Goal: Task Accomplishment & Management: Manage account settings

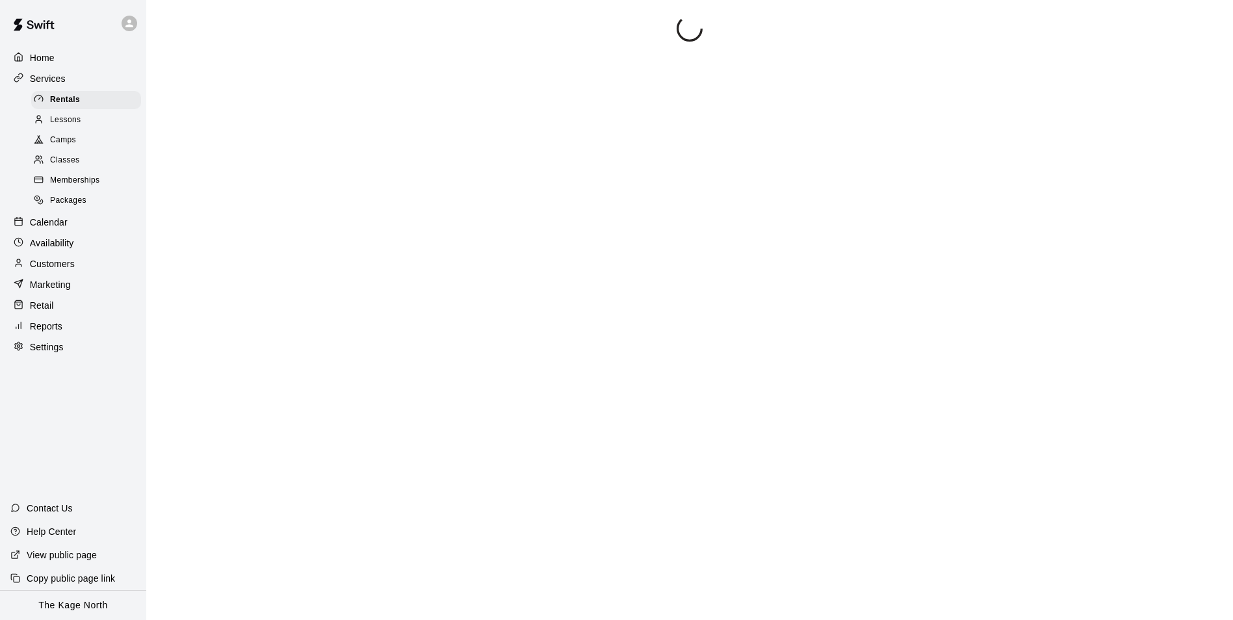
click at [419, 23] on div at bounding box center [689, 326] width 1055 height 620
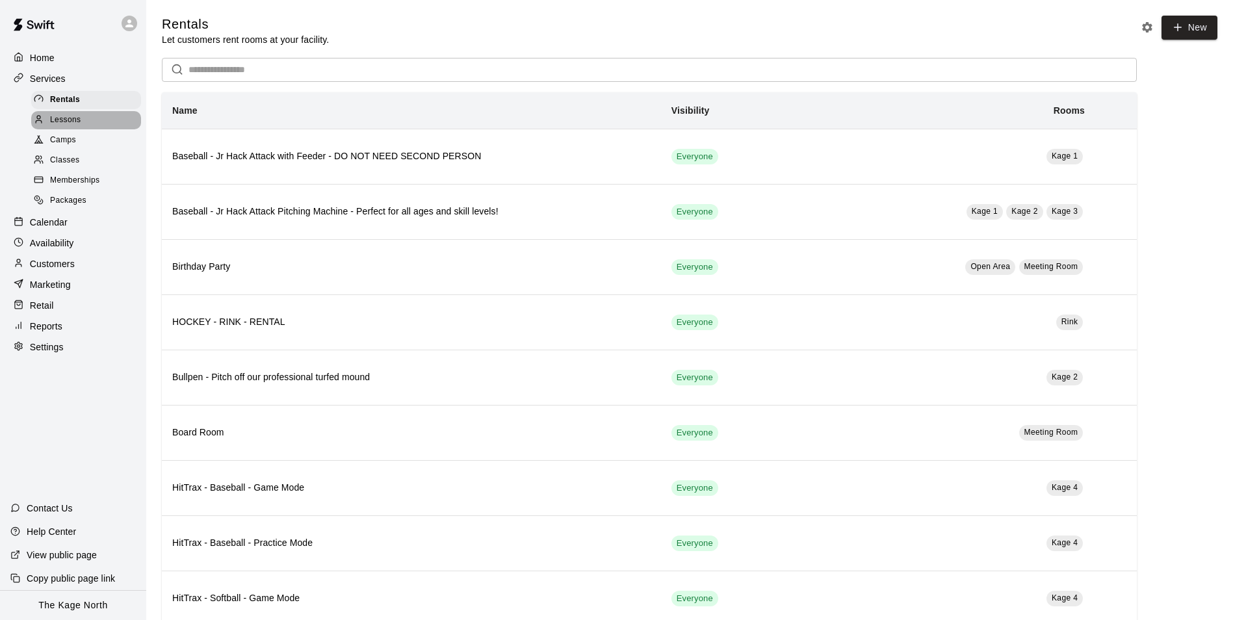
click at [70, 120] on span "Lessons" at bounding box center [65, 120] width 31 height 13
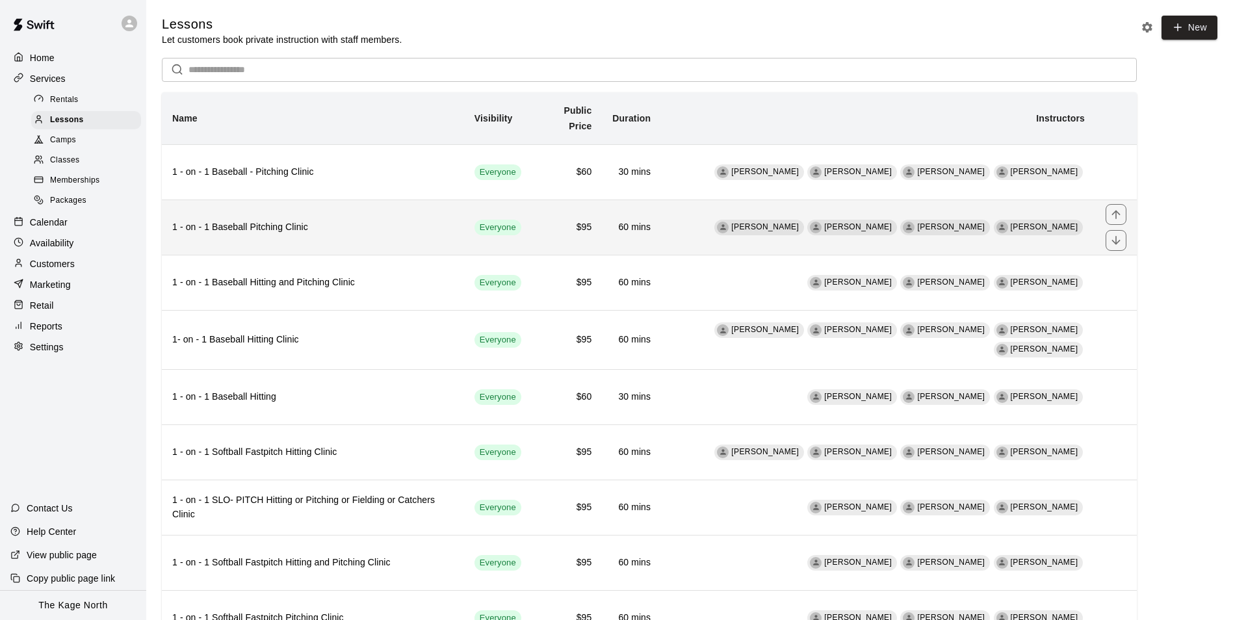
click at [738, 227] on td "Dan Miller Zach Owen J.D. McGivern Cole White" at bounding box center [878, 227] width 434 height 55
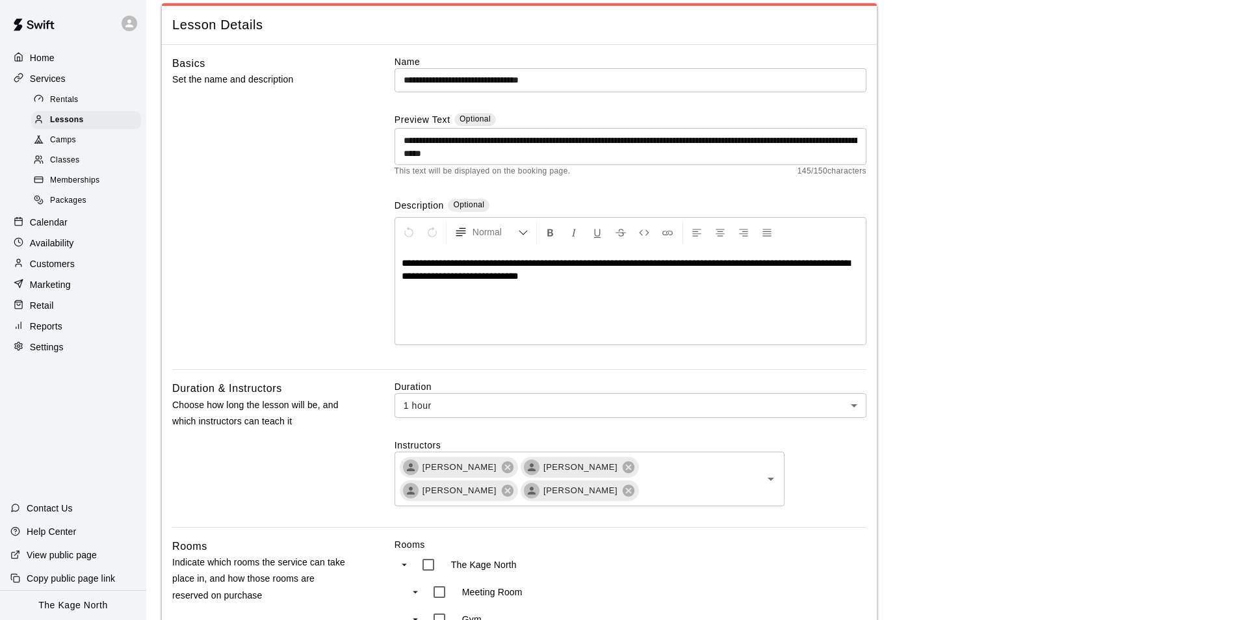
scroll to position [130, 0]
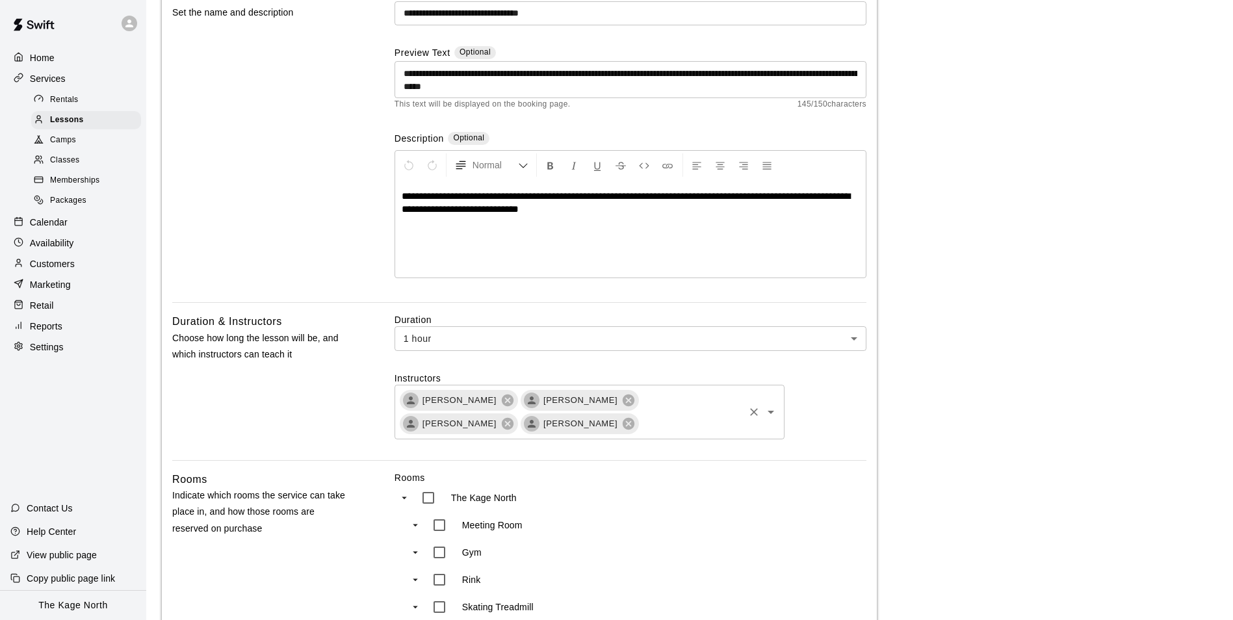
click at [640, 426] on input "text" at bounding box center [691, 423] width 102 height 16
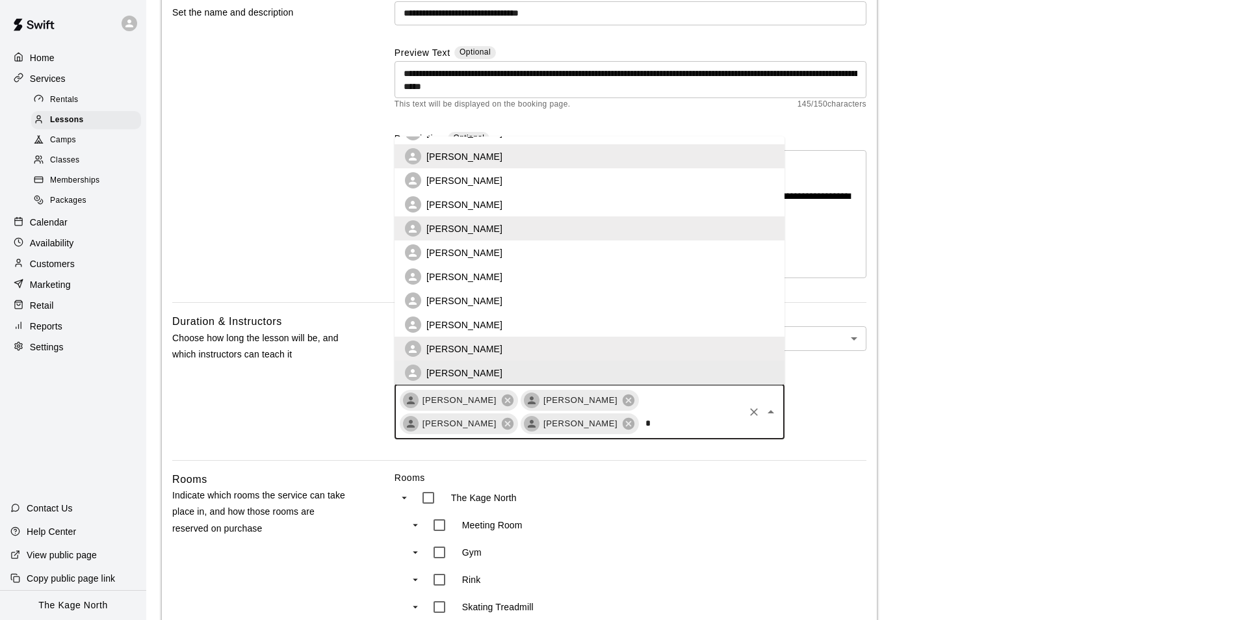
scroll to position [0, 0]
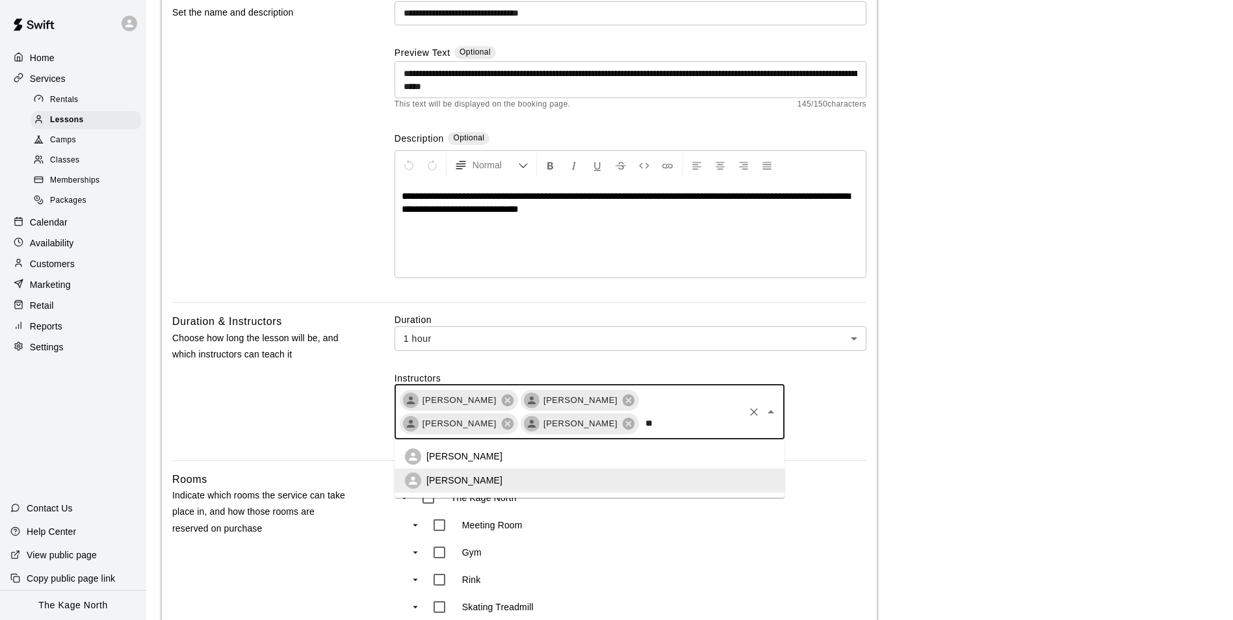
type input "***"
click at [485, 457] on li "[PERSON_NAME]" at bounding box center [589, 457] width 390 height 24
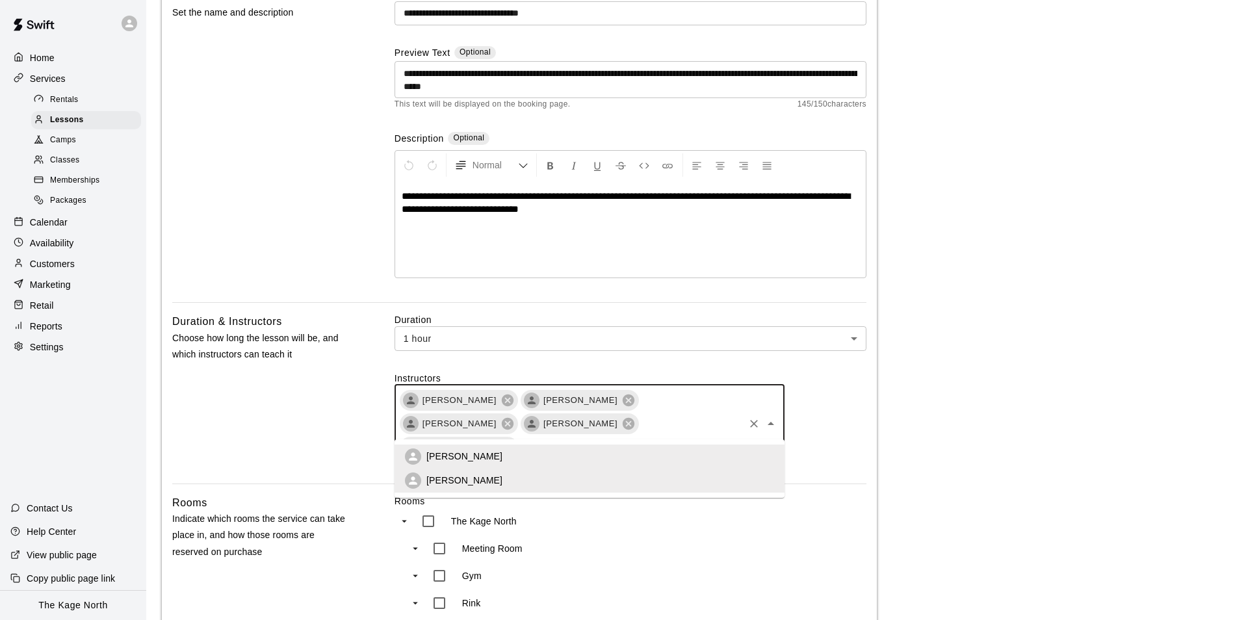
type input "*"
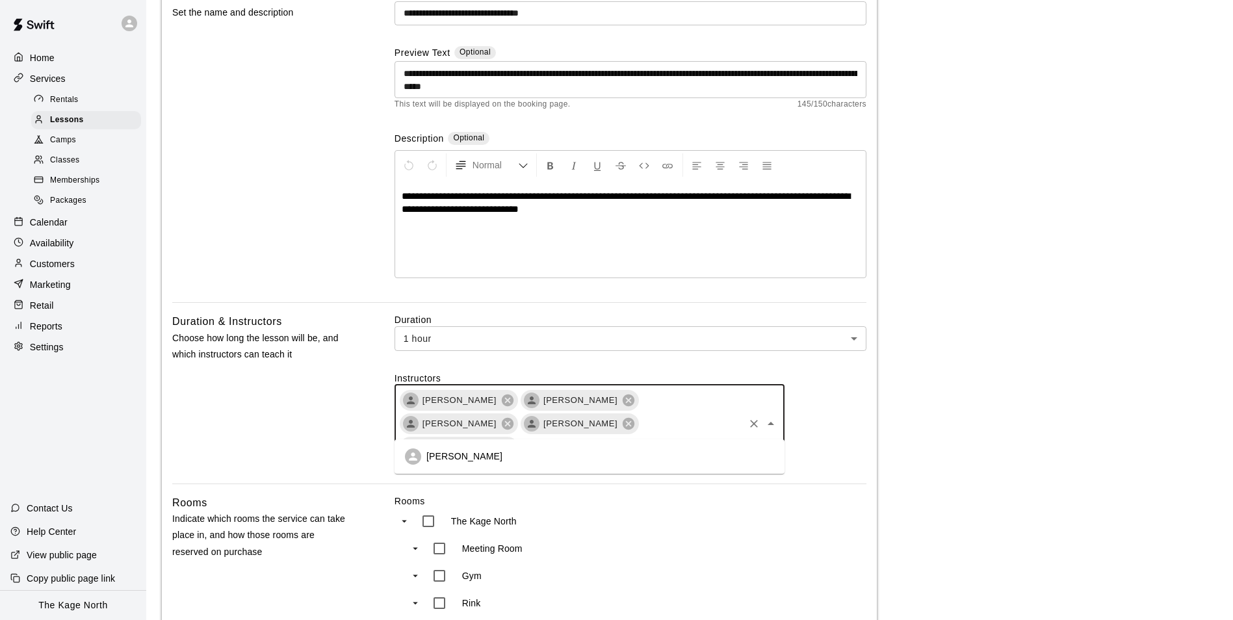
type input "******"
click at [548, 454] on li "[PERSON_NAME]" at bounding box center [589, 457] width 390 height 24
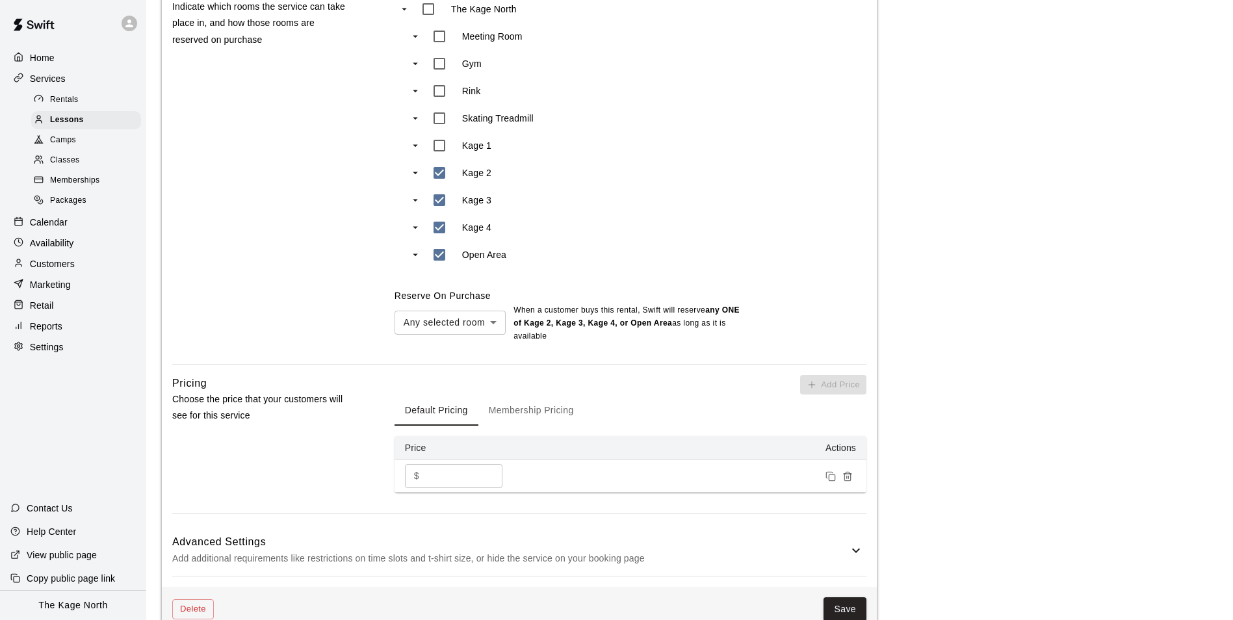
scroll to position [845, 0]
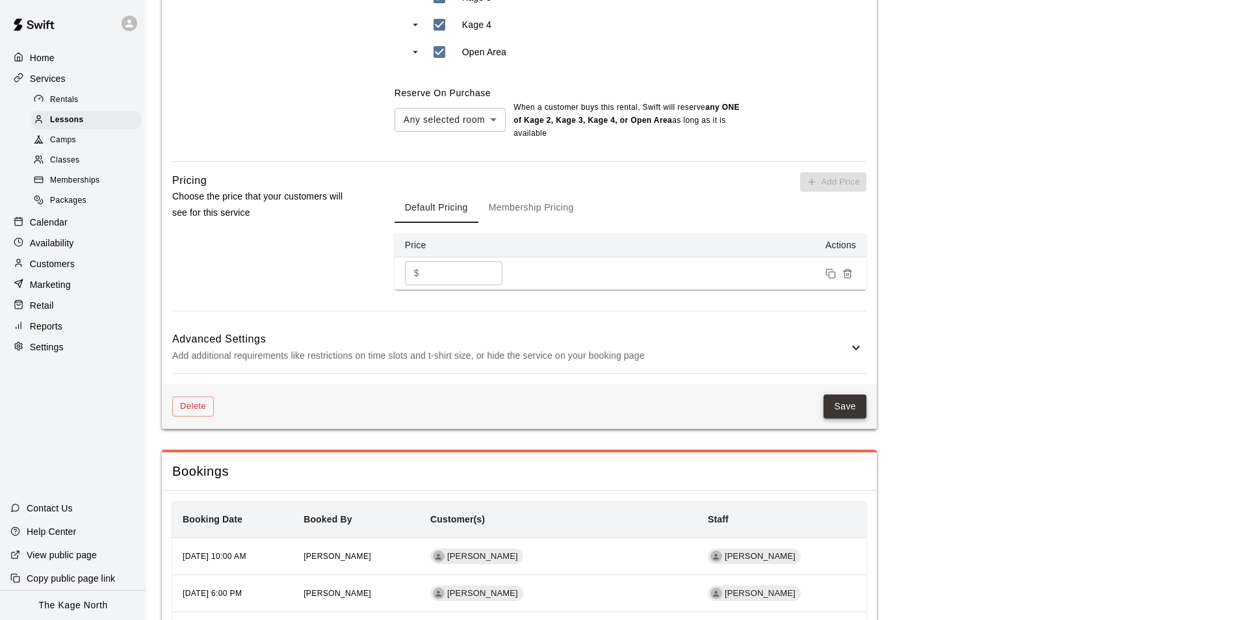
click at [851, 394] on button "Save" at bounding box center [844, 406] width 43 height 24
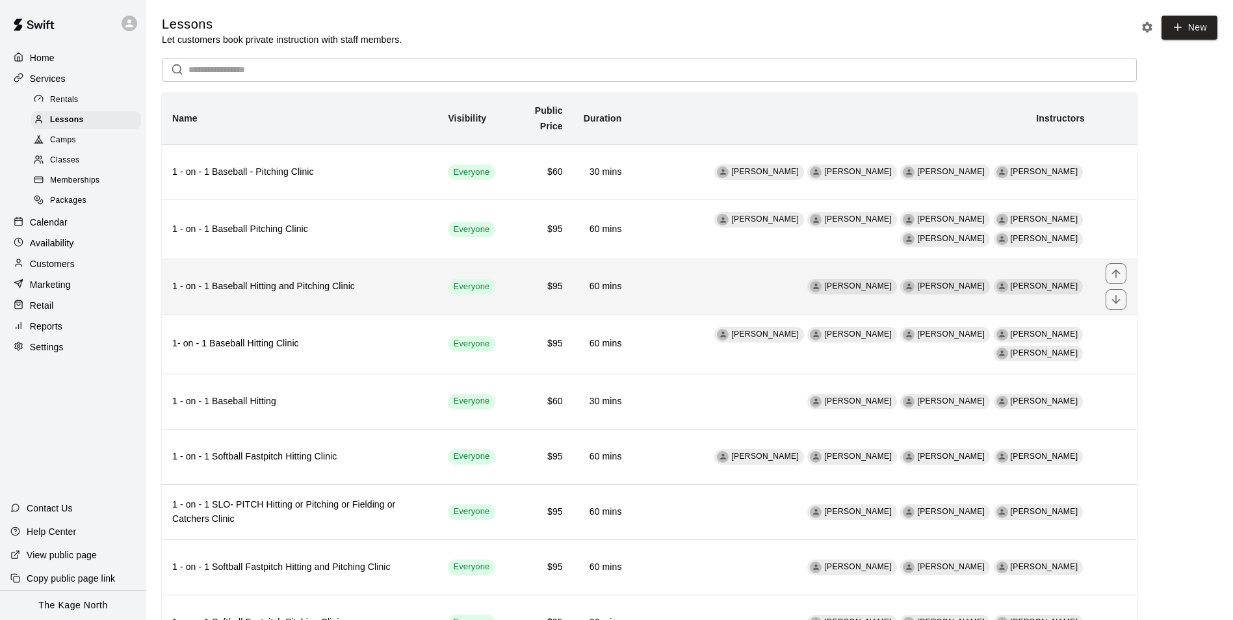
click at [774, 295] on td "Dan Miller Zach Owen J.D. McGivern" at bounding box center [863, 286] width 463 height 55
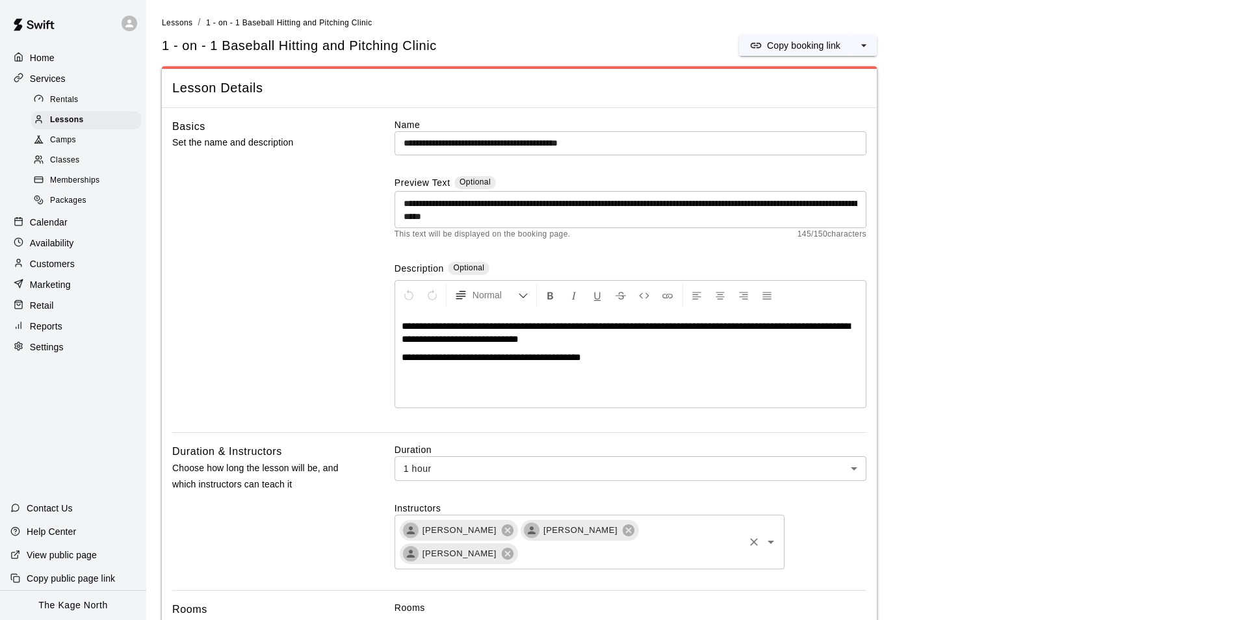
click at [706, 545] on input "text" at bounding box center [630, 553] width 223 height 16
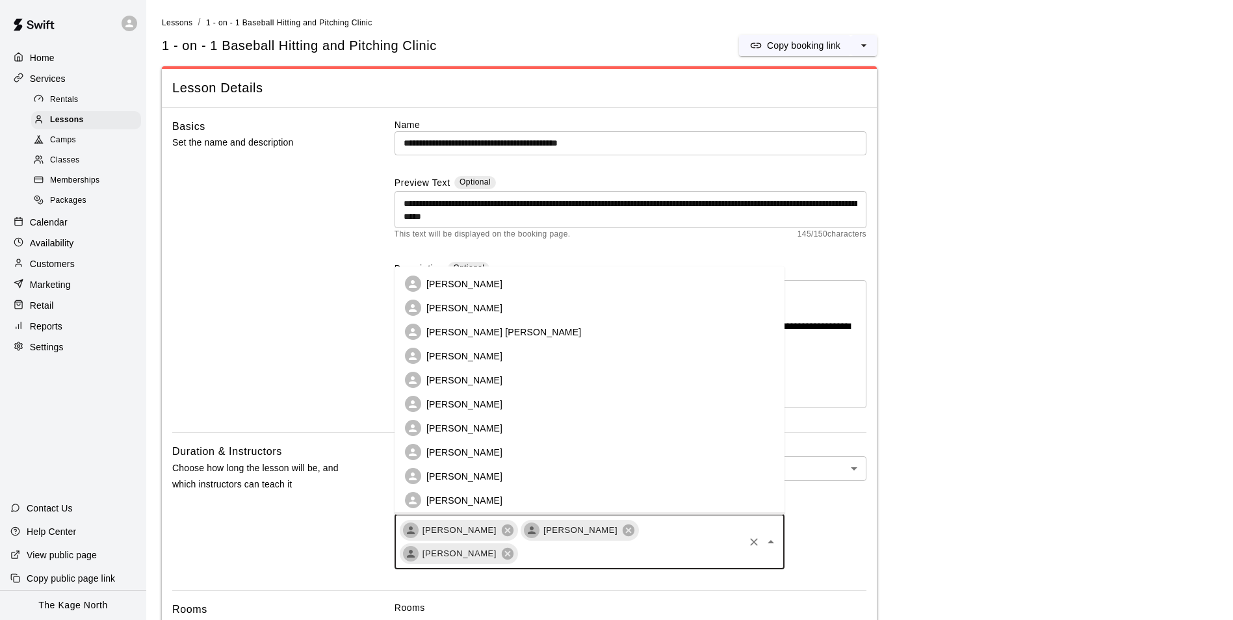
scroll to position [166, 0]
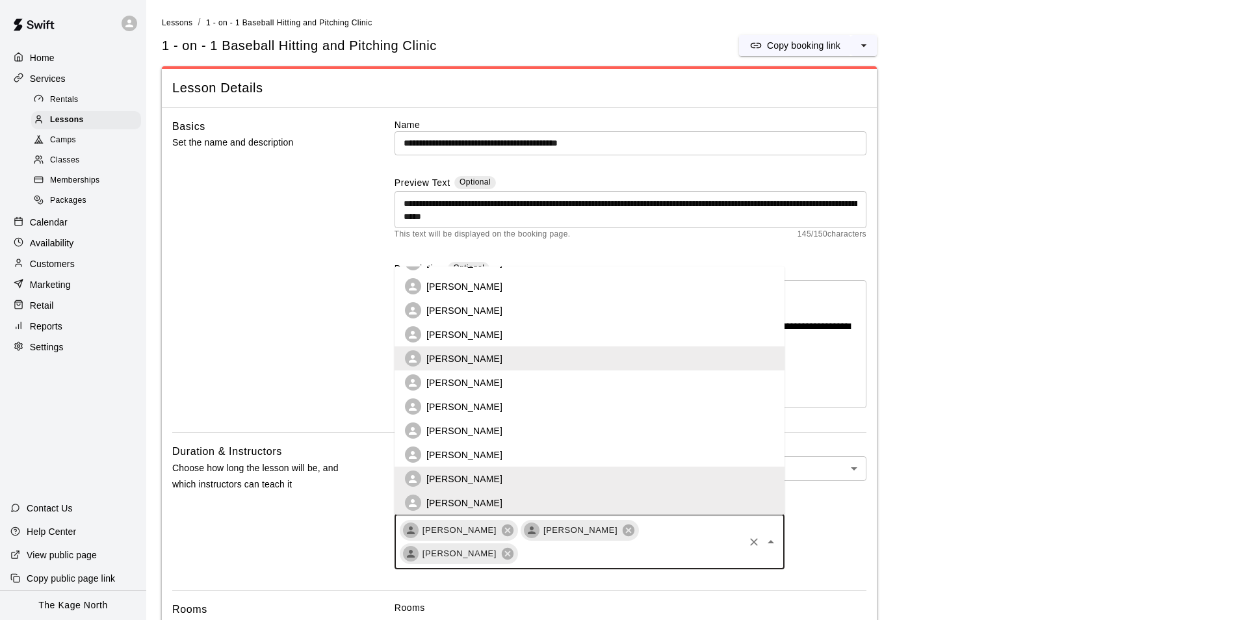
click at [535, 452] on li "[PERSON_NAME]" at bounding box center [589, 455] width 390 height 24
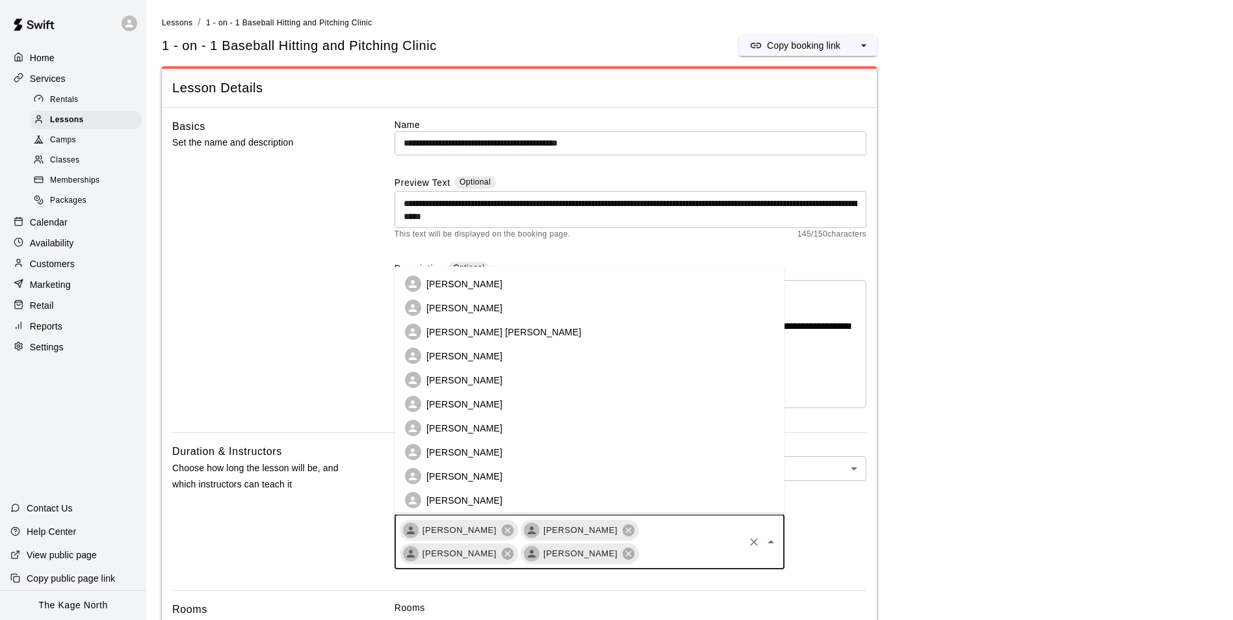
click at [640, 550] on input "text" at bounding box center [691, 553] width 102 height 16
click at [510, 394] on li "[PERSON_NAME]" at bounding box center [589, 404] width 390 height 24
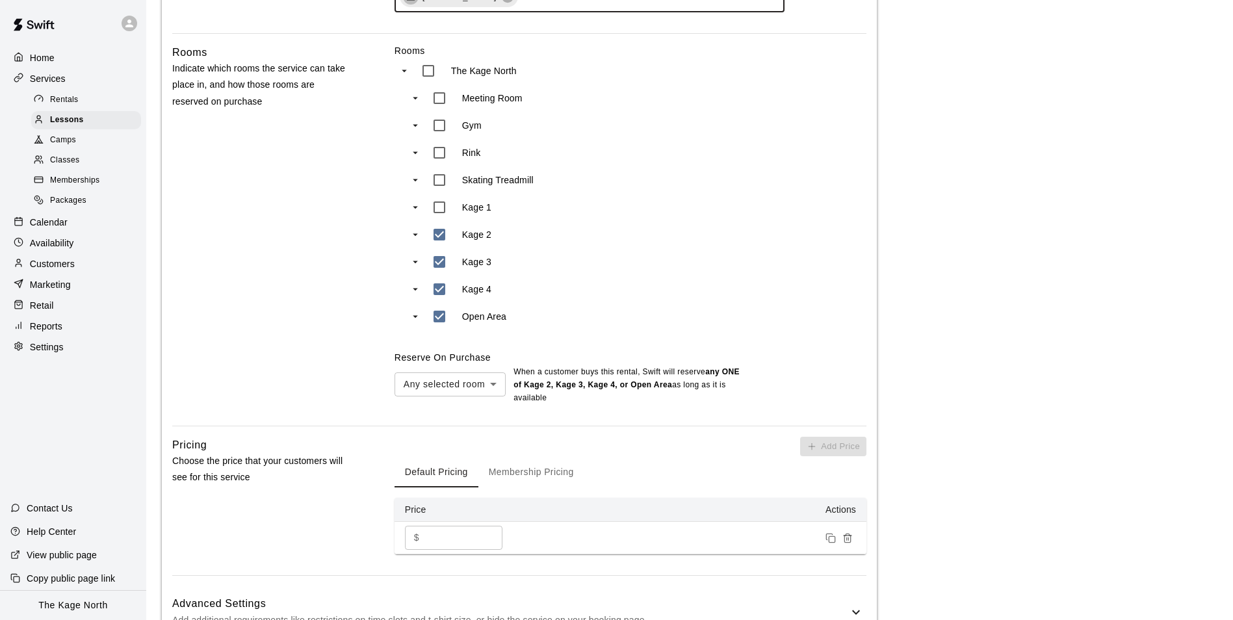
scroll to position [650, 0]
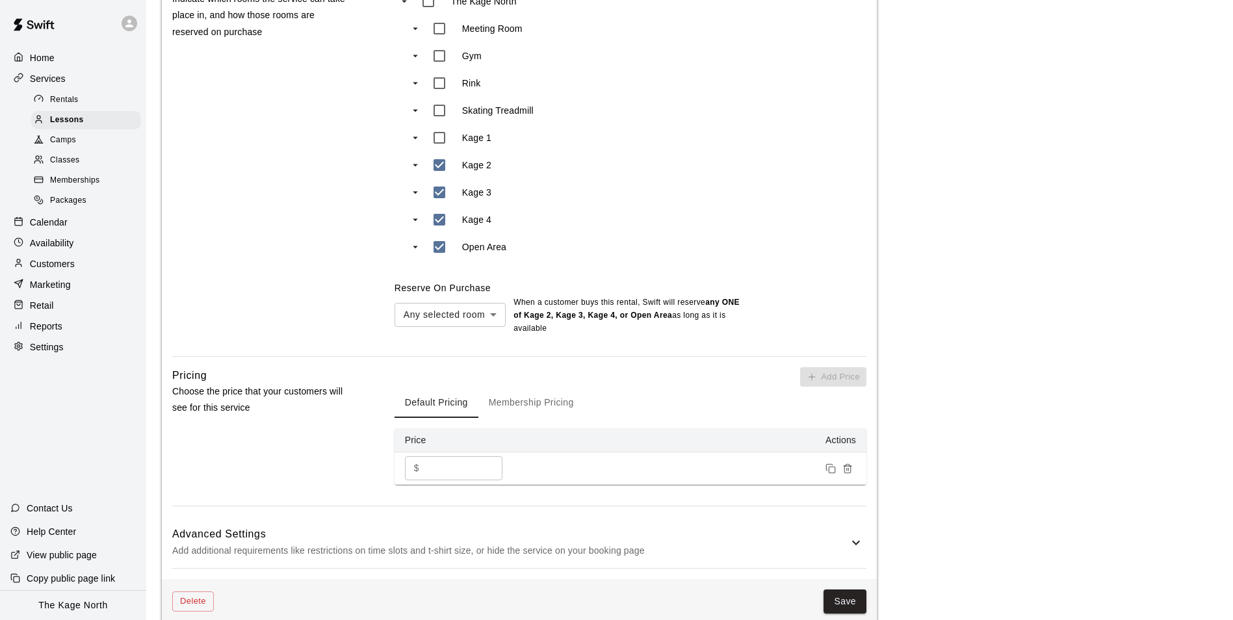
click at [841, 589] on button "Save" at bounding box center [844, 601] width 43 height 24
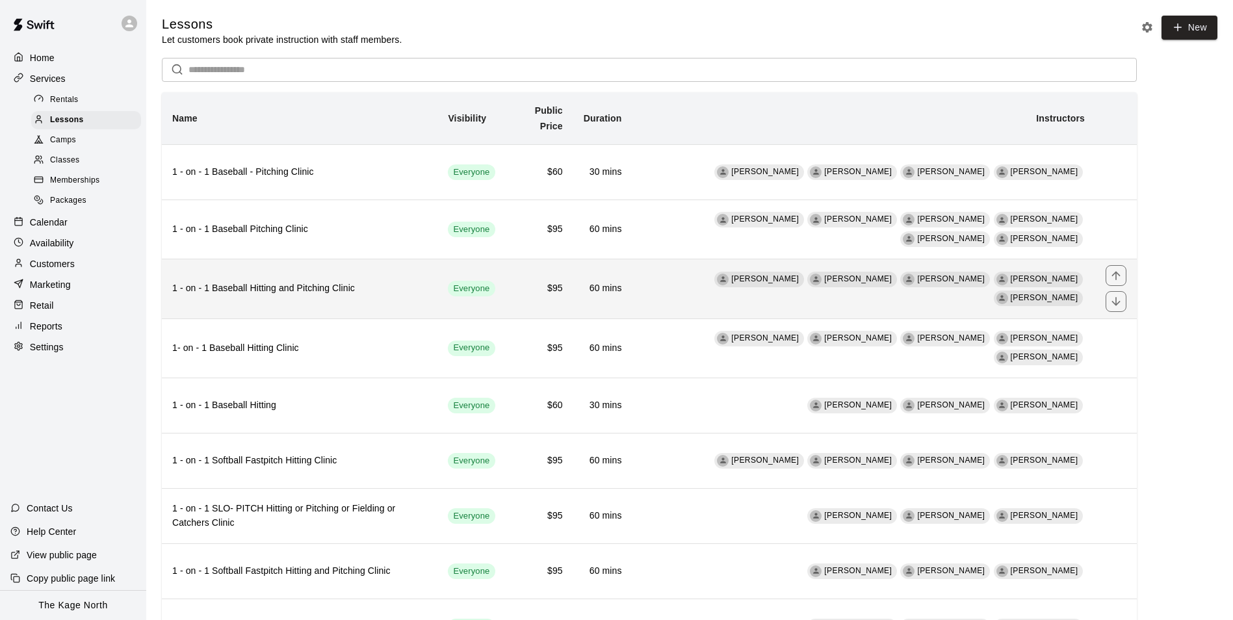
scroll to position [65, 0]
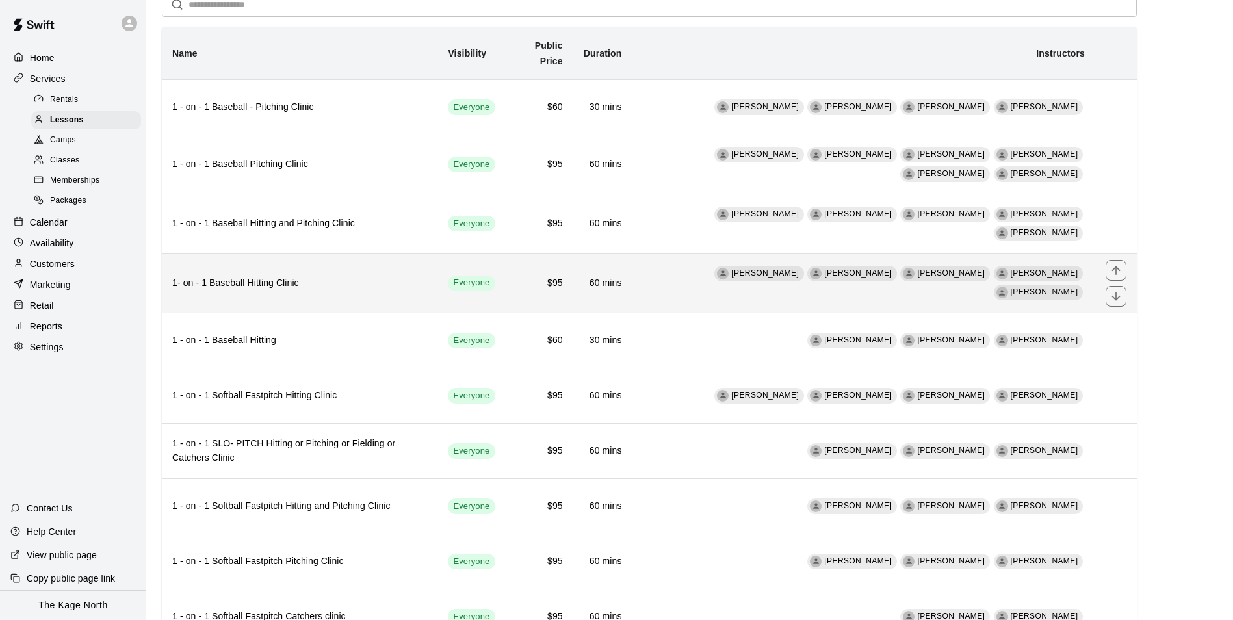
click at [683, 288] on td "Dan Miller Zach Owen Brittani Goettsch J.D. McGivern Phillip Ledgister" at bounding box center [863, 282] width 463 height 59
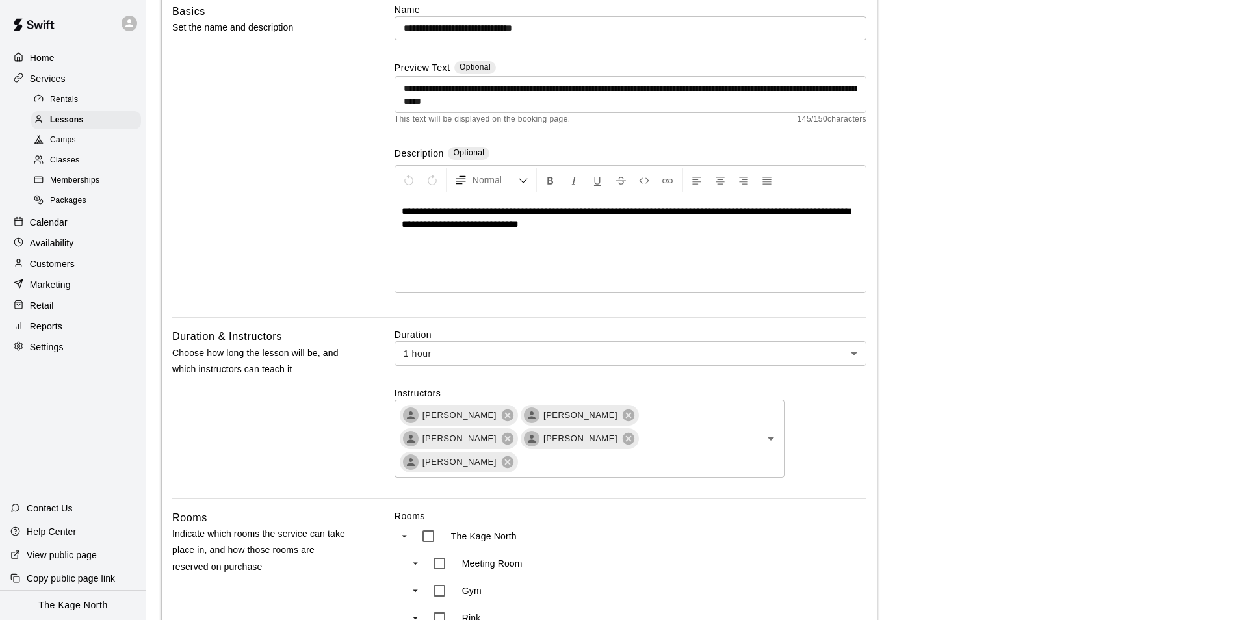
scroll to position [260, 0]
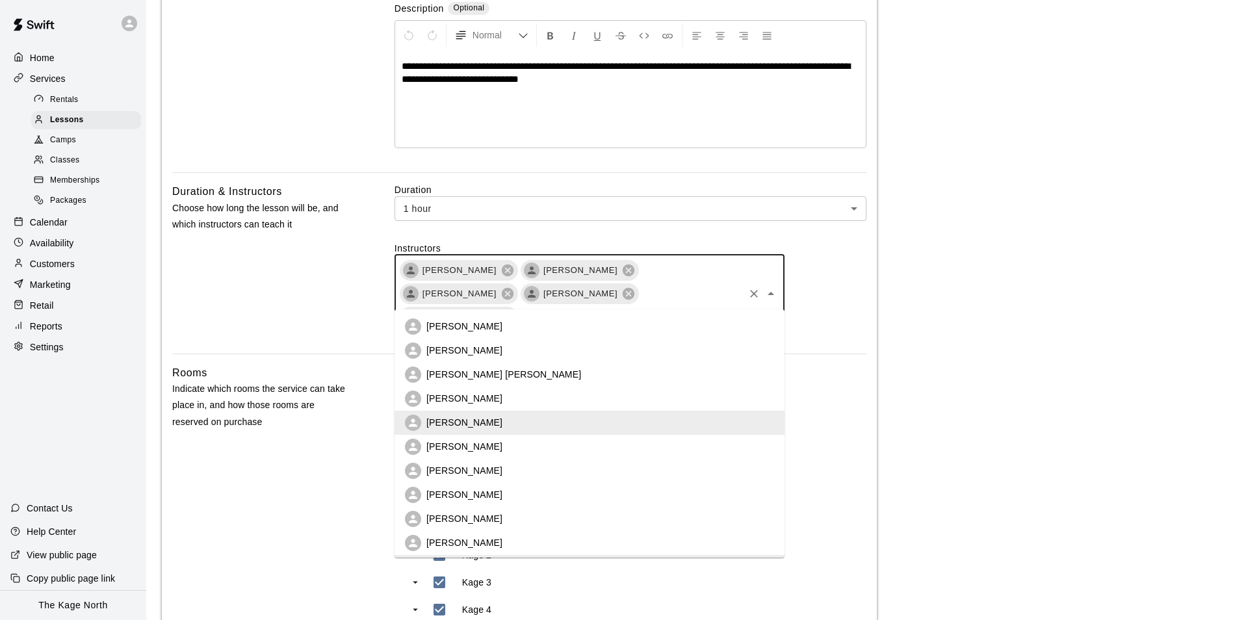
click at [632, 309] on input "text" at bounding box center [630, 317] width 223 height 16
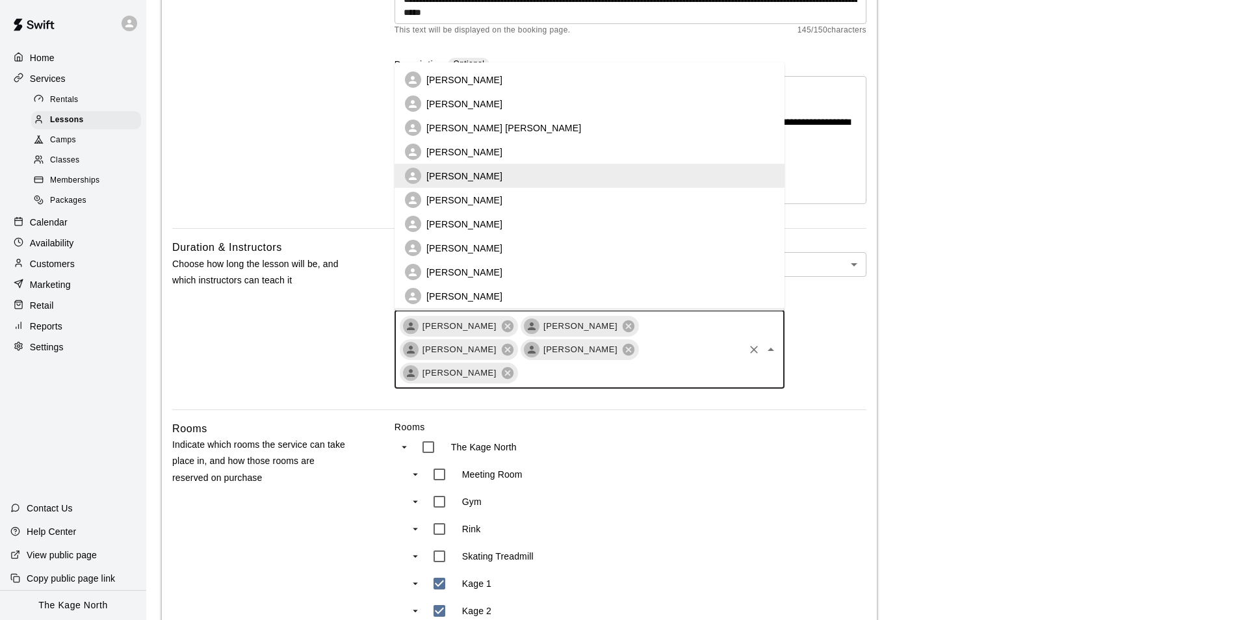
scroll to position [130, 0]
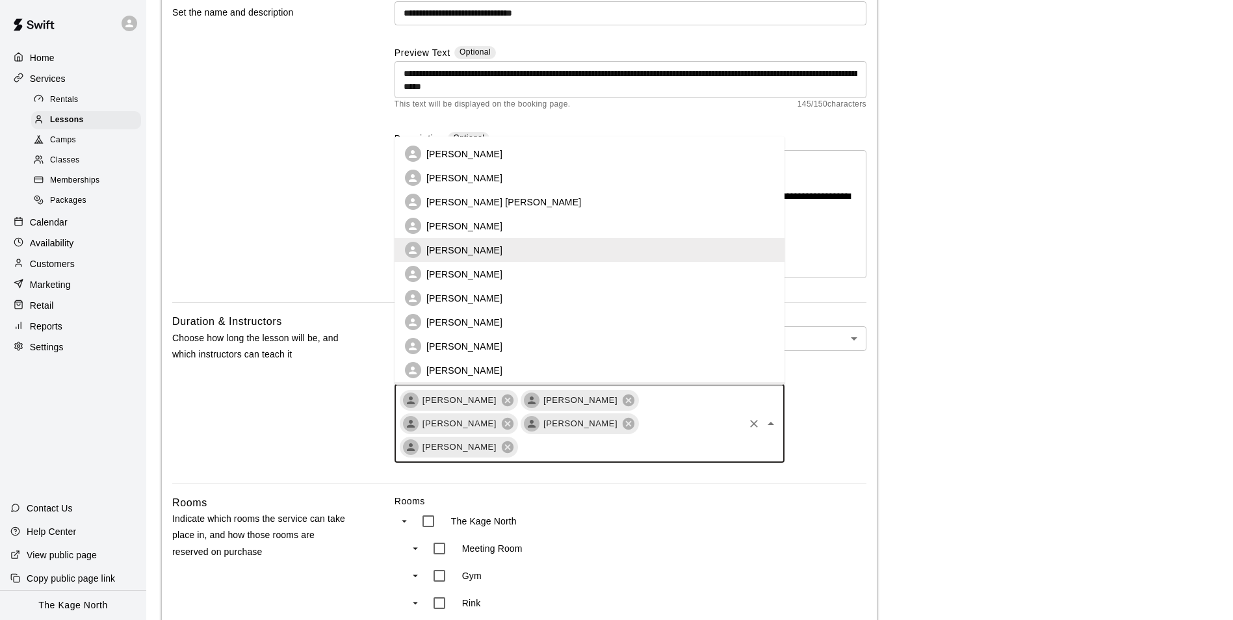
click at [518, 269] on li "[PERSON_NAME]" at bounding box center [589, 274] width 390 height 24
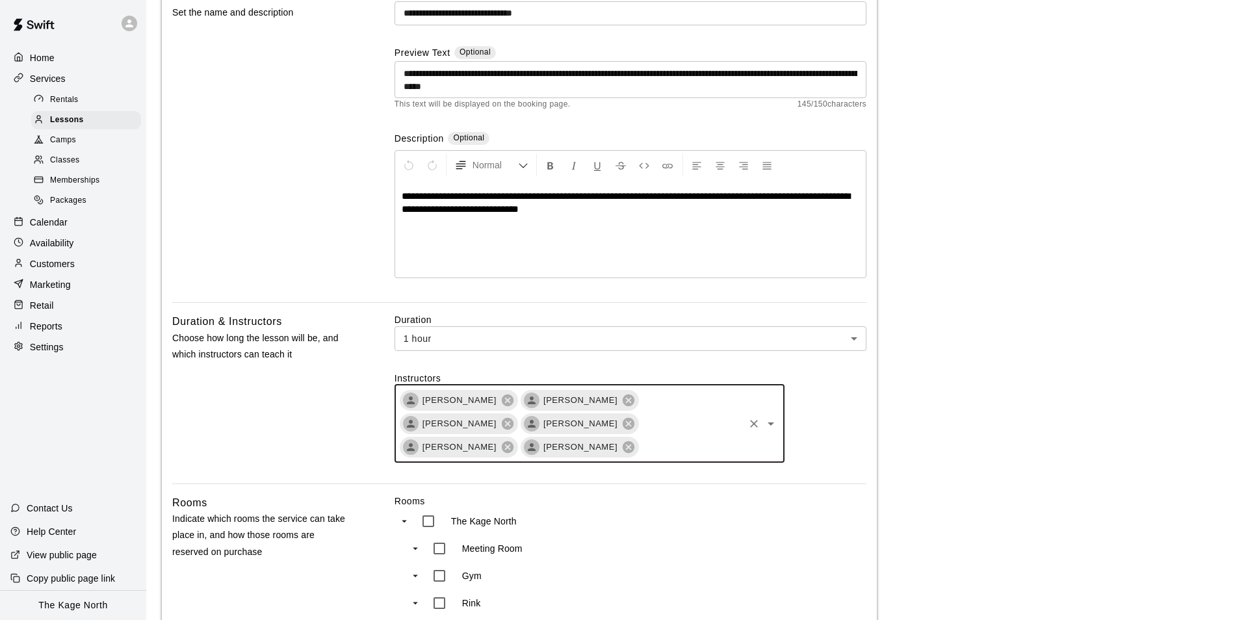
click at [705, 439] on input "text" at bounding box center [691, 447] width 102 height 16
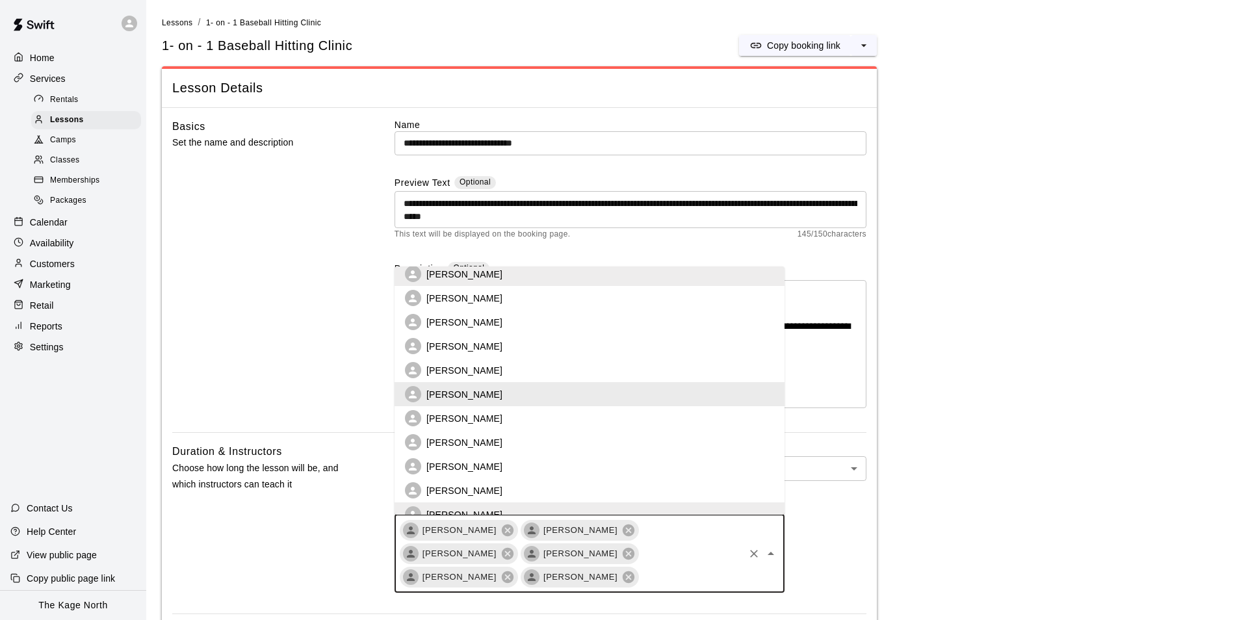
scroll to position [195, 0]
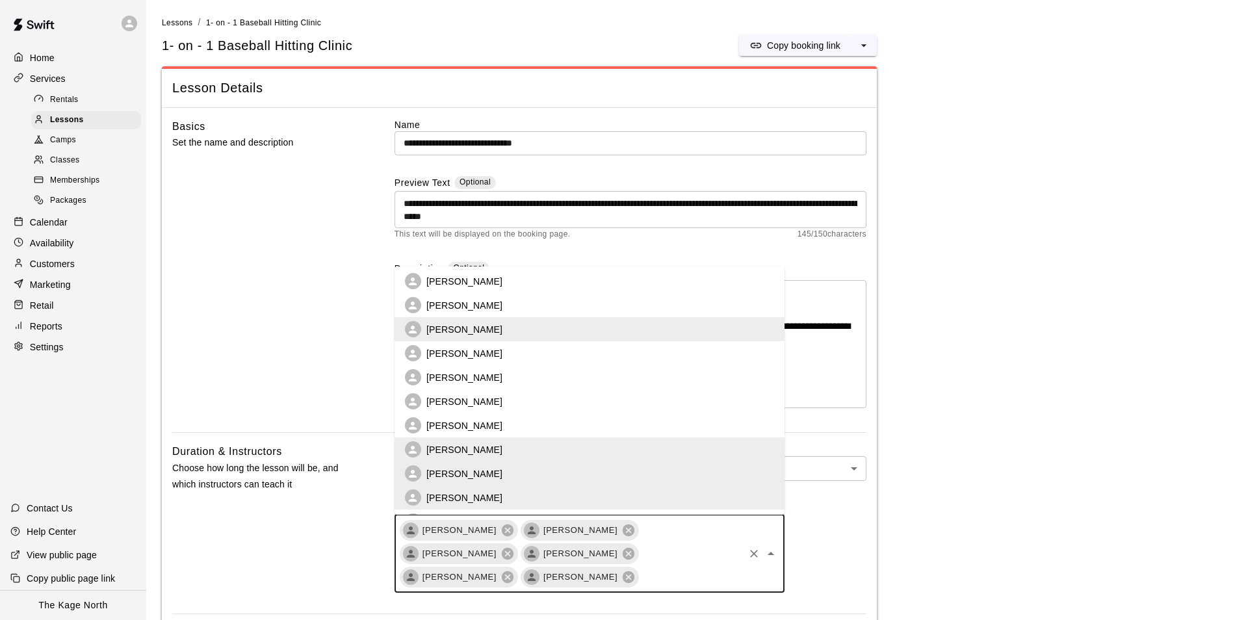
click at [508, 423] on li "[PERSON_NAME]" at bounding box center [589, 425] width 390 height 24
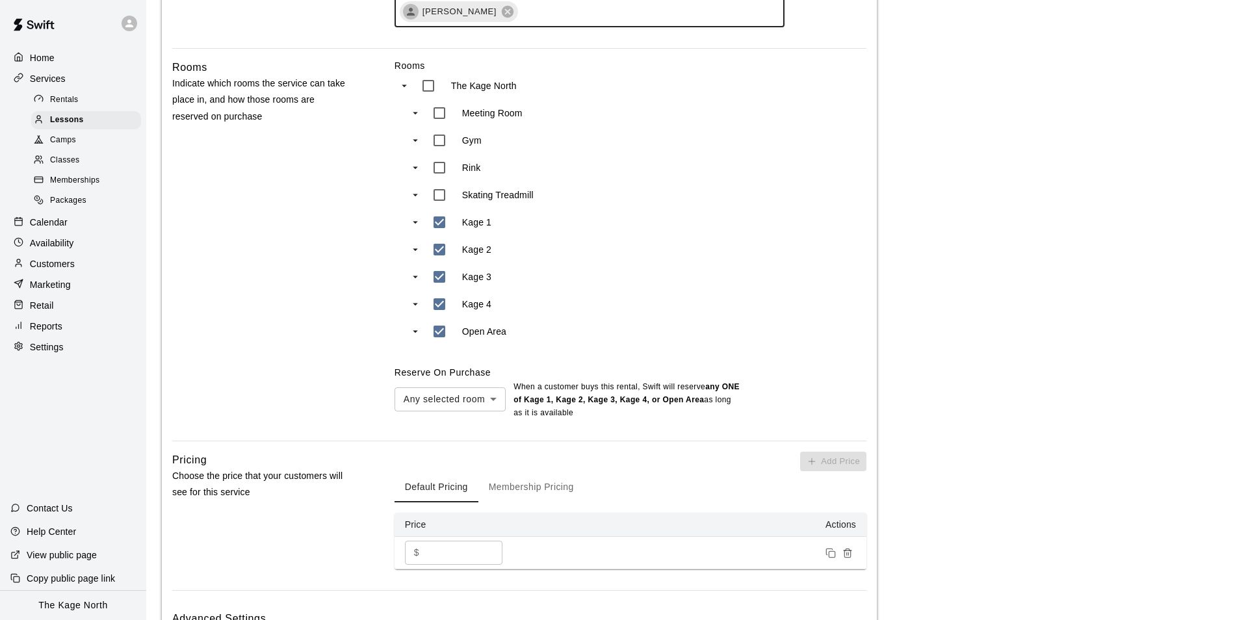
scroll to position [650, 0]
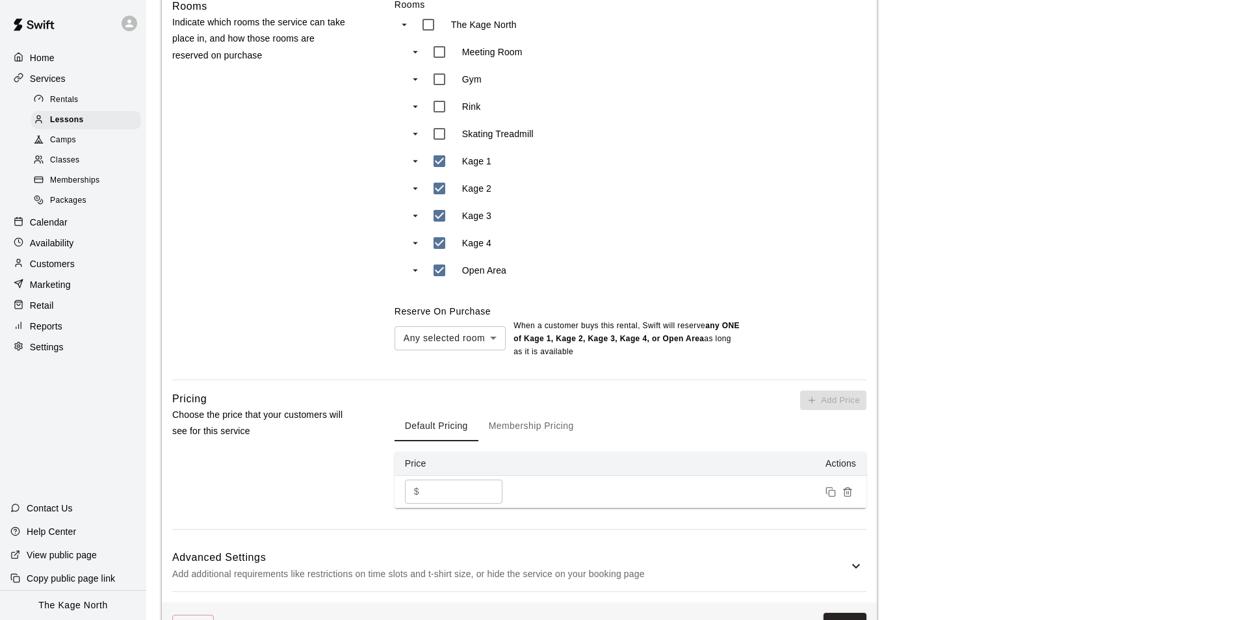
click at [846, 613] on button "Save" at bounding box center [844, 625] width 43 height 24
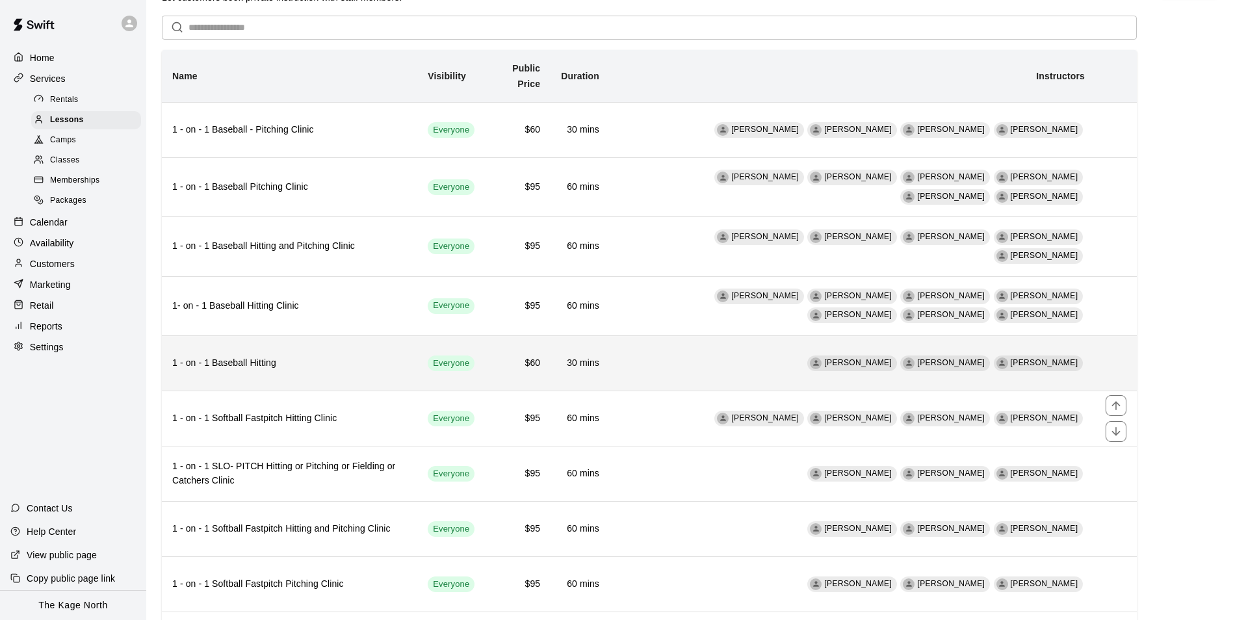
scroll to position [65, 0]
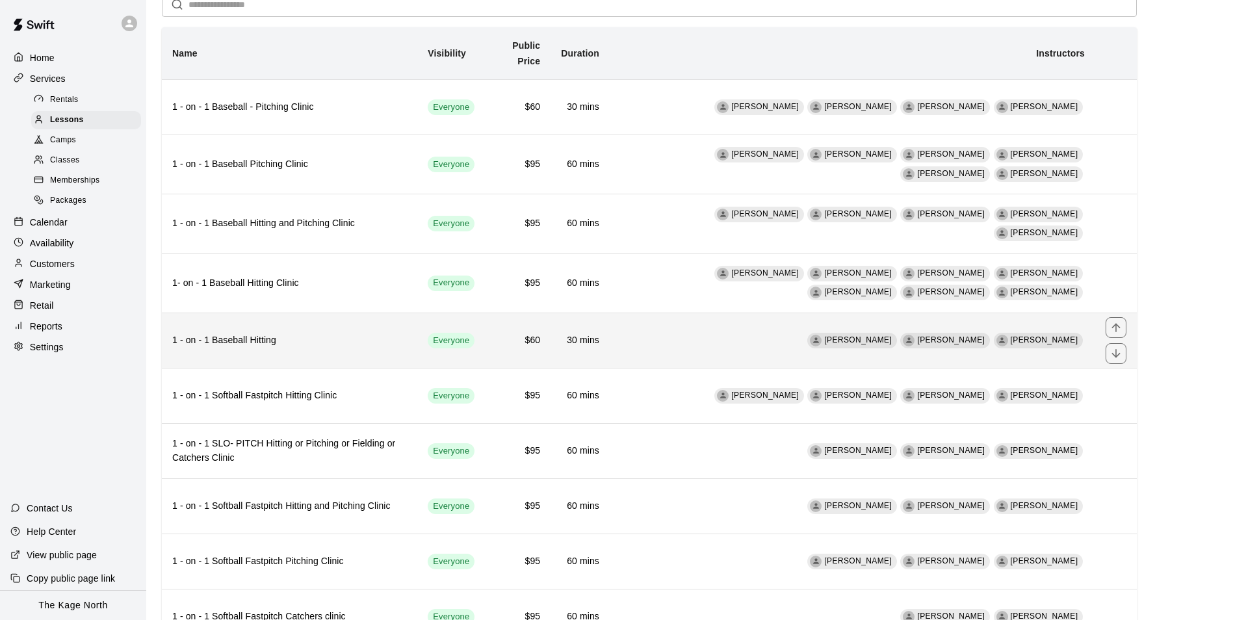
click at [726, 345] on td "Brittani Goettsch J.D. McGivern Phillip Ledgister" at bounding box center [852, 340] width 485 height 55
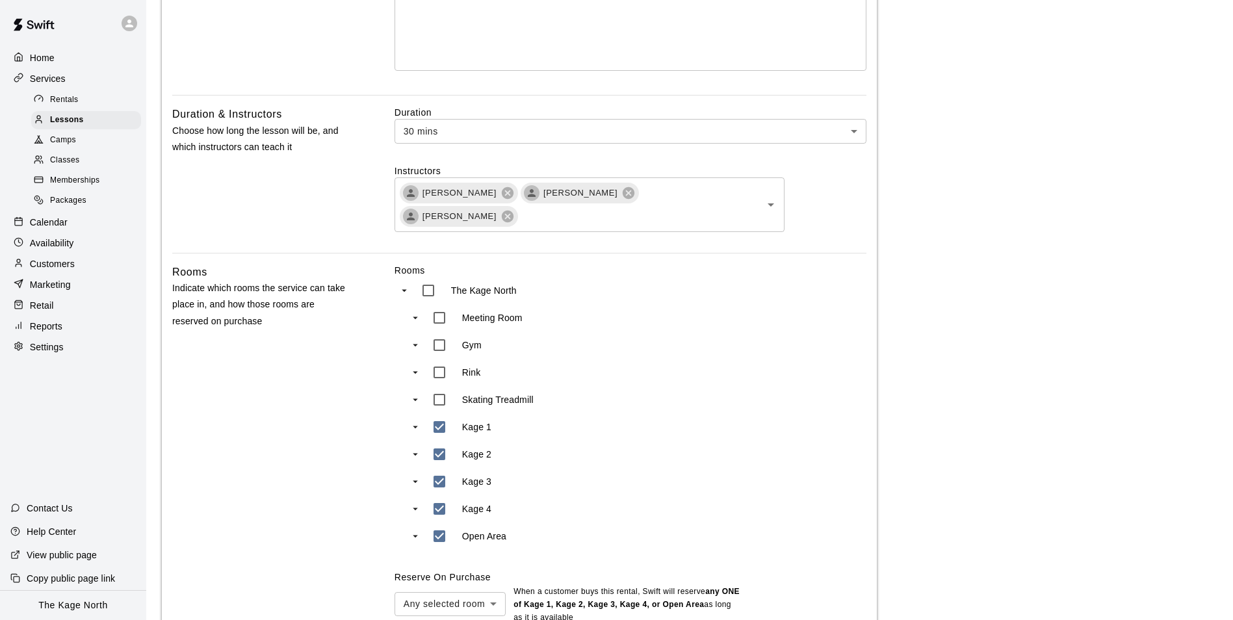
scroll to position [390, 0]
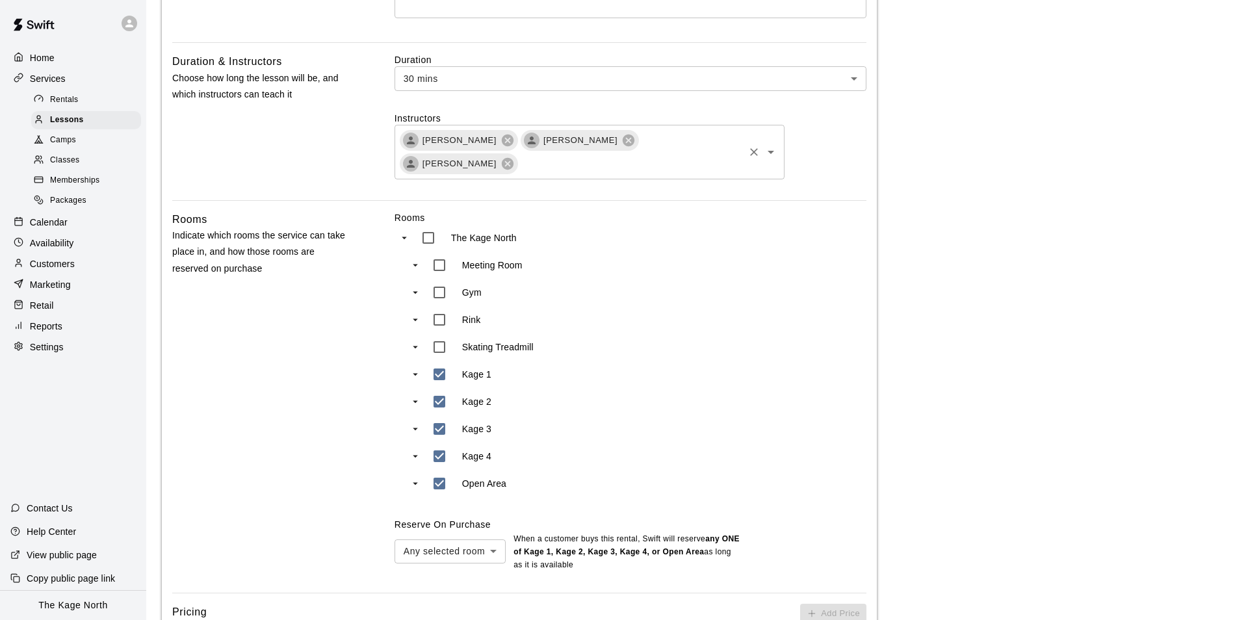
click at [774, 152] on icon "Open" at bounding box center [771, 152] width 16 height 16
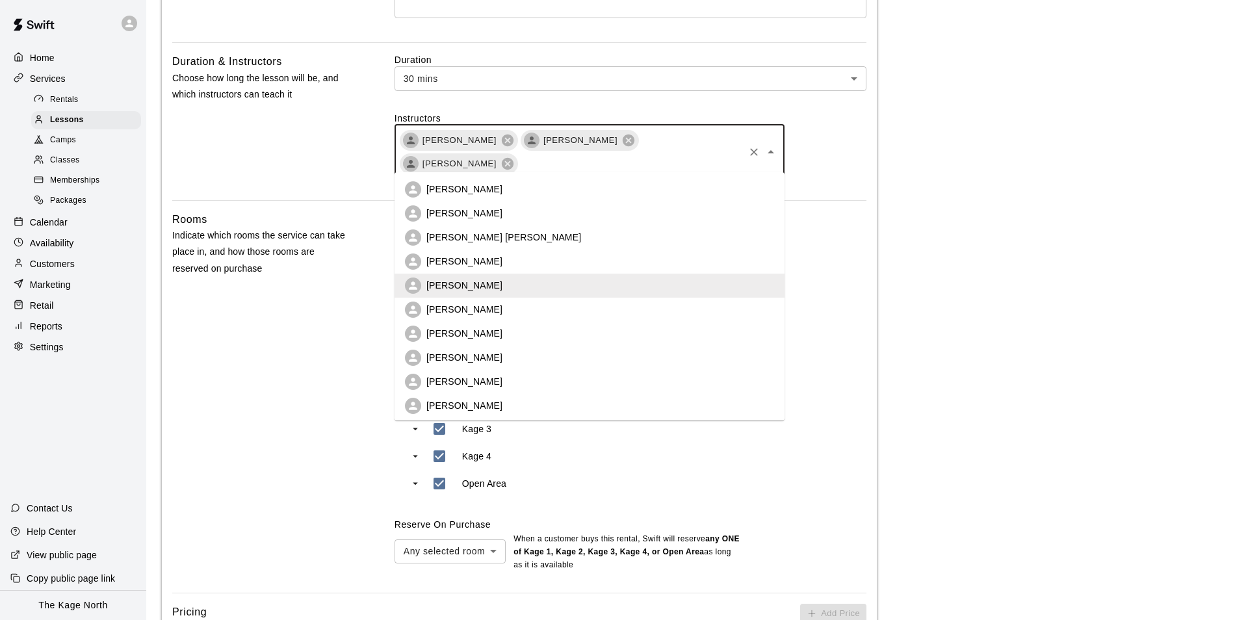
scroll to position [190, 0]
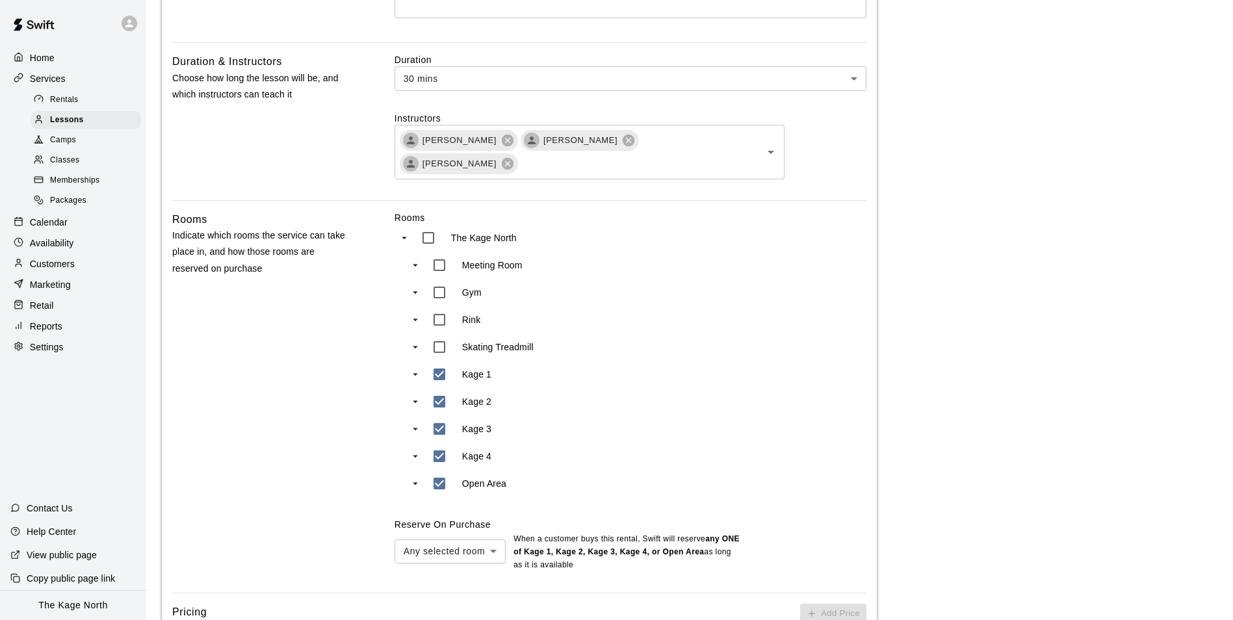
click at [1057, 199] on main "**********" at bounding box center [689, 425] width 1055 height 1599
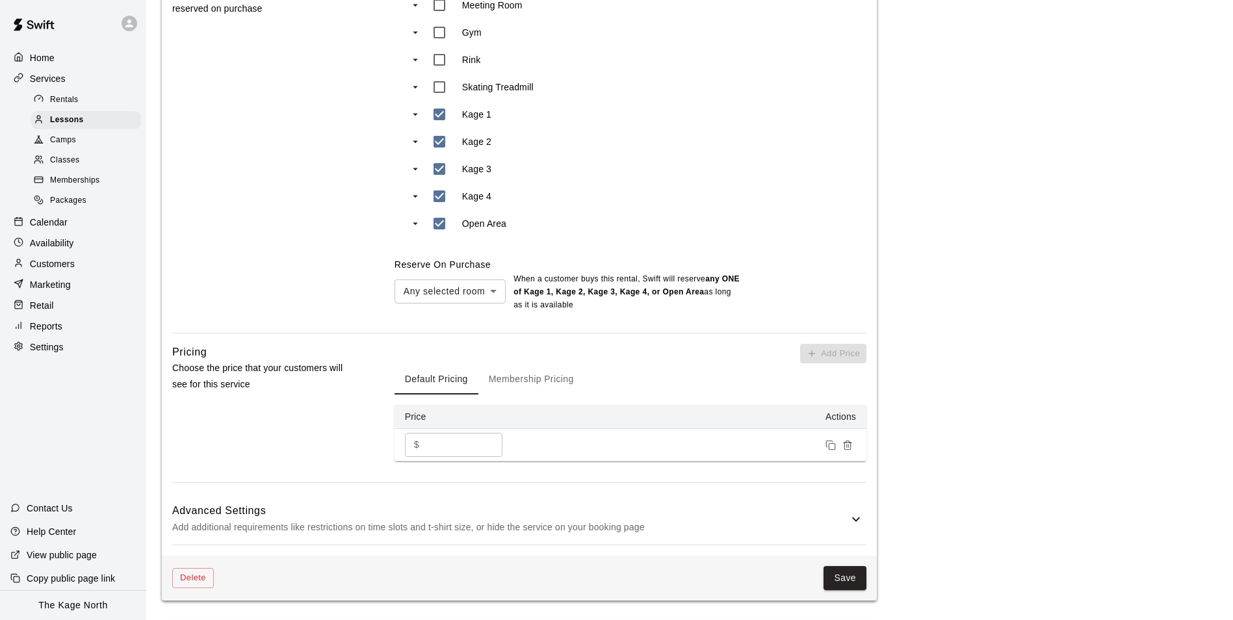
scroll to position [910, 0]
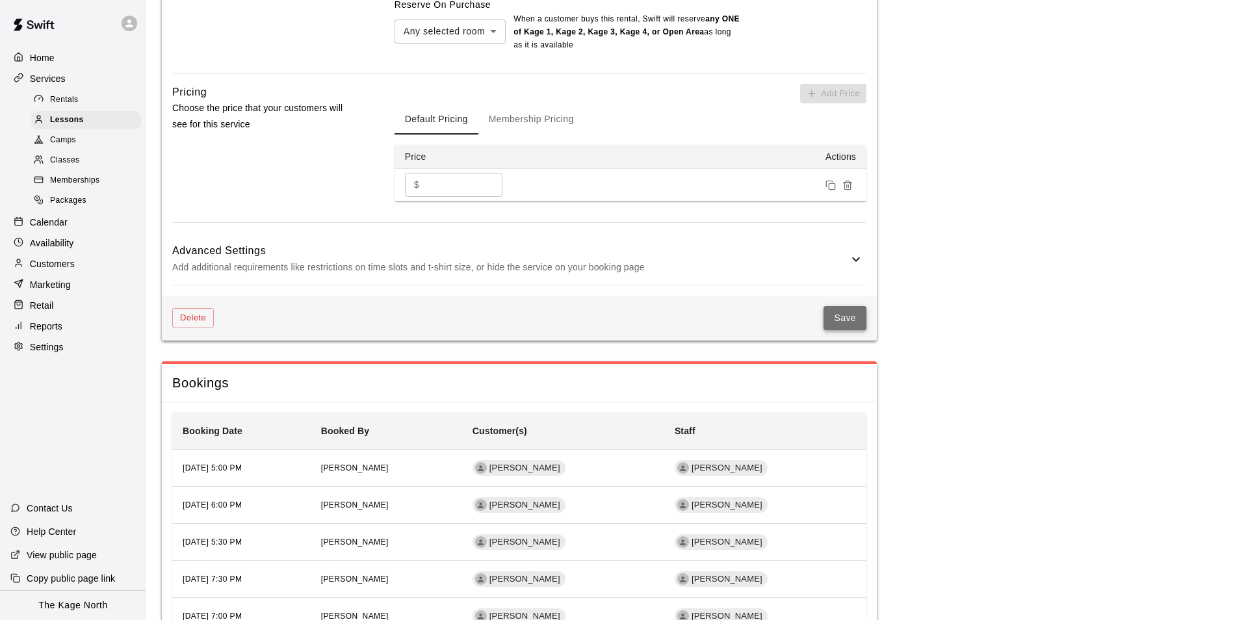
click at [849, 306] on button "Save" at bounding box center [844, 318] width 43 height 24
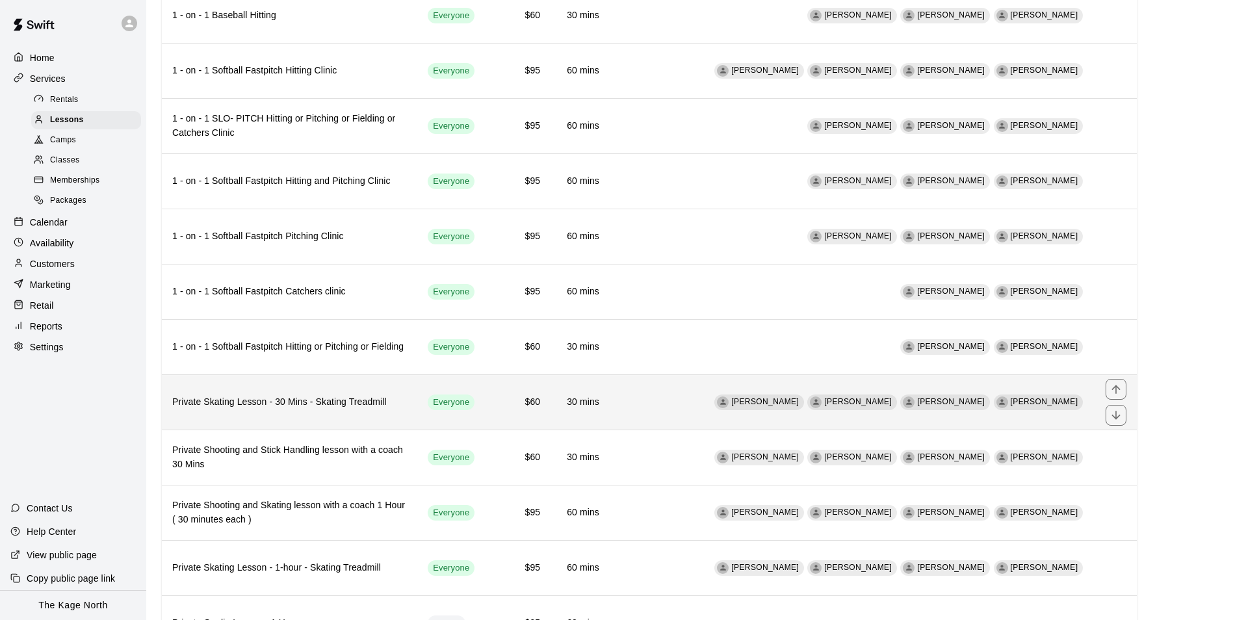
scroll to position [455, 0]
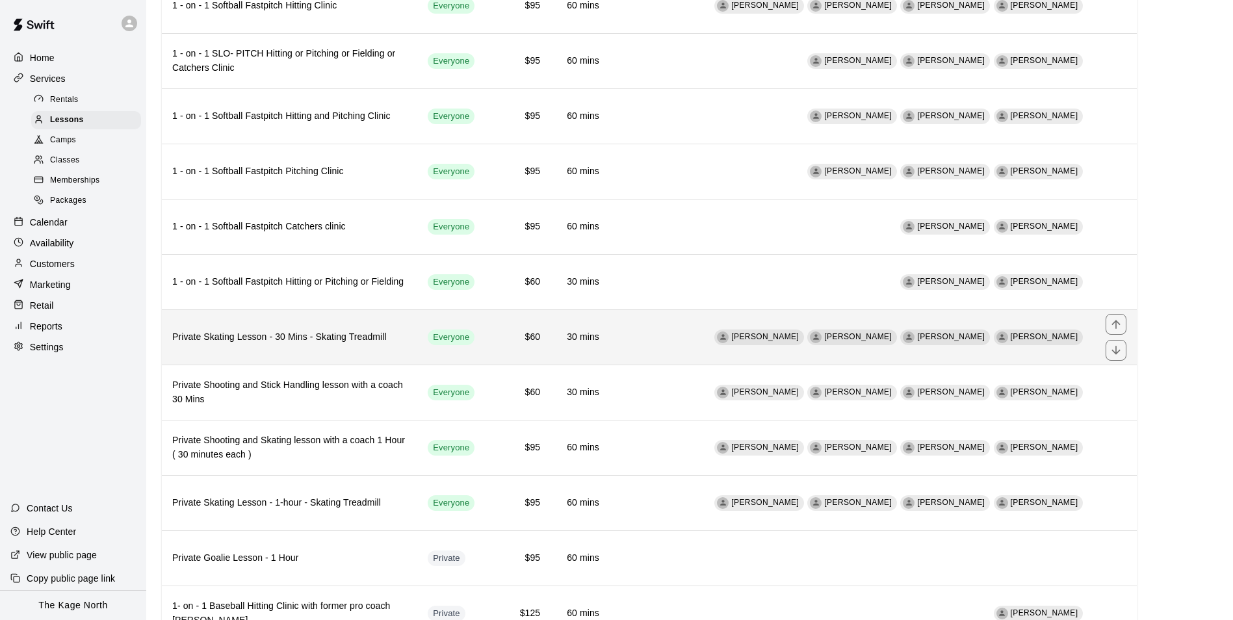
click at [672, 329] on td "Owen Powell Zach Owen Kyle Unitas Devon Macausland" at bounding box center [852, 336] width 485 height 55
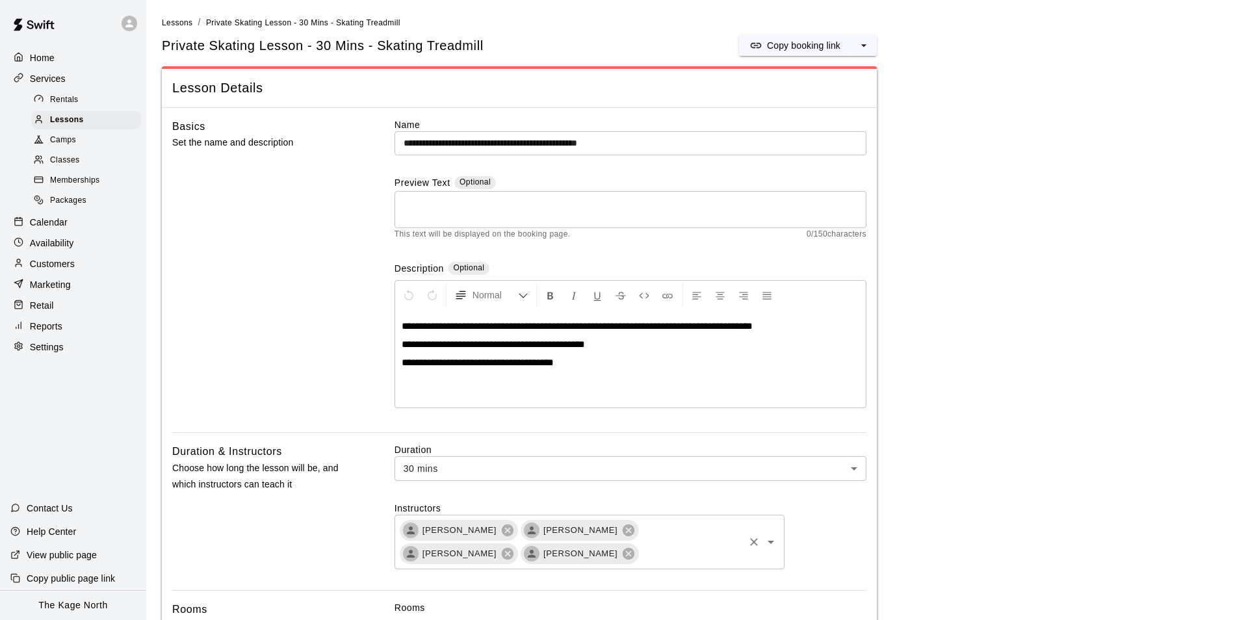
click at [640, 551] on input "text" at bounding box center [691, 553] width 102 height 16
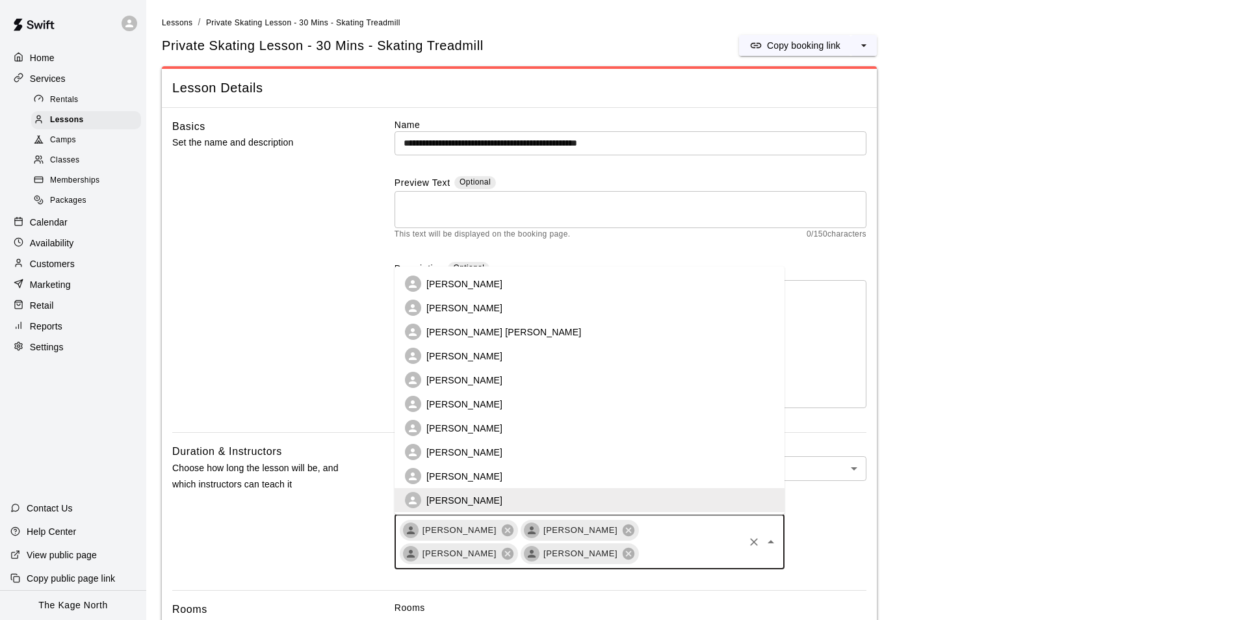
click at [486, 287] on p "[PERSON_NAME]" at bounding box center [464, 283] width 76 height 13
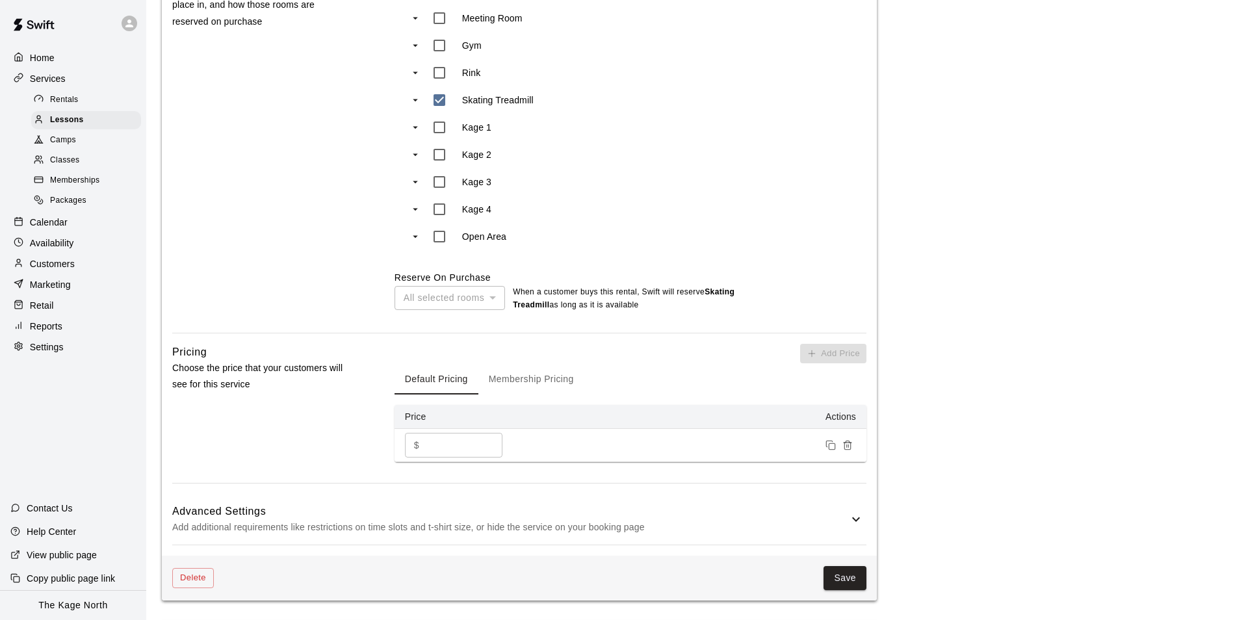
scroll to position [910, 0]
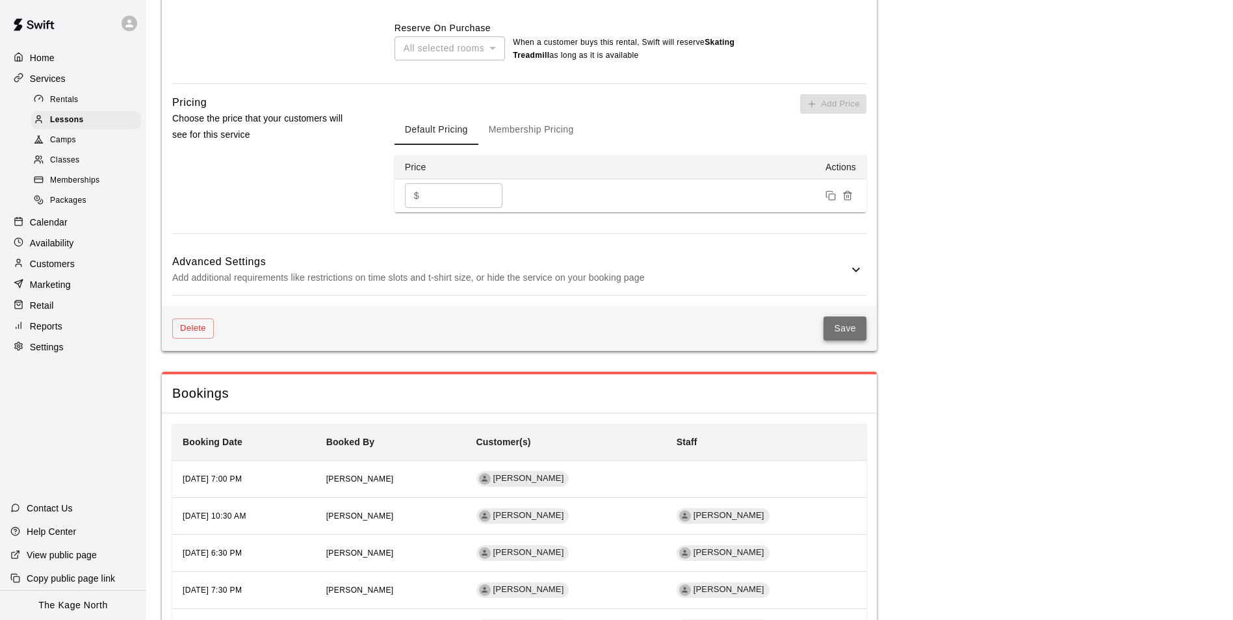
click at [858, 316] on button "Save" at bounding box center [844, 328] width 43 height 24
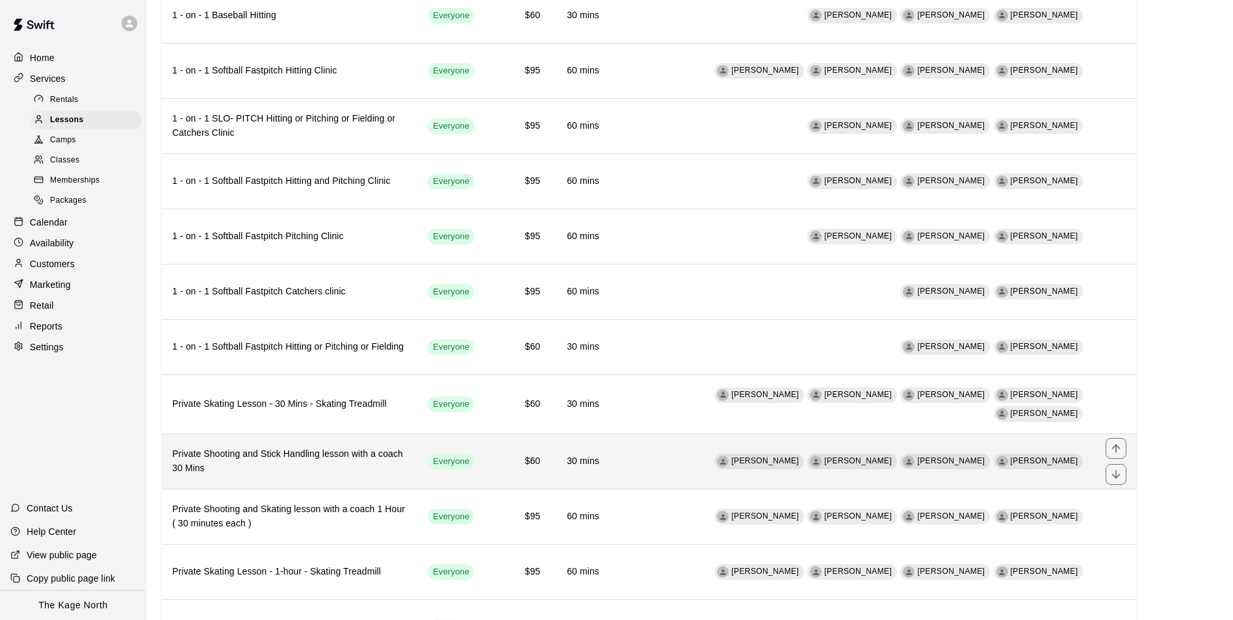
scroll to position [506, 0]
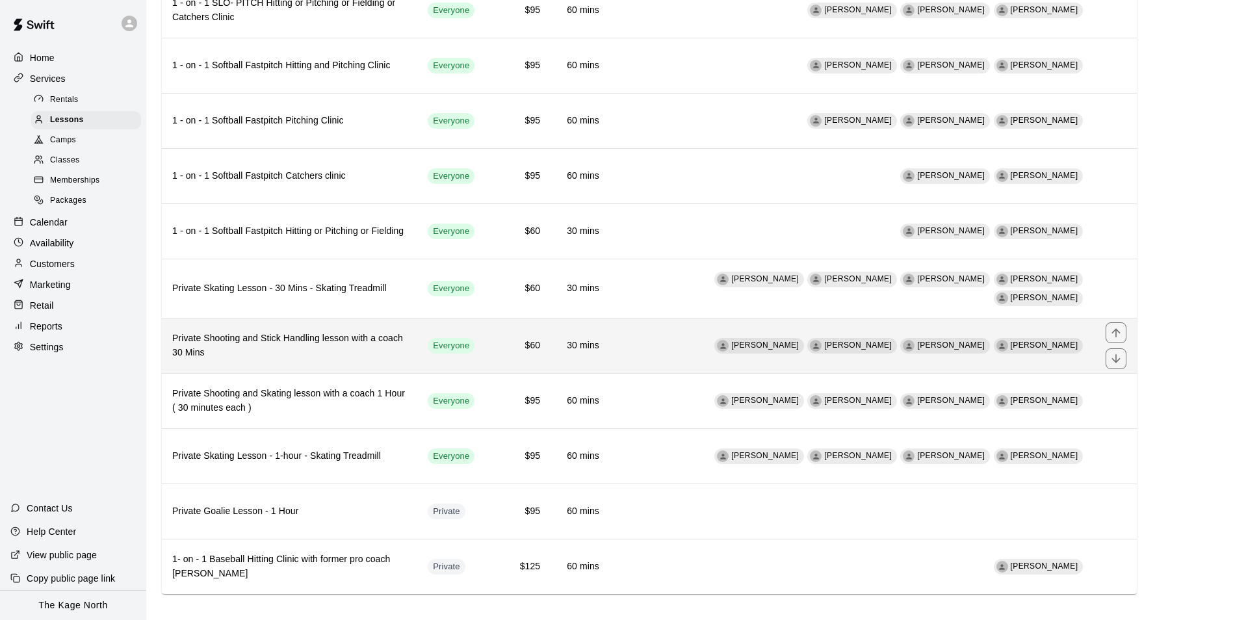
click at [726, 335] on td "Owen Powell Zach Owen Kyle Unitas Devon Macausland" at bounding box center [852, 345] width 485 height 55
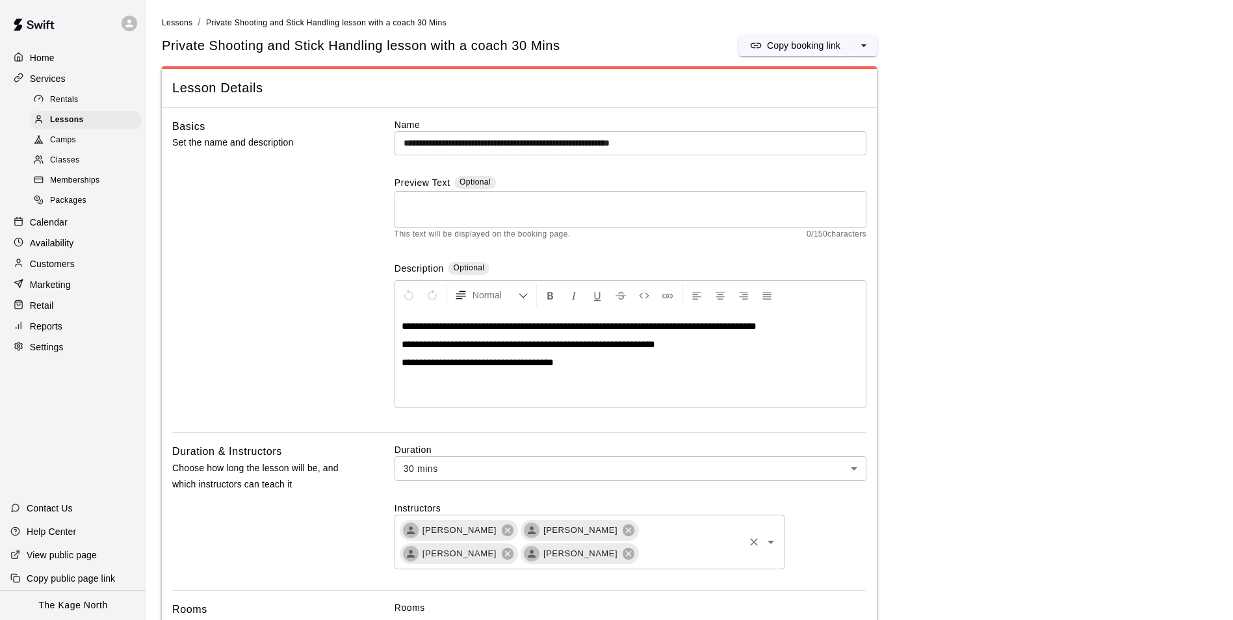
click at [640, 557] on input "text" at bounding box center [691, 553] width 102 height 16
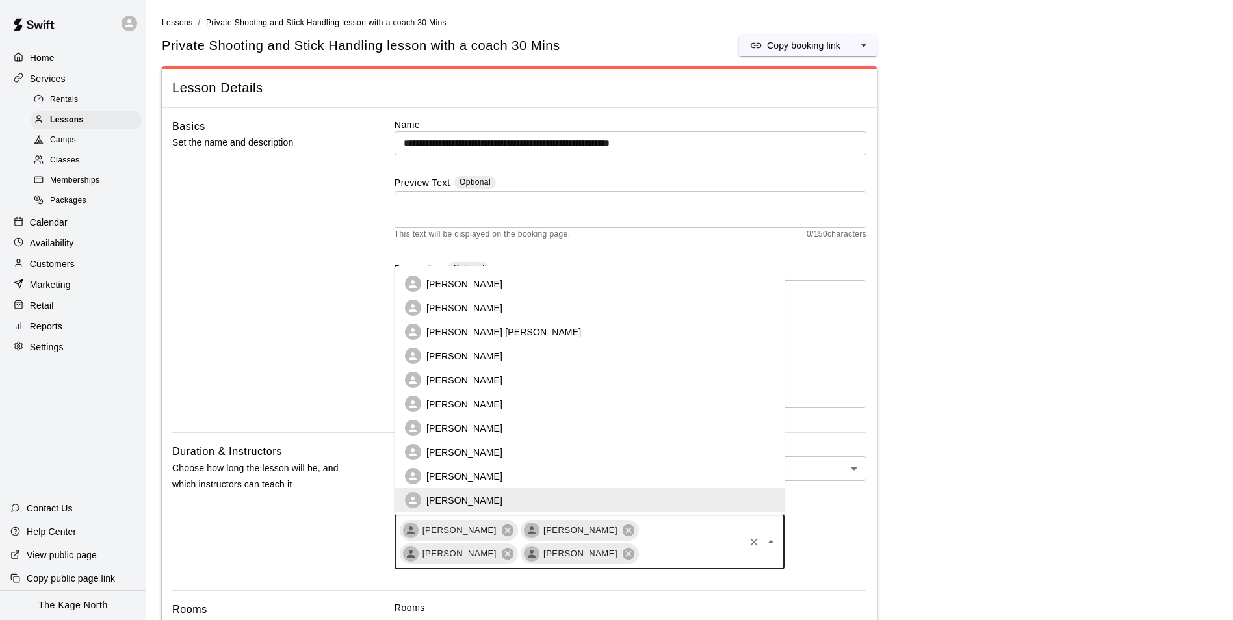
click at [506, 287] on li "[PERSON_NAME]" at bounding box center [589, 284] width 390 height 24
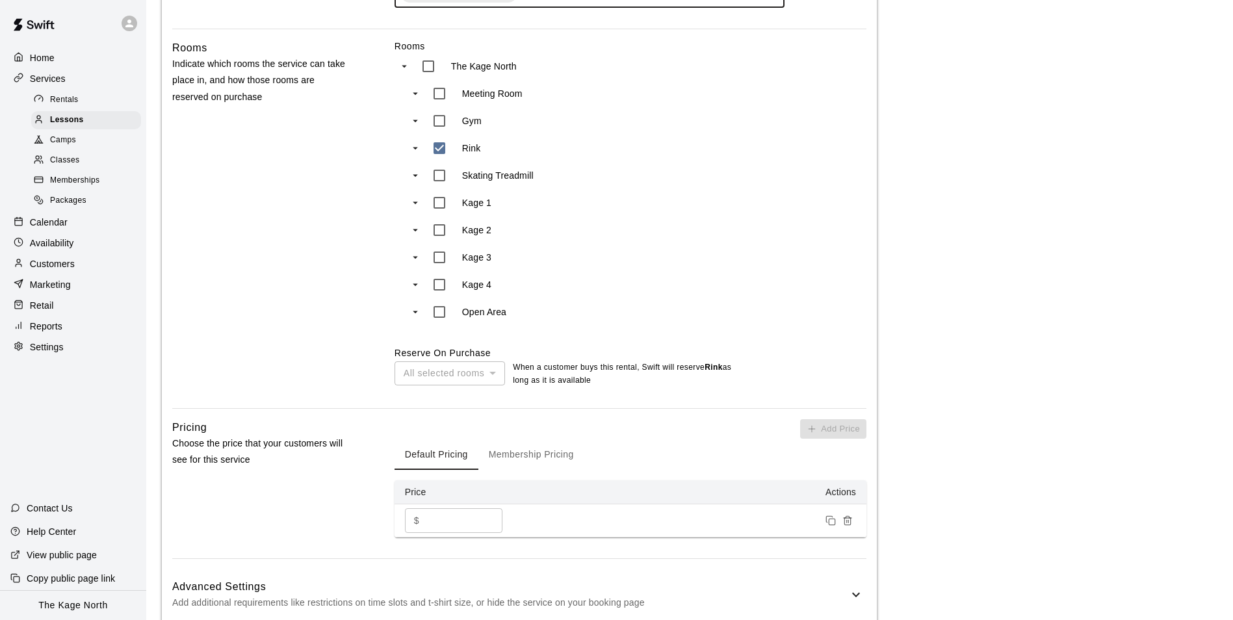
scroll to position [845, 0]
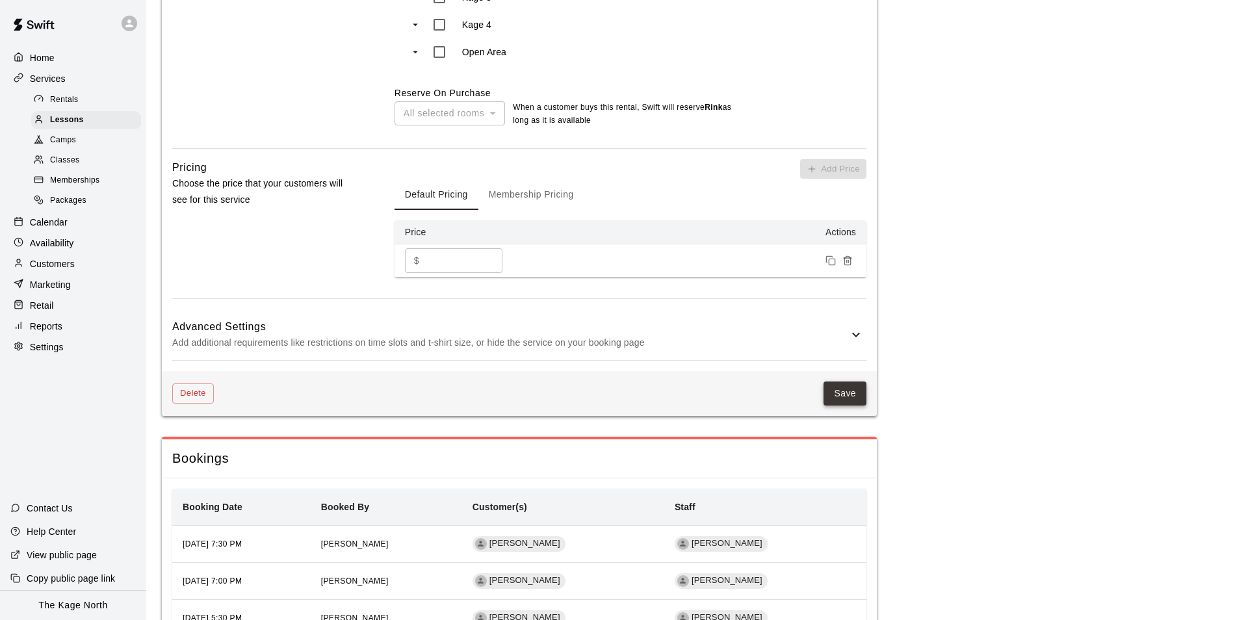
click at [851, 381] on button "Save" at bounding box center [844, 393] width 43 height 24
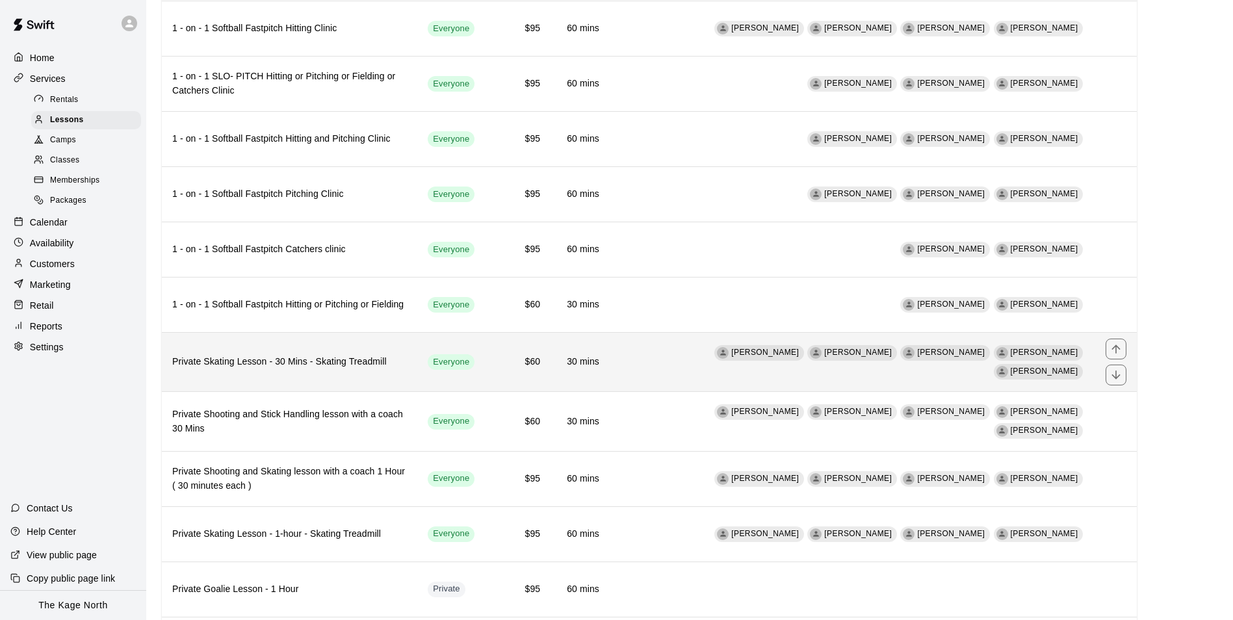
scroll to position [506, 0]
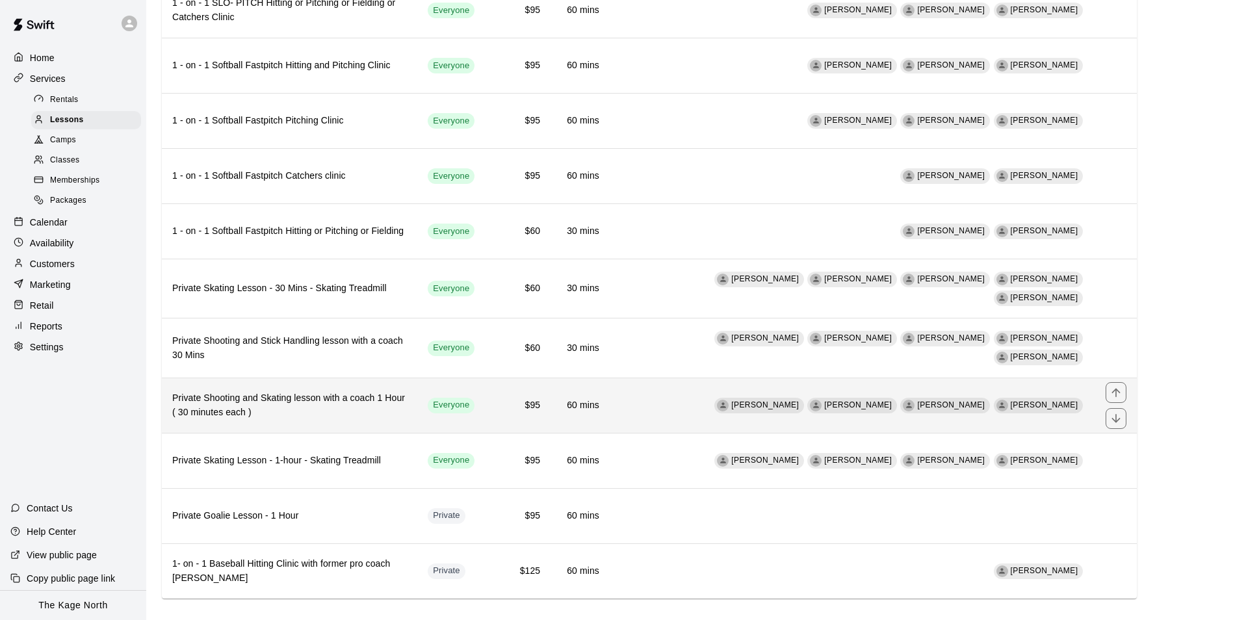
click at [738, 394] on td "Owen Powell Zach Owen Kyle Unitas Devon Macausland" at bounding box center [852, 405] width 485 height 55
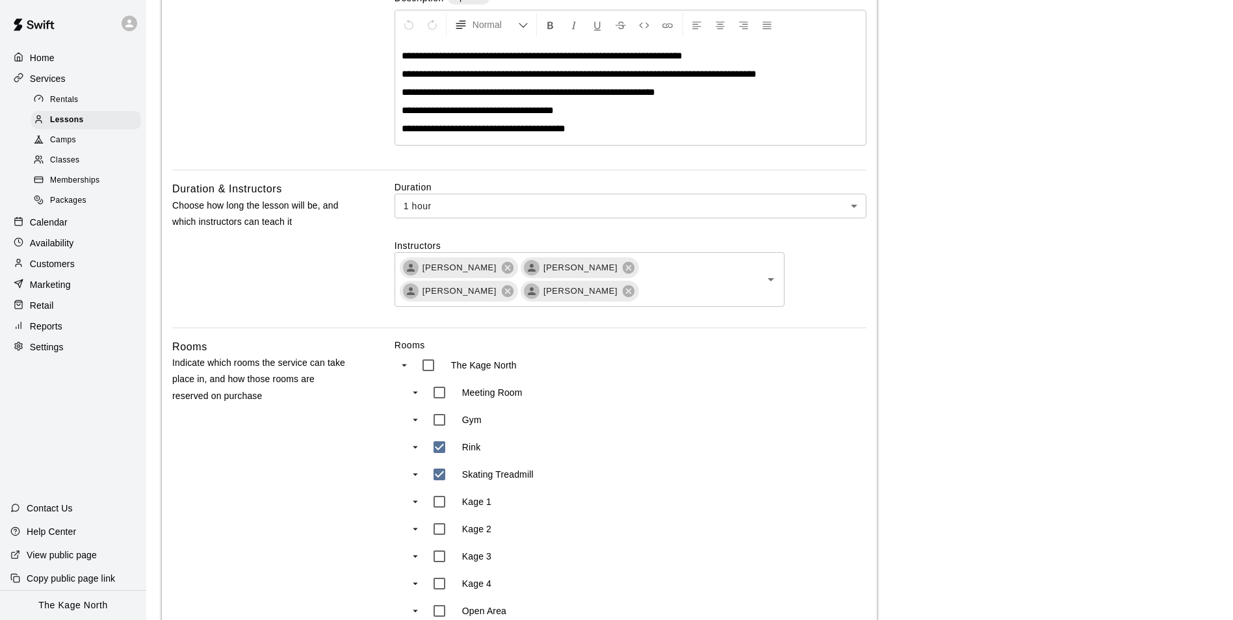
scroll to position [390, 0]
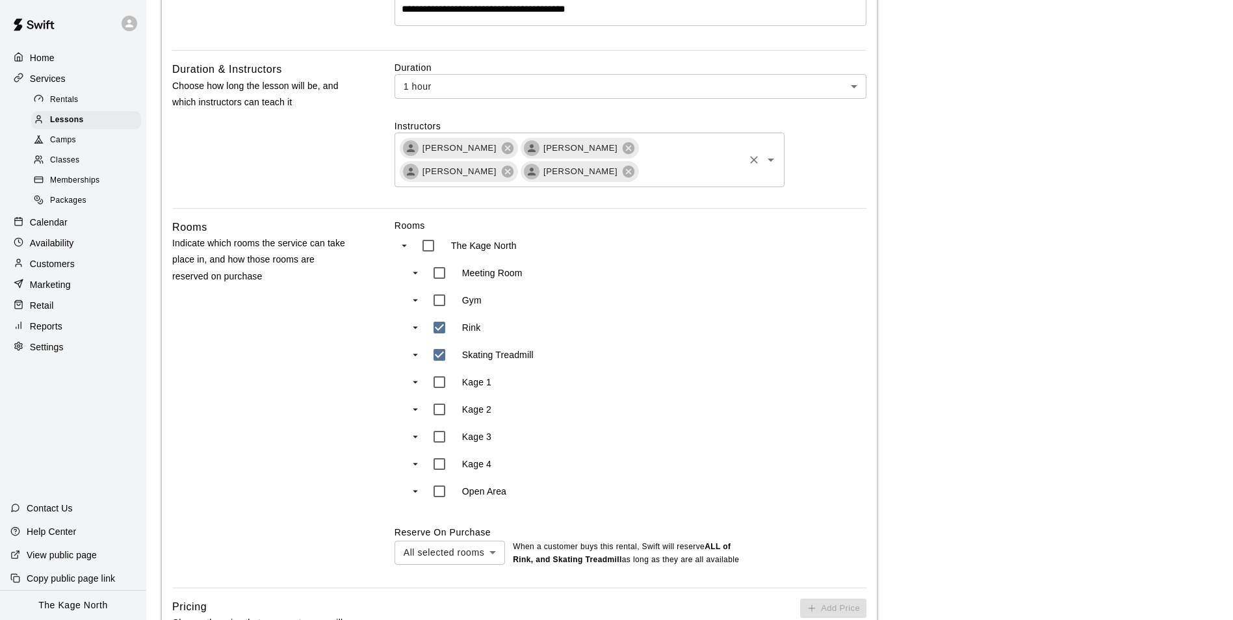
click at [640, 175] on input "text" at bounding box center [691, 171] width 102 height 16
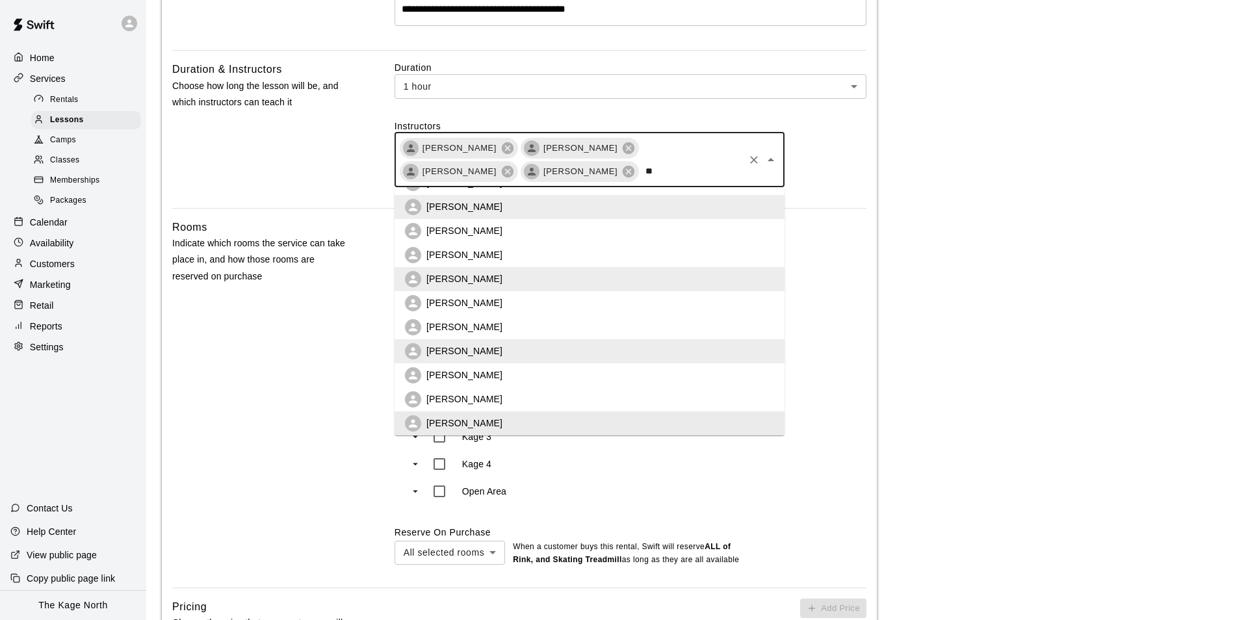
scroll to position [0, 0]
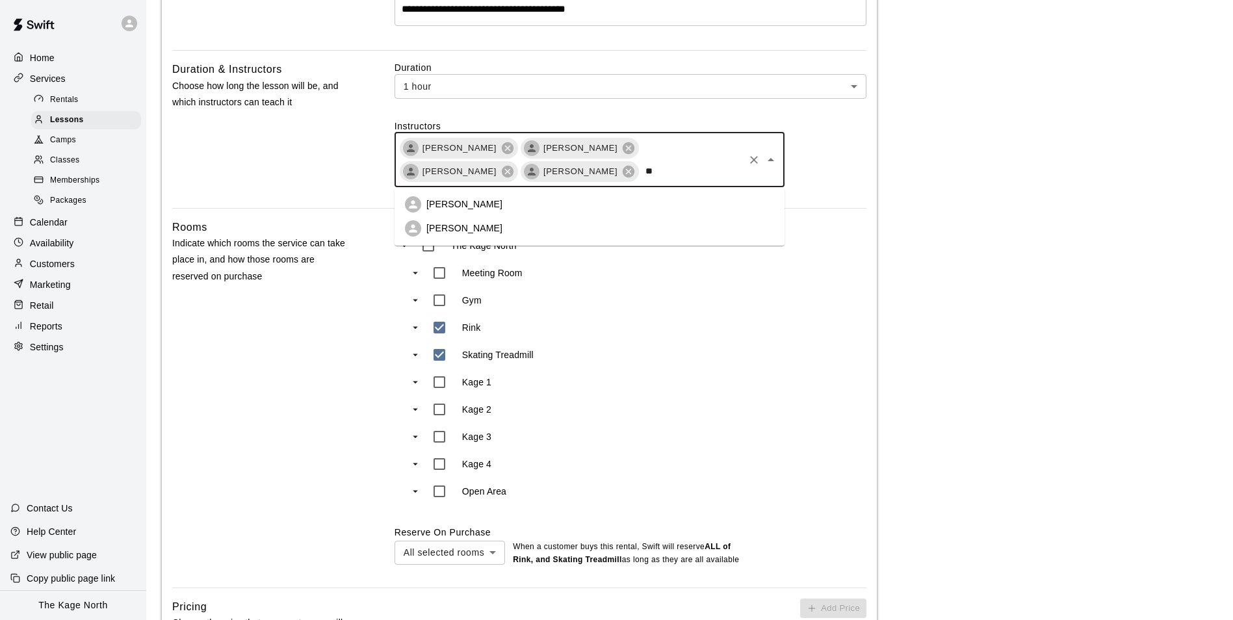
type input "***"
click at [516, 200] on li "[PERSON_NAME]" at bounding box center [589, 204] width 390 height 24
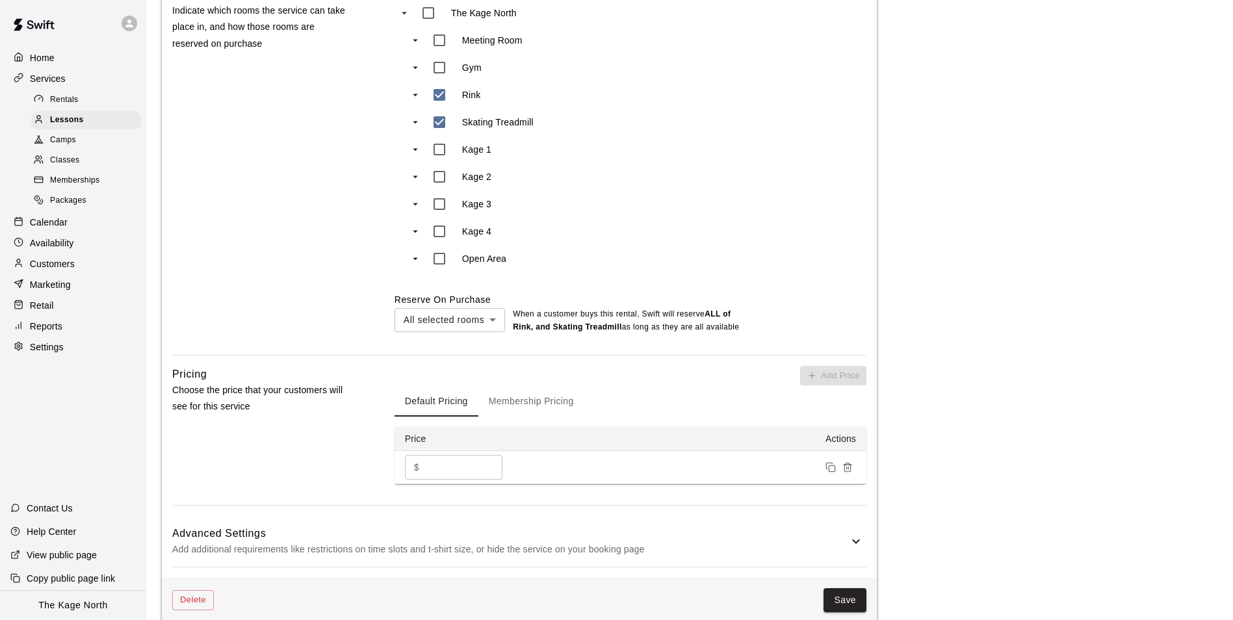
scroll to position [650, 0]
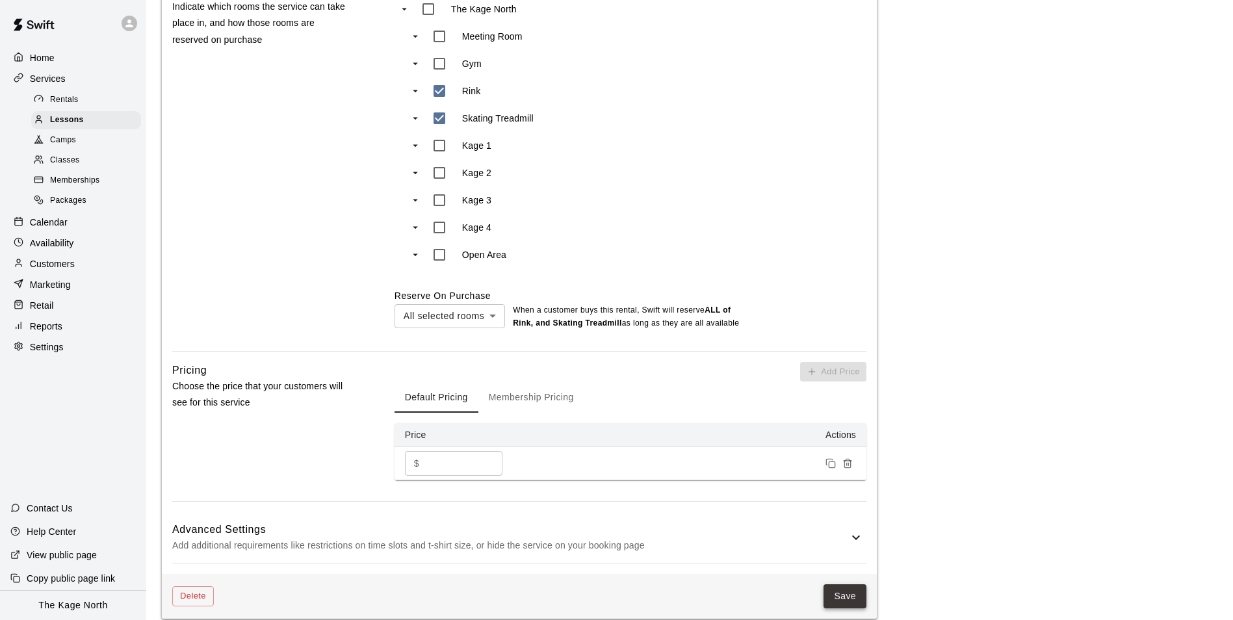
click at [849, 584] on button "Save" at bounding box center [844, 596] width 43 height 24
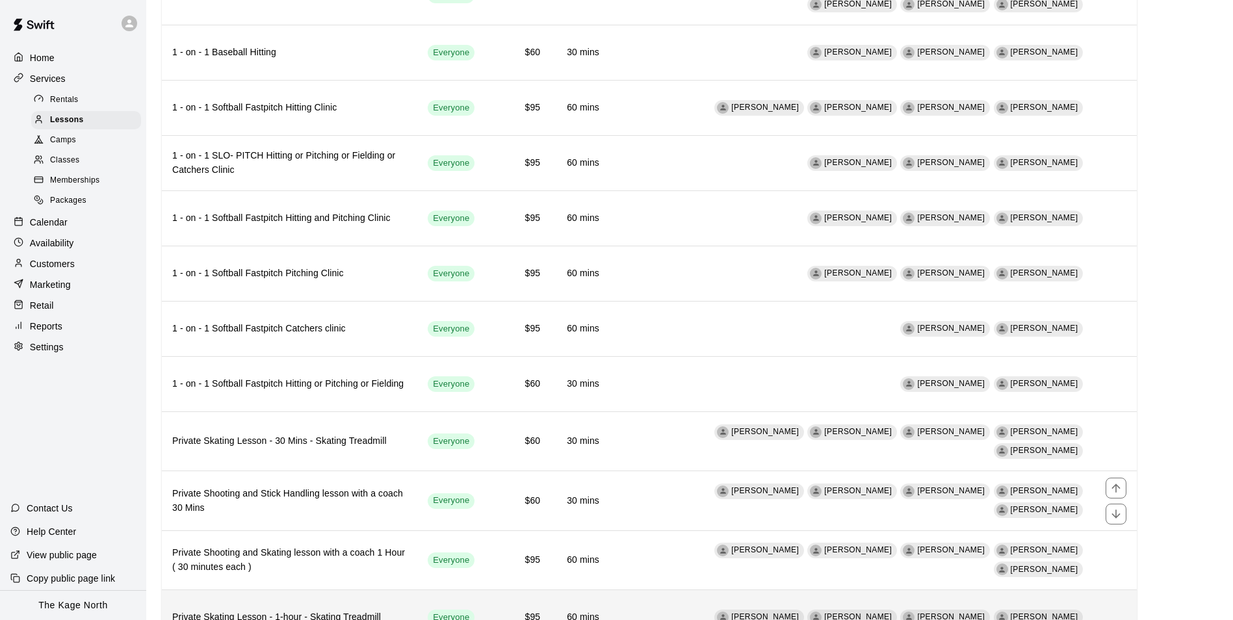
scroll to position [506, 0]
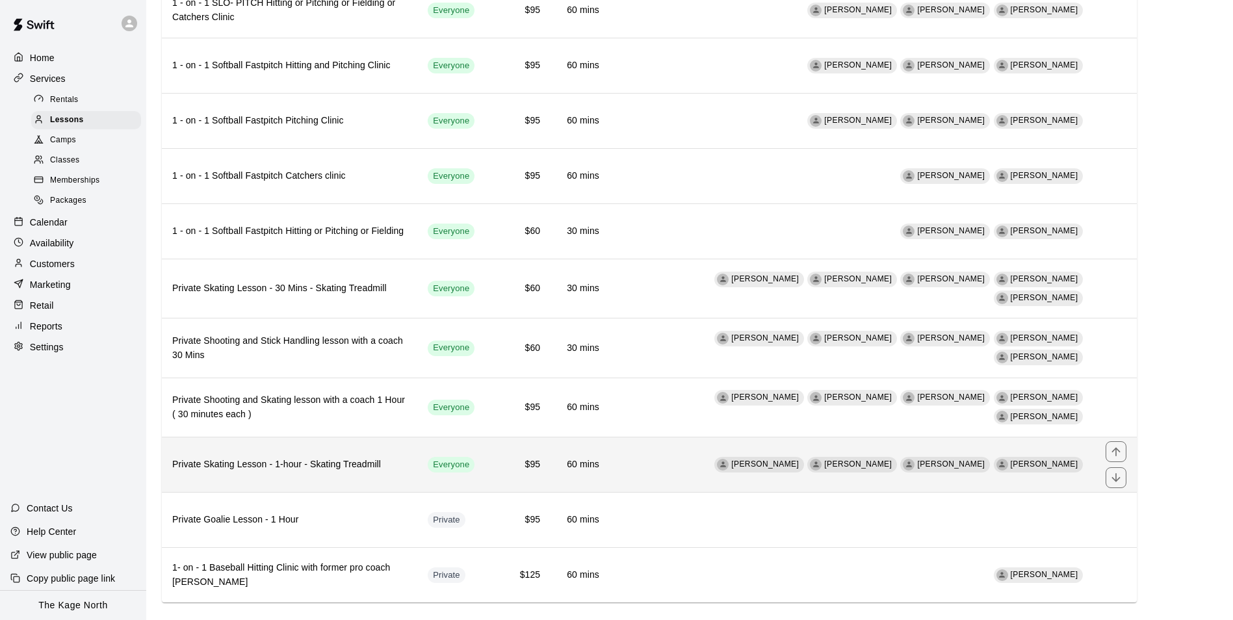
click at [736, 441] on td "Owen Powell Zach Owen Kyle Unitas Devon Macausland" at bounding box center [852, 464] width 485 height 55
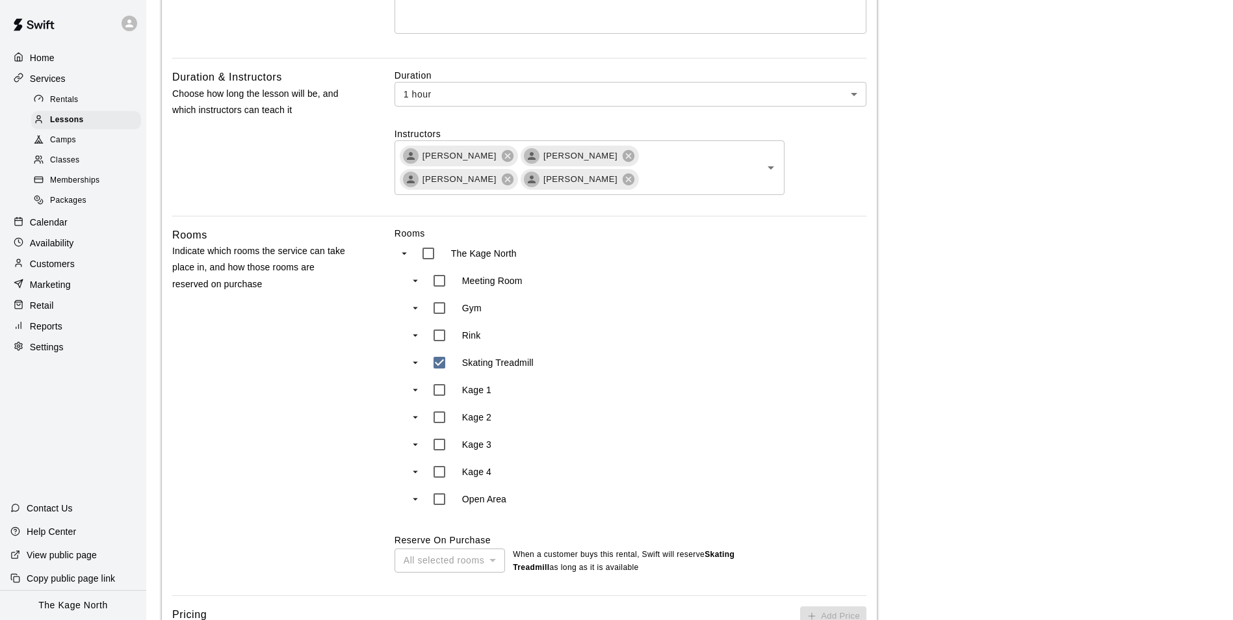
scroll to position [229, 0]
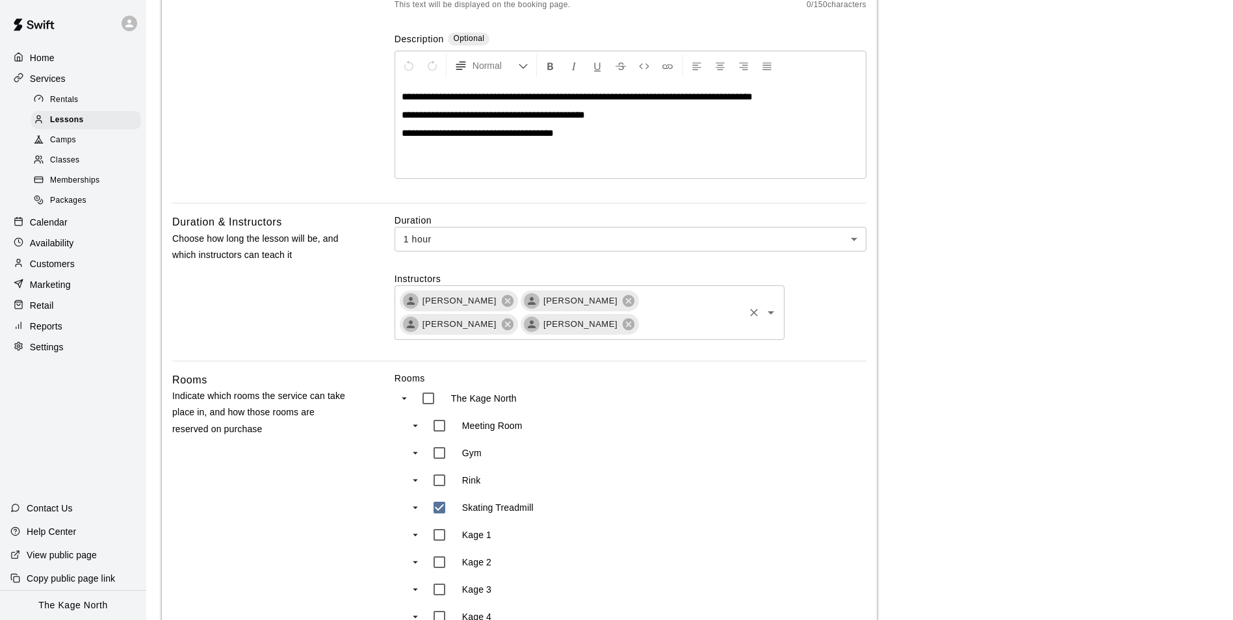
click at [640, 331] on input "text" at bounding box center [691, 324] width 102 height 16
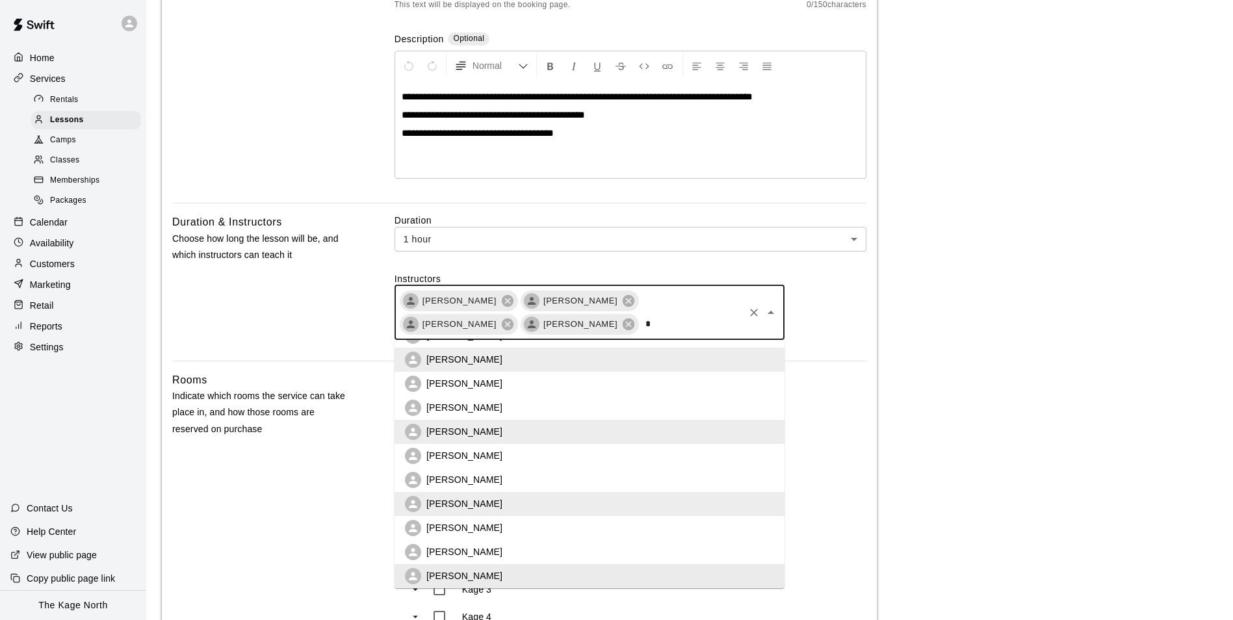
scroll to position [0, 0]
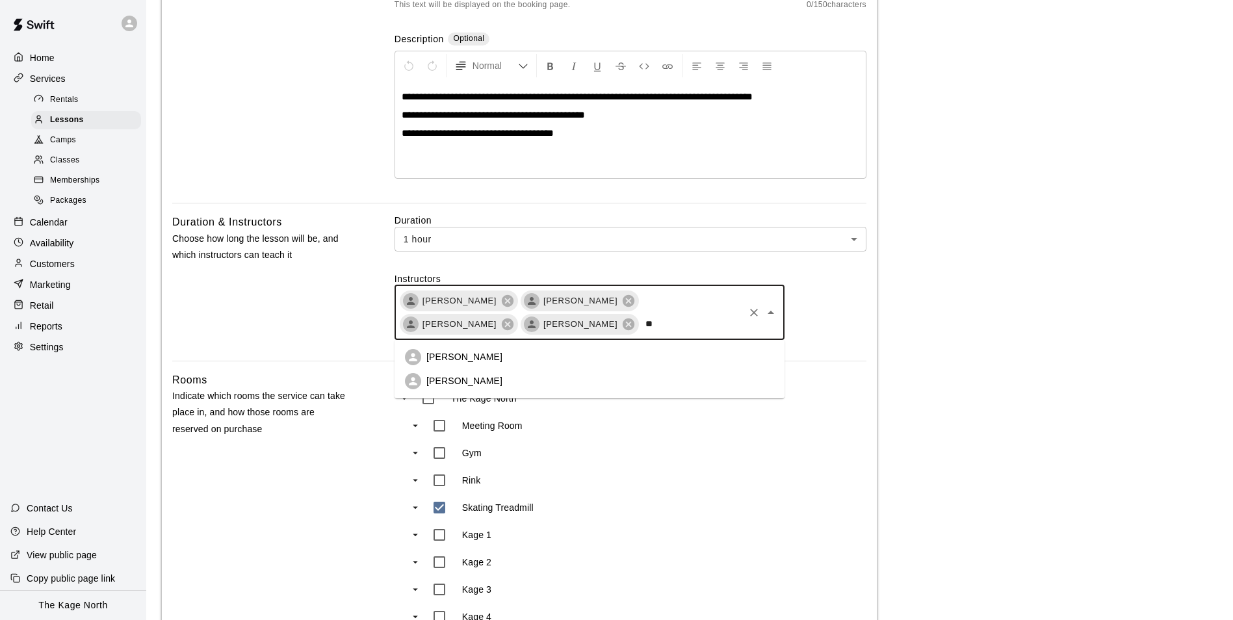
type input "***"
click at [610, 350] on li "[PERSON_NAME]" at bounding box center [589, 357] width 390 height 24
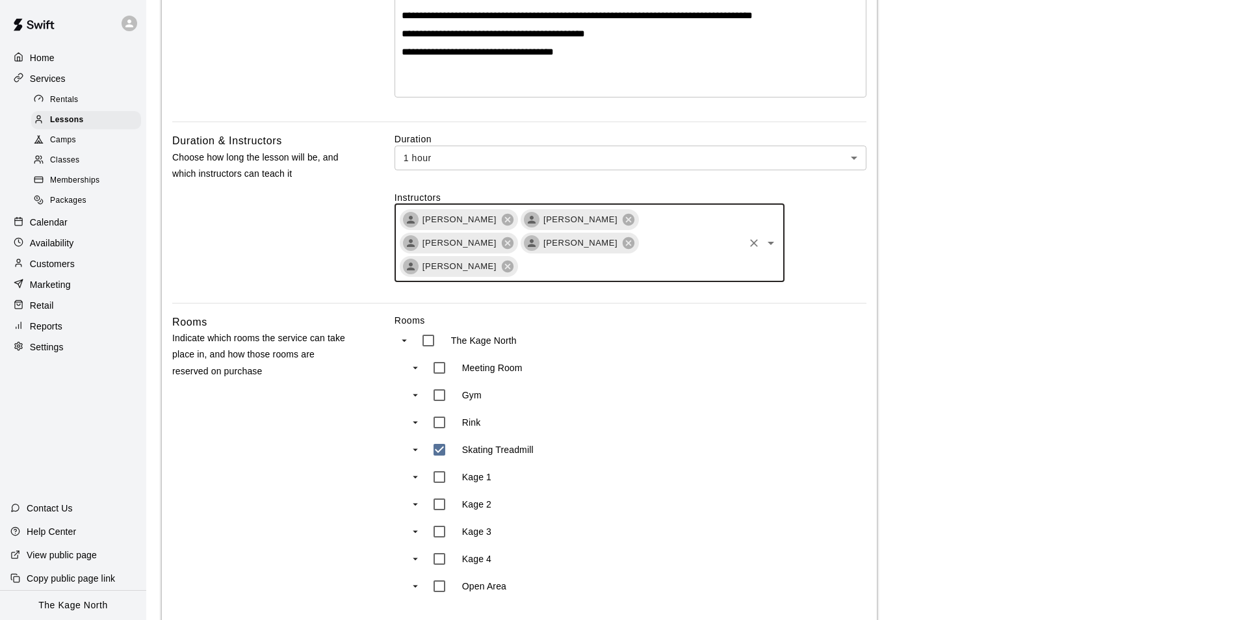
scroll to position [684, 0]
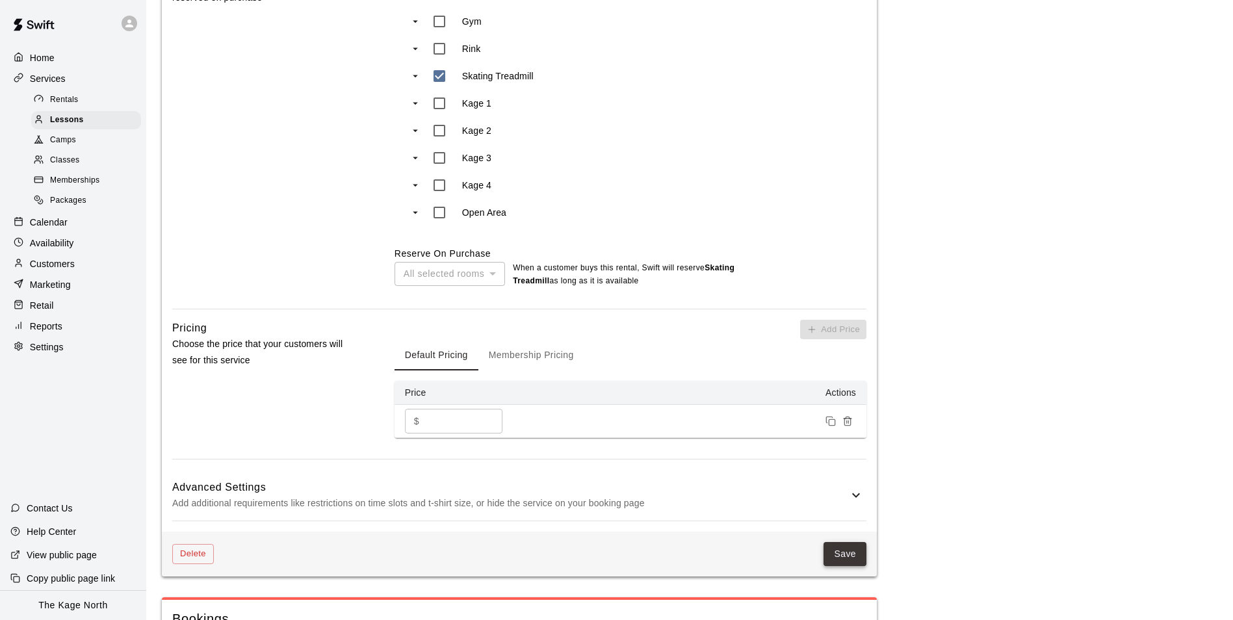
click at [854, 542] on button "Save" at bounding box center [844, 554] width 43 height 24
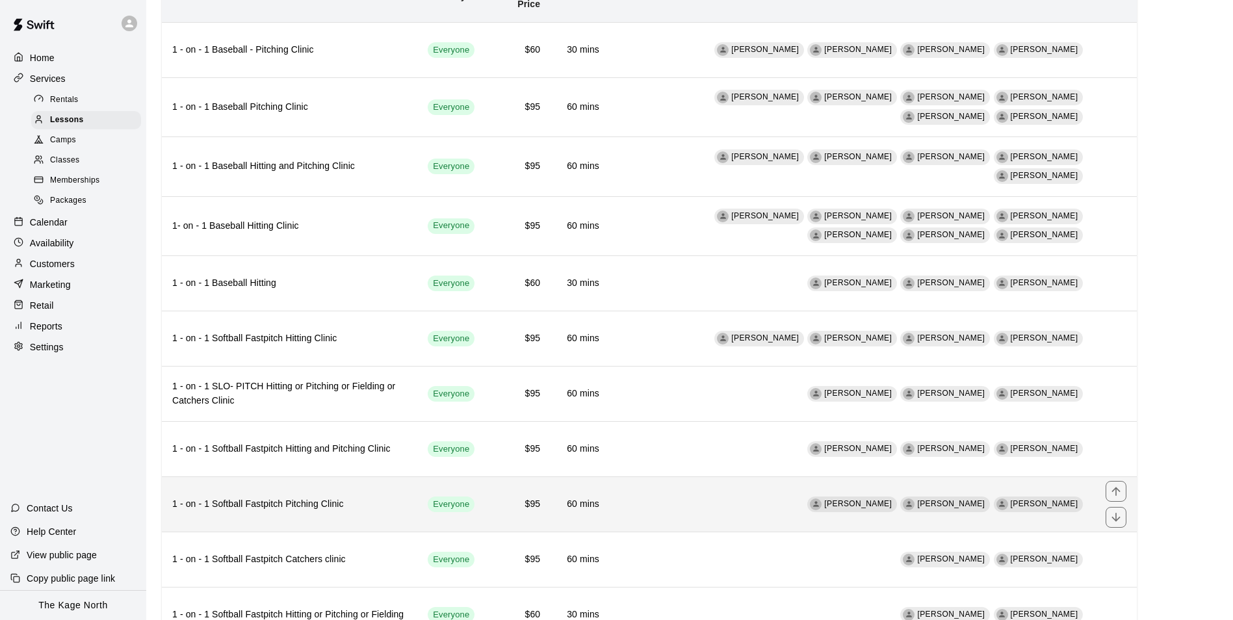
scroll to position [51, 0]
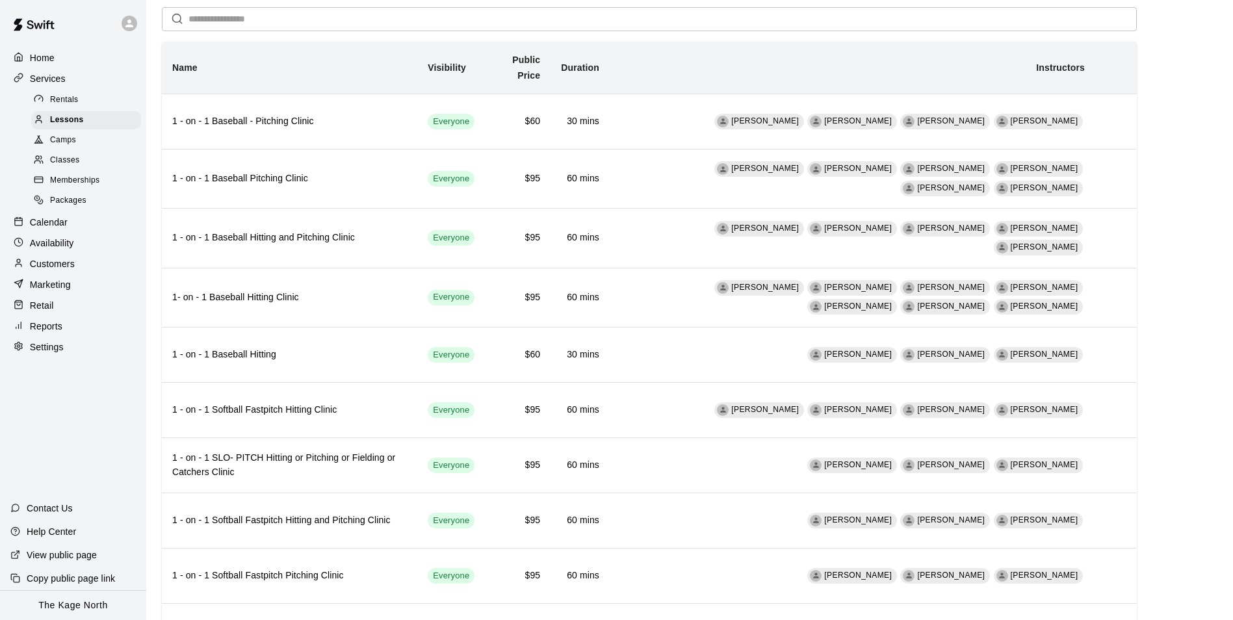
click at [45, 53] on p "Home" at bounding box center [42, 57] width 25 height 13
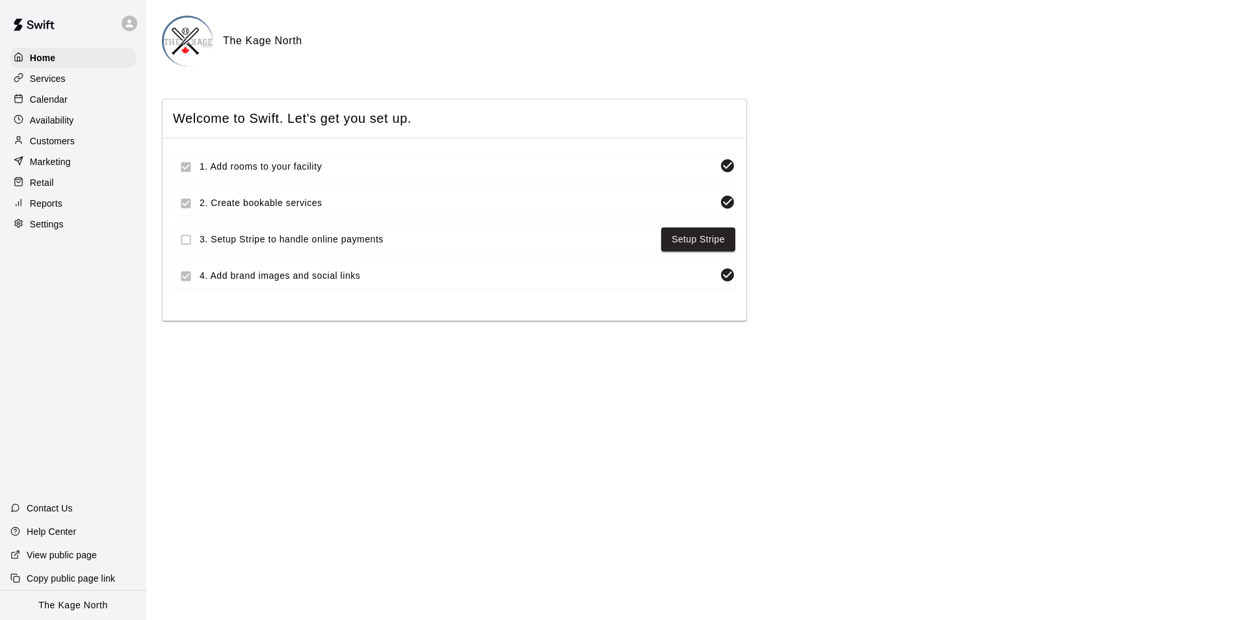
click at [55, 98] on p "Calendar" at bounding box center [49, 99] width 38 height 13
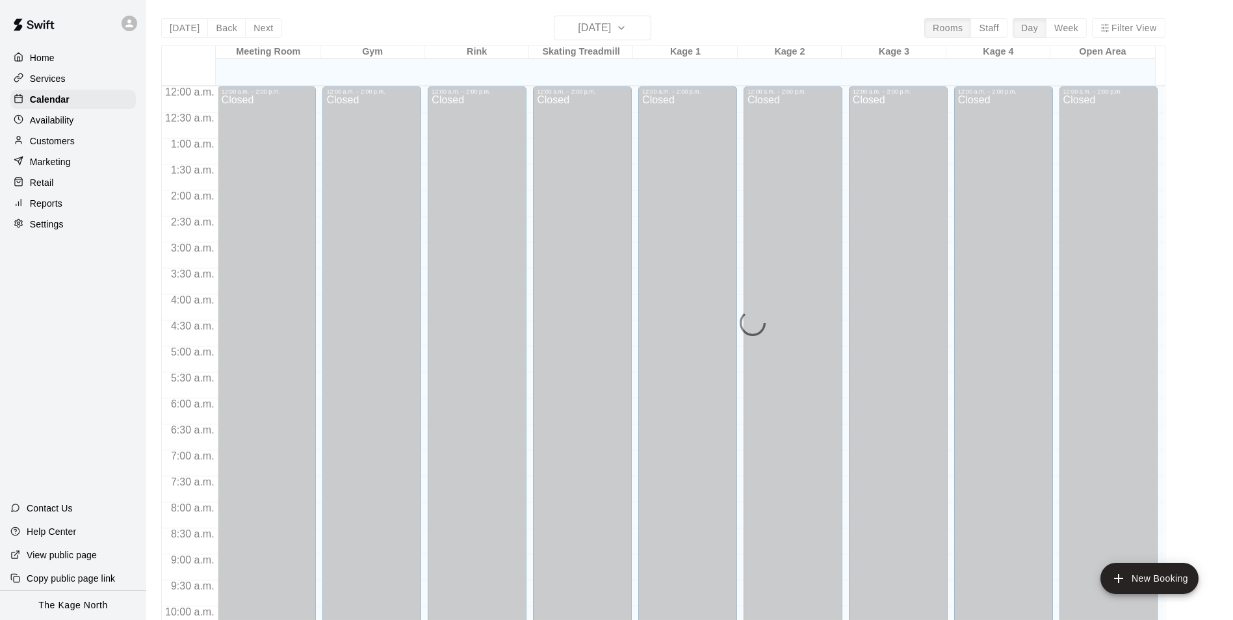
scroll to position [660, 0]
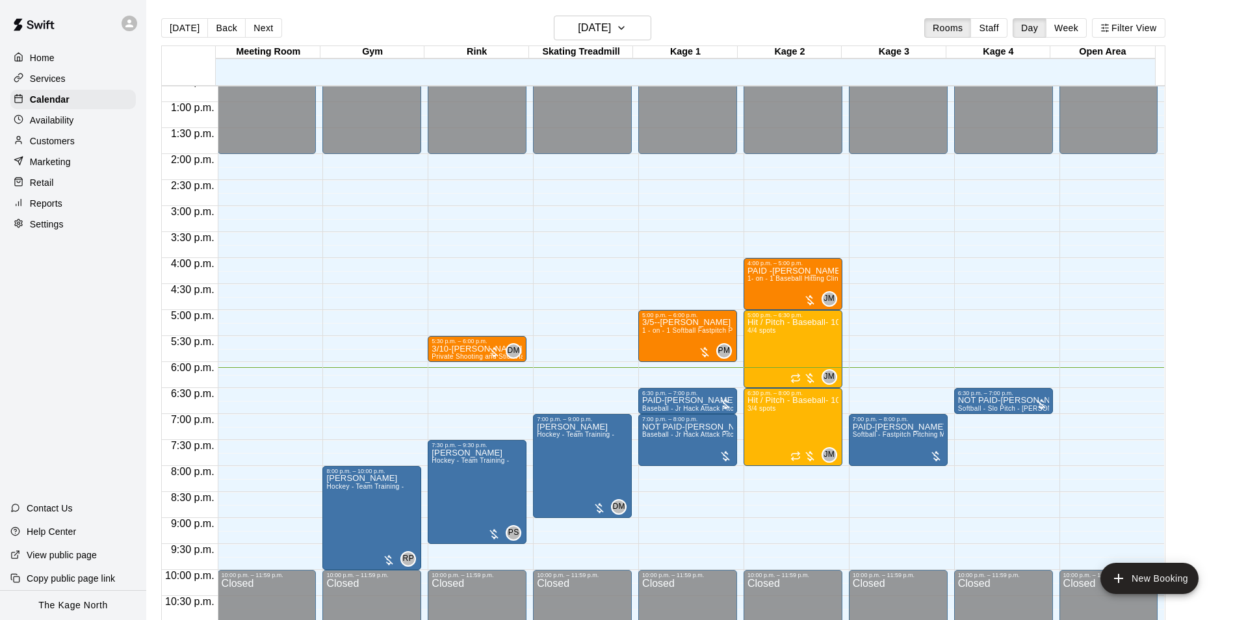
click at [42, 121] on p "Availability" at bounding box center [52, 120] width 44 height 13
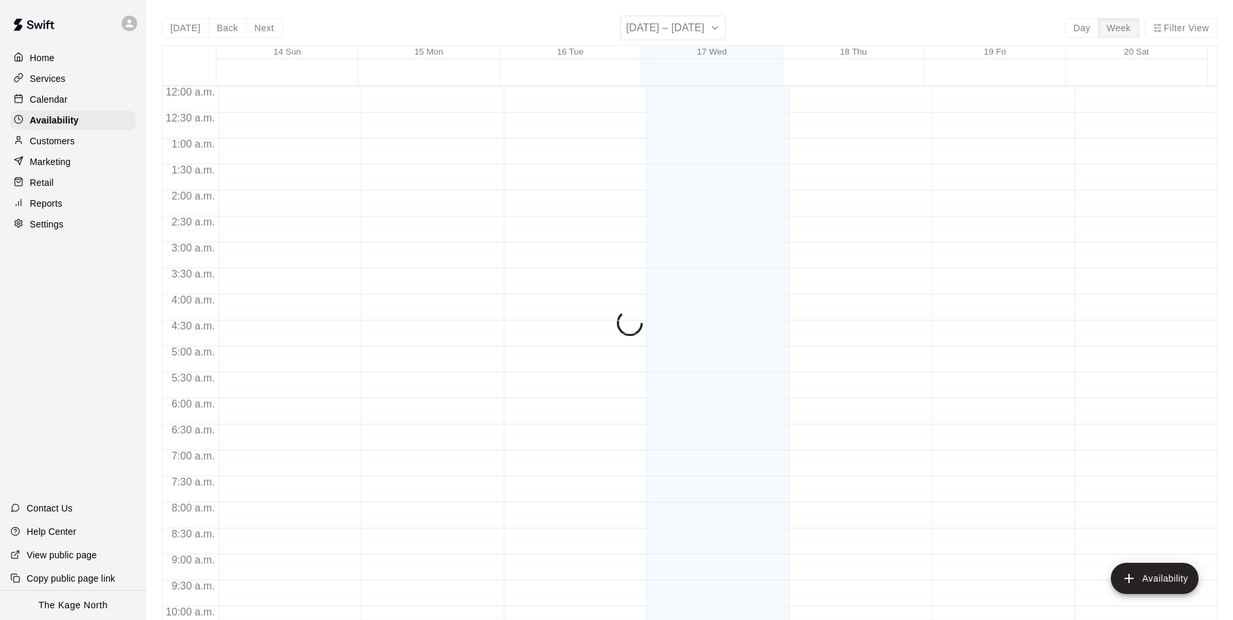
scroll to position [700, 0]
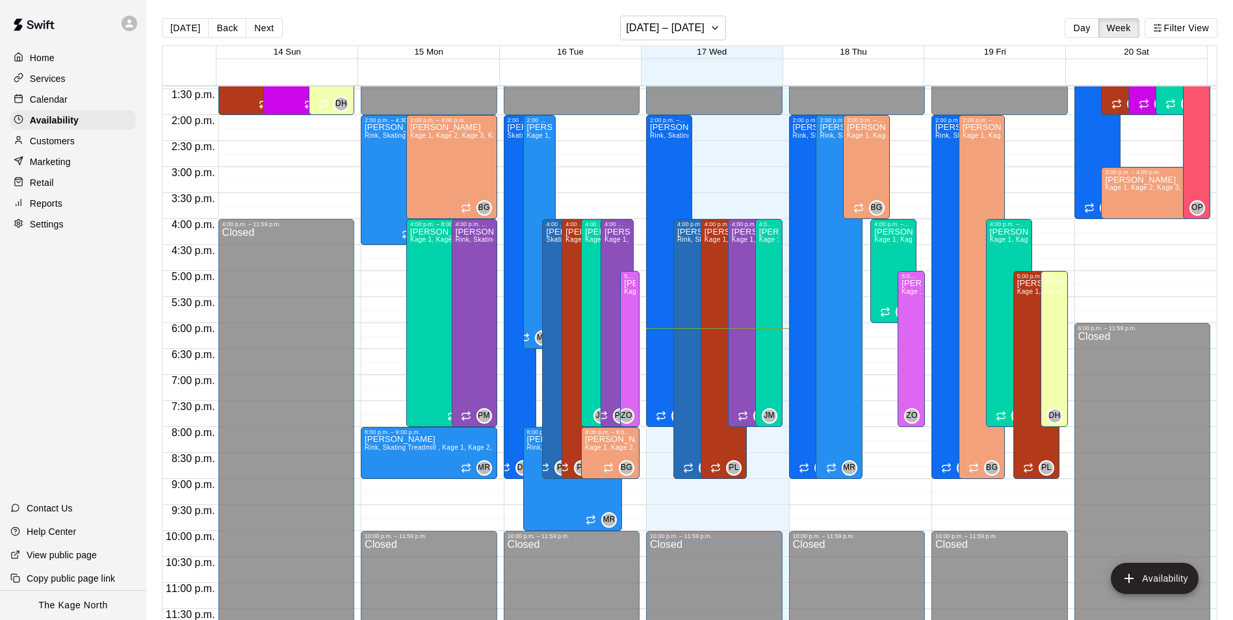
click at [53, 102] on p "Calendar" at bounding box center [49, 99] width 38 height 13
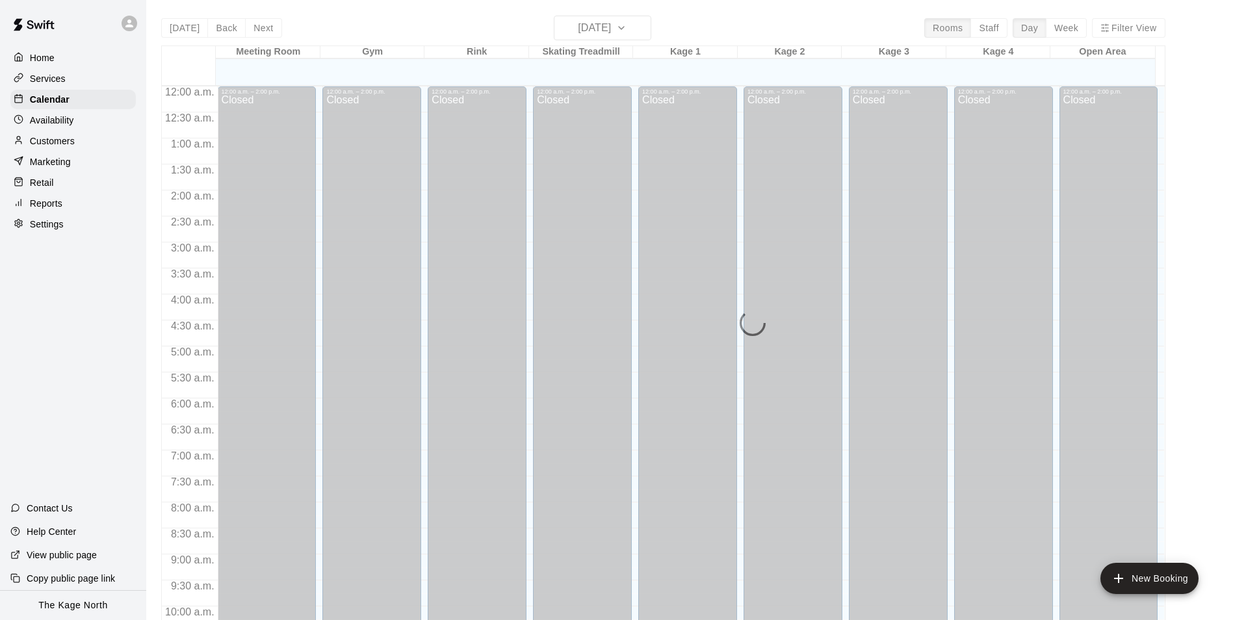
scroll to position [660, 0]
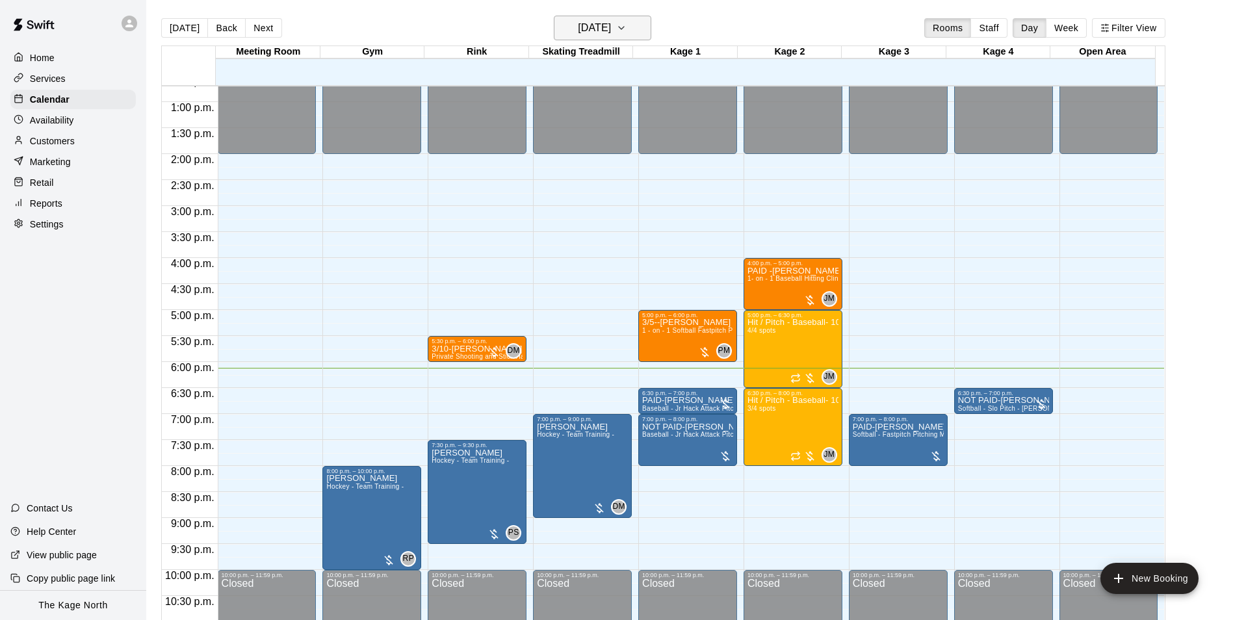
click at [611, 34] on h6 "[DATE]" at bounding box center [594, 28] width 33 height 18
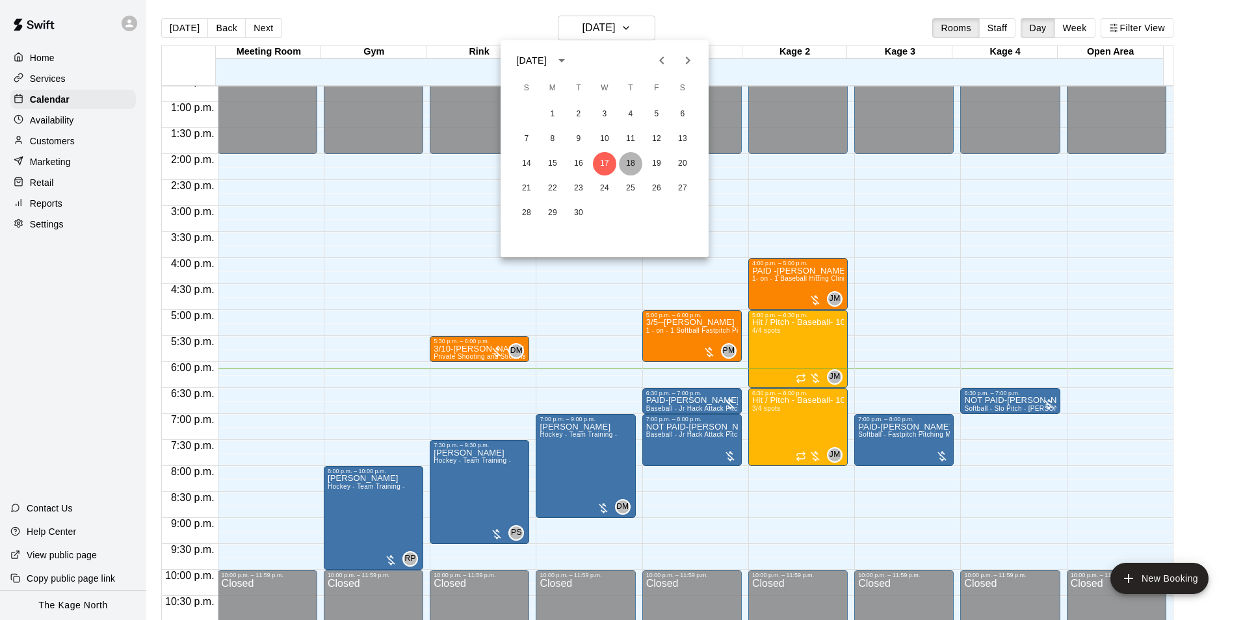
click at [630, 160] on button "18" at bounding box center [630, 163] width 23 height 23
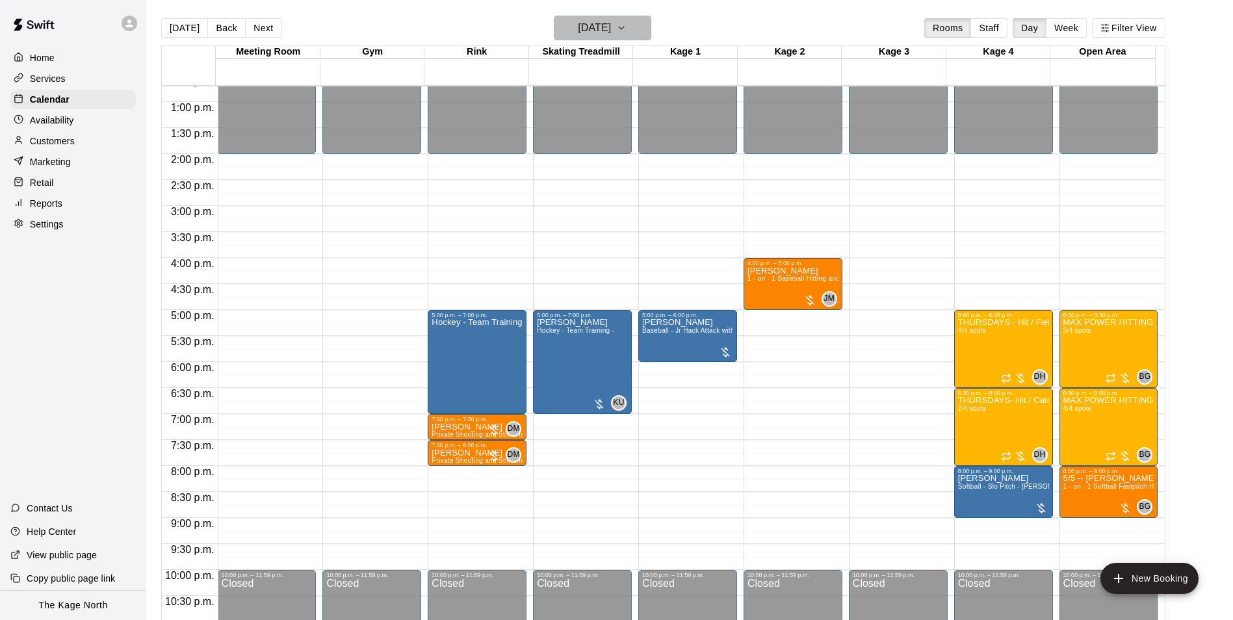
click at [611, 27] on h6 "[DATE]" at bounding box center [594, 28] width 33 height 18
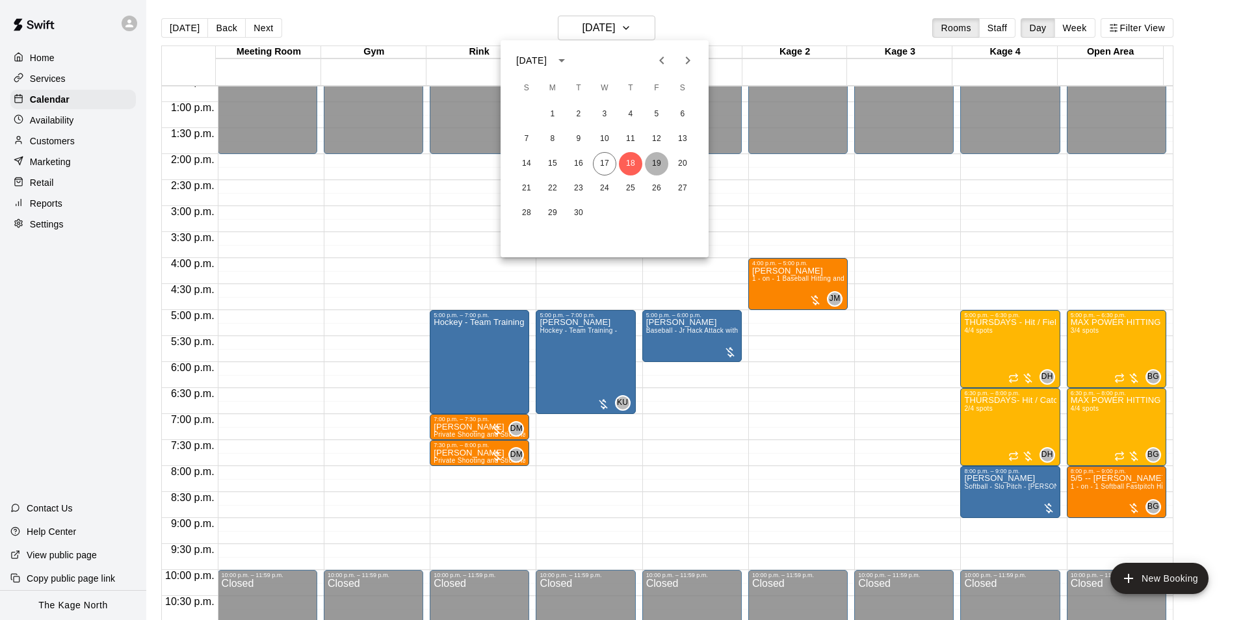
click at [650, 162] on button "19" at bounding box center [656, 163] width 23 height 23
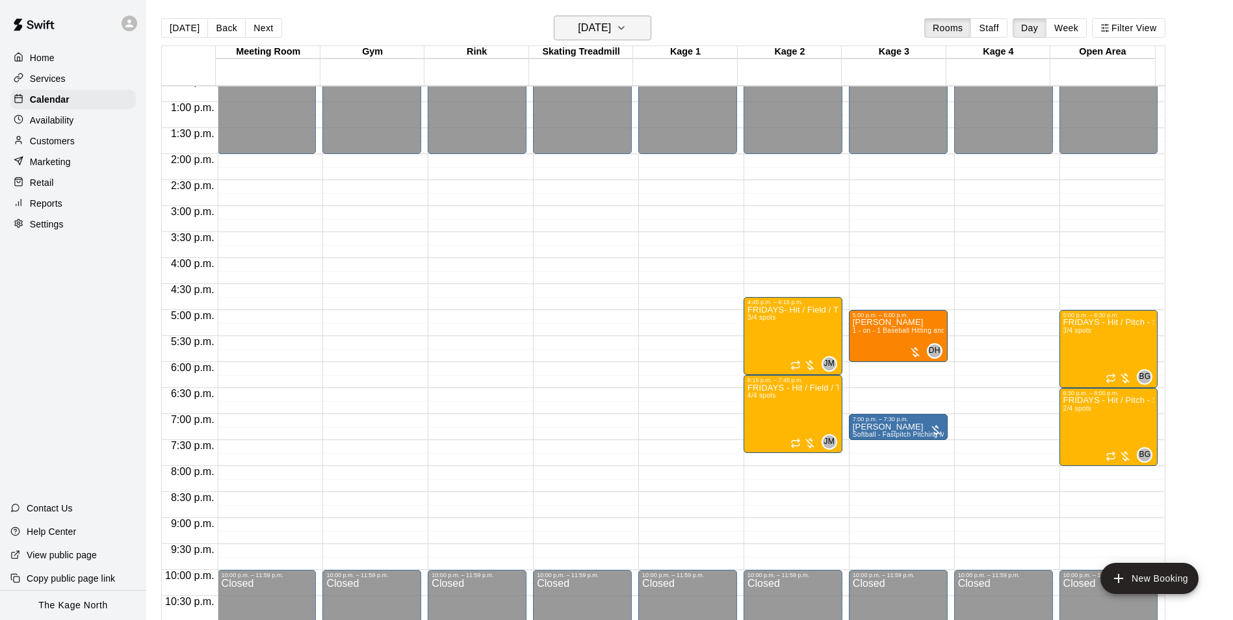
click at [611, 24] on h6 "[DATE]" at bounding box center [594, 28] width 33 height 18
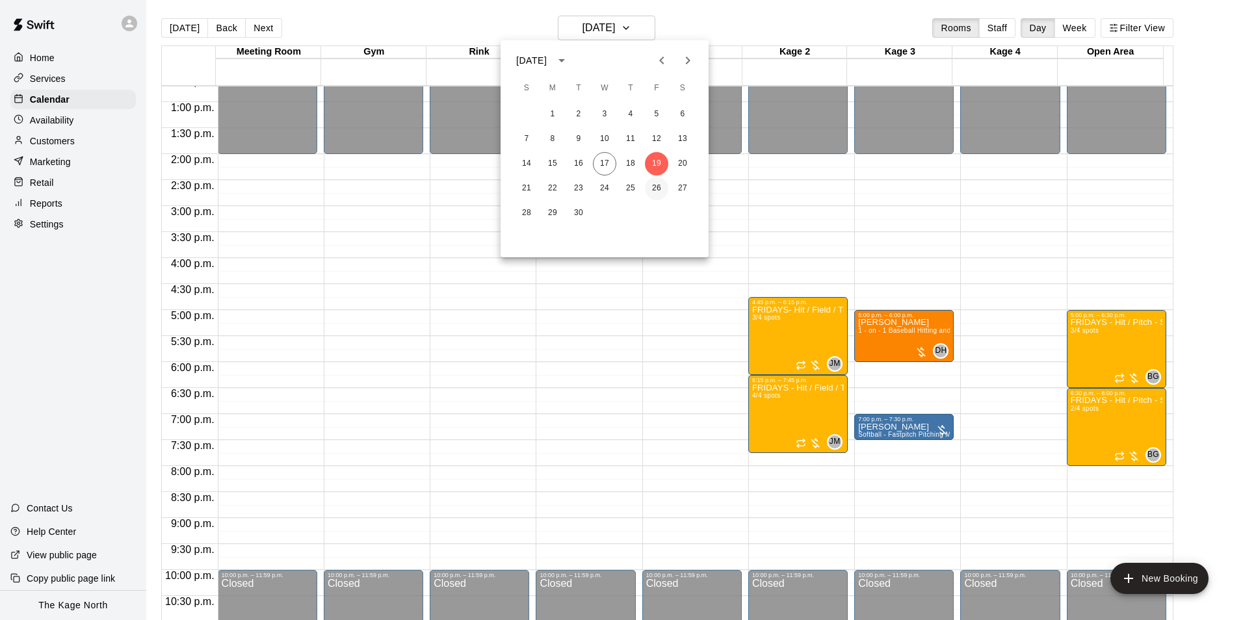
click at [655, 185] on button "26" at bounding box center [656, 188] width 23 height 23
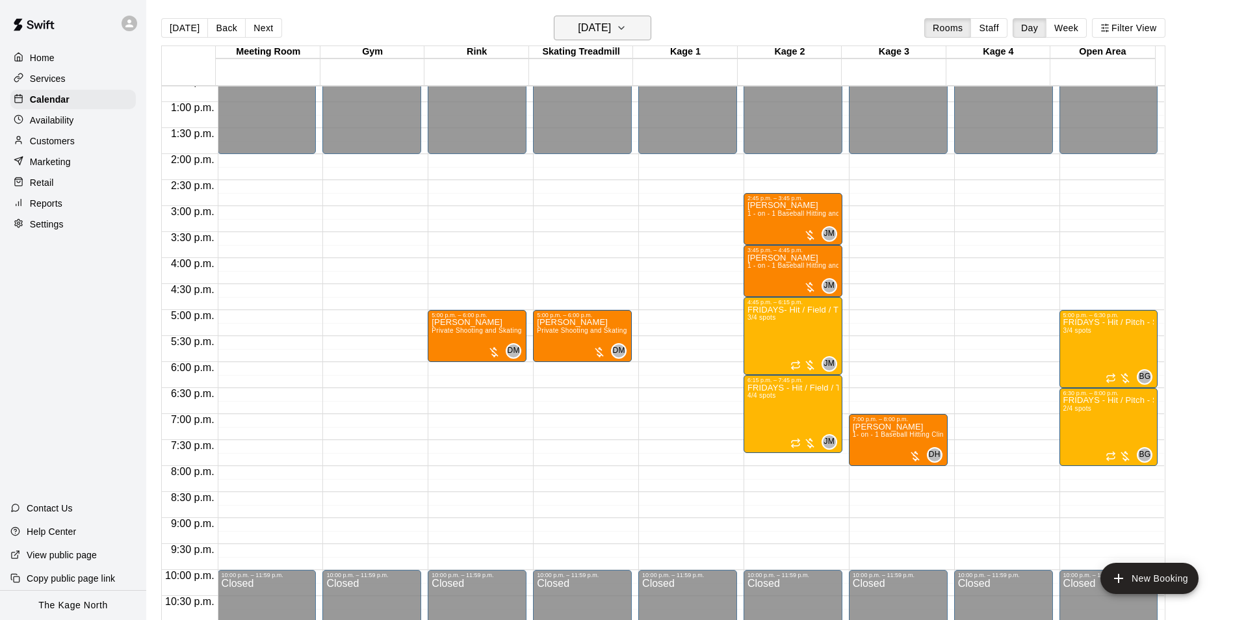
click at [611, 28] on h6 "Friday Sep 26" at bounding box center [594, 28] width 33 height 18
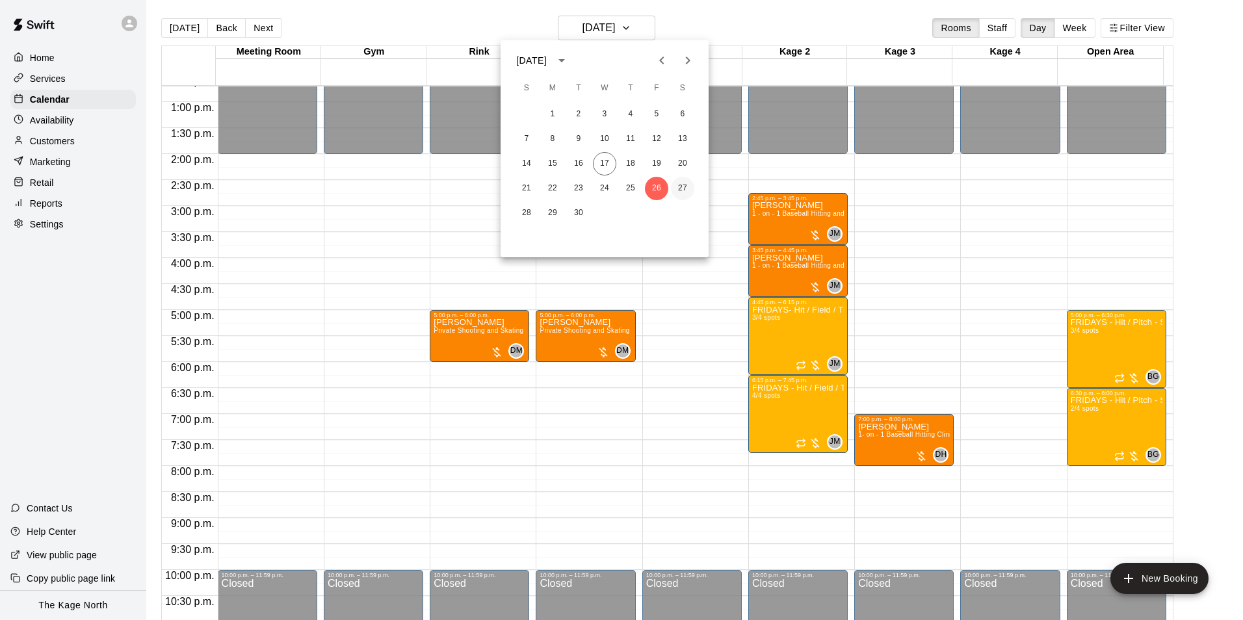
click at [680, 184] on button "27" at bounding box center [682, 188] width 23 height 23
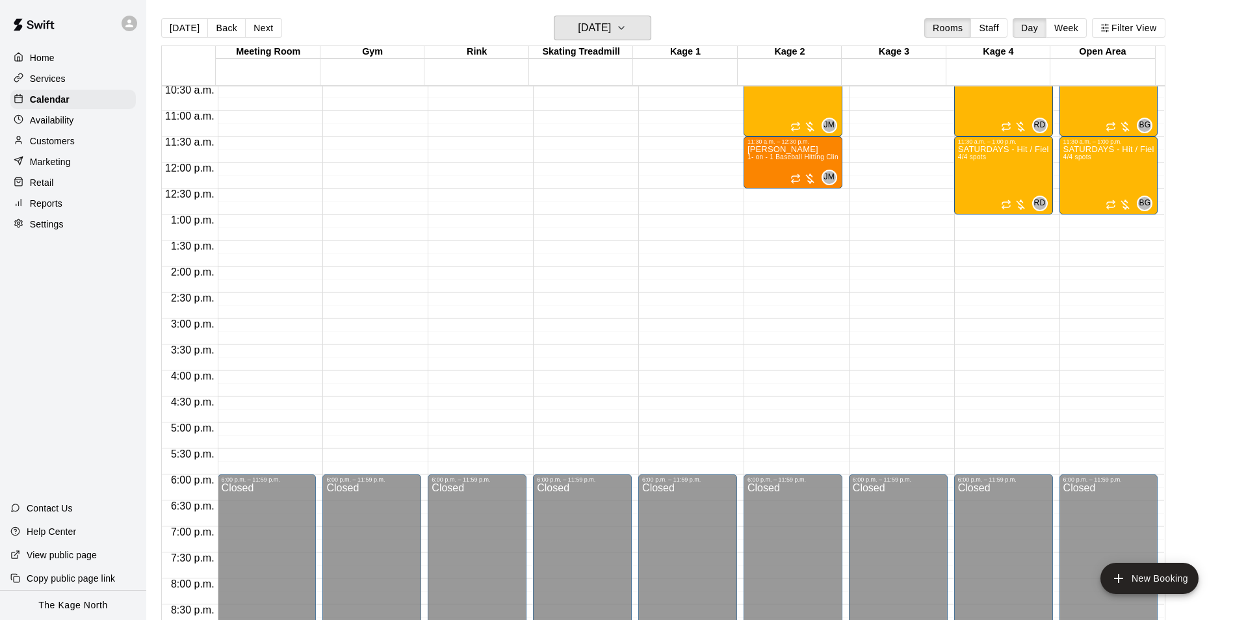
scroll to position [400, 0]
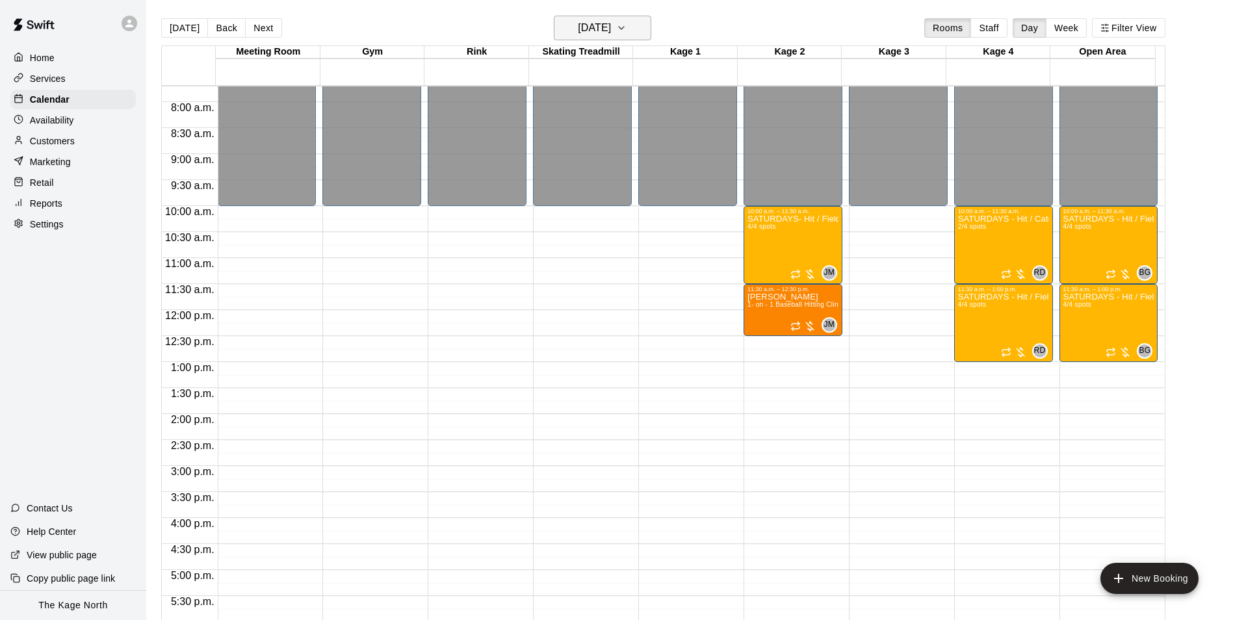
click at [611, 31] on h6 "Saturday Sep 27" at bounding box center [594, 28] width 33 height 18
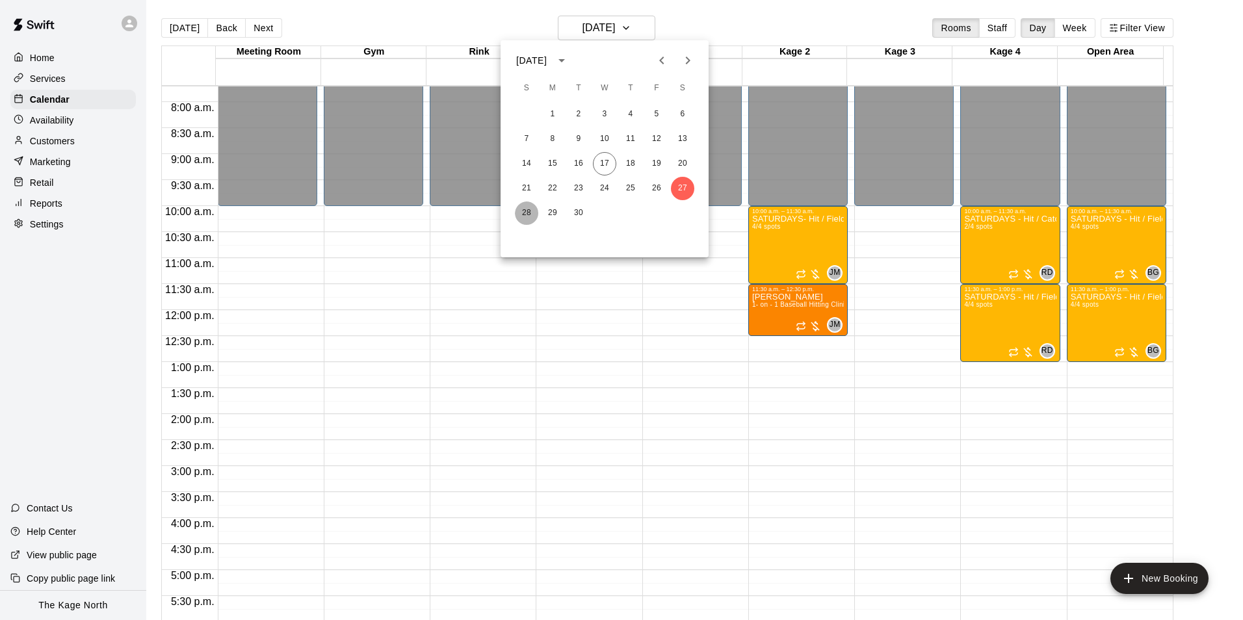
click at [518, 208] on button "28" at bounding box center [526, 212] width 23 height 23
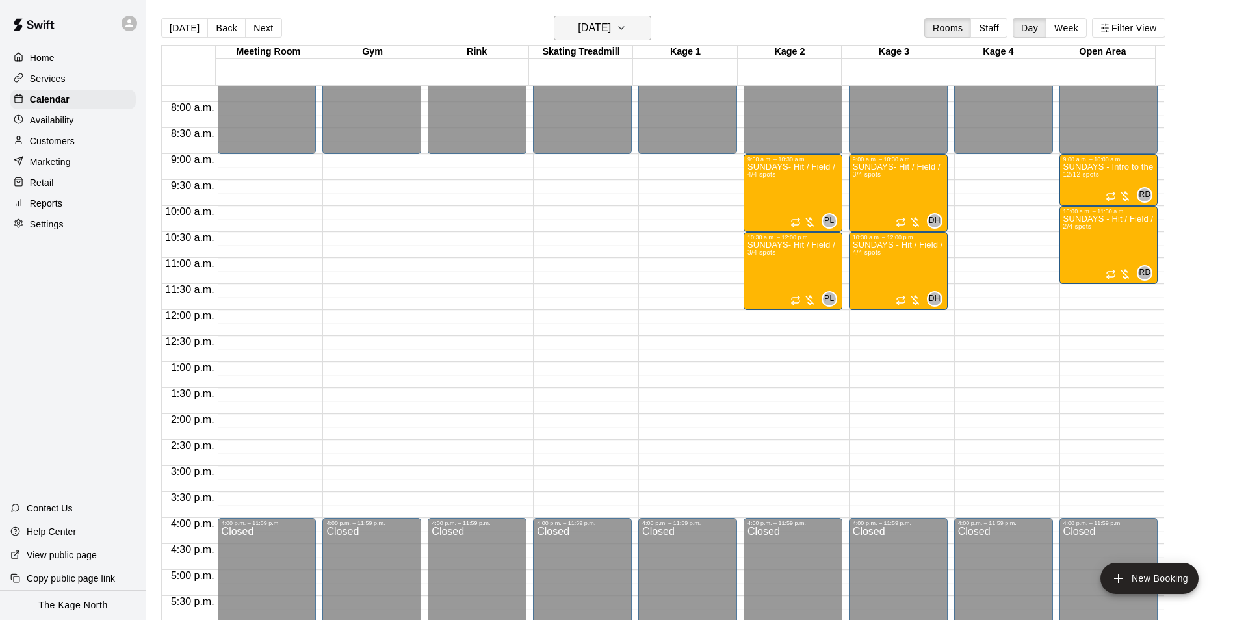
click at [589, 29] on h6 "Sunday Sep 28" at bounding box center [594, 28] width 33 height 18
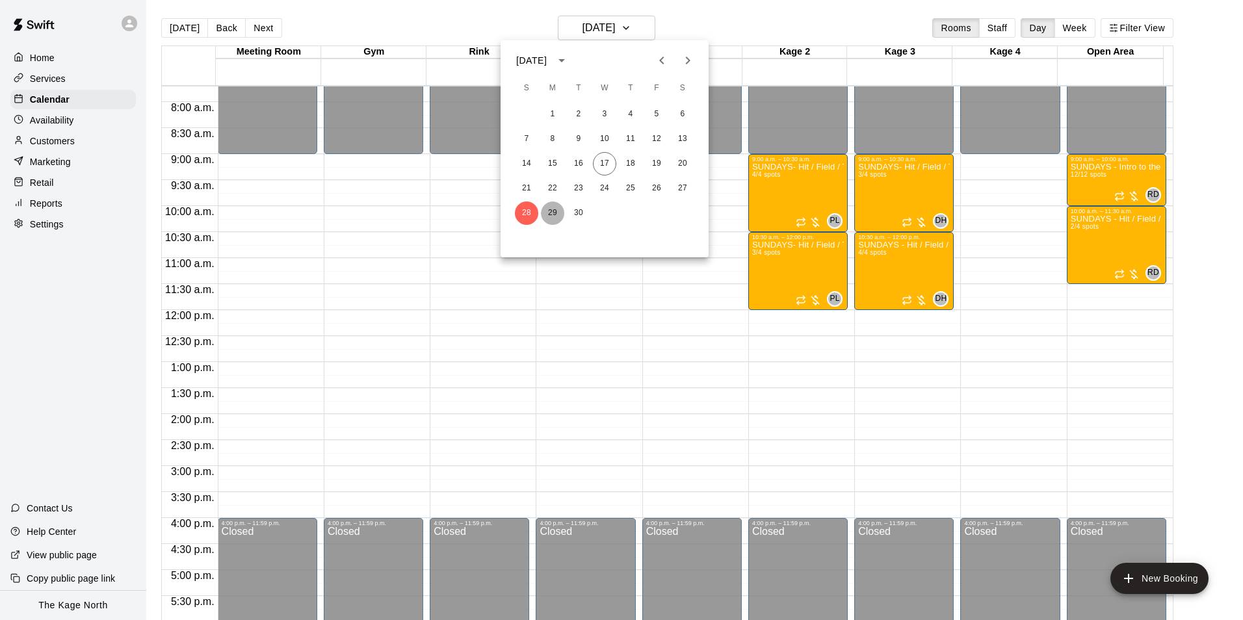
click at [552, 205] on button "29" at bounding box center [552, 212] width 23 height 23
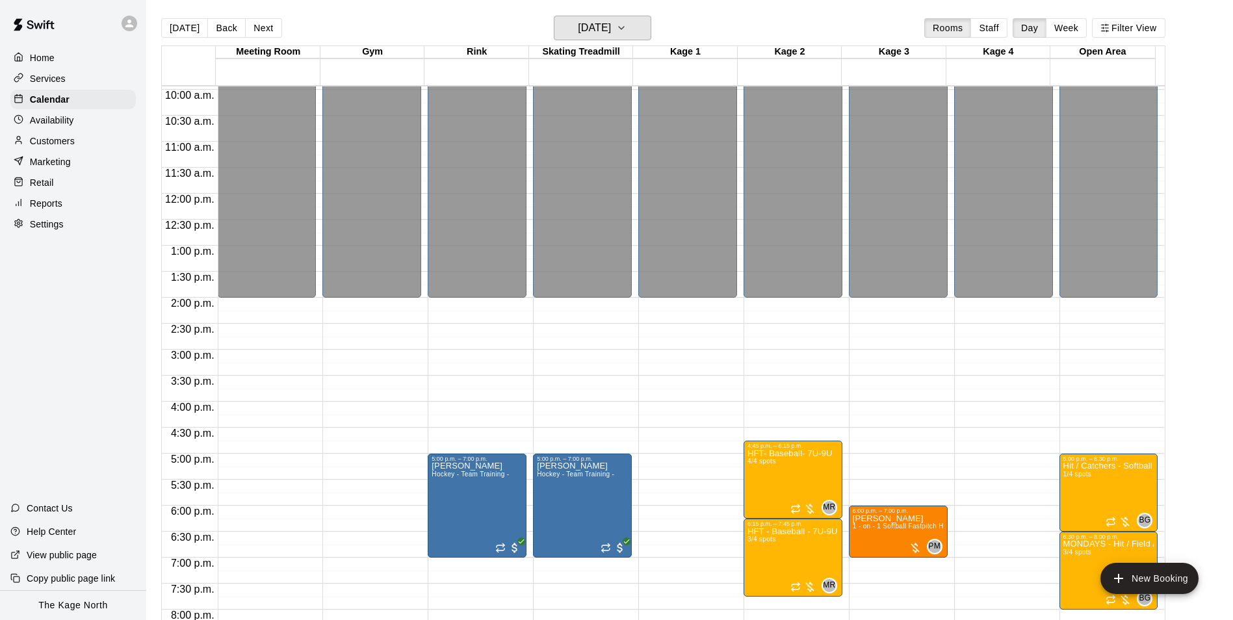
scroll to position [701, 0]
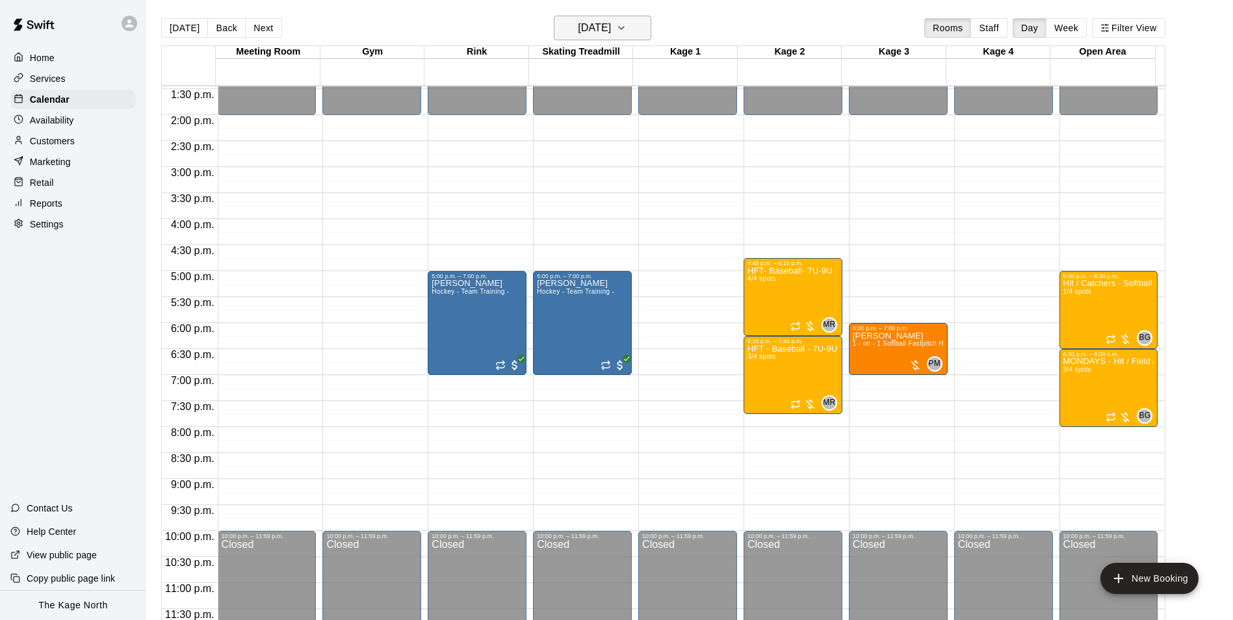
click at [600, 17] on button "Monday Sep 29" at bounding box center [602, 28] width 97 height 25
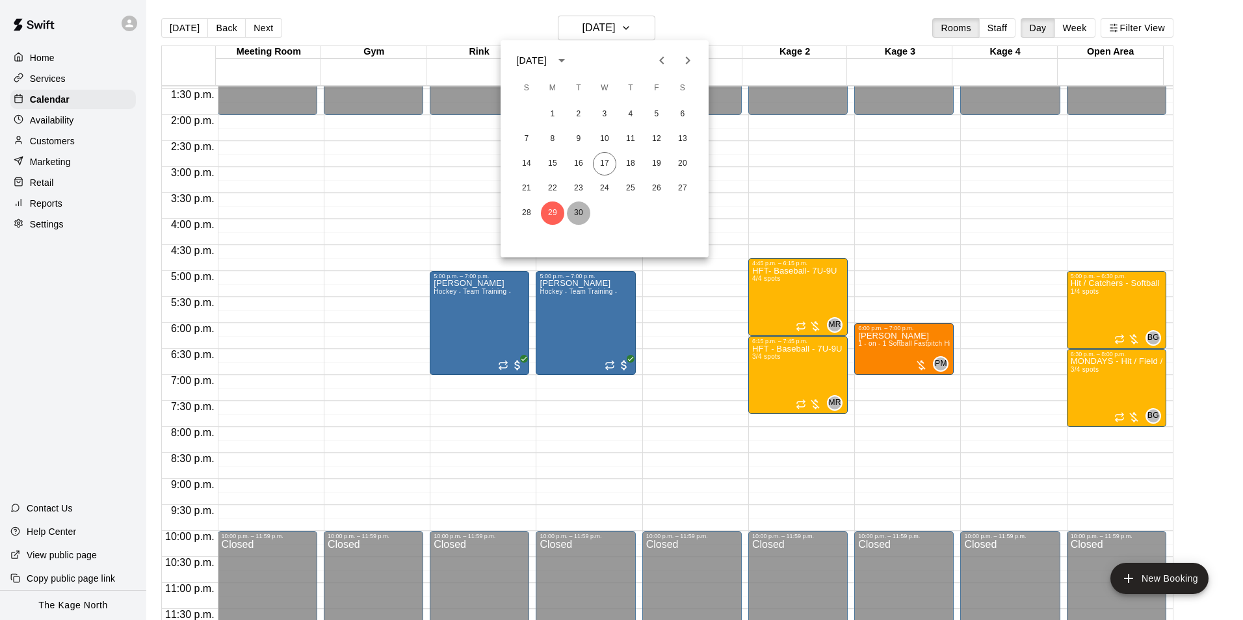
click at [573, 209] on button "30" at bounding box center [578, 212] width 23 height 23
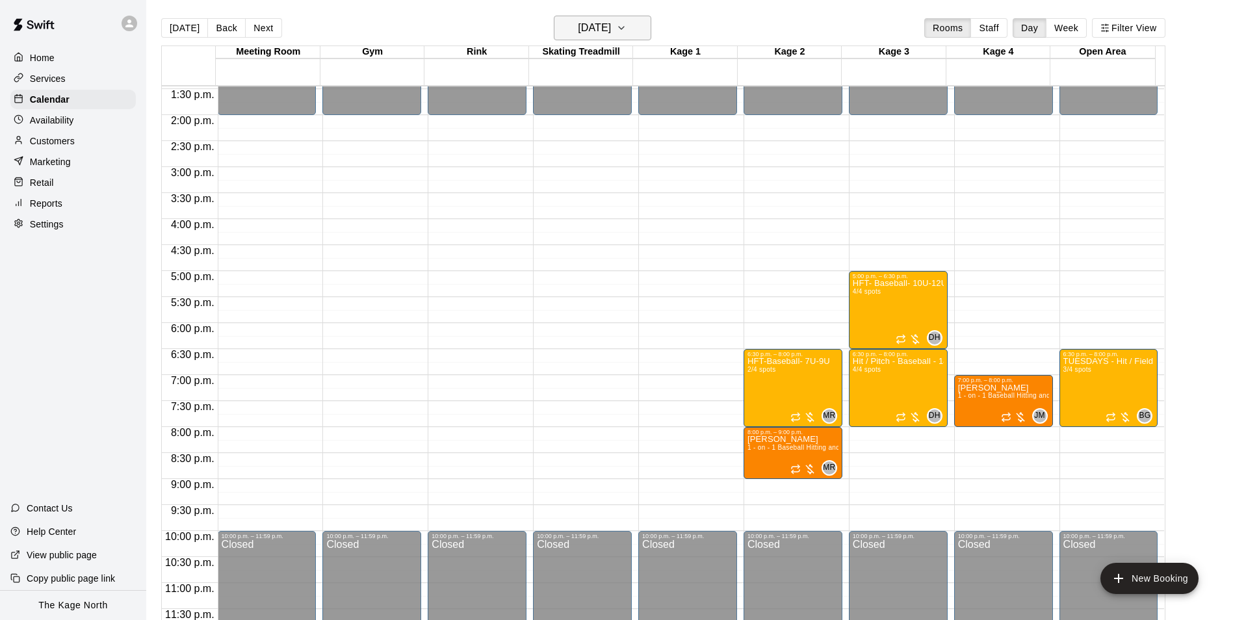
click at [626, 29] on icon "button" at bounding box center [621, 28] width 10 height 16
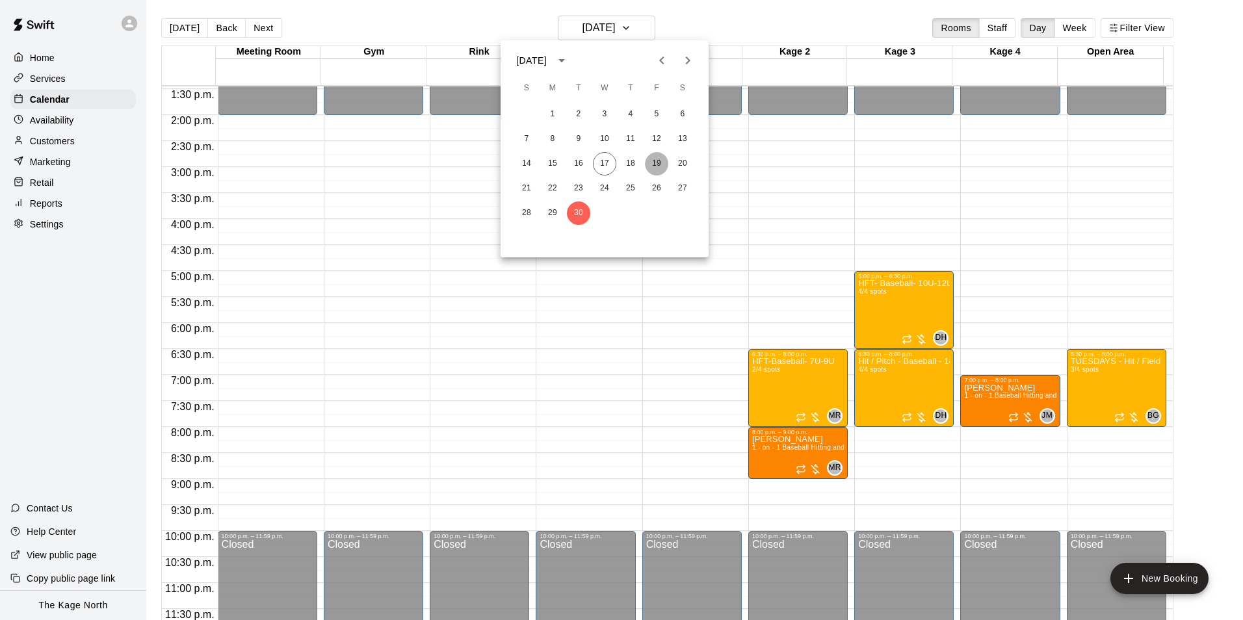
click at [652, 159] on button "19" at bounding box center [656, 163] width 23 height 23
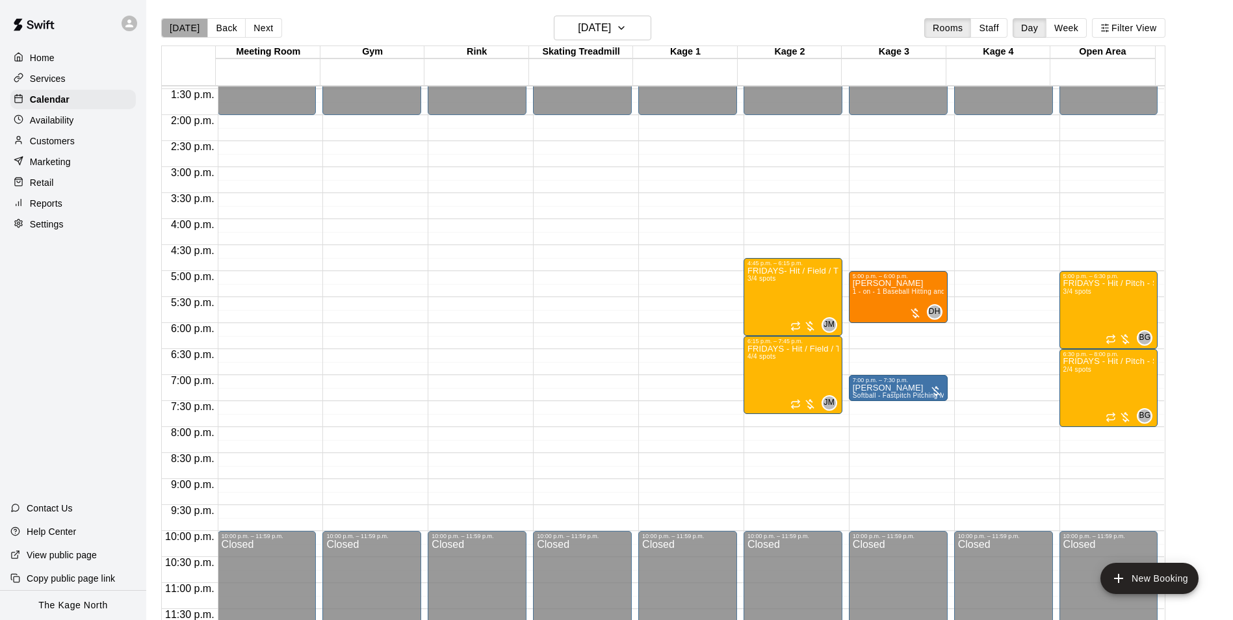
click at [185, 27] on button "[DATE]" at bounding box center [184, 27] width 47 height 19
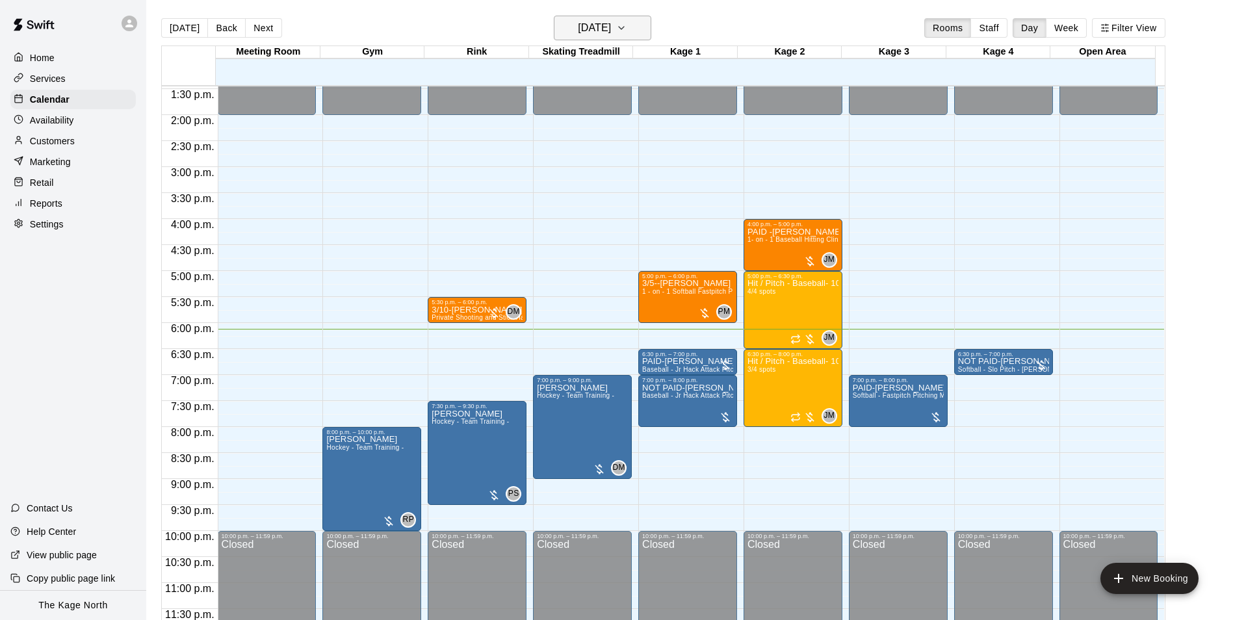
click at [611, 34] on h6 "[DATE]" at bounding box center [594, 28] width 33 height 18
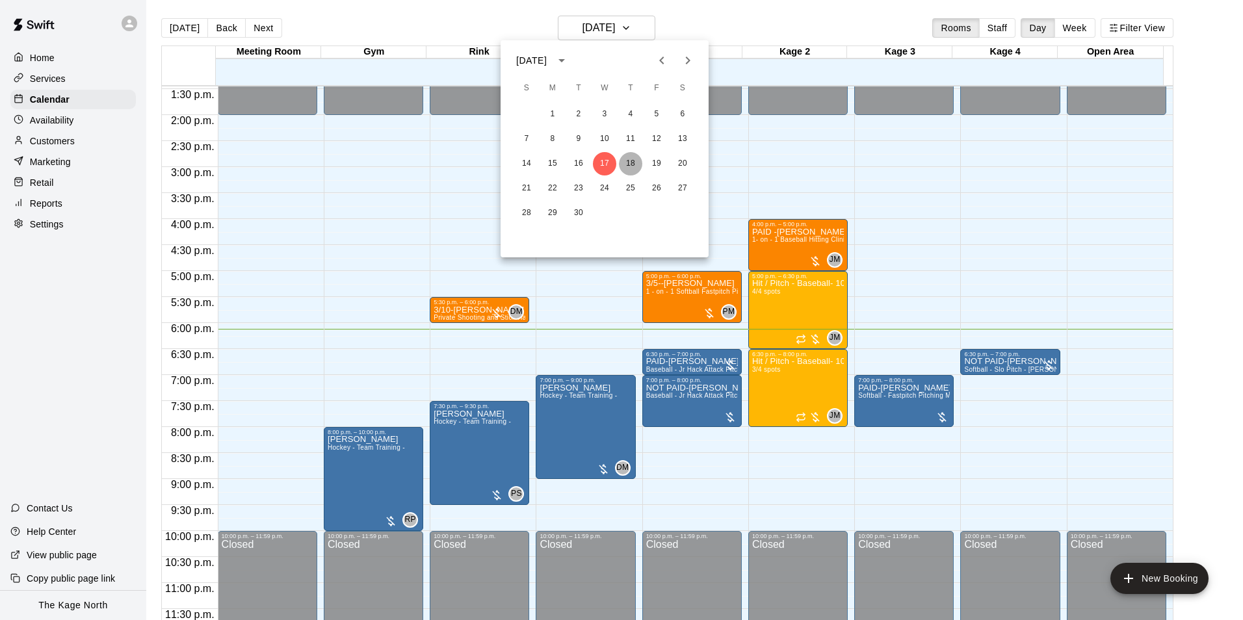
click at [628, 159] on button "18" at bounding box center [630, 163] width 23 height 23
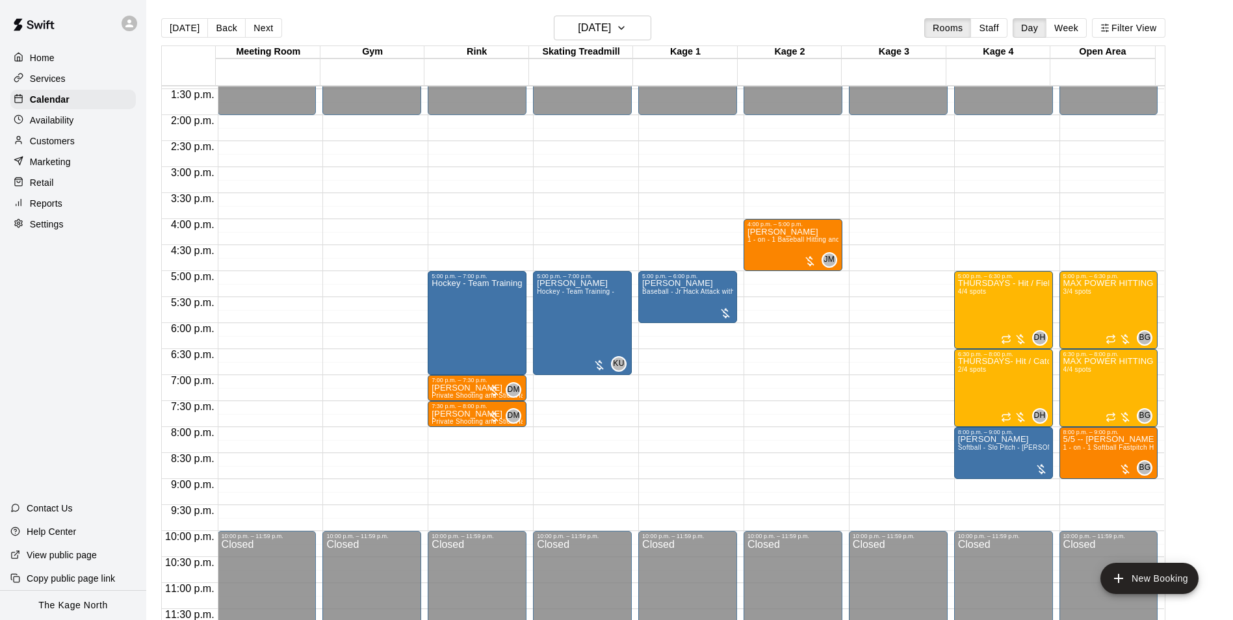
click at [47, 58] on p "Home" at bounding box center [42, 57] width 25 height 13
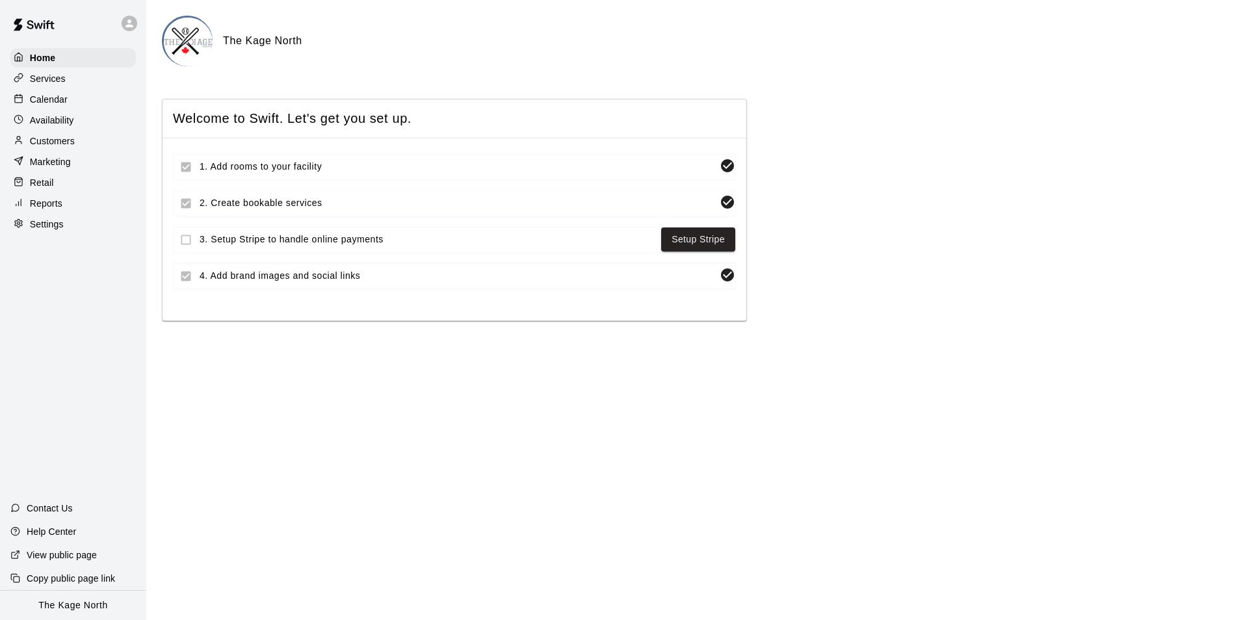
click at [60, 103] on p "Calendar" at bounding box center [49, 99] width 38 height 13
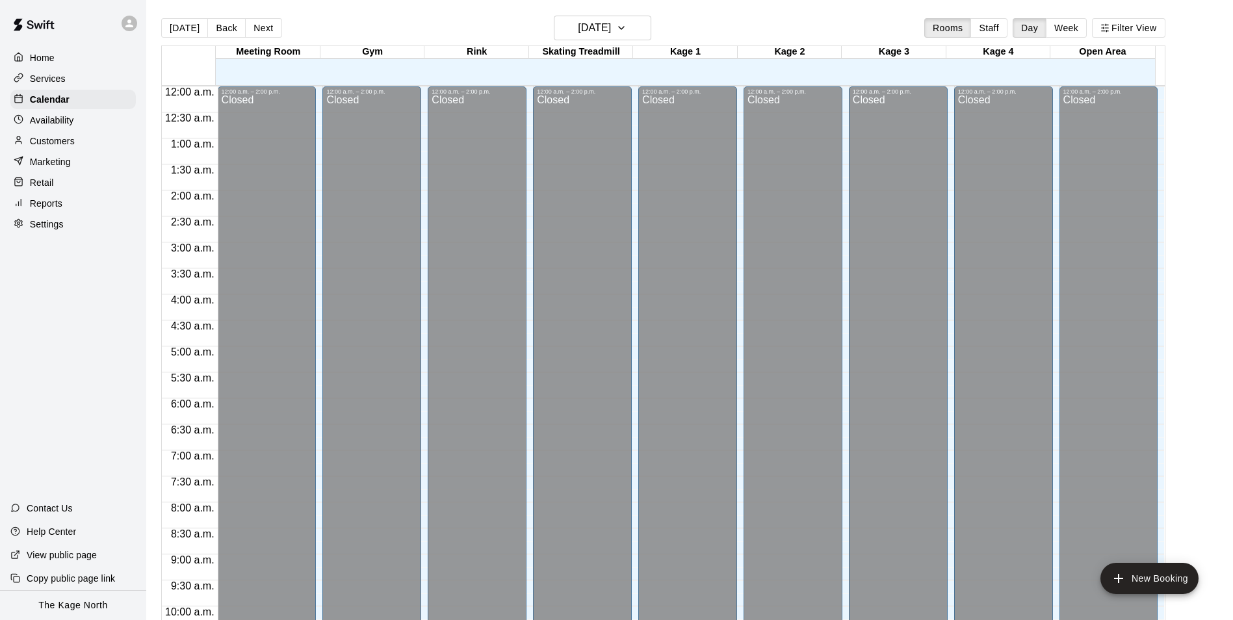
scroll to position [660, 0]
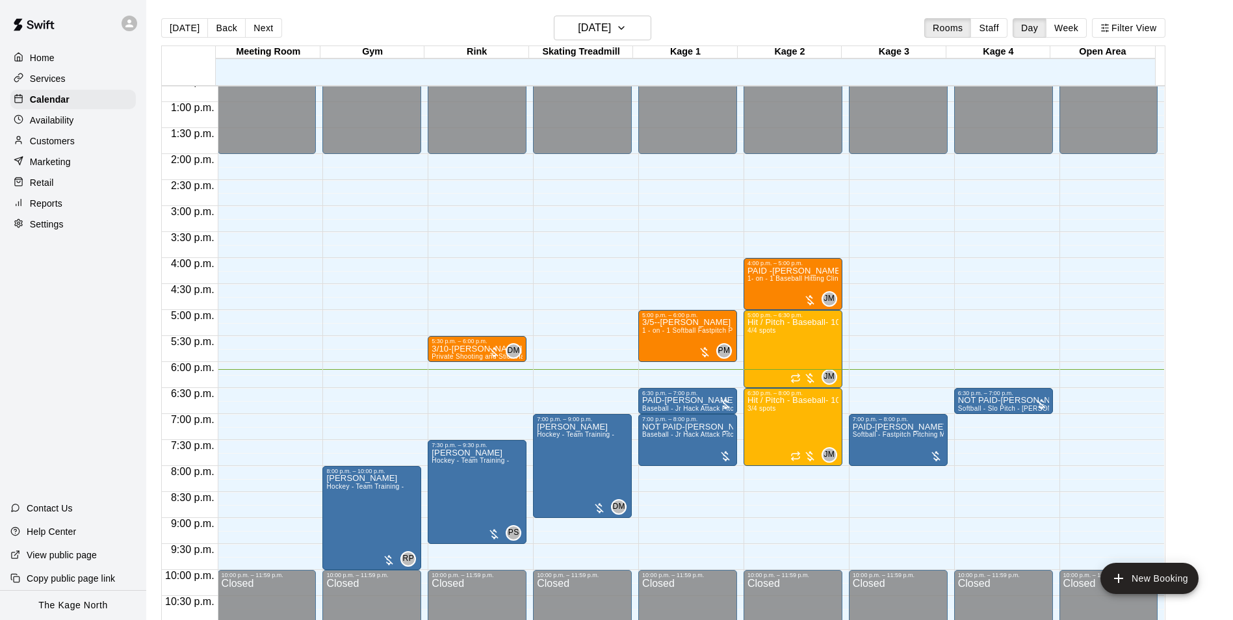
click at [369, 29] on div "Today Back Next Wednesday Sep 17 Rooms Staff Day Week Filter View" at bounding box center [663, 31] width 1004 height 30
click at [731, 25] on div "Today Back Next Wednesday Sep 17 Rooms Staff Day Week Filter View" at bounding box center [663, 31] width 1004 height 30
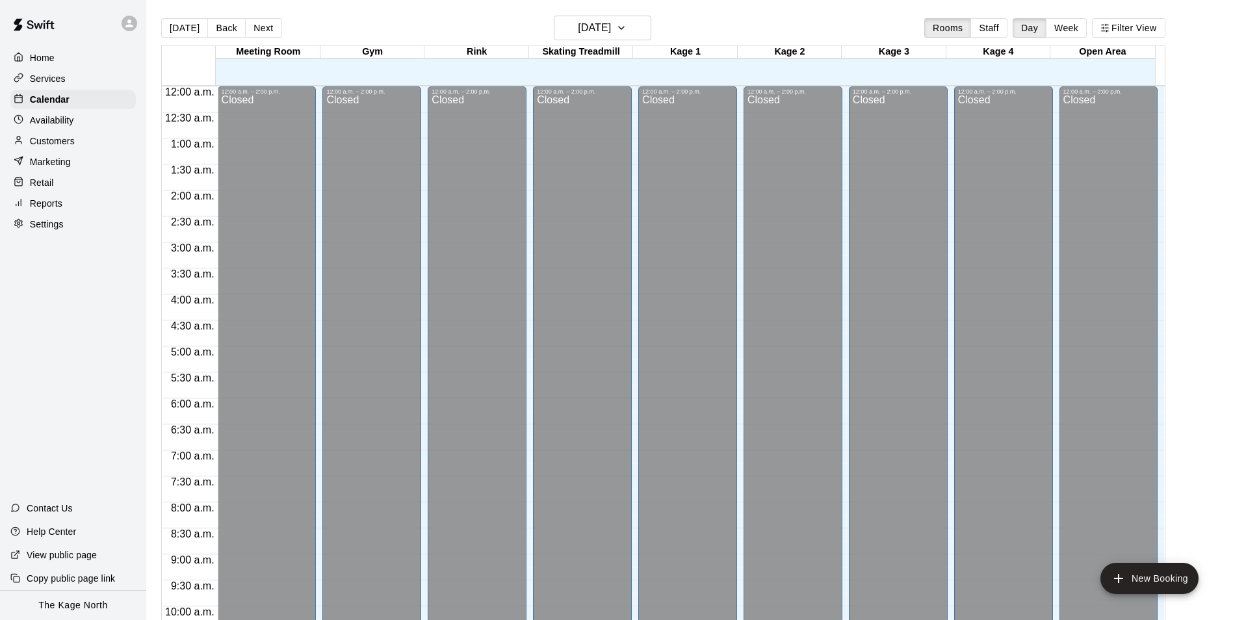
scroll to position [662, 0]
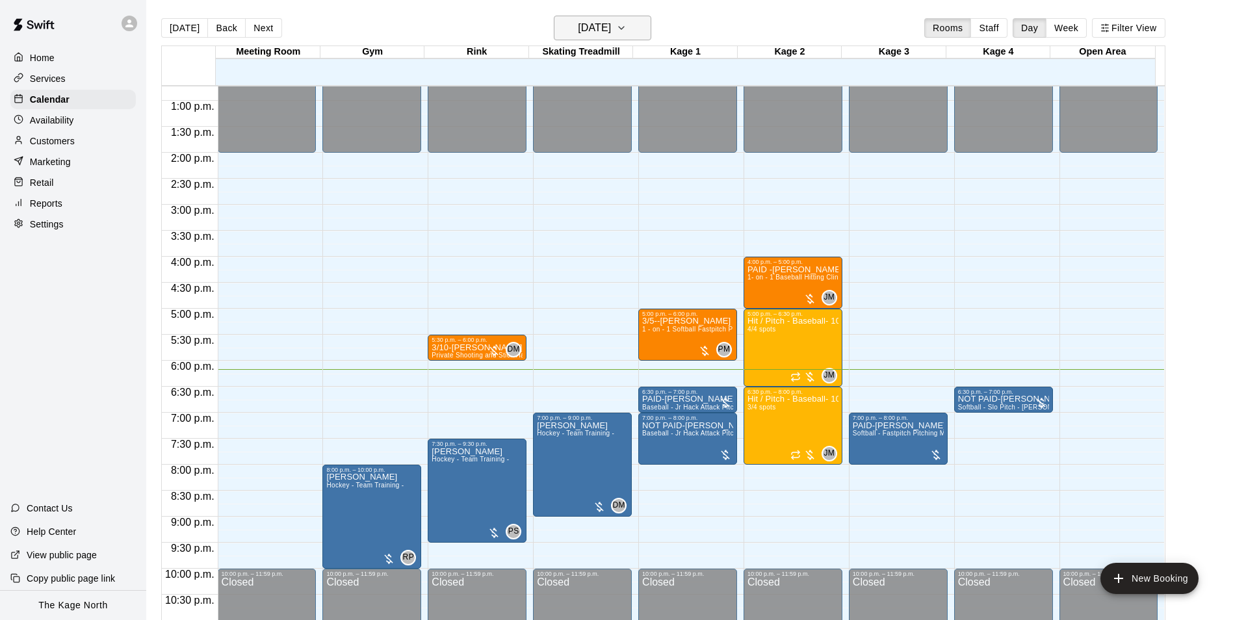
click at [611, 29] on h6 "[DATE]" at bounding box center [594, 28] width 33 height 18
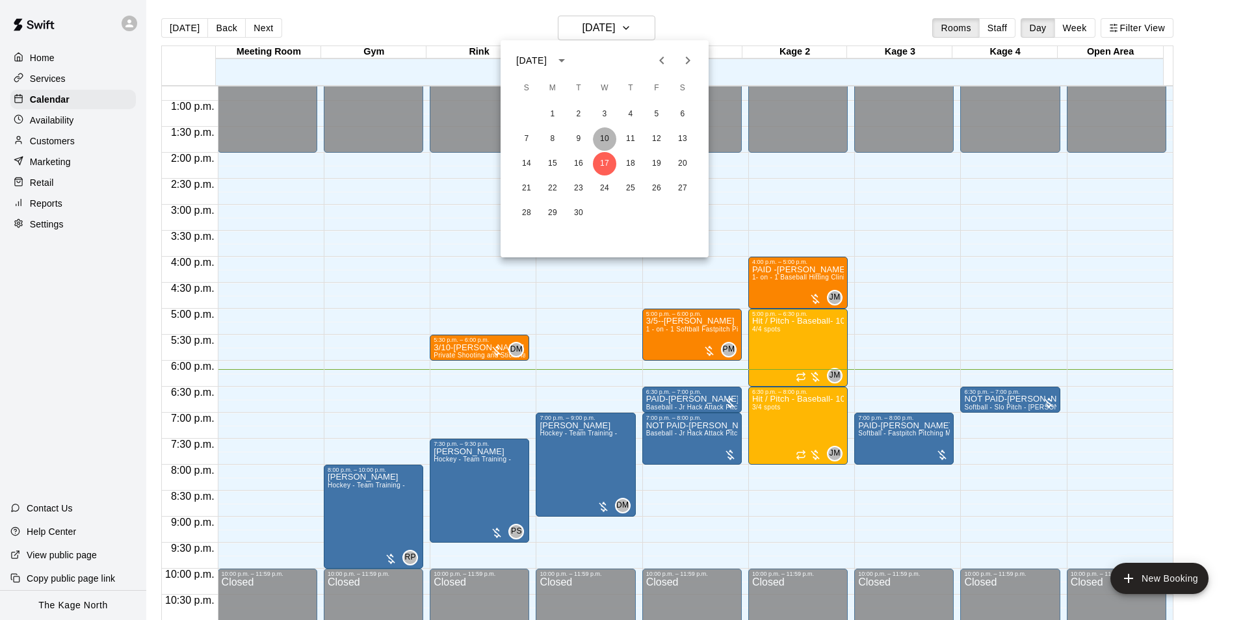
click at [610, 138] on button "10" at bounding box center [604, 138] width 23 height 23
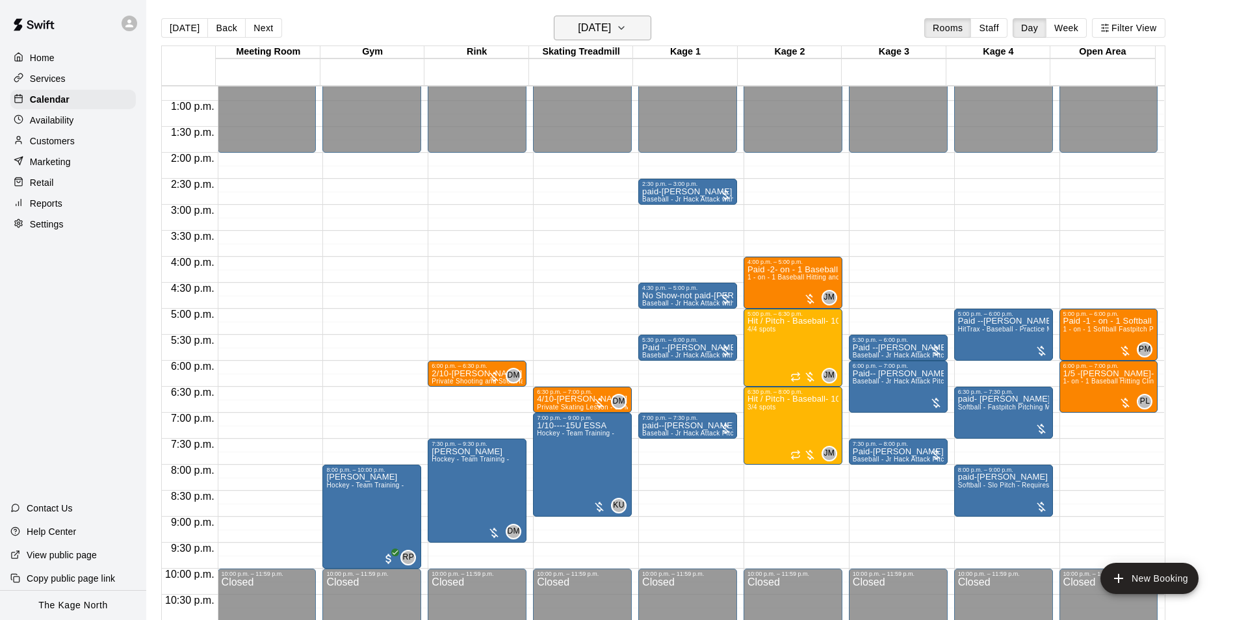
click at [611, 27] on h6 "[DATE]" at bounding box center [594, 28] width 33 height 18
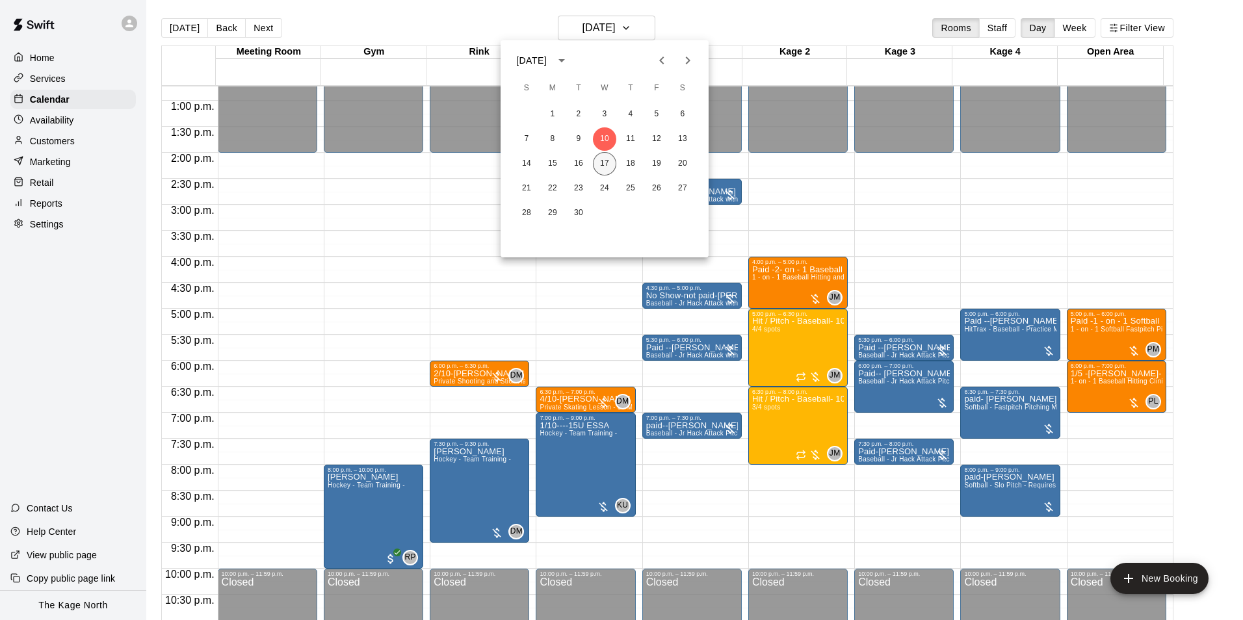
click at [606, 164] on button "17" at bounding box center [604, 163] width 23 height 23
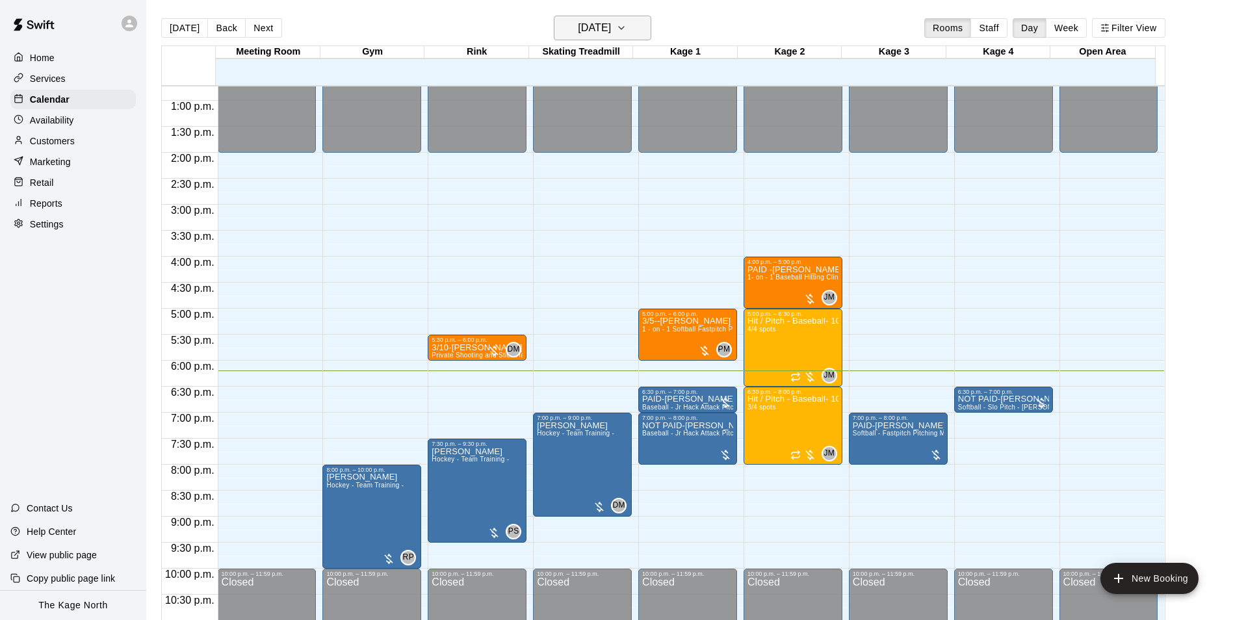
click at [613, 27] on button "[DATE]" at bounding box center [602, 28] width 97 height 25
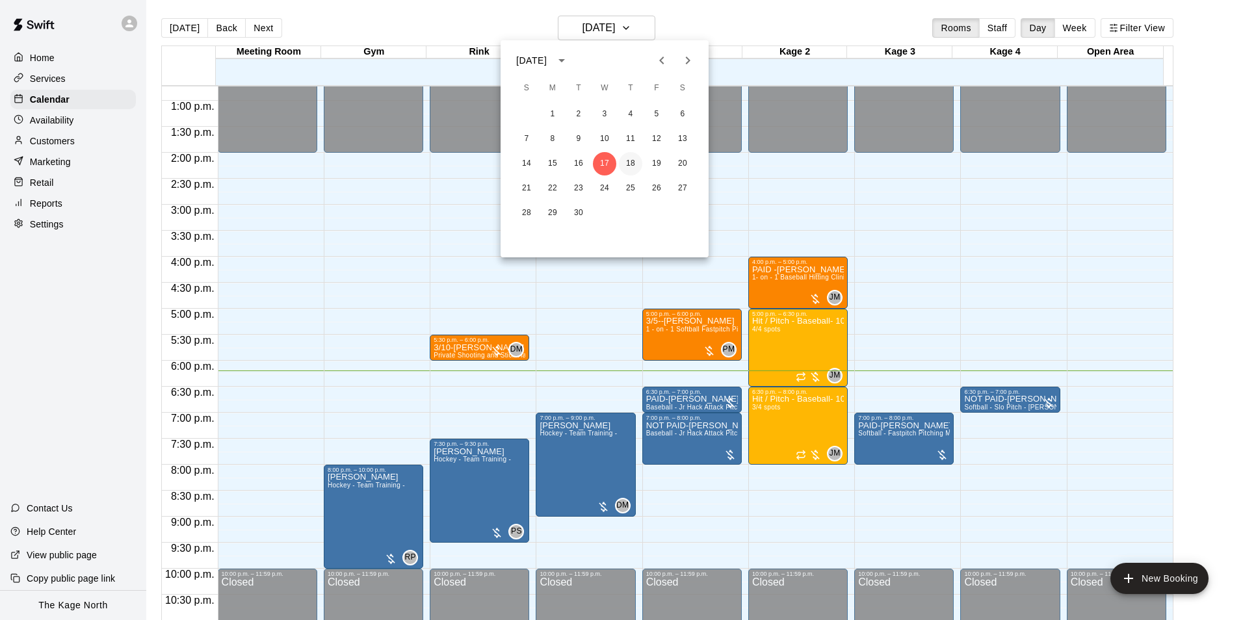
click at [613, 163] on button "18" at bounding box center [630, 163] width 23 height 23
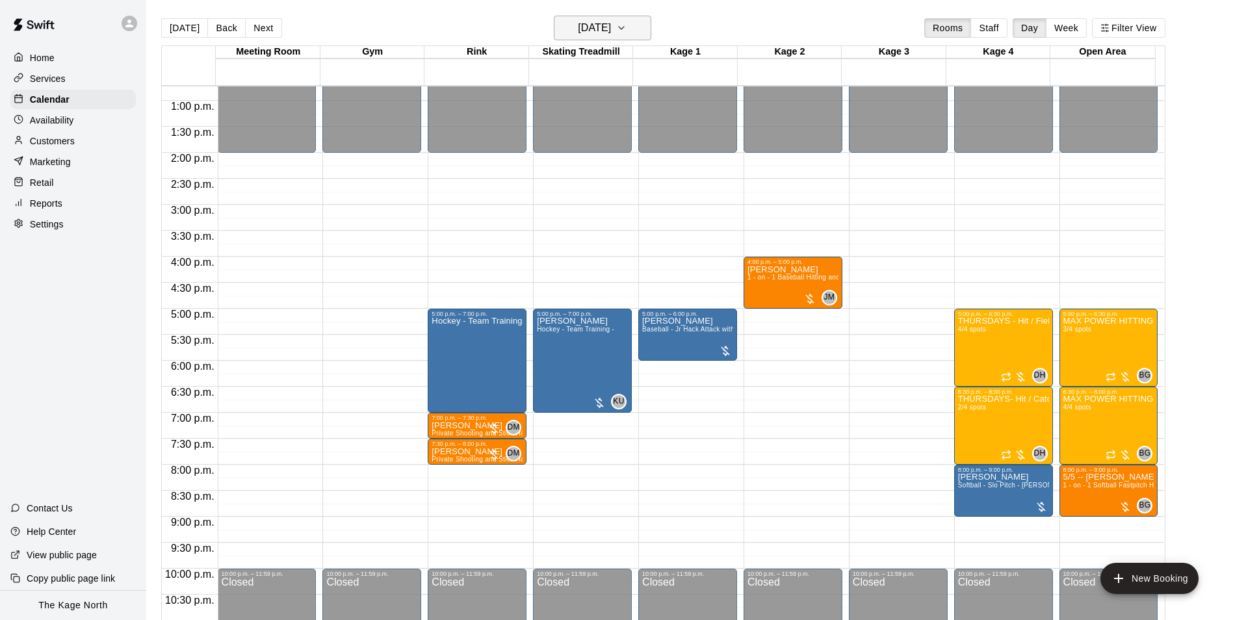
click at [611, 27] on h6 "[DATE]" at bounding box center [594, 28] width 33 height 18
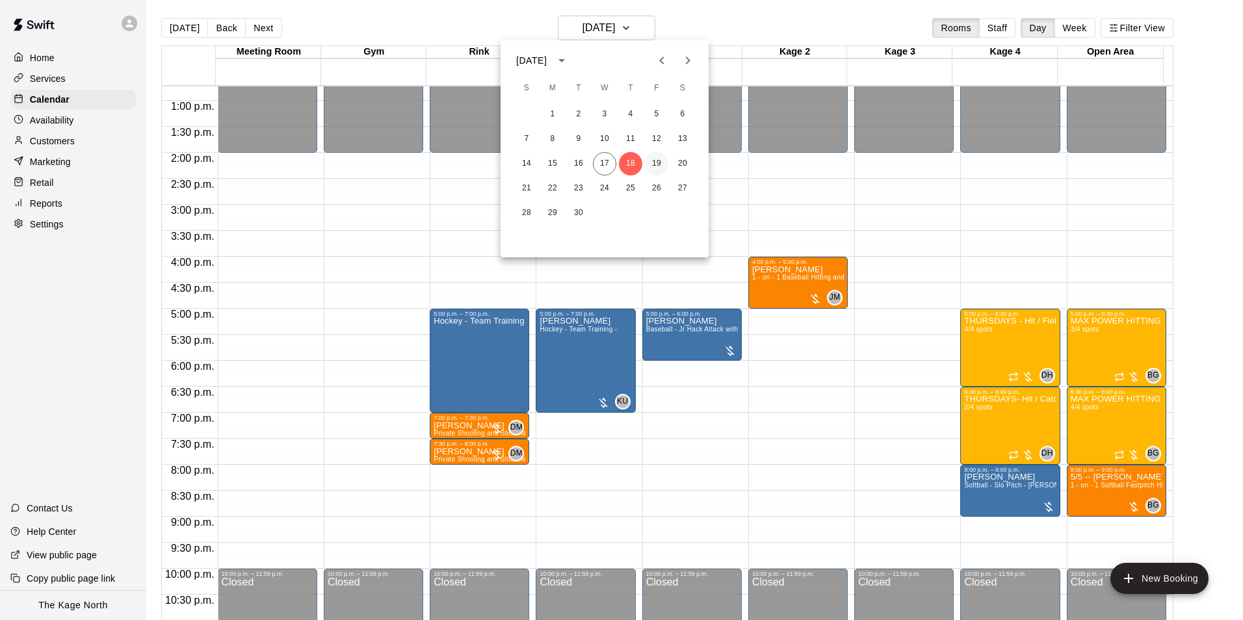
click at [613, 163] on button "19" at bounding box center [656, 163] width 23 height 23
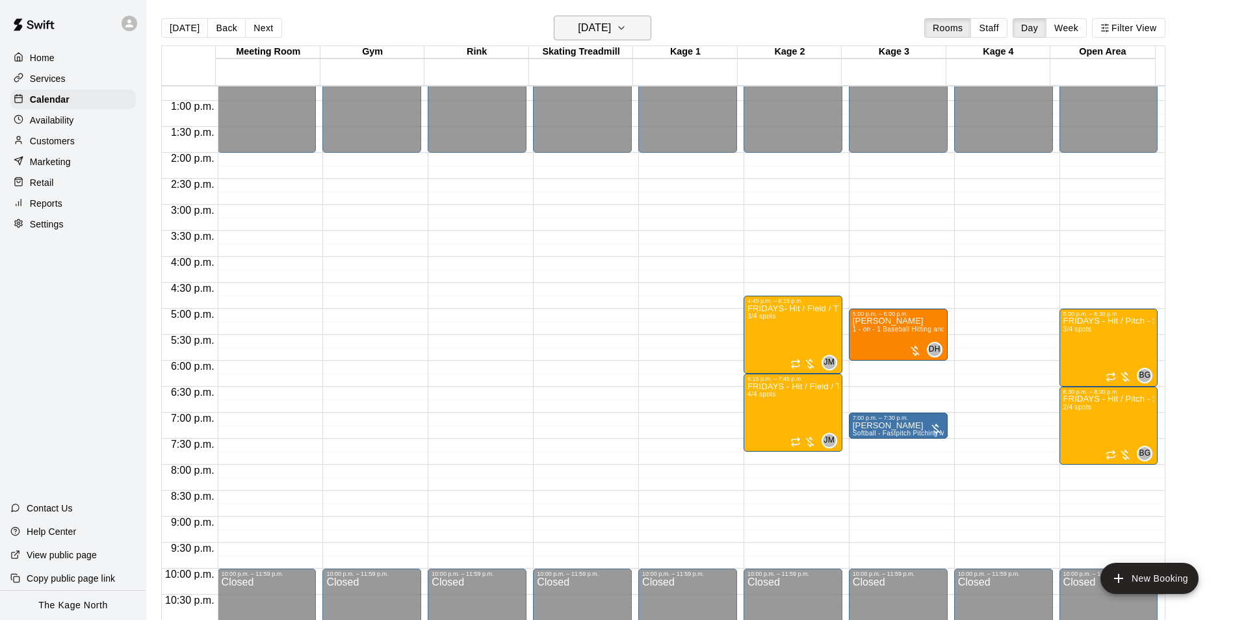
click at [611, 36] on h6 "[DATE]" at bounding box center [594, 28] width 33 height 18
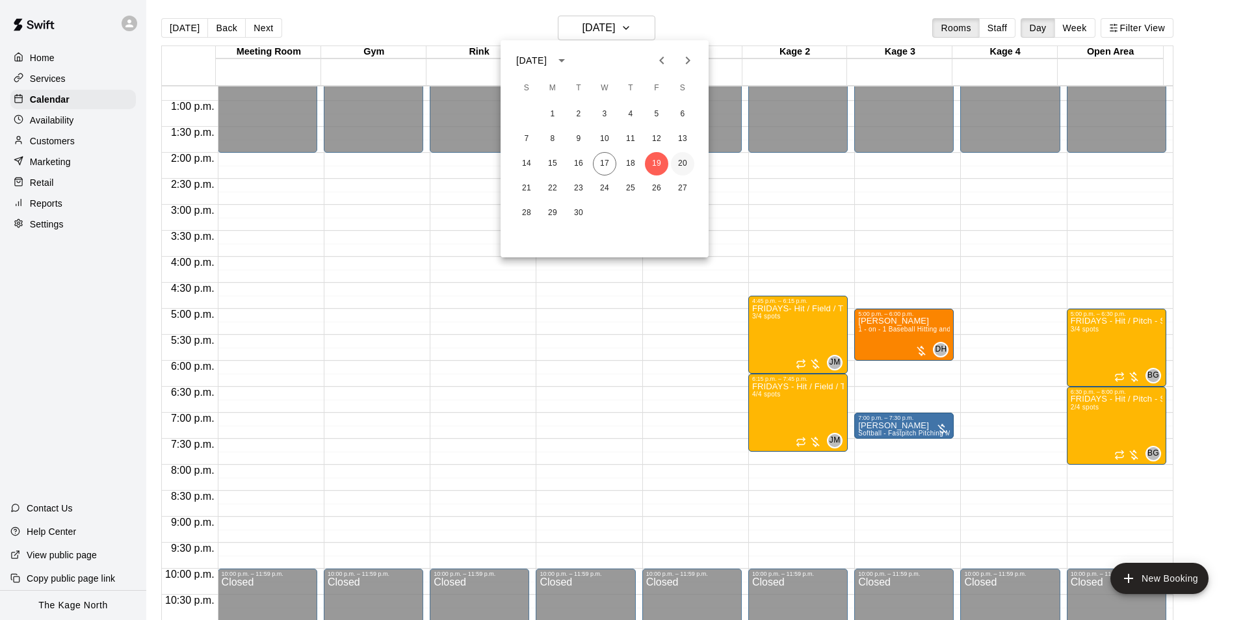
click at [613, 158] on button "20" at bounding box center [682, 163] width 23 height 23
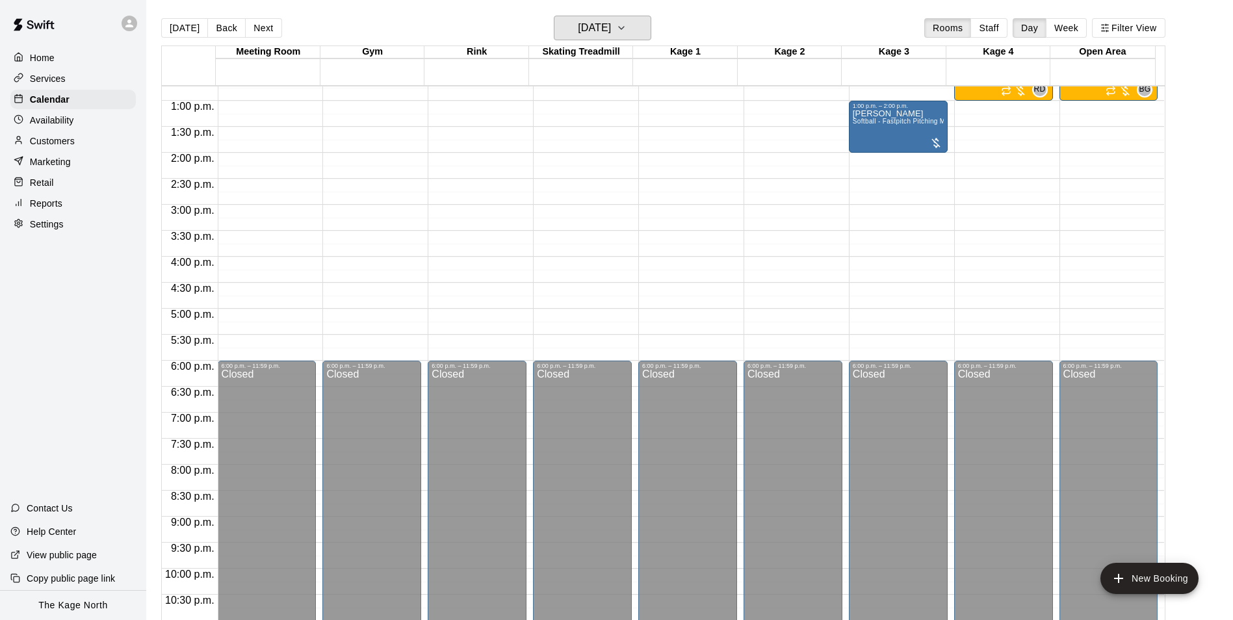
scroll to position [467, 0]
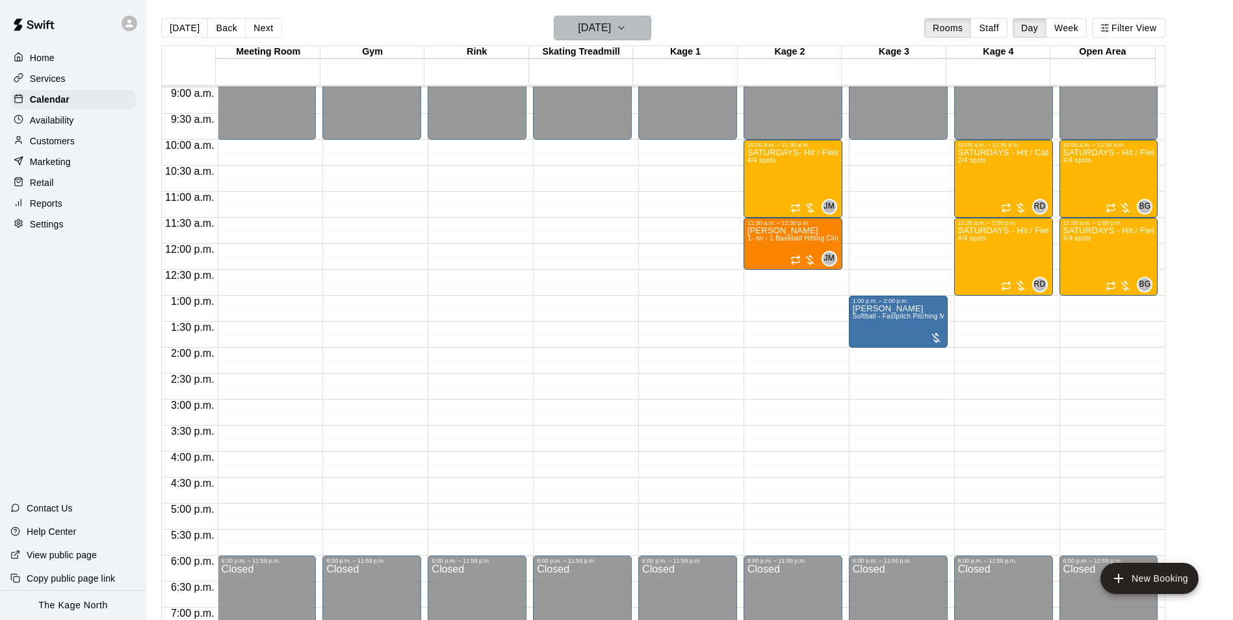
click at [608, 31] on h6 "[DATE]" at bounding box center [594, 28] width 33 height 18
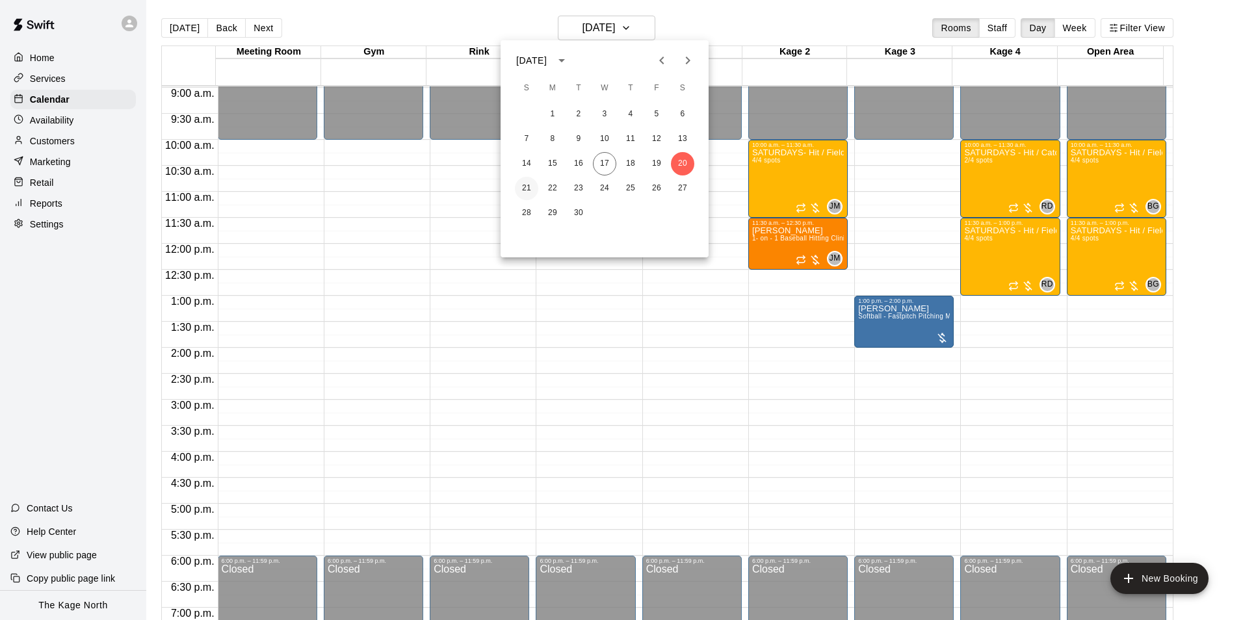
click at [532, 183] on button "21" at bounding box center [526, 188] width 23 height 23
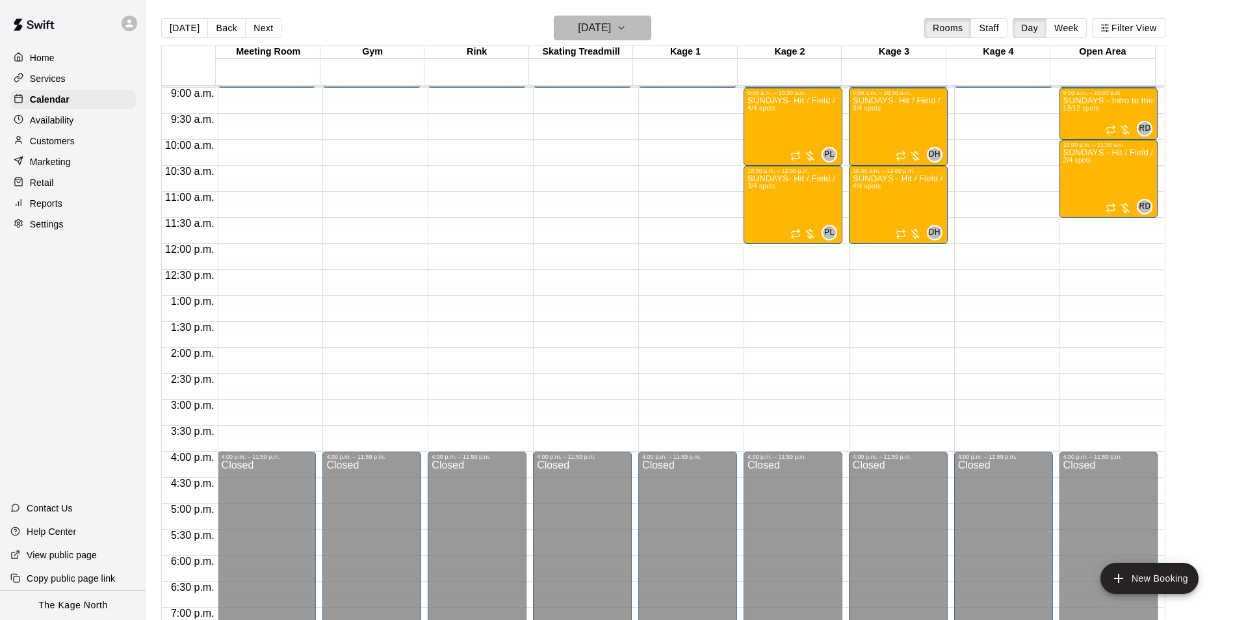
click at [613, 25] on icon "button" at bounding box center [621, 28] width 10 height 16
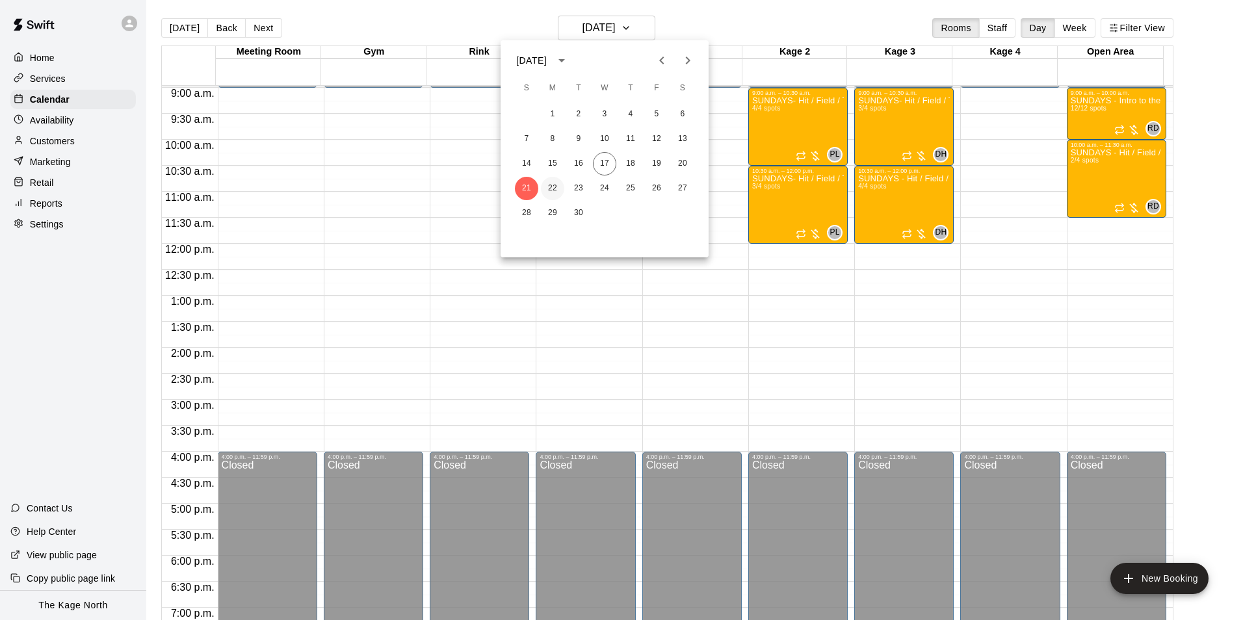
click at [554, 183] on button "22" at bounding box center [552, 188] width 23 height 23
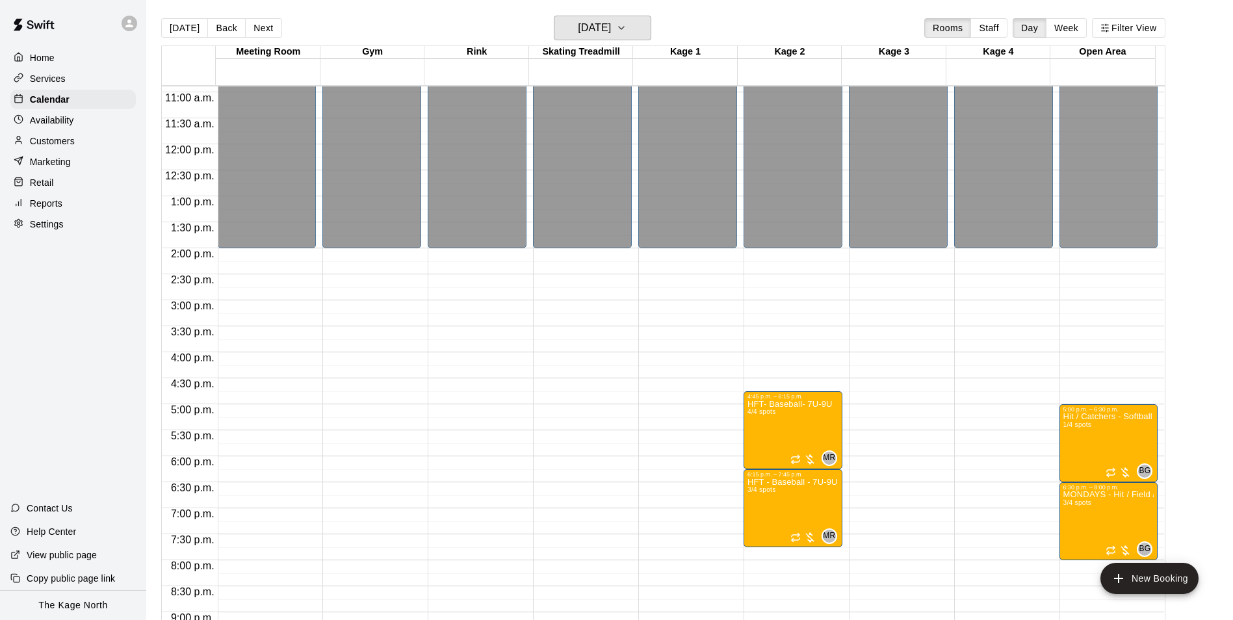
scroll to position [662, 0]
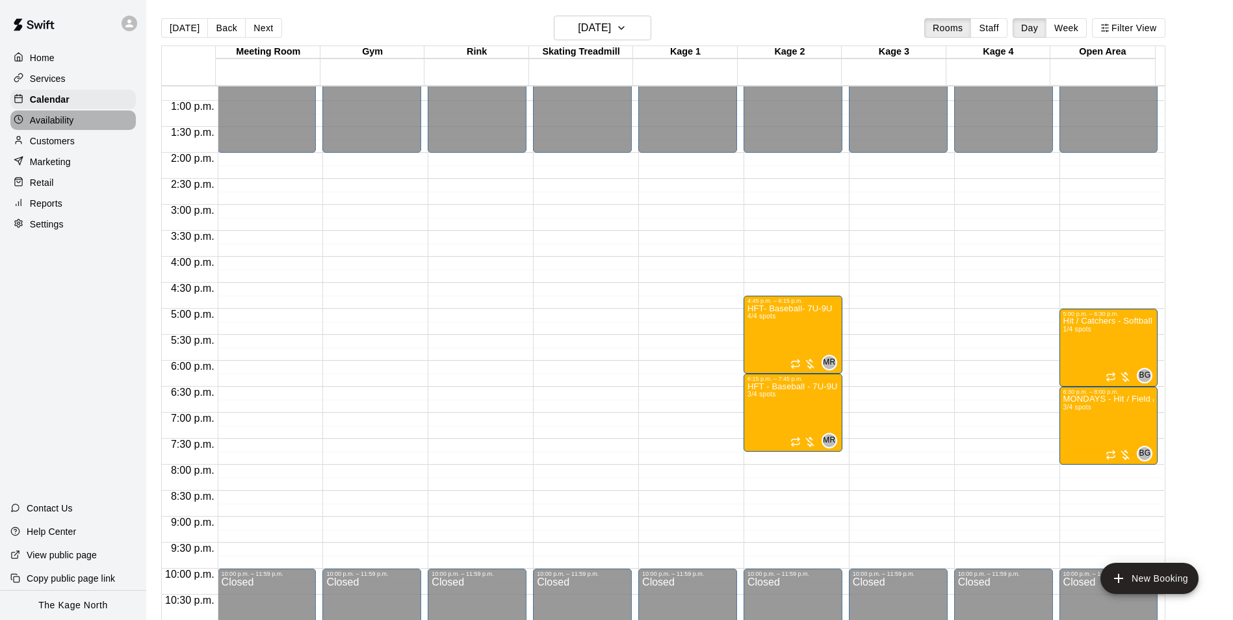
click at [64, 118] on p "Availability" at bounding box center [52, 120] width 44 height 13
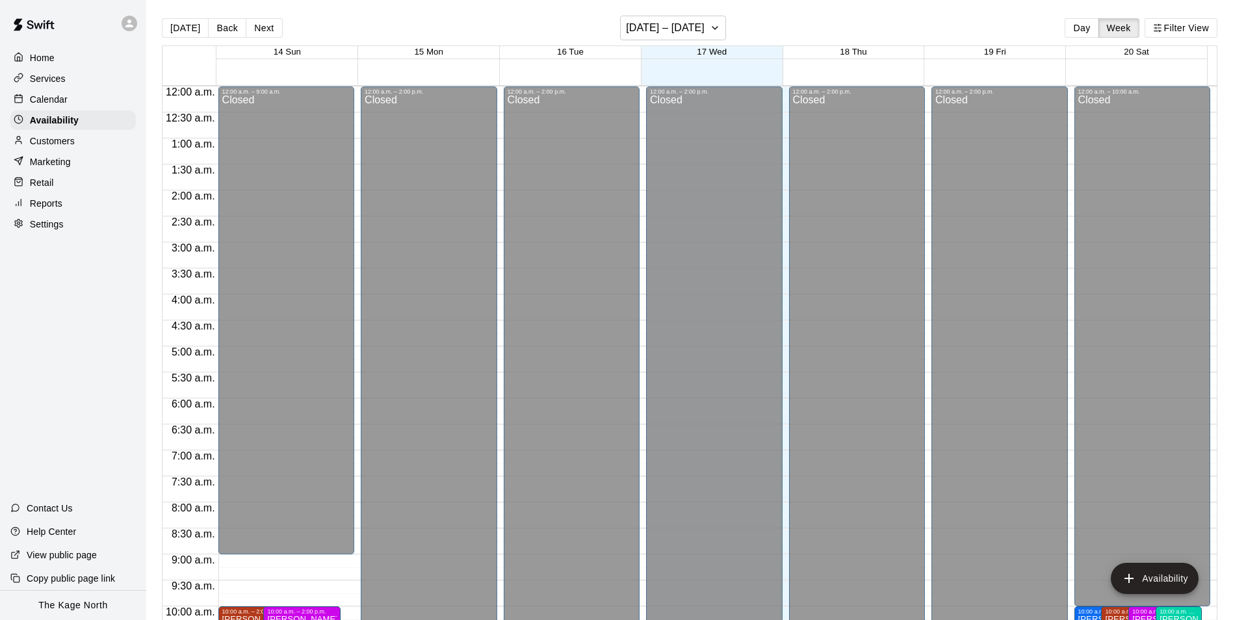
scroll to position [700, 0]
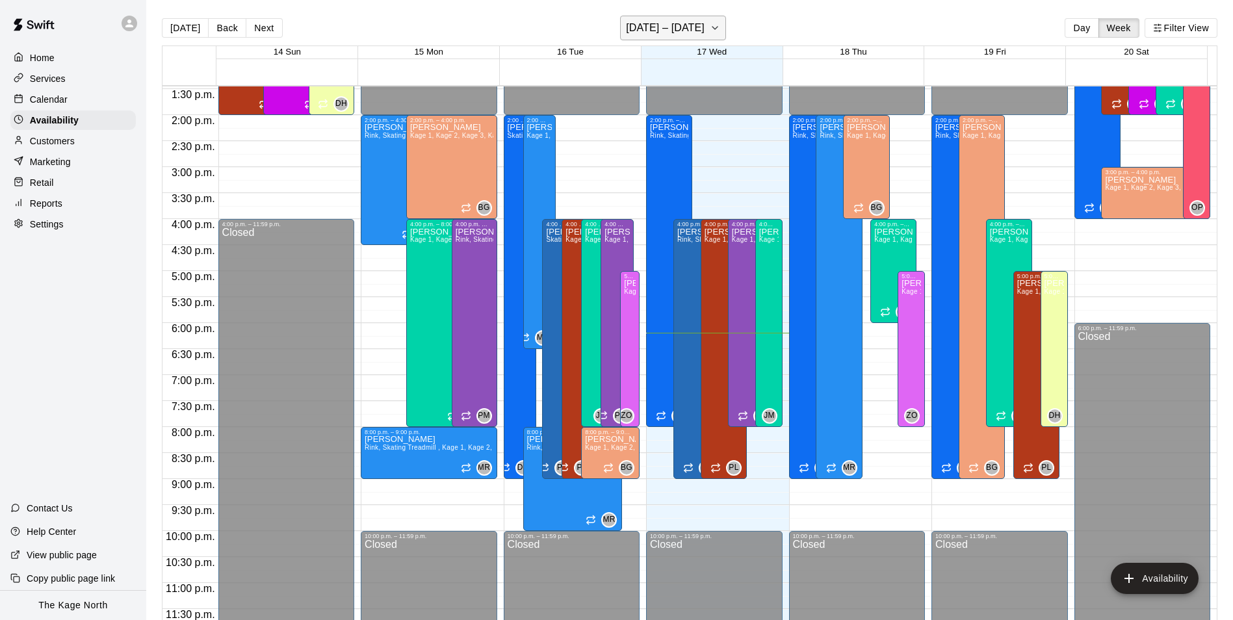
click at [613, 26] on h6 "[DATE] – [DATE]" at bounding box center [665, 28] width 79 height 18
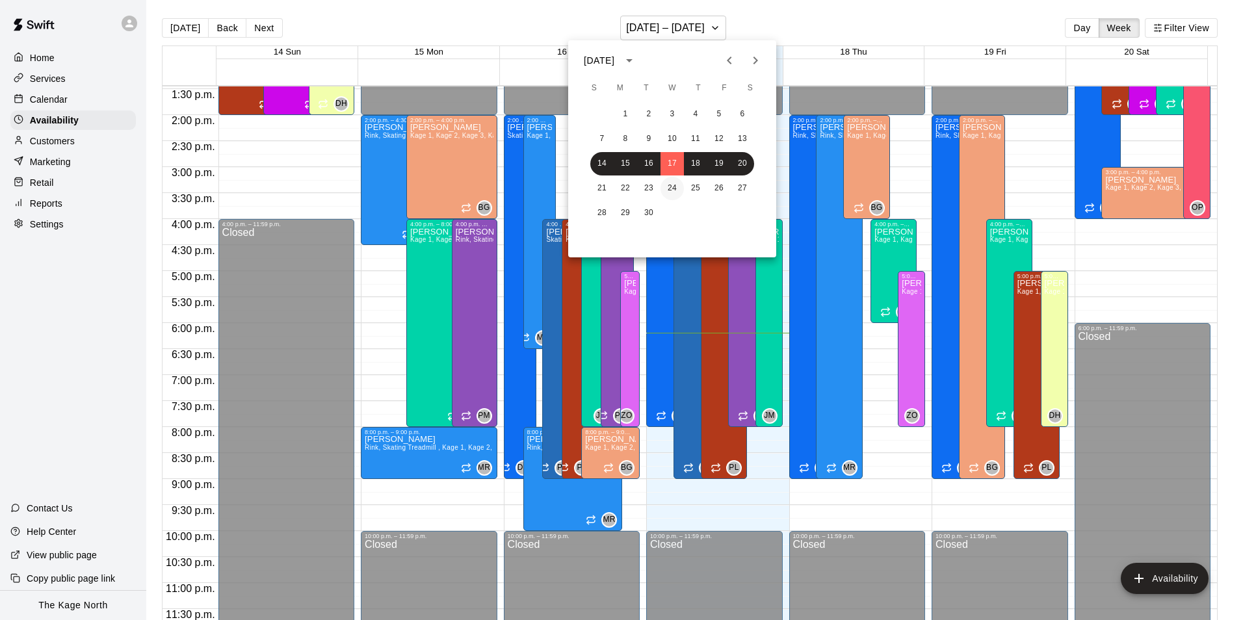
click at [613, 183] on button "24" at bounding box center [671, 188] width 23 height 23
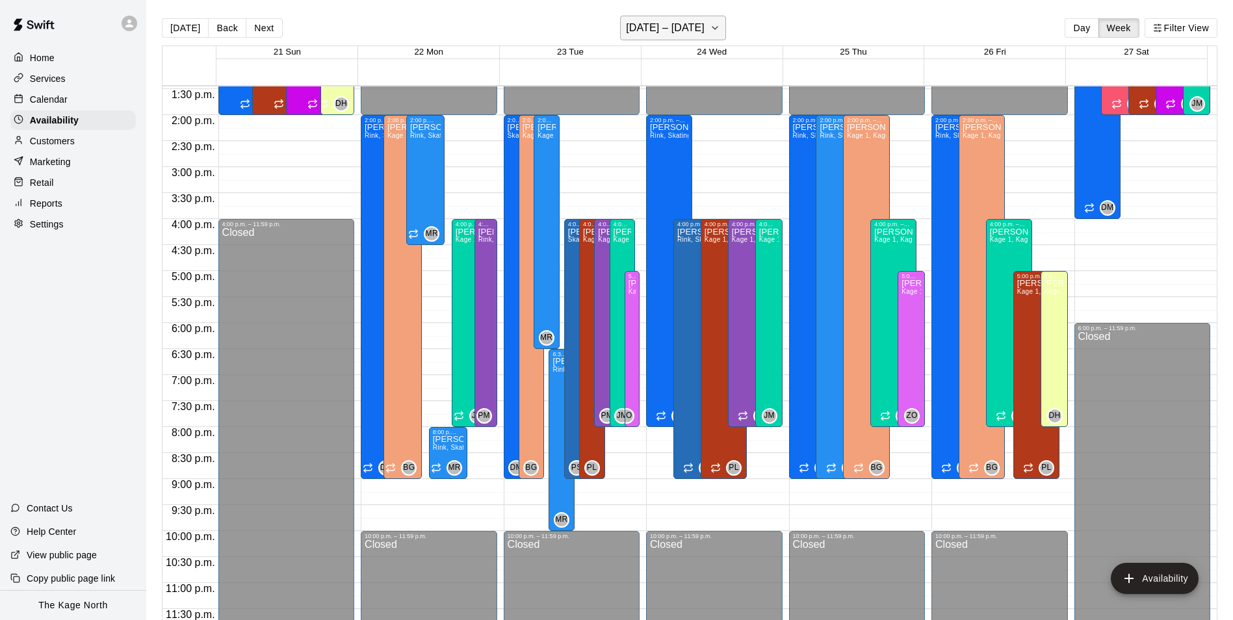
click at [613, 28] on h6 "[DATE] – [DATE]" at bounding box center [665, 28] width 79 height 18
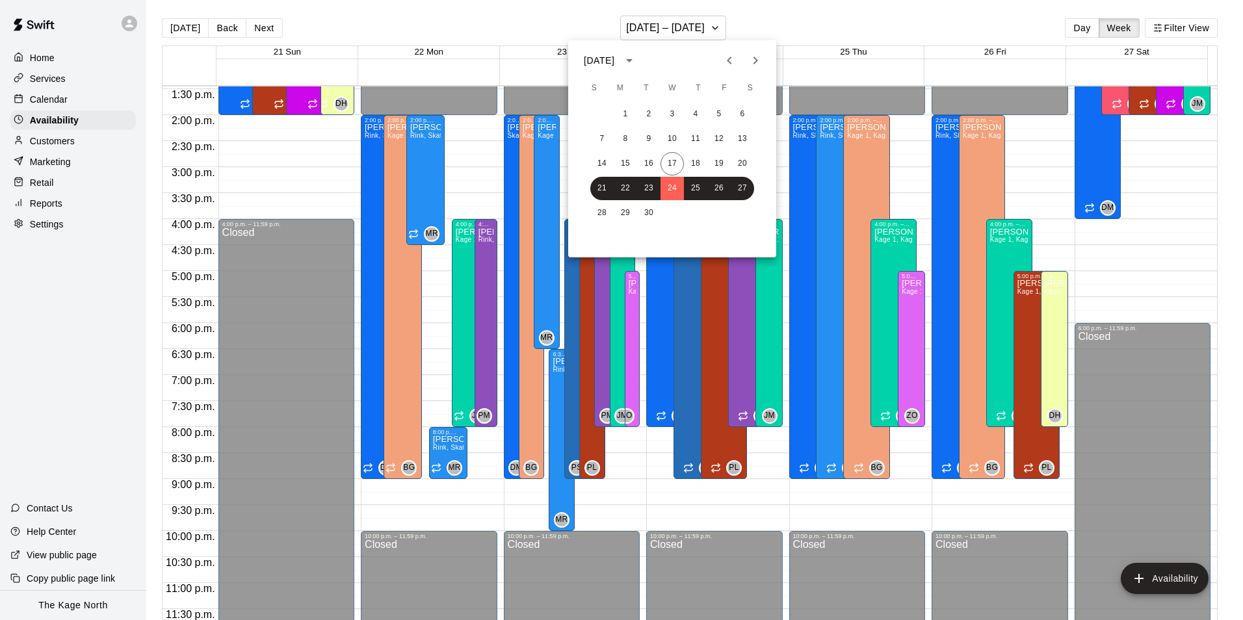
click at [613, 64] on icon "Next month" at bounding box center [755, 61] width 5 height 8
drag, startPoint x: 669, startPoint y: 118, endPoint x: 1005, endPoint y: 320, distance: 392.4
click at [613, 118] on button "1" at bounding box center [671, 114] width 23 height 23
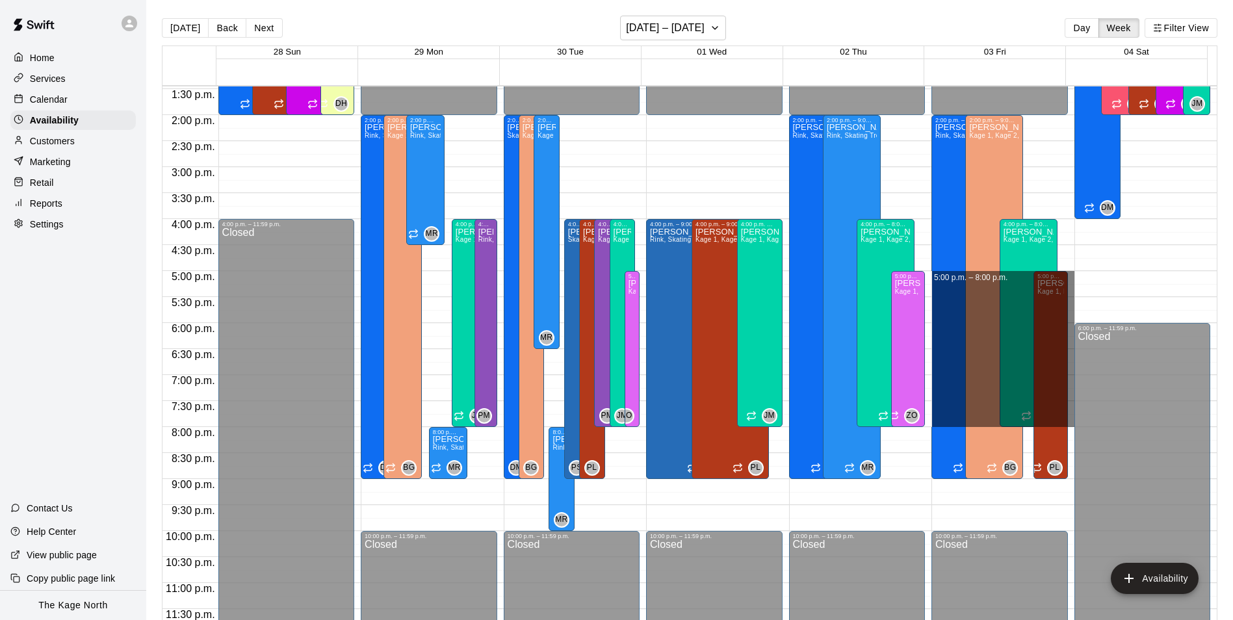
drag, startPoint x: 1063, startPoint y: 277, endPoint x: 1047, endPoint y: 426, distance: 149.6
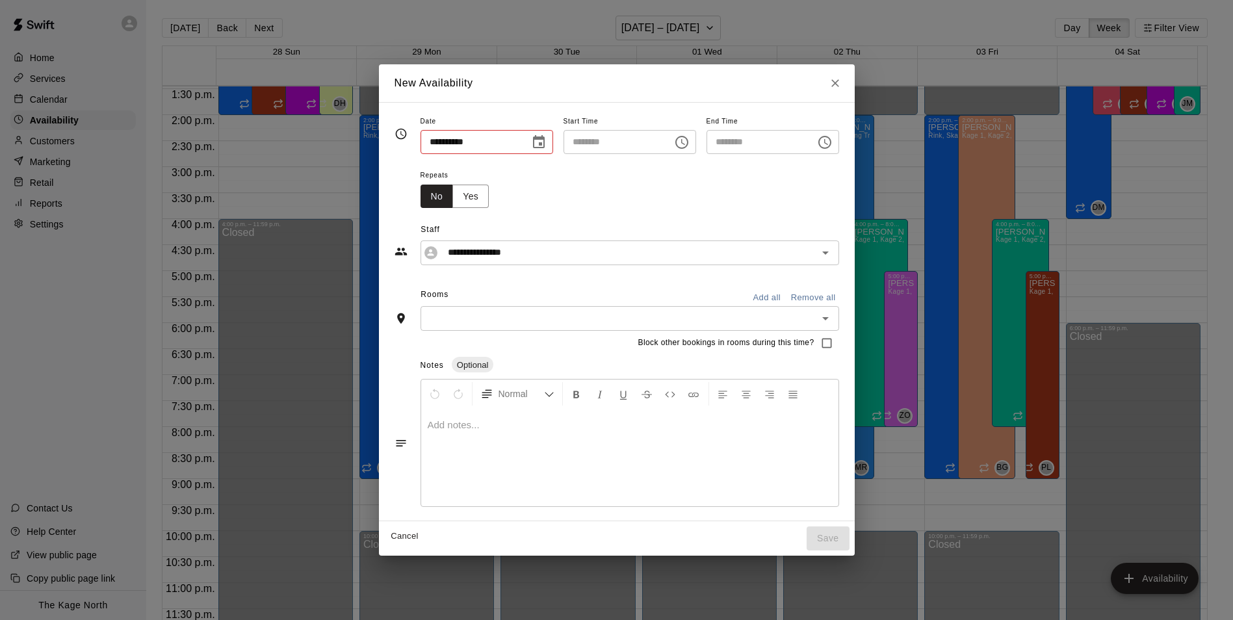
type input "**********"
type input "********"
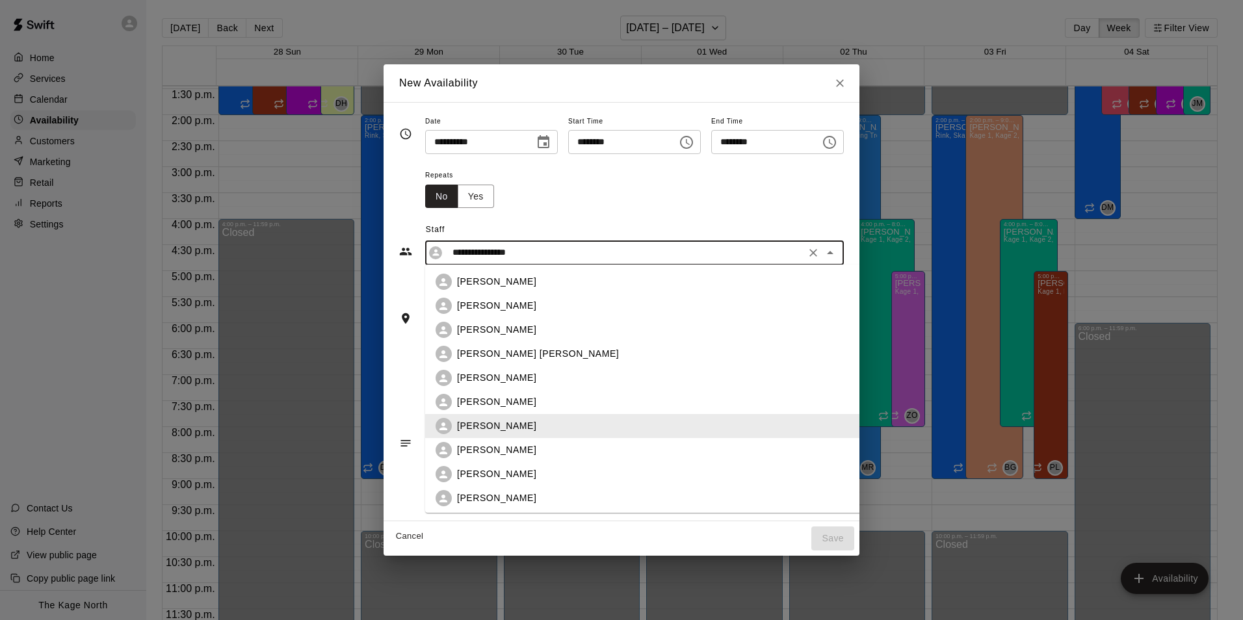
click at [534, 251] on input "**********" at bounding box center [624, 252] width 354 height 16
click at [507, 374] on div "[PERSON_NAME]" at bounding box center [663, 378] width 413 height 14
type input "**********"
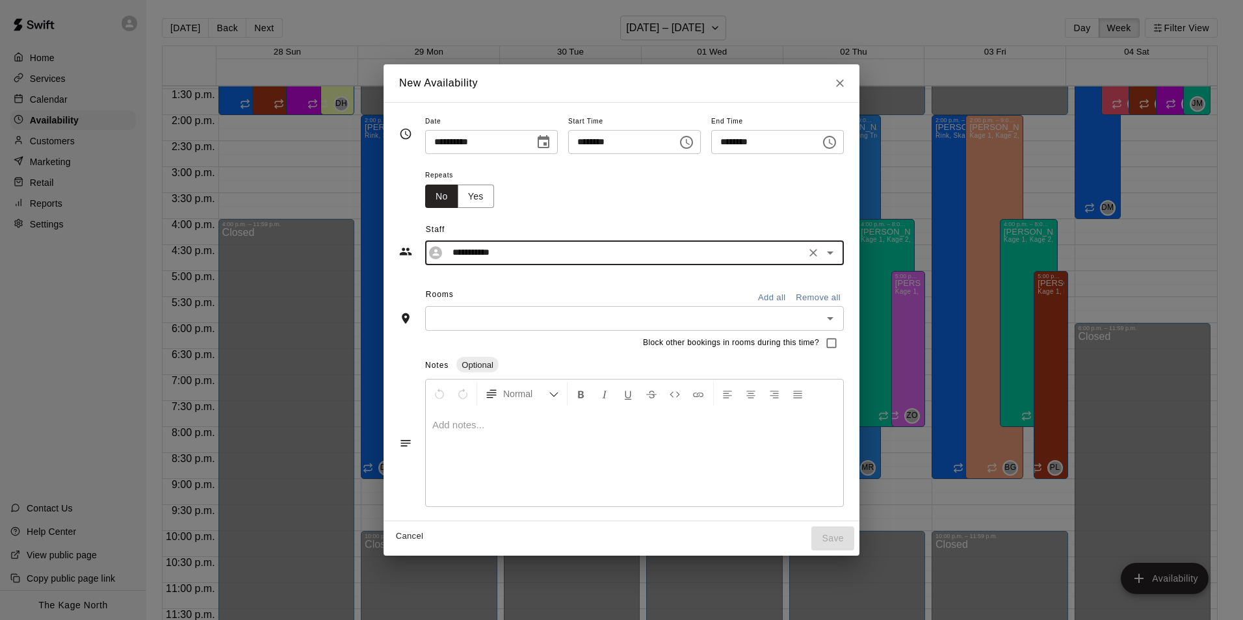
click at [613, 298] on button "Add all" at bounding box center [772, 298] width 42 height 20
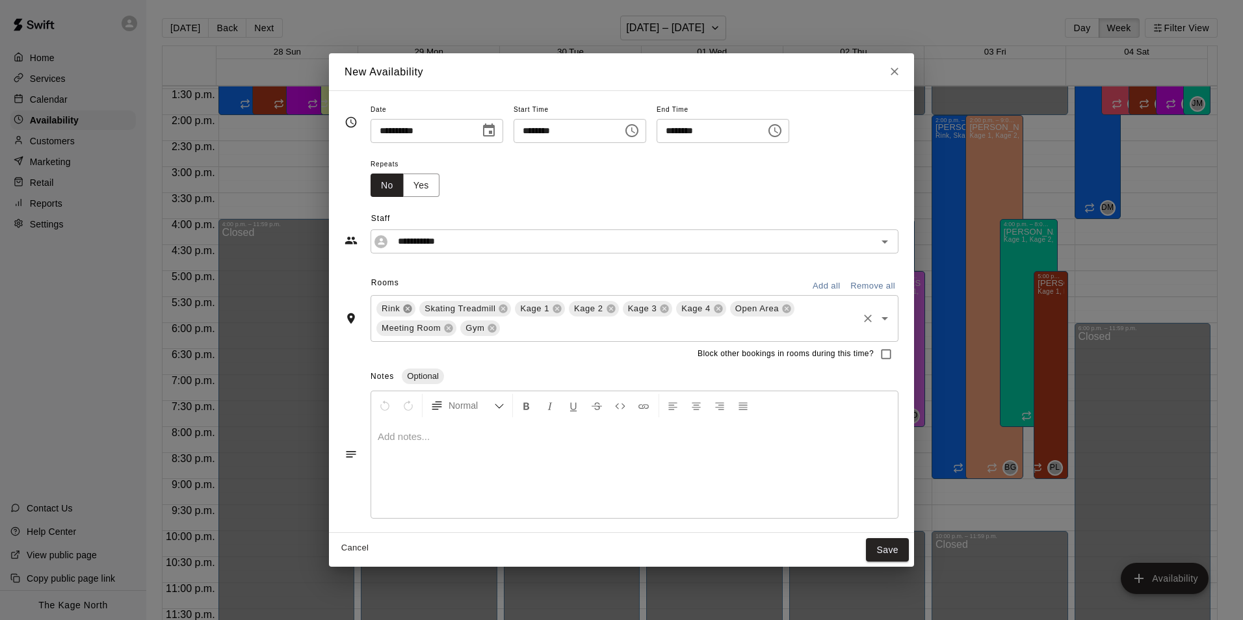
click at [404, 307] on icon at bounding box center [408, 308] width 8 height 8
click at [457, 307] on icon at bounding box center [460, 308] width 8 height 8
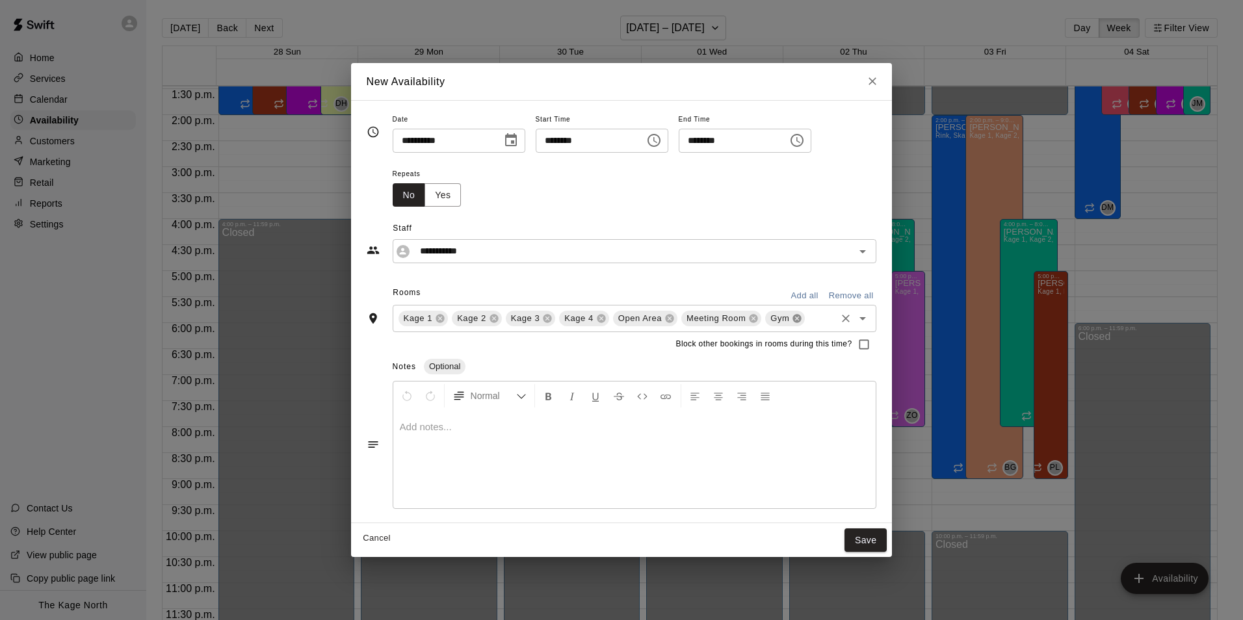
click at [613, 320] on icon at bounding box center [797, 318] width 10 height 10
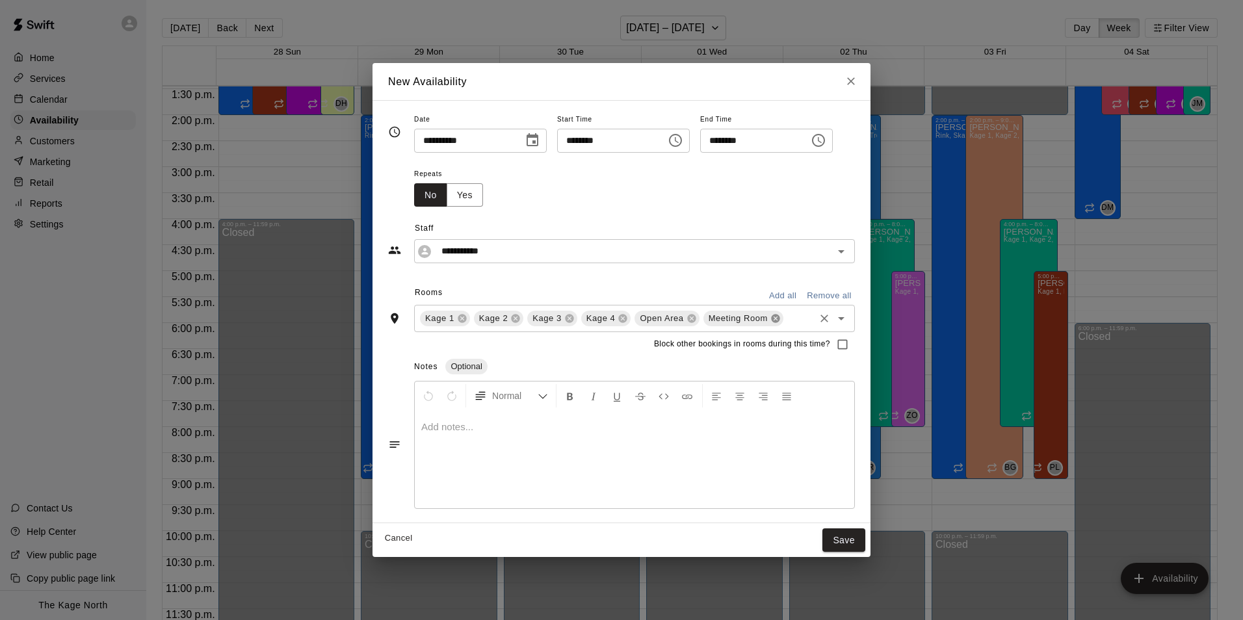
click at [613, 320] on icon at bounding box center [775, 318] width 8 height 8
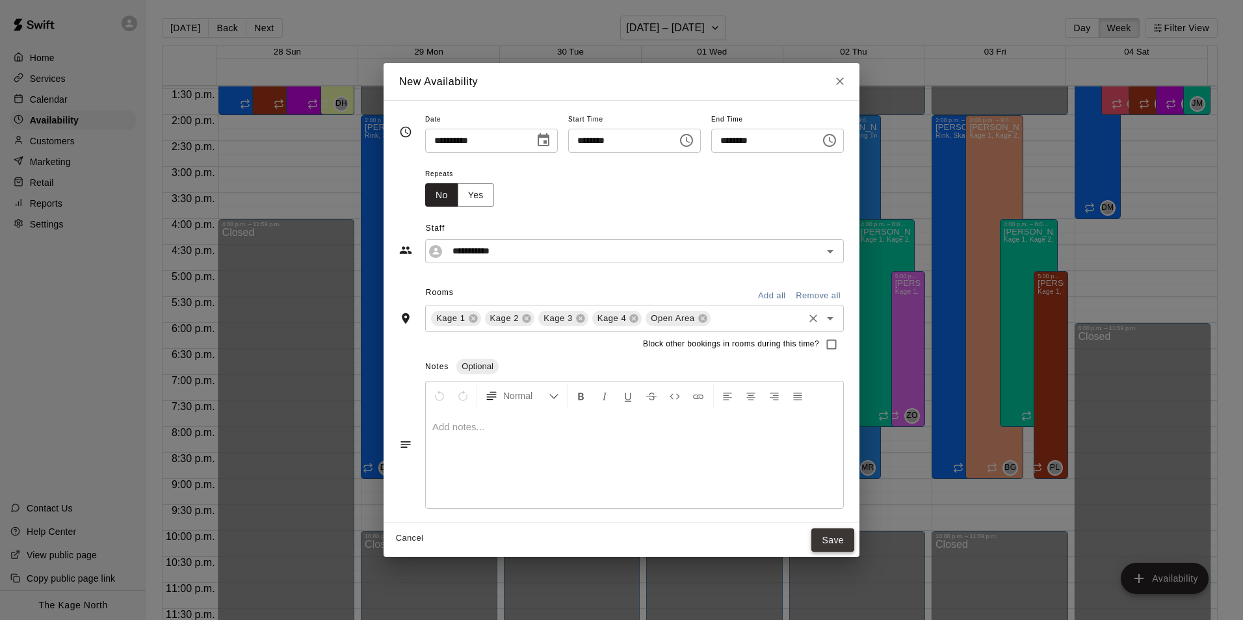
click at [613, 535] on button "Save" at bounding box center [832, 540] width 43 height 24
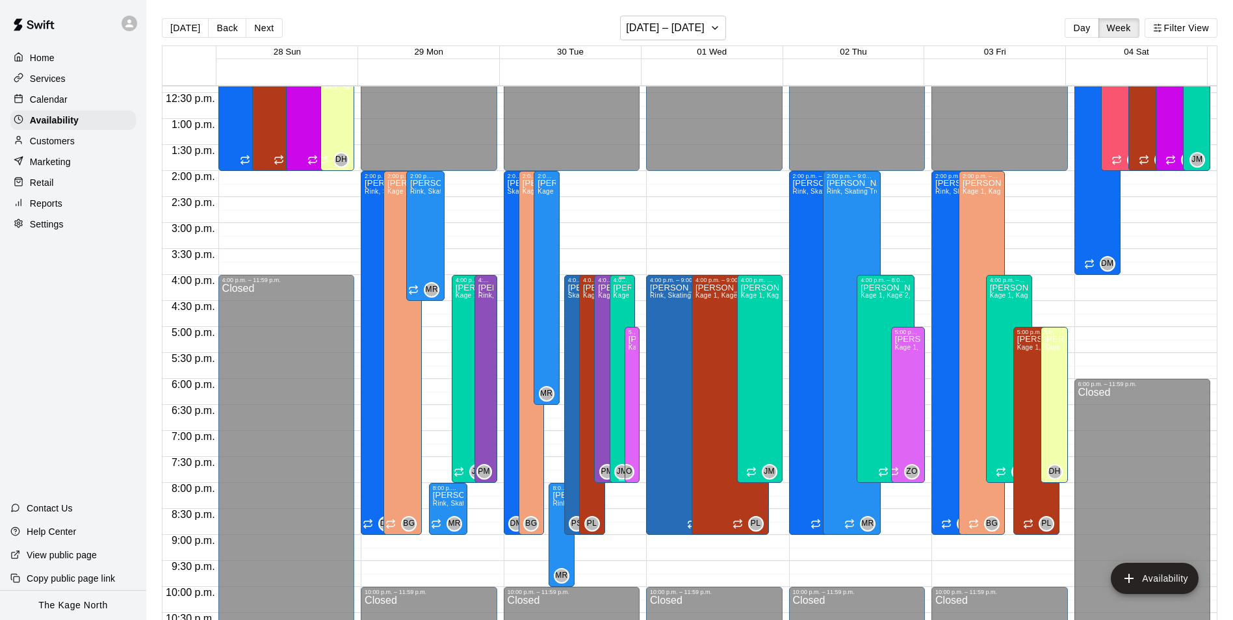
scroll to position [570, 0]
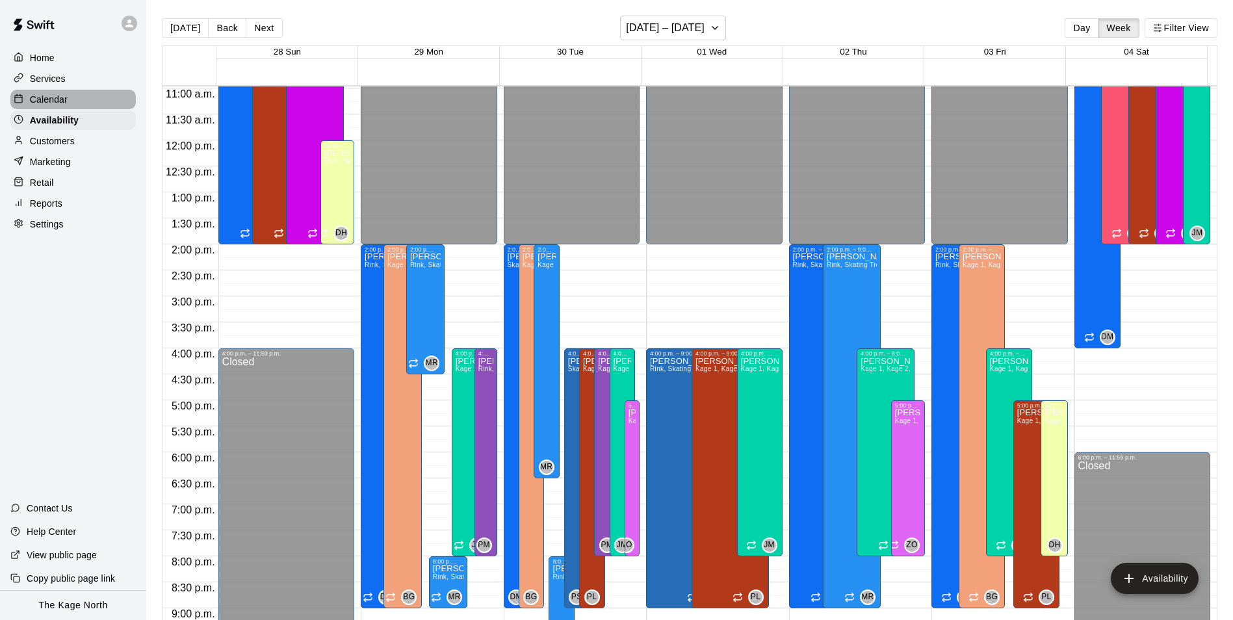
click at [58, 95] on p "Calendar" at bounding box center [49, 99] width 38 height 13
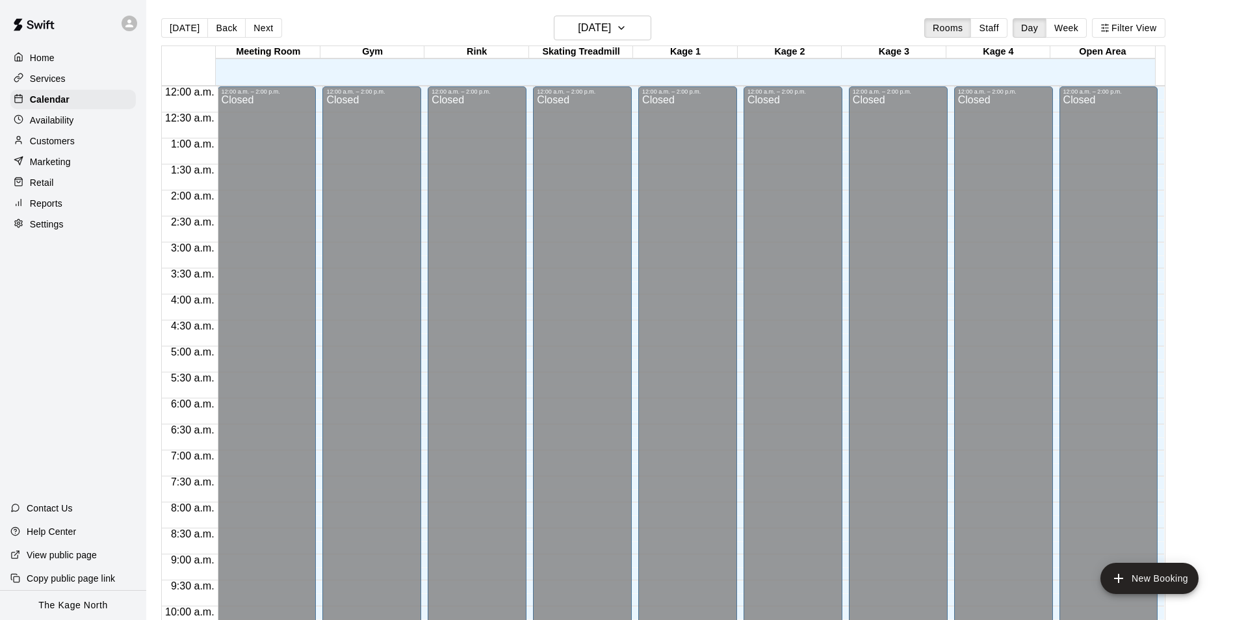
scroll to position [660, 0]
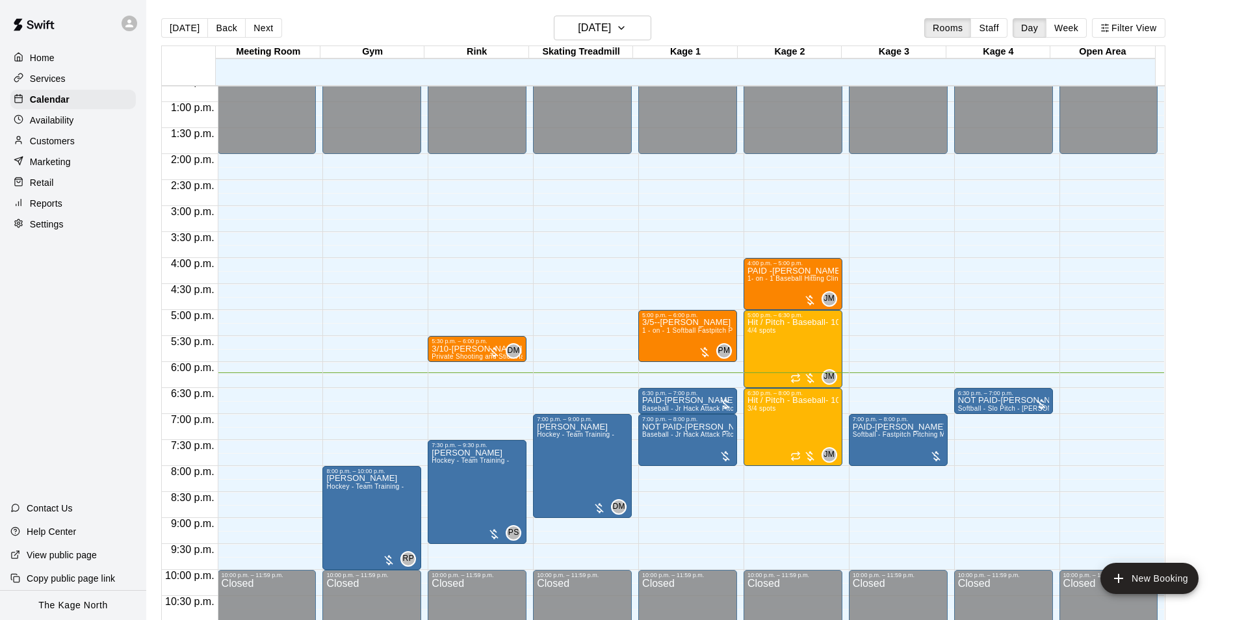
click at [60, 80] on p "Services" at bounding box center [48, 78] width 36 height 13
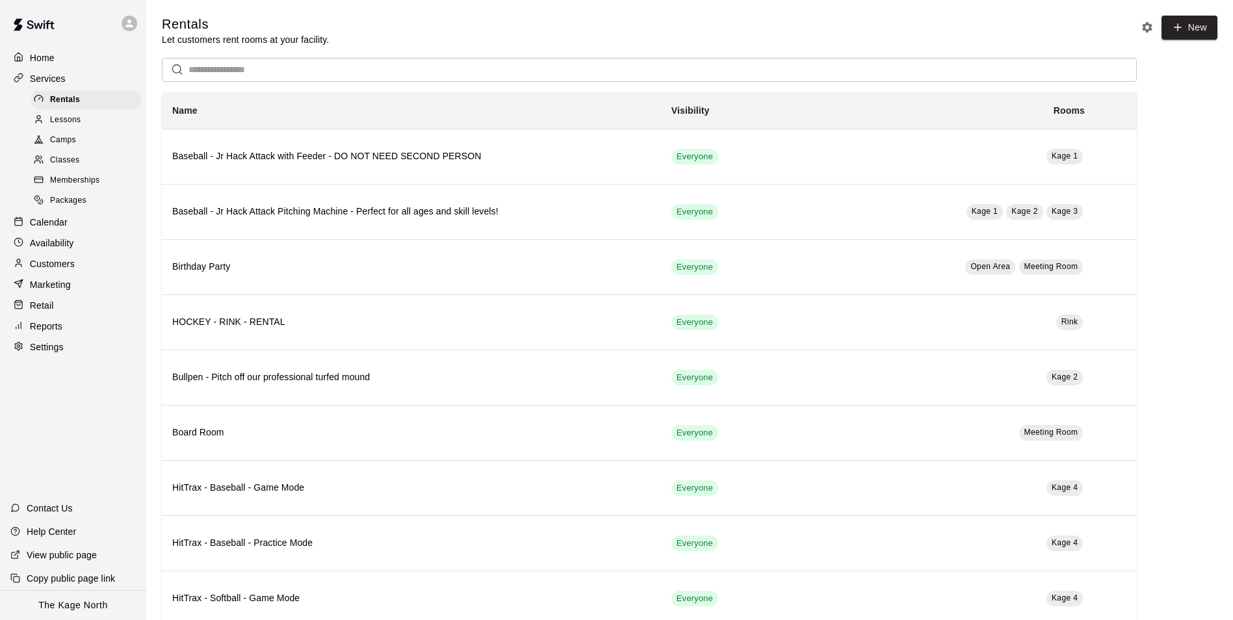
click at [73, 122] on span "Lessons" at bounding box center [65, 120] width 31 height 13
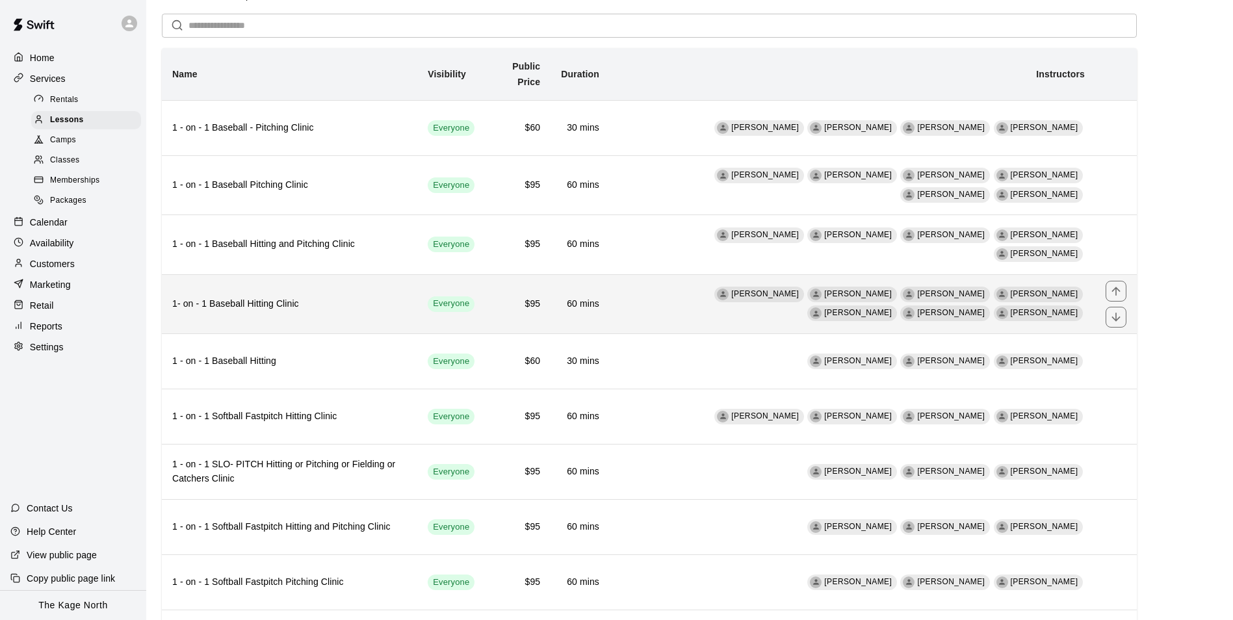
scroll to position [65, 0]
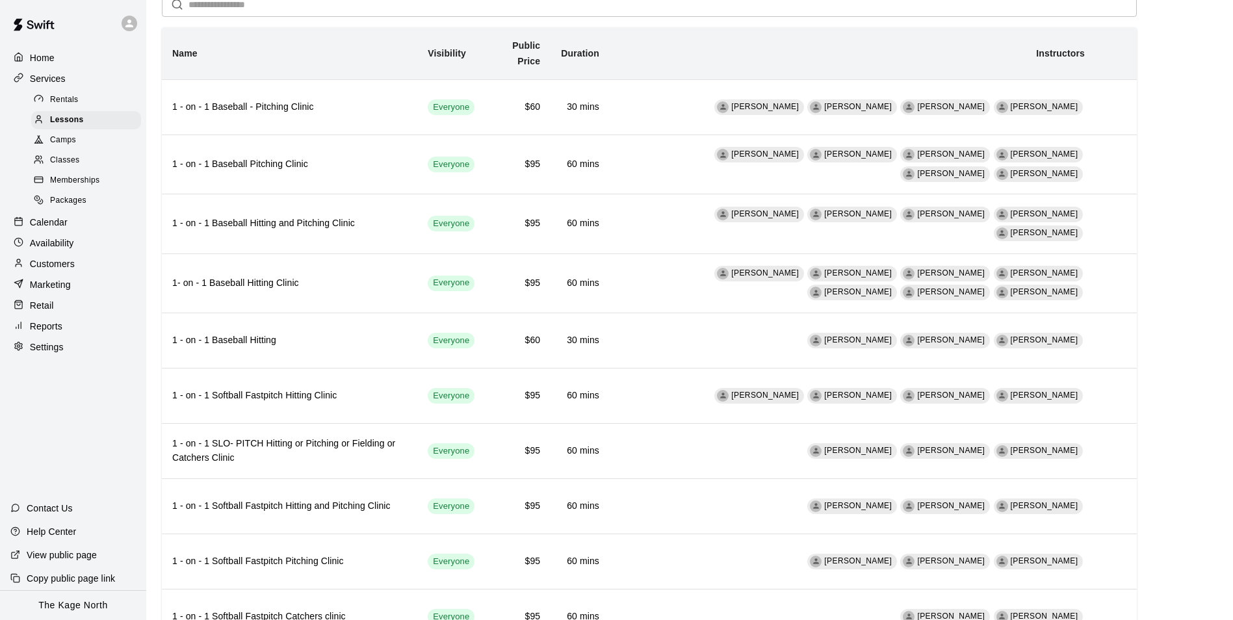
click at [34, 59] on p "Home" at bounding box center [42, 57] width 25 height 13
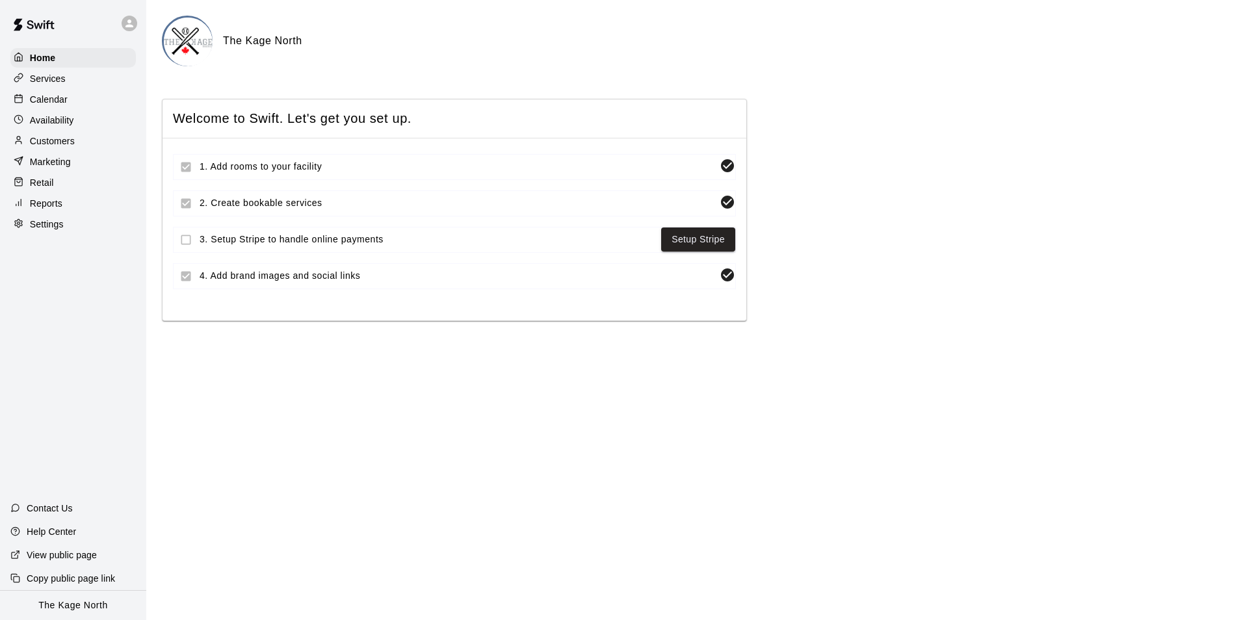
click at [60, 103] on p "Calendar" at bounding box center [49, 99] width 38 height 13
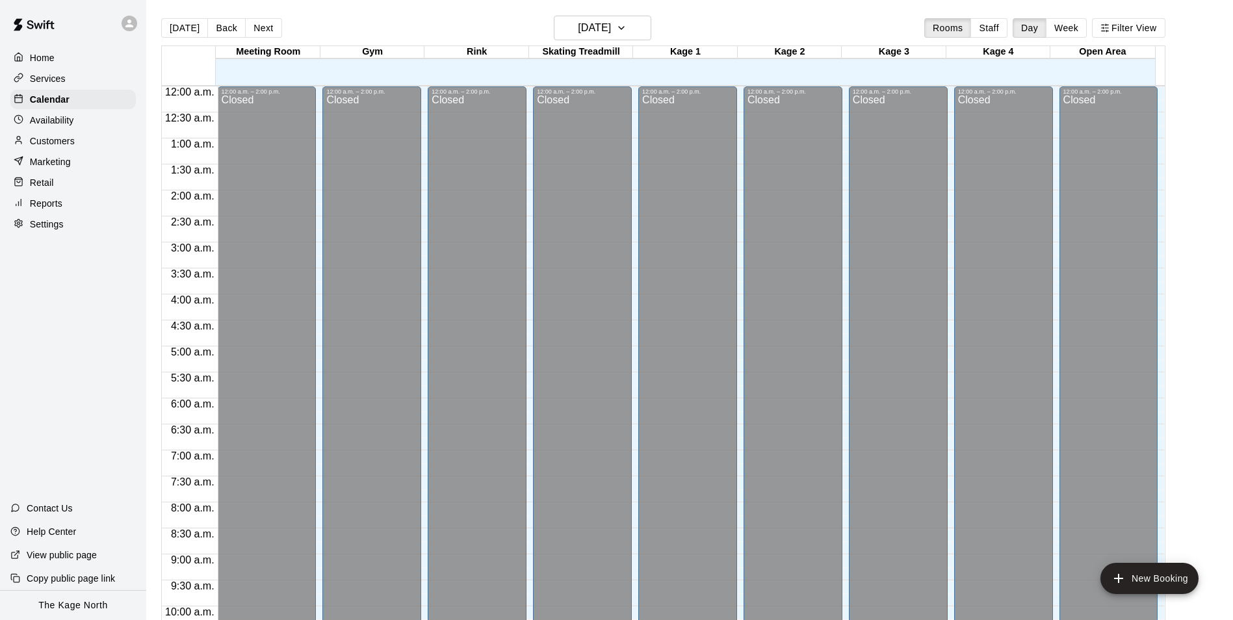
scroll to position [660, 0]
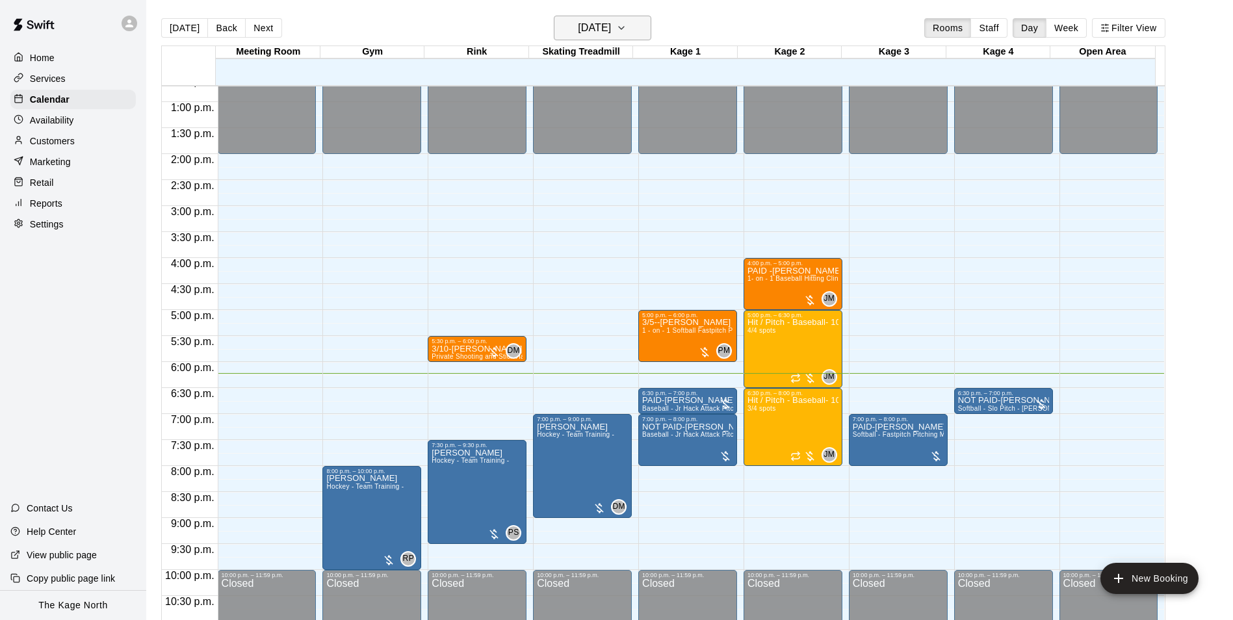
click at [611, 26] on h6 "[DATE]" at bounding box center [594, 28] width 33 height 18
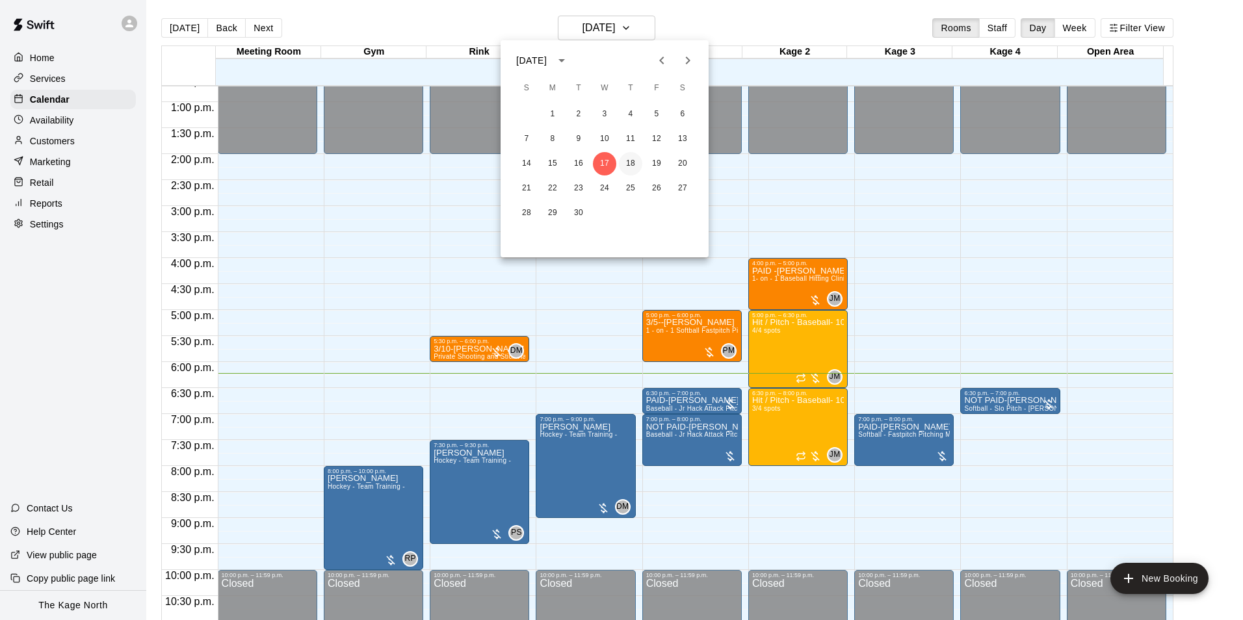
click at [613, 166] on button "18" at bounding box center [630, 163] width 23 height 23
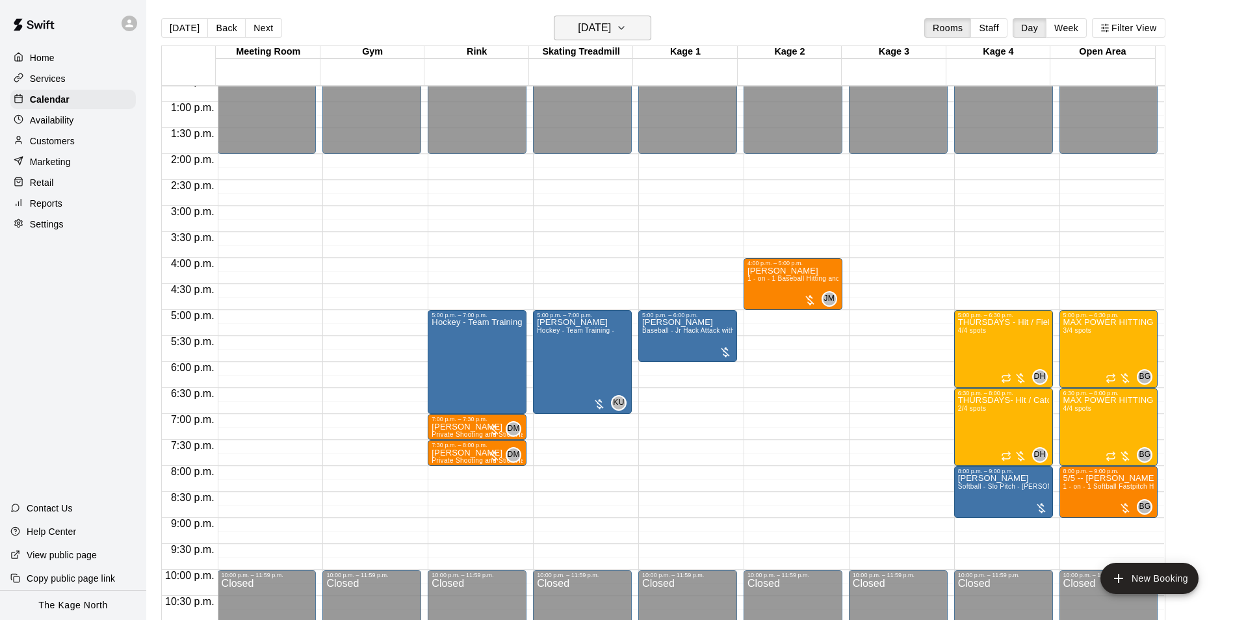
click at [611, 27] on h6 "[DATE]" at bounding box center [594, 28] width 33 height 18
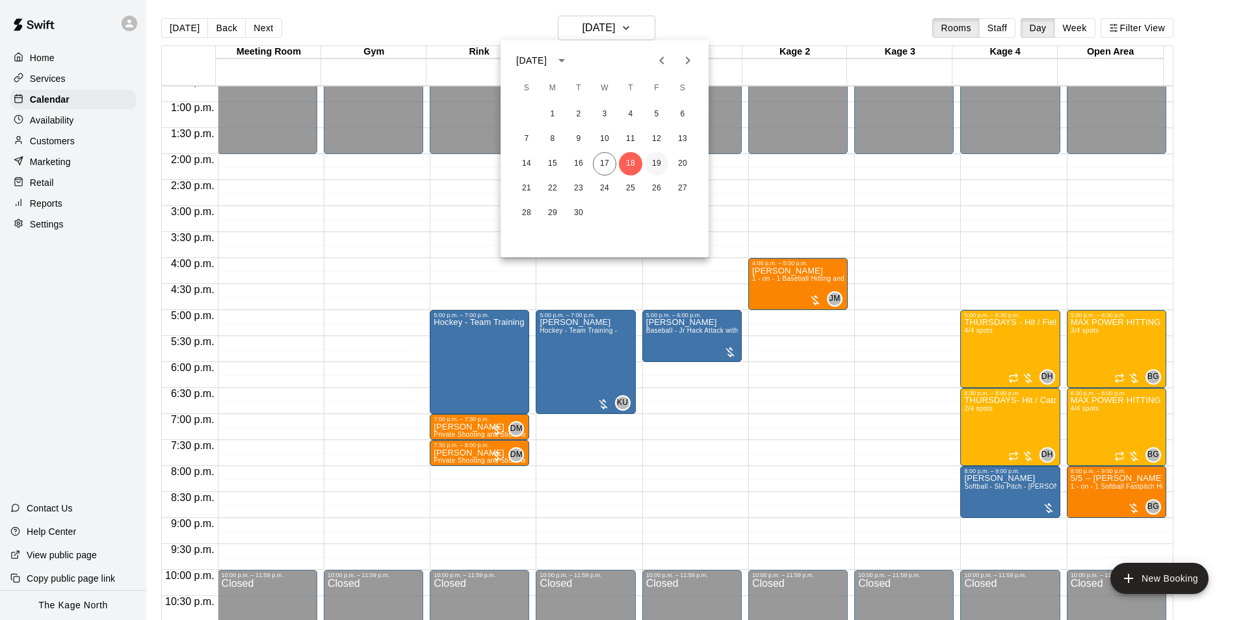
click at [613, 161] on button "19" at bounding box center [656, 163] width 23 height 23
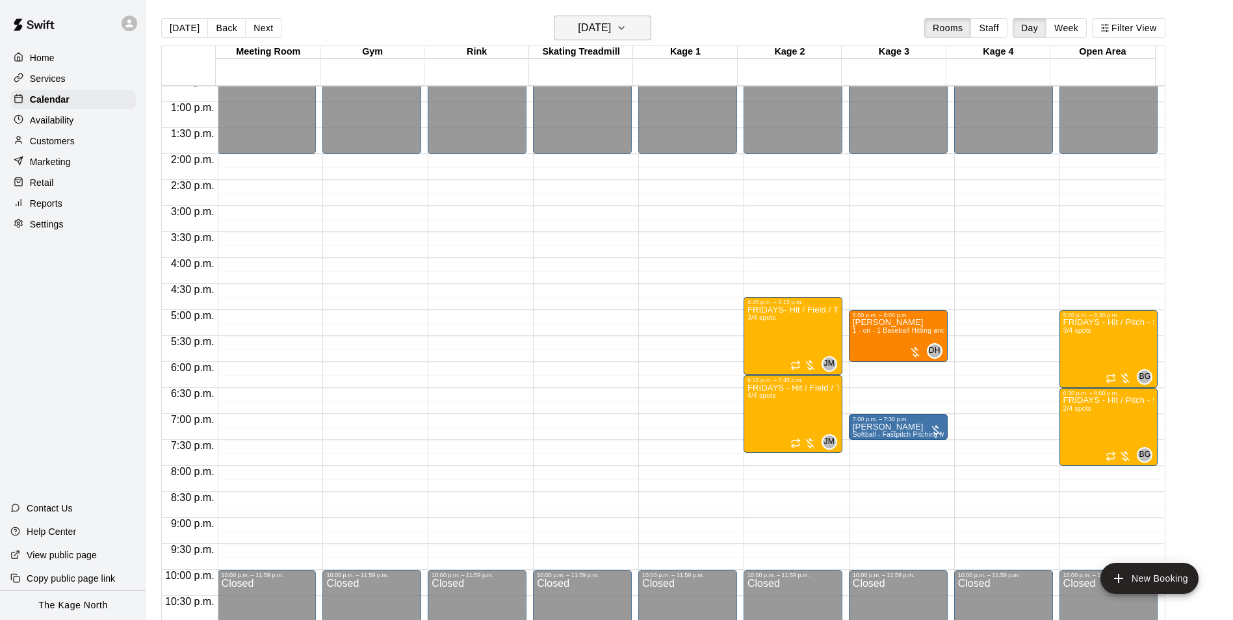
click at [611, 32] on h6 "[DATE]" at bounding box center [594, 28] width 33 height 18
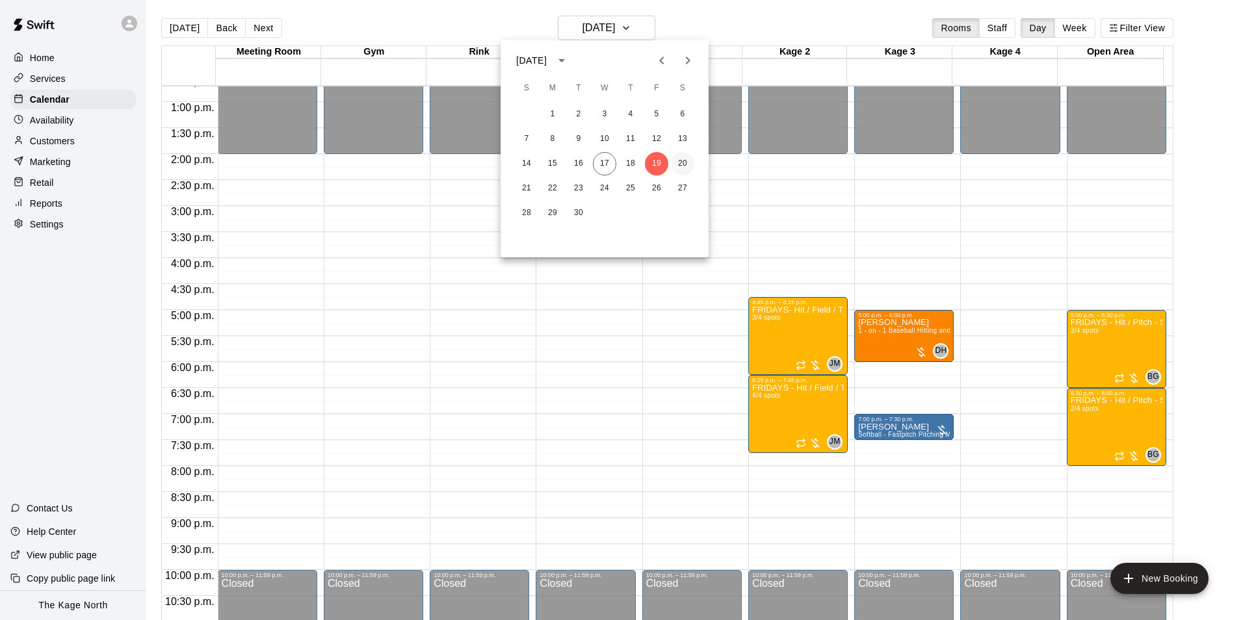
click at [613, 164] on button "20" at bounding box center [682, 163] width 23 height 23
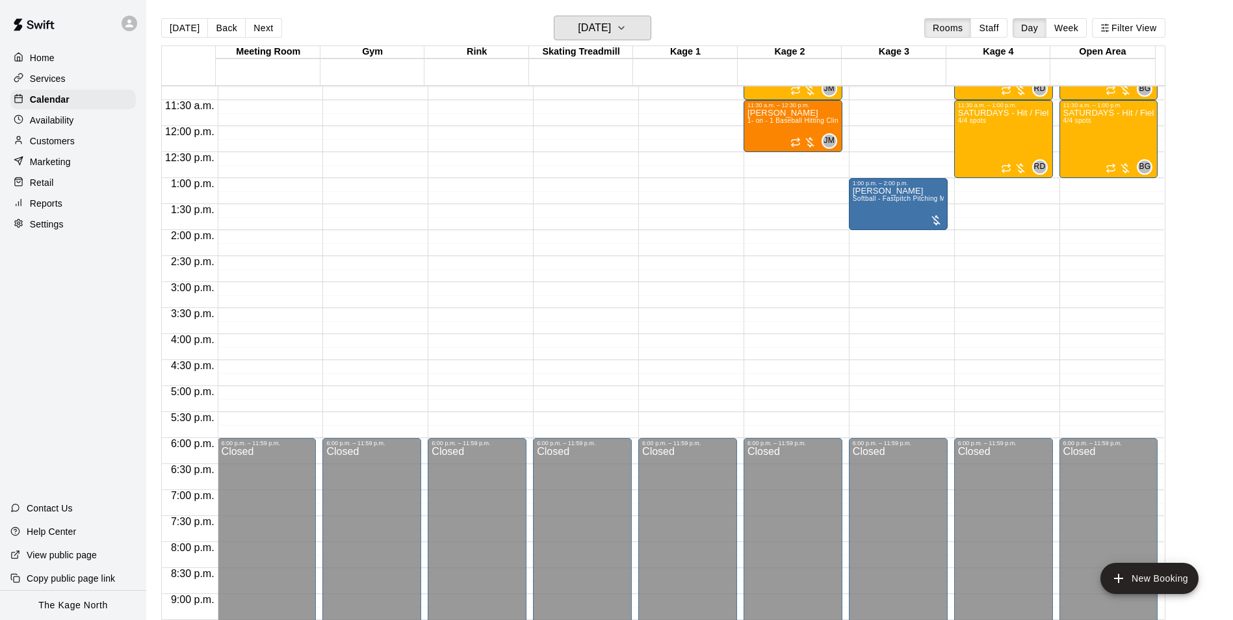
scroll to position [465, 0]
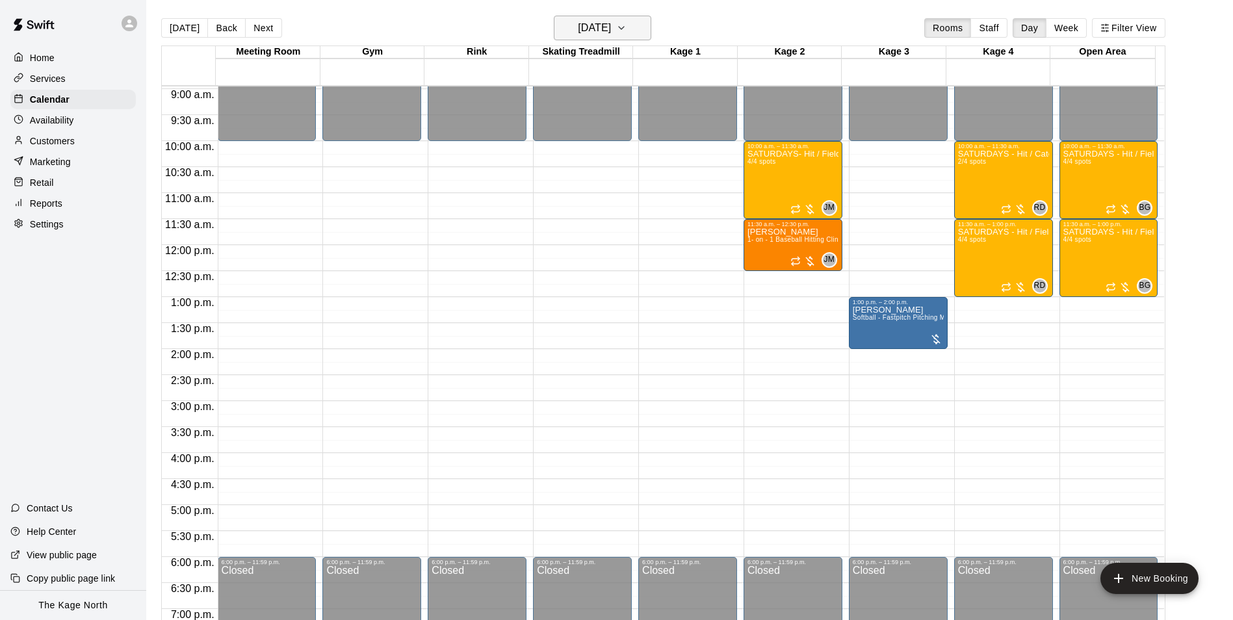
click at [611, 29] on h6 "[DATE]" at bounding box center [594, 28] width 33 height 18
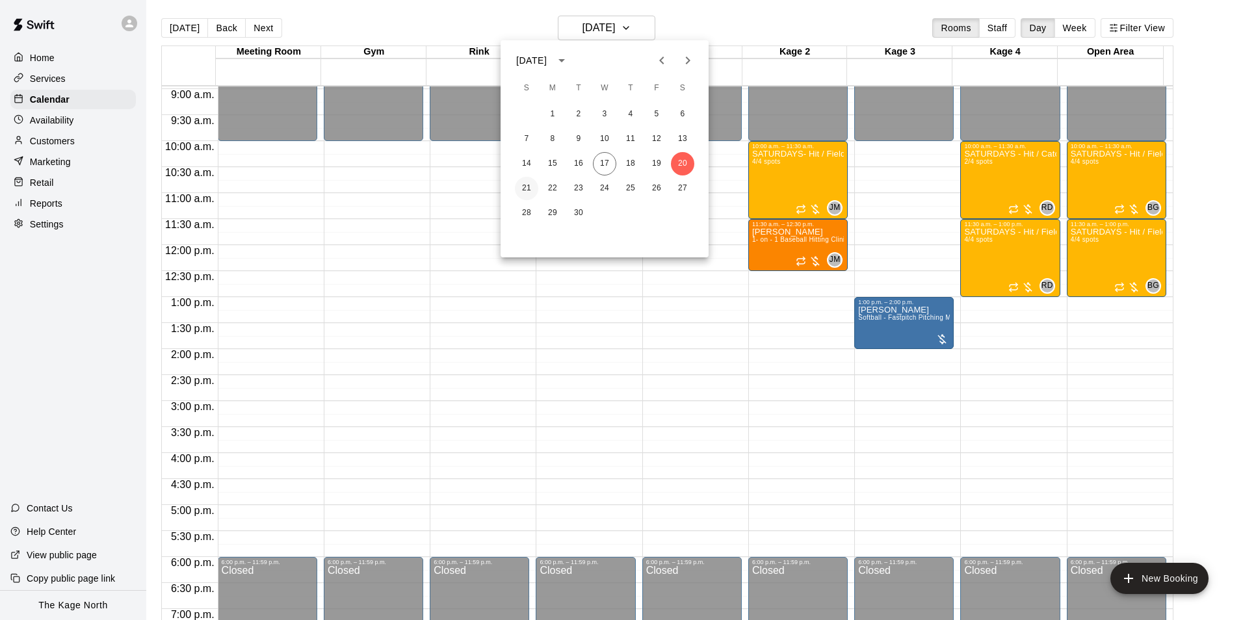
click at [528, 188] on button "21" at bounding box center [526, 188] width 23 height 23
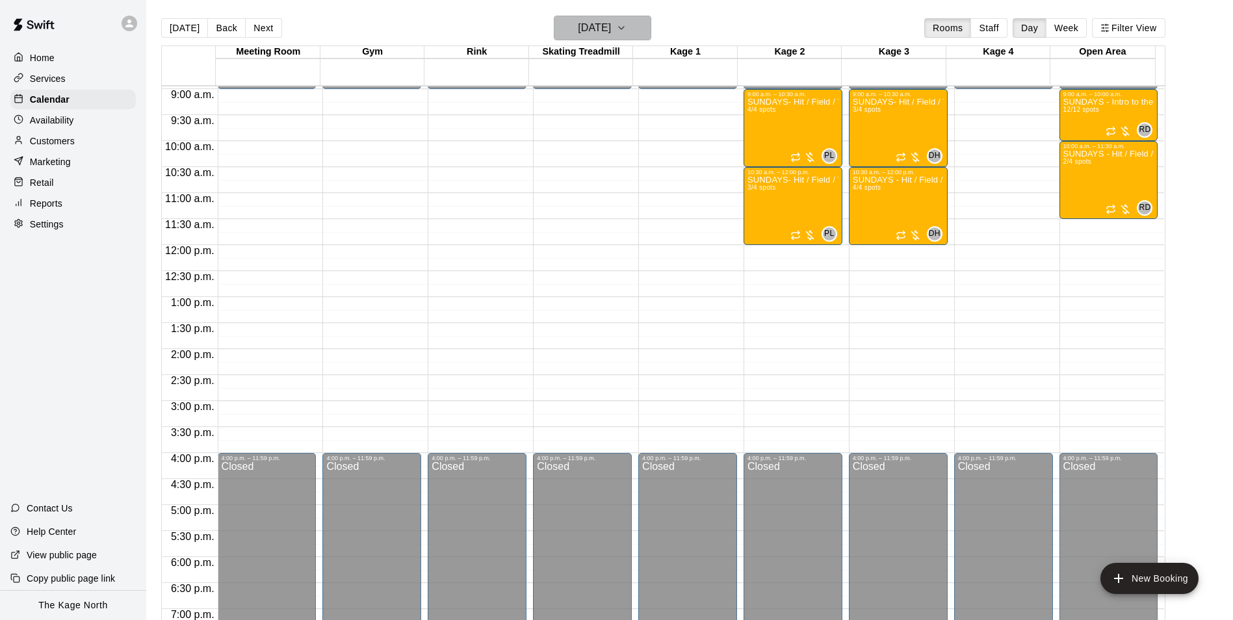
click at [611, 29] on h6 "[DATE]" at bounding box center [594, 28] width 33 height 18
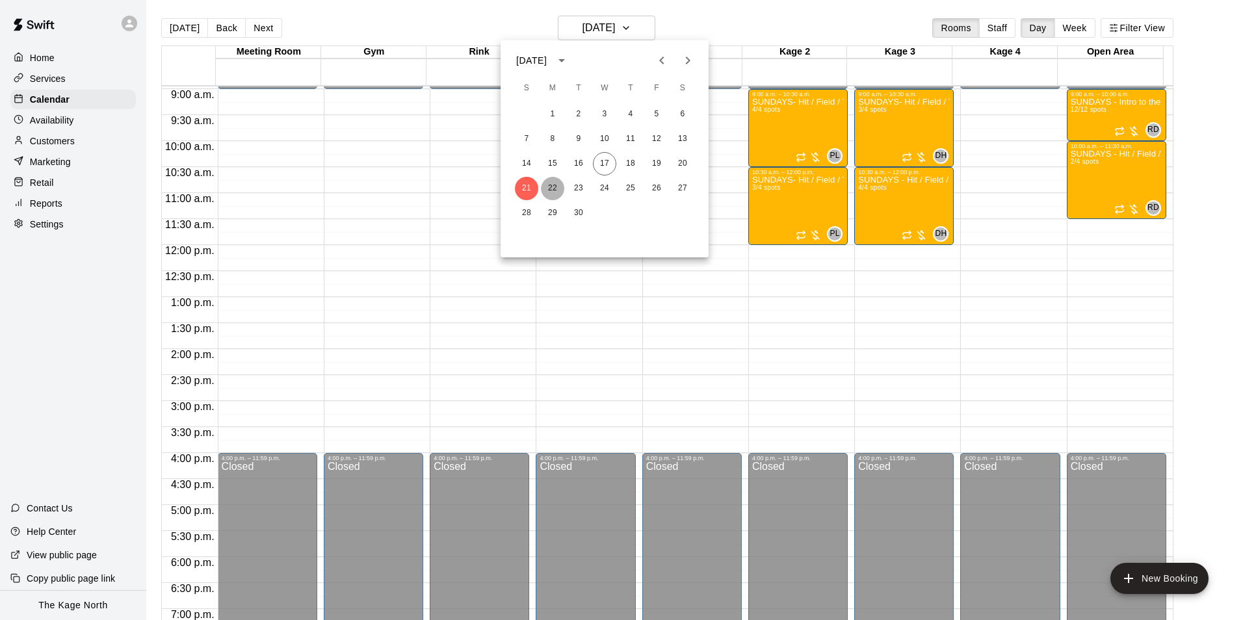
click at [547, 183] on button "22" at bounding box center [552, 188] width 23 height 23
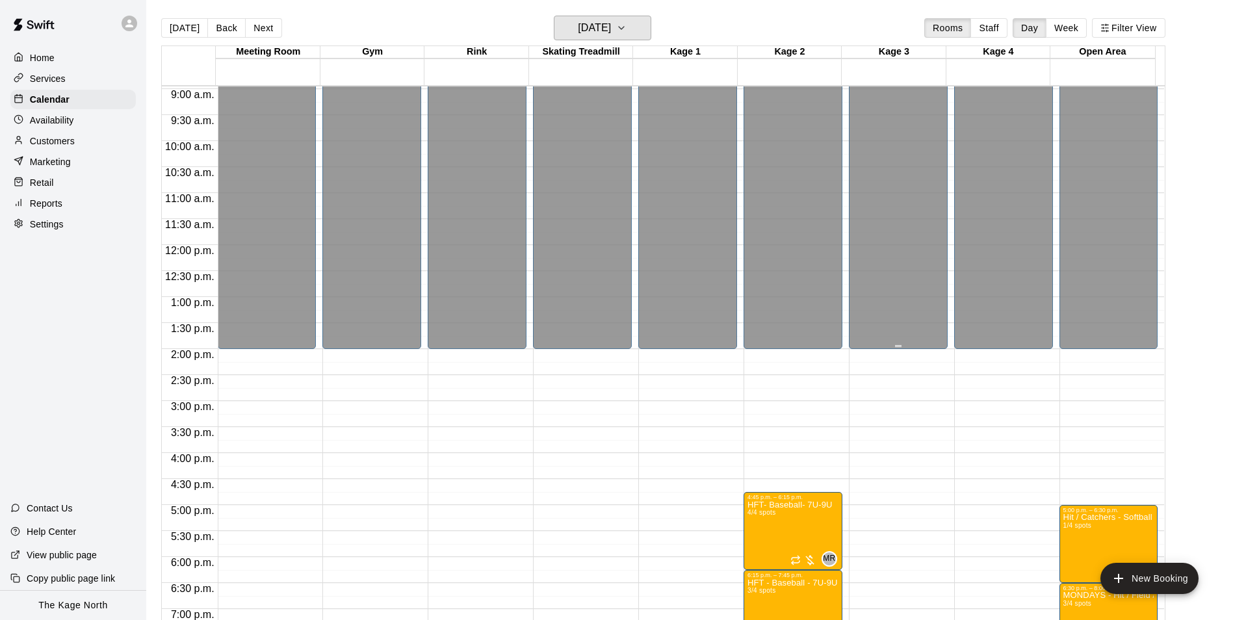
scroll to position [701, 0]
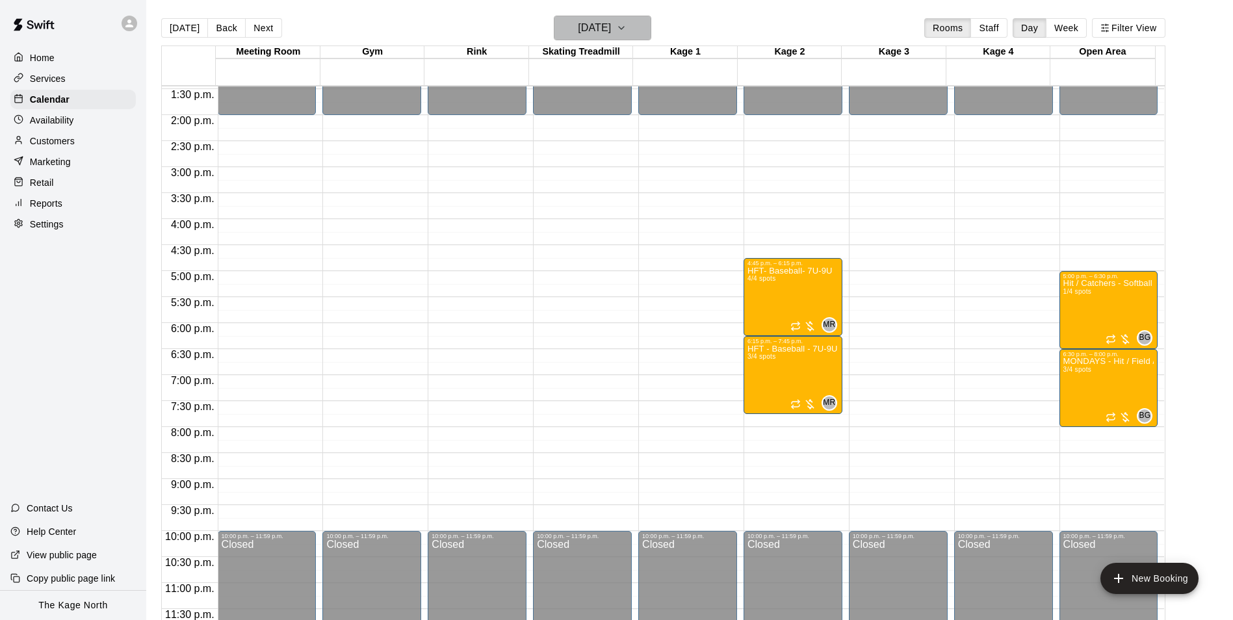
click at [610, 18] on button "[DATE]" at bounding box center [602, 28] width 97 height 25
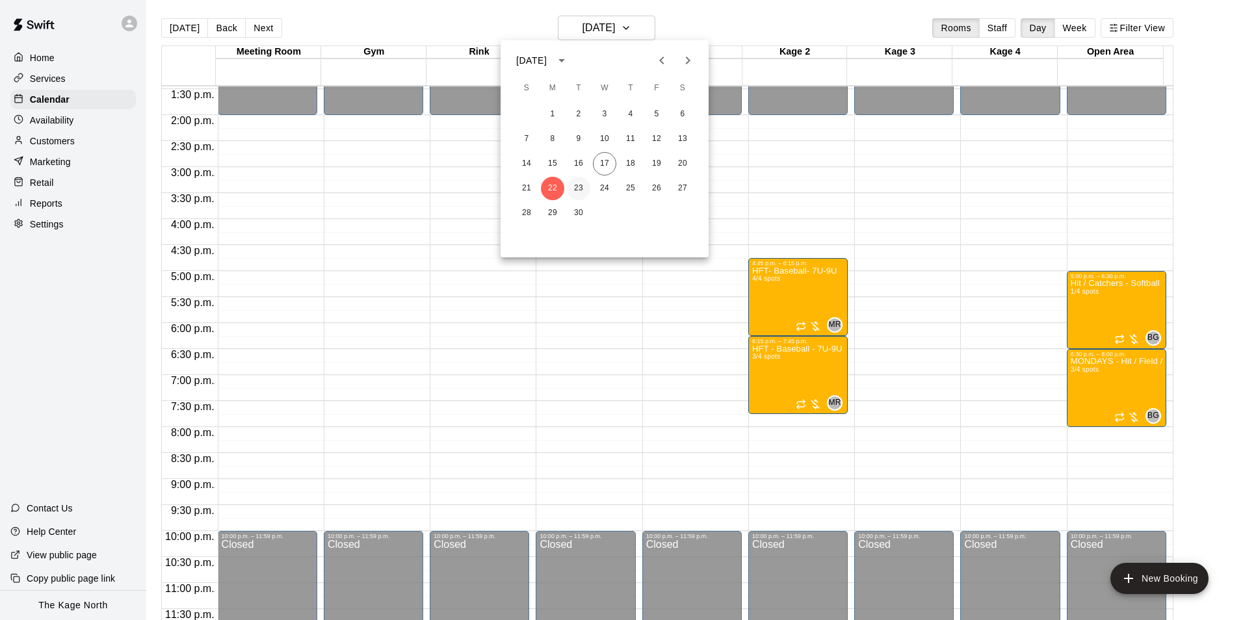
click at [571, 184] on button "23" at bounding box center [578, 188] width 23 height 23
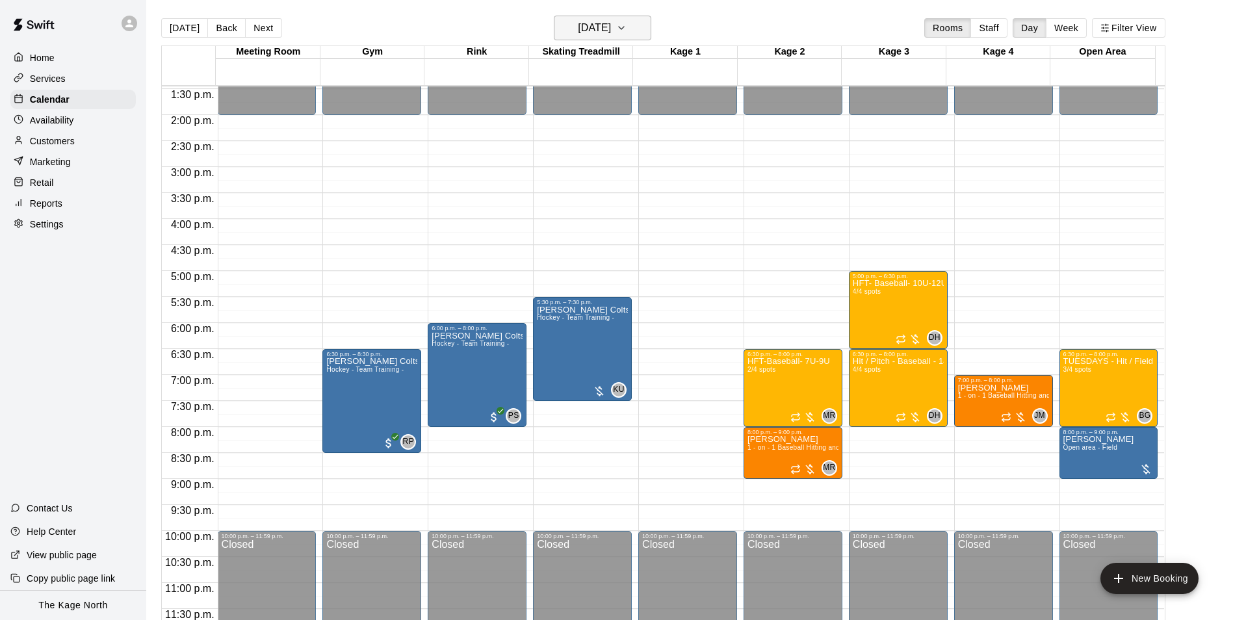
click at [604, 21] on h6 "[DATE]" at bounding box center [594, 28] width 33 height 18
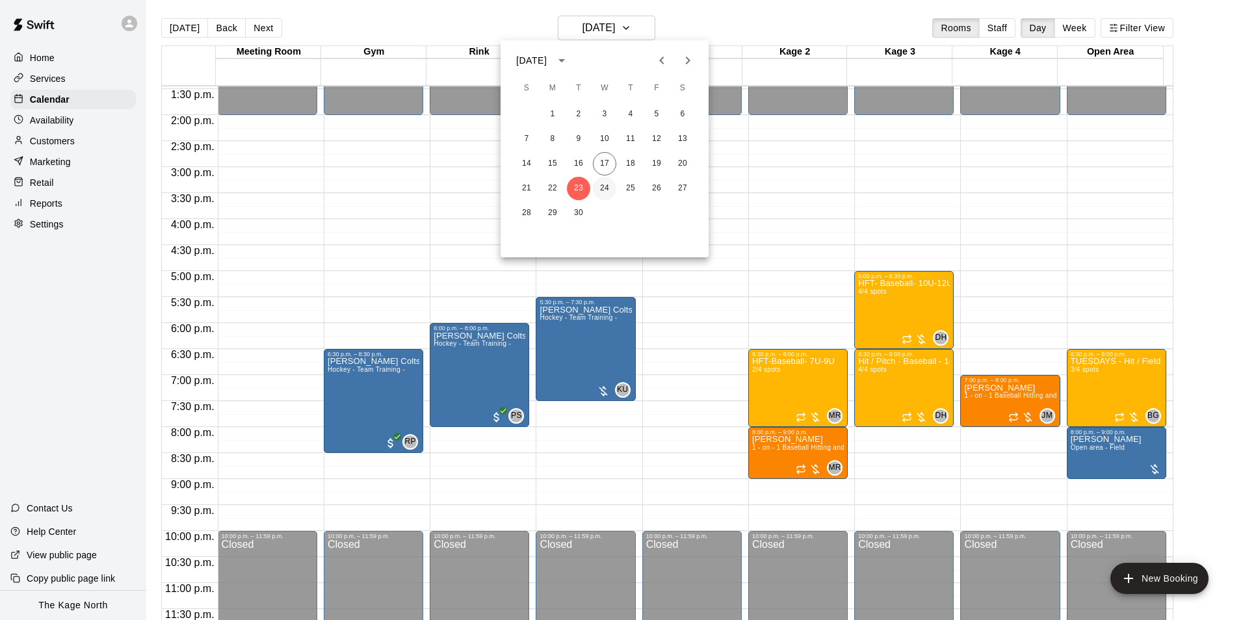
click at [604, 183] on button "24" at bounding box center [604, 188] width 23 height 23
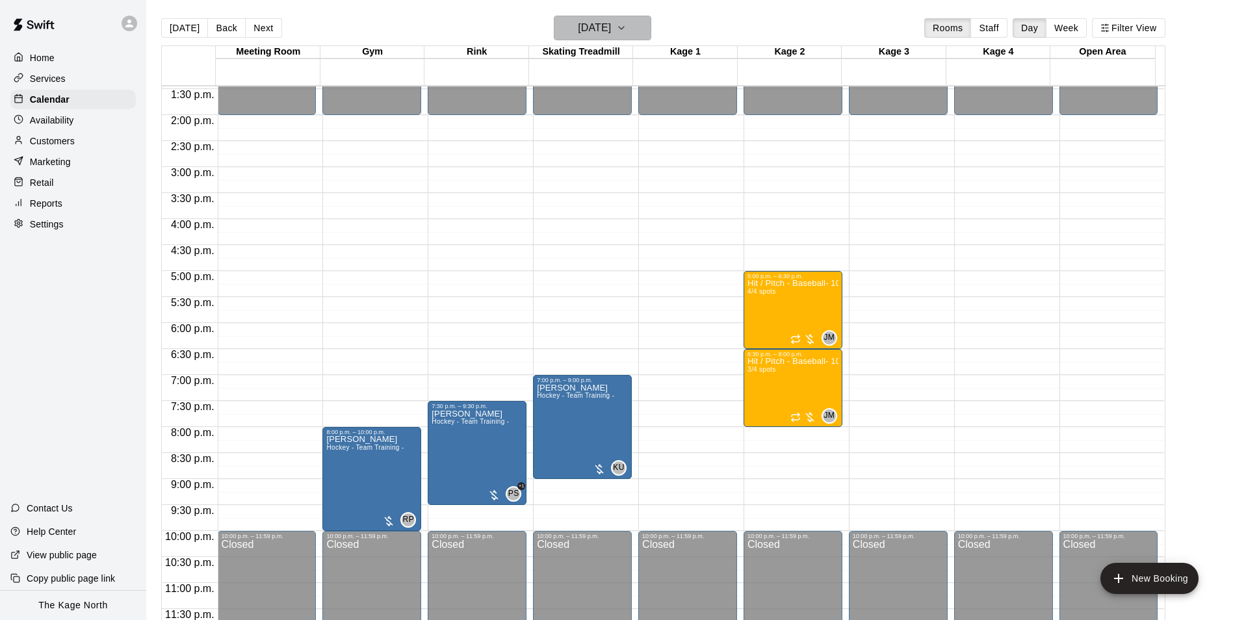
click at [611, 25] on h6 "[DATE]" at bounding box center [594, 28] width 33 height 18
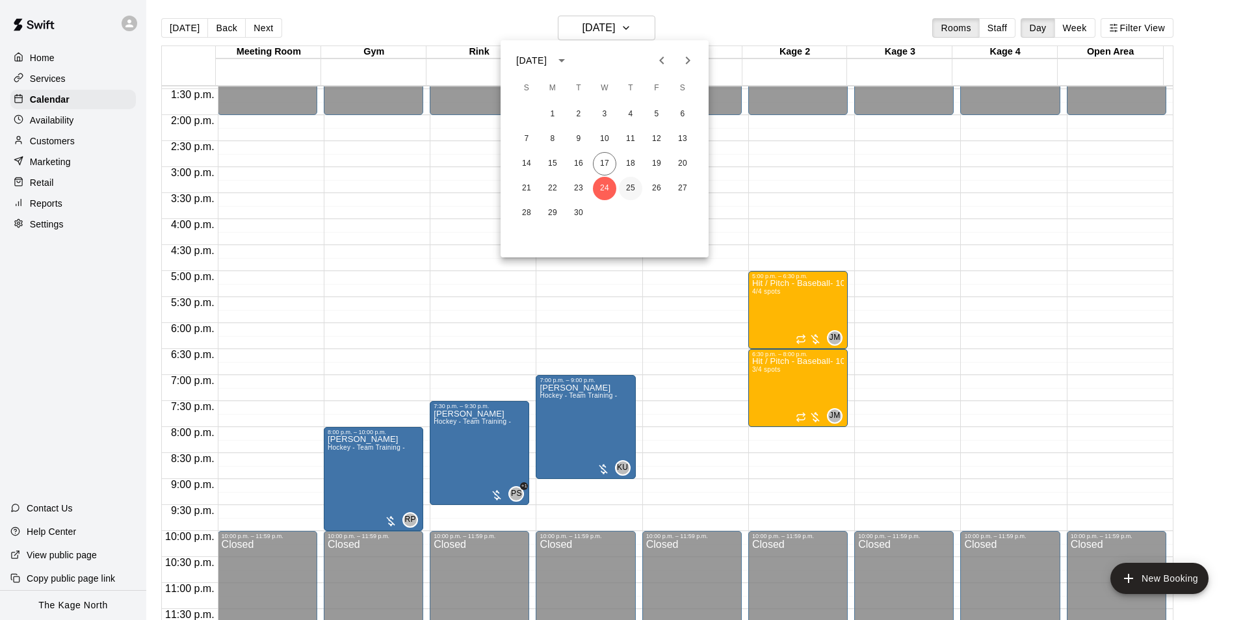
click at [613, 183] on button "25" at bounding box center [630, 188] width 23 height 23
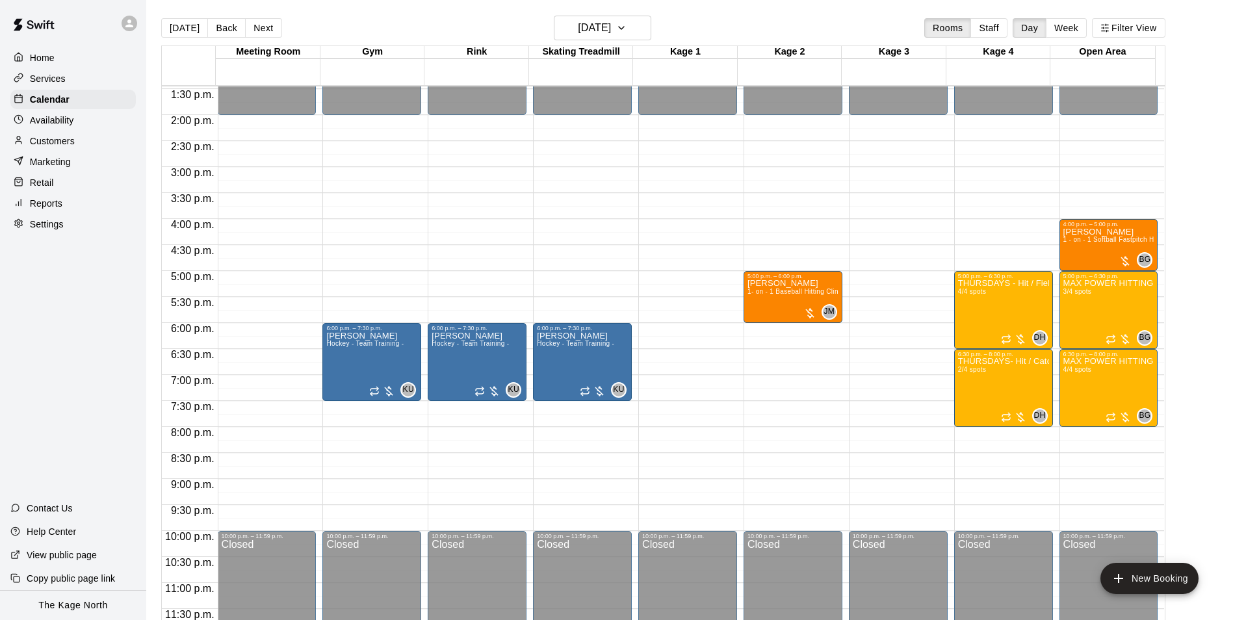
click at [60, 130] on div "Availability" at bounding box center [72, 119] width 125 height 19
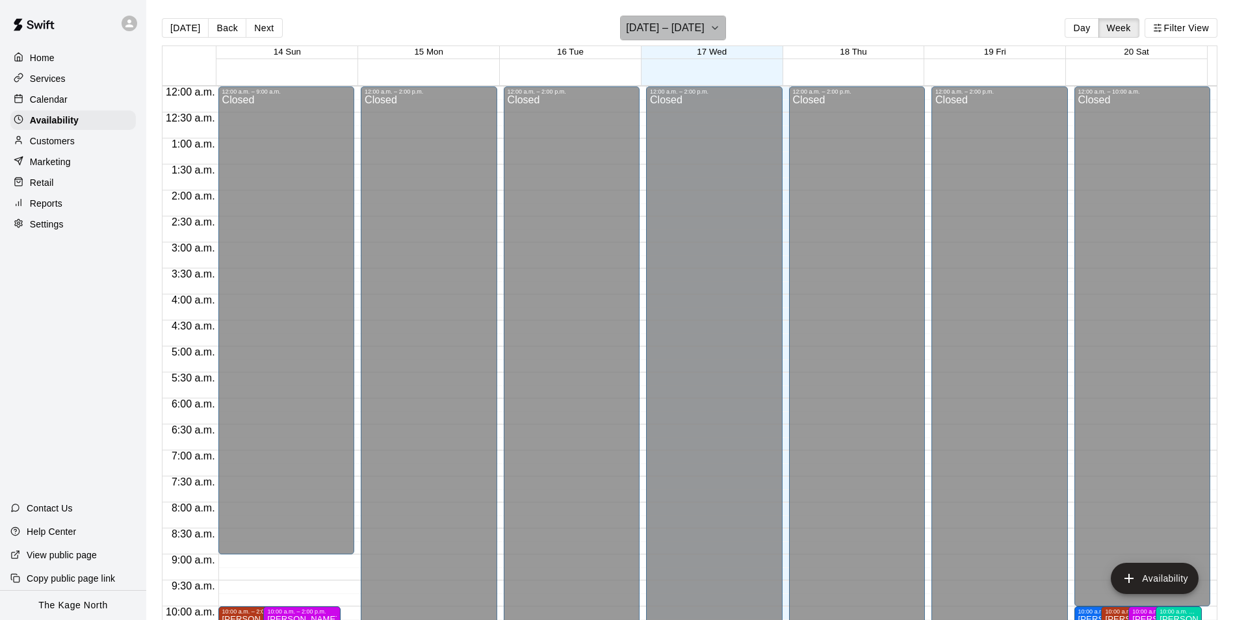
scroll to position [700, 0]
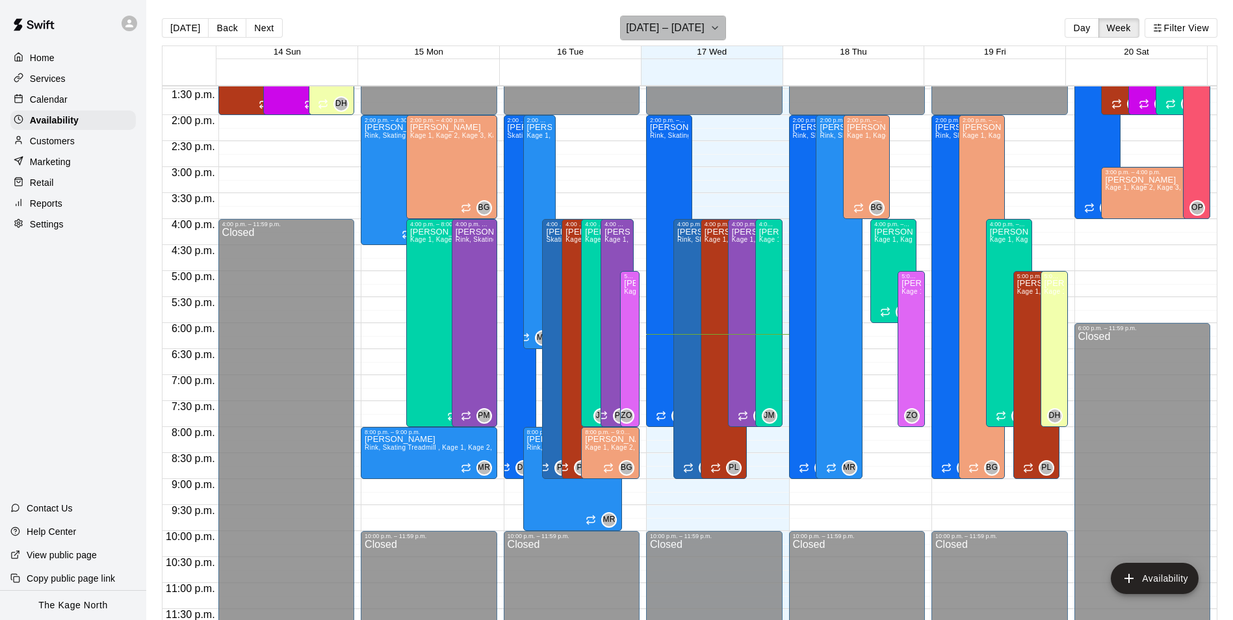
click at [613, 30] on h6 "[DATE] – [DATE]" at bounding box center [665, 28] width 79 height 18
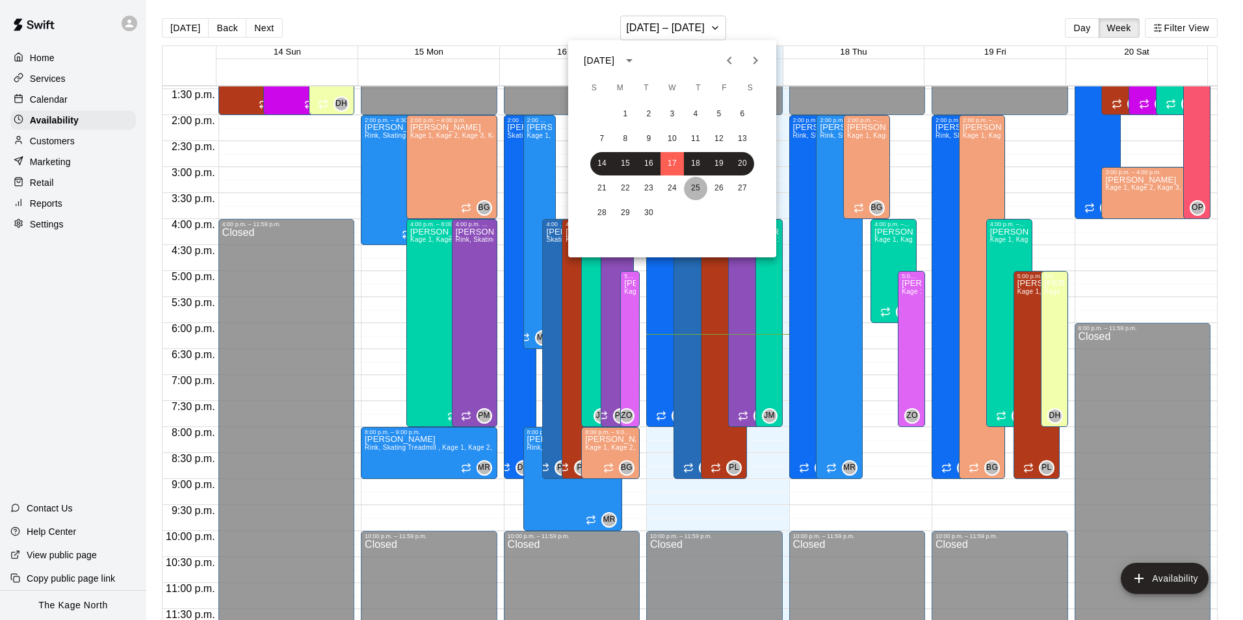
click at [613, 190] on button "25" at bounding box center [695, 188] width 23 height 23
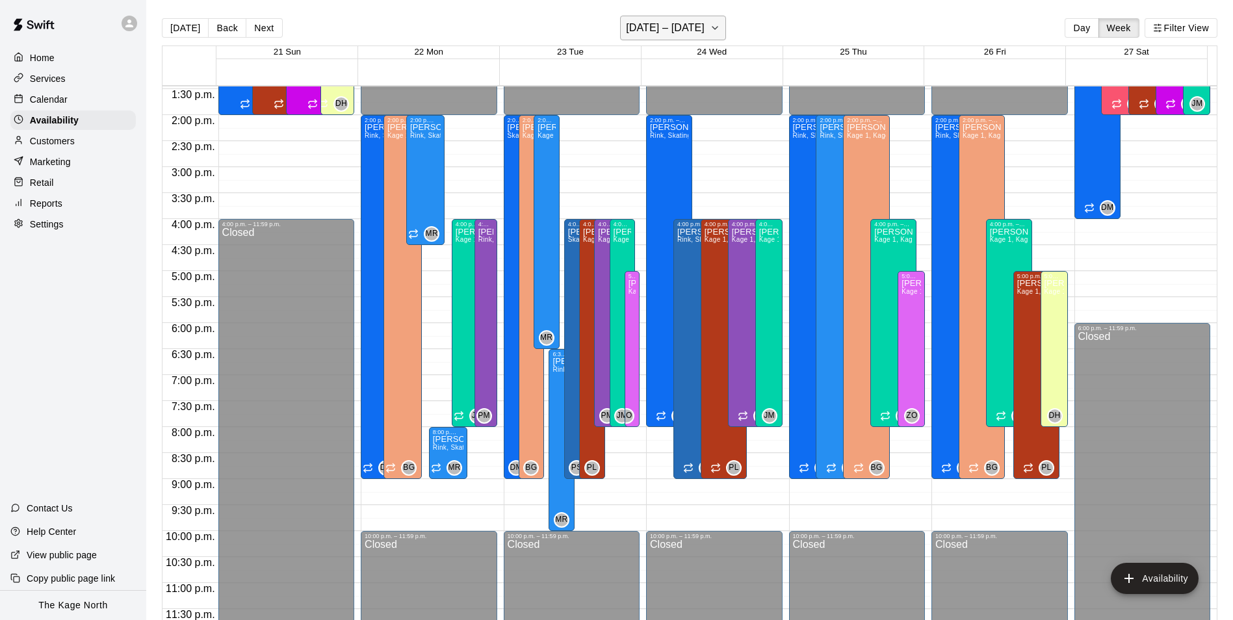
click at [613, 27] on h6 "[DATE] – [DATE]" at bounding box center [665, 28] width 79 height 18
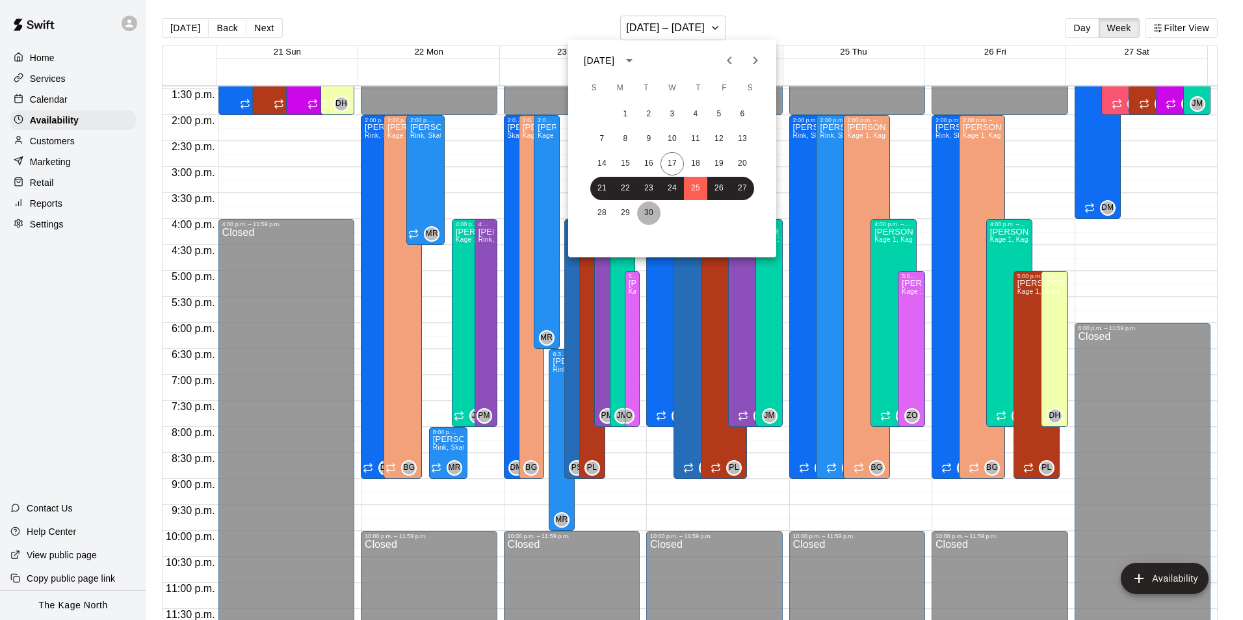
click at [613, 209] on button "30" at bounding box center [648, 212] width 23 height 23
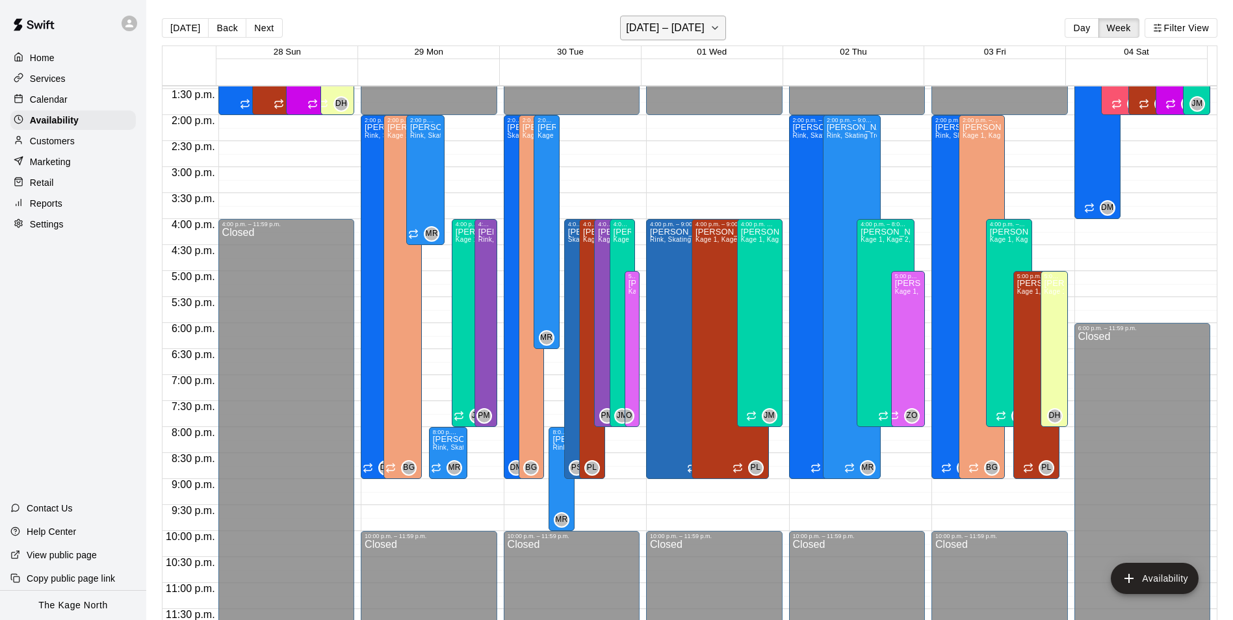
click at [613, 19] on h6 "[DATE] – [DATE]" at bounding box center [665, 28] width 79 height 18
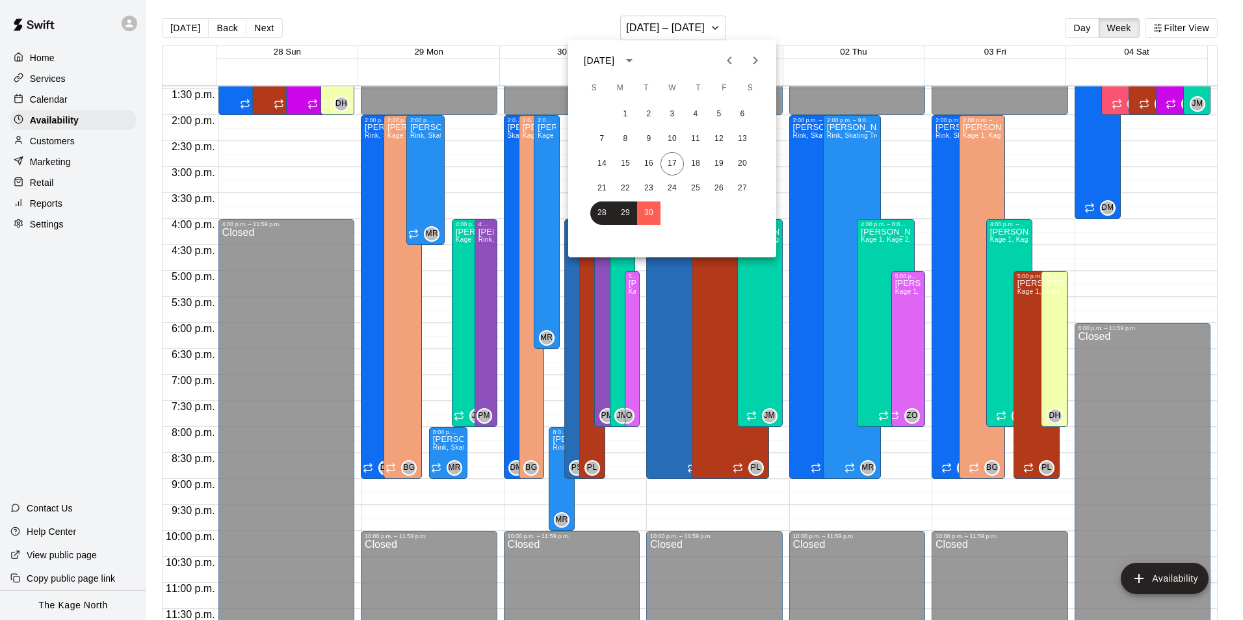
click at [613, 55] on icon "Next month" at bounding box center [755, 61] width 16 height 16
click at [613, 135] on button "8" at bounding box center [671, 138] width 23 height 23
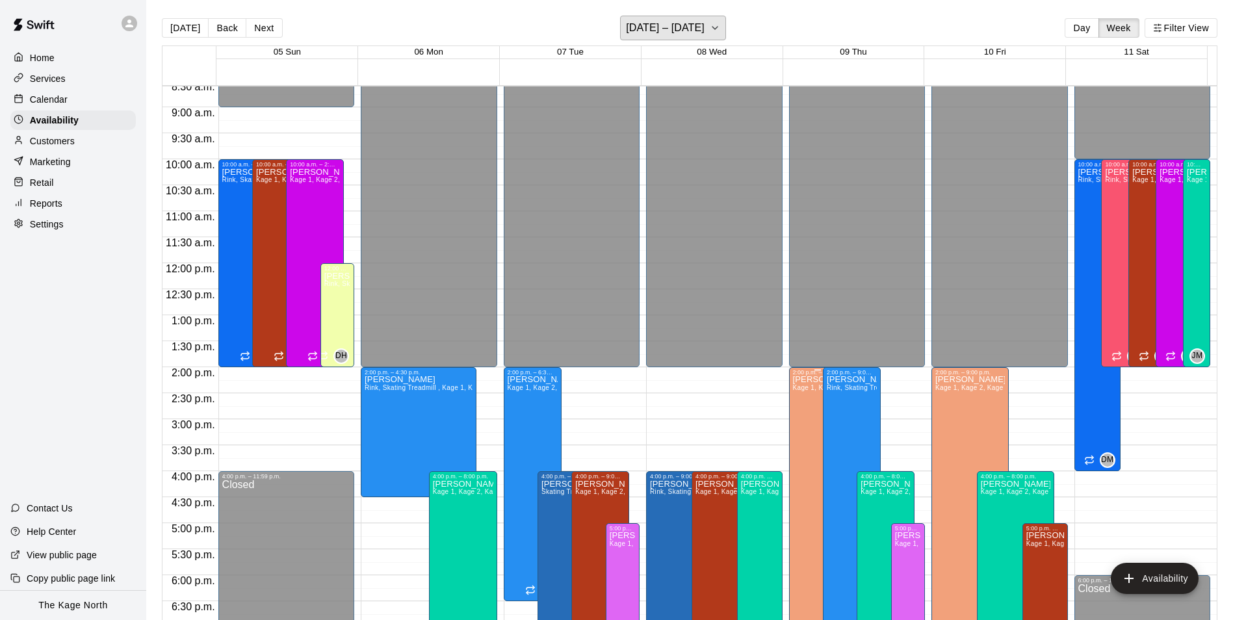
scroll to position [440, 0]
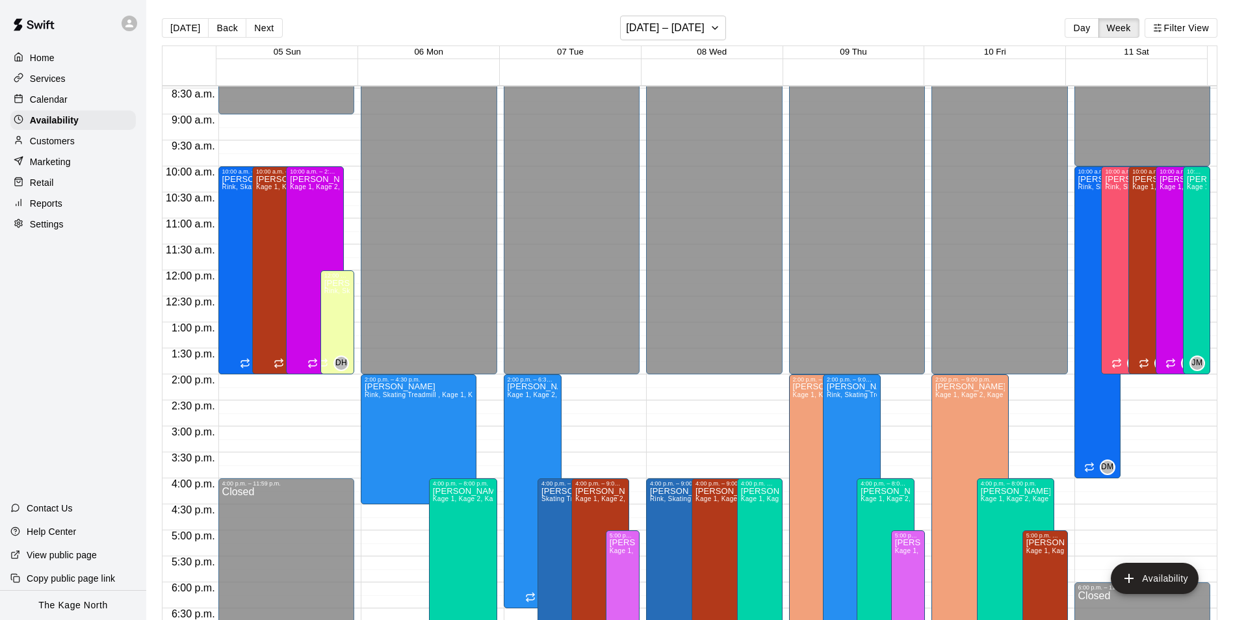
click at [53, 100] on p "Calendar" at bounding box center [49, 99] width 38 height 13
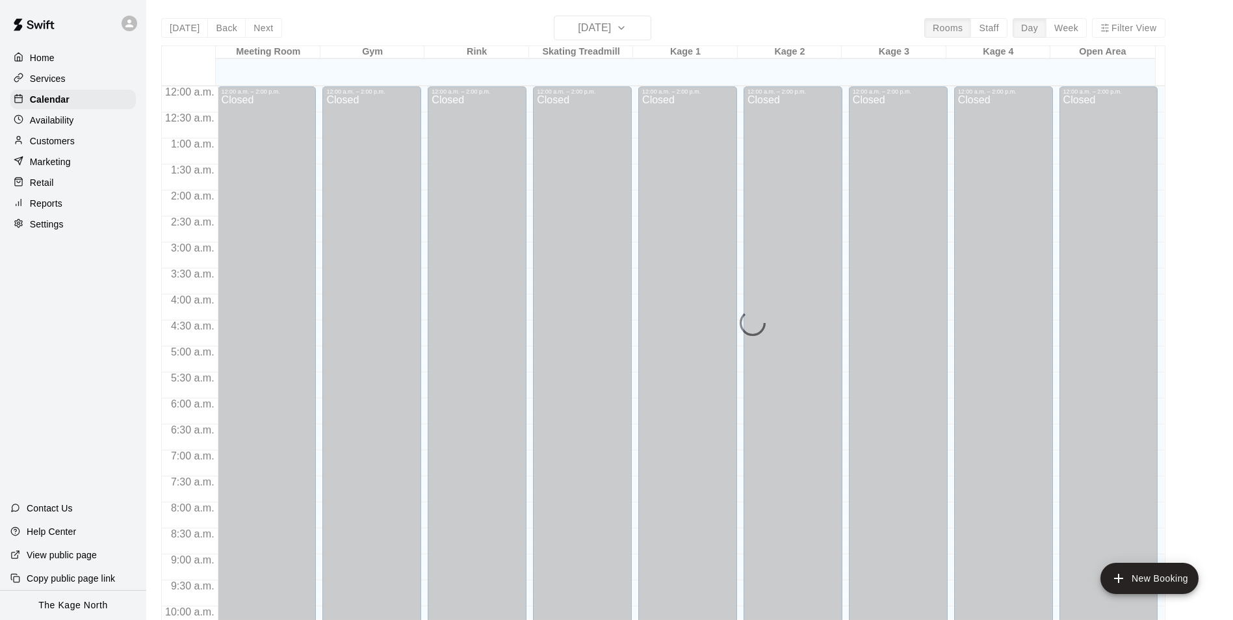
scroll to position [660, 0]
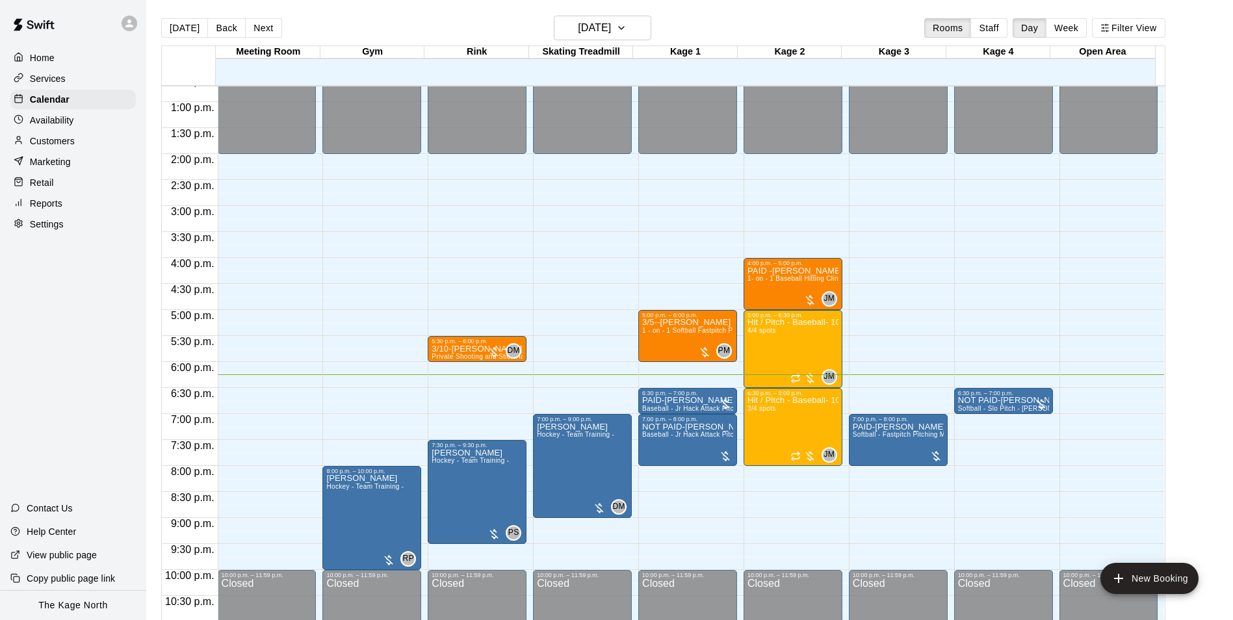
click at [47, 58] on p "Home" at bounding box center [42, 57] width 25 height 13
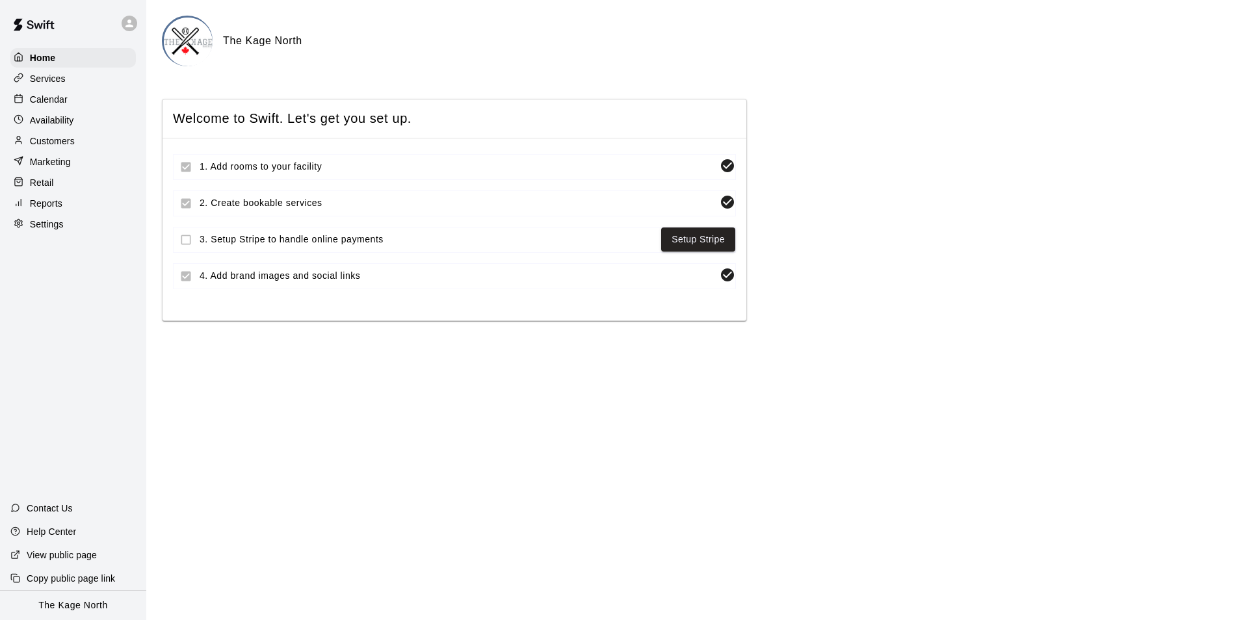
click at [54, 104] on p "Calendar" at bounding box center [49, 99] width 38 height 13
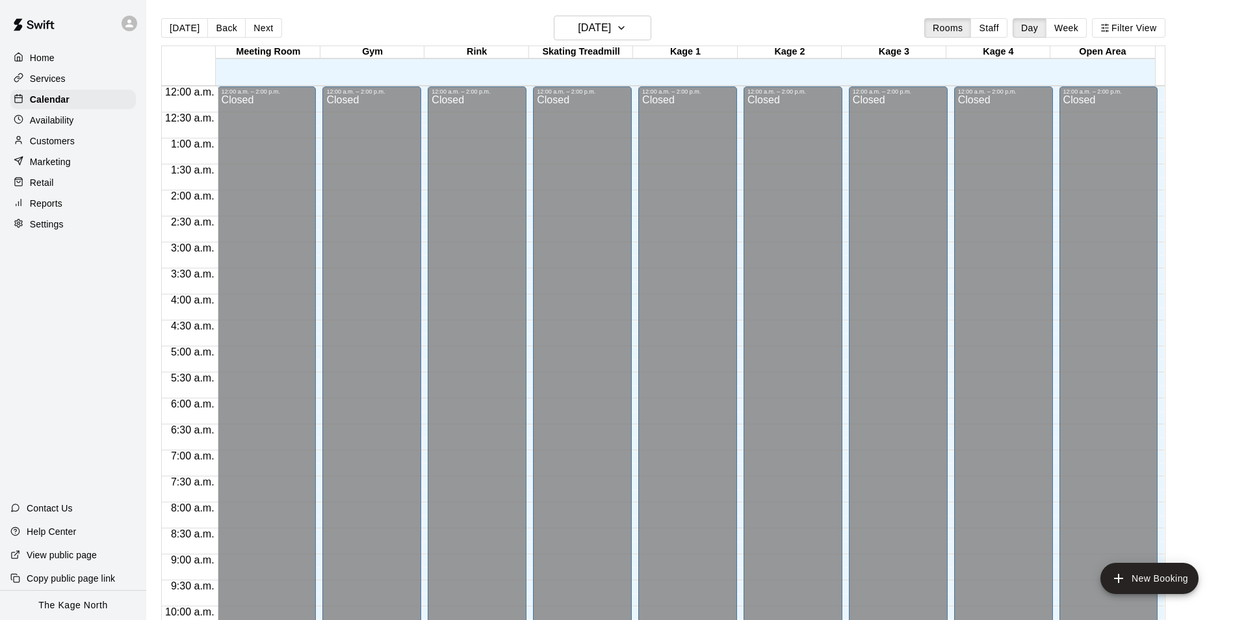
scroll to position [660, 0]
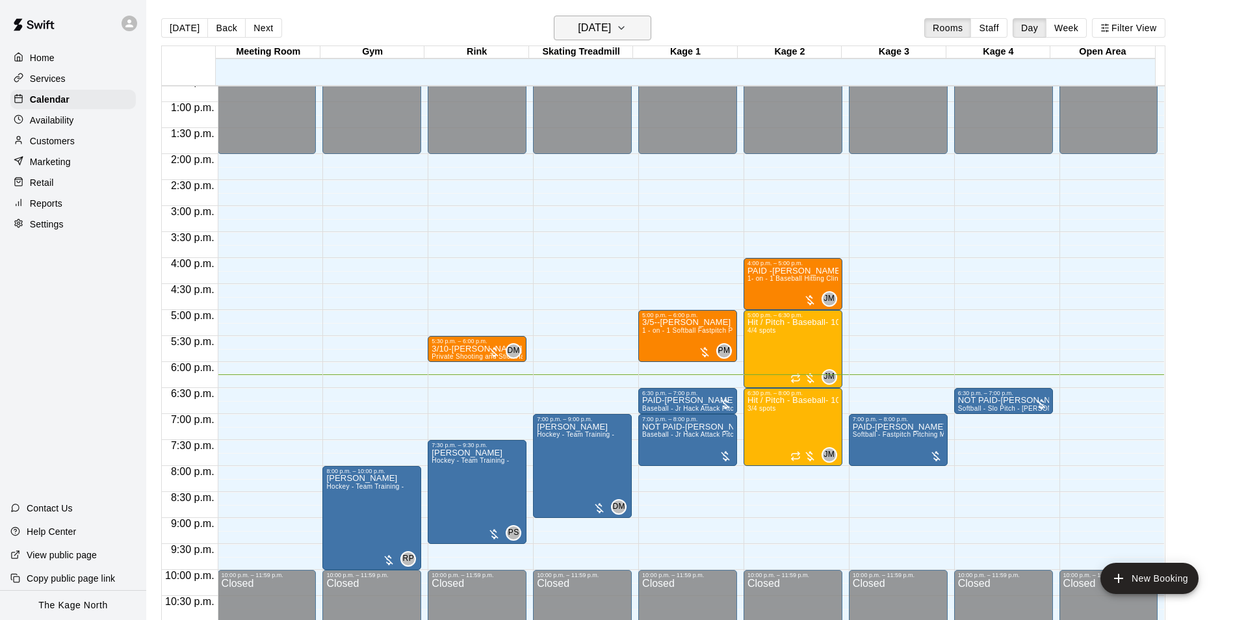
click at [611, 25] on h6 "[DATE]" at bounding box center [594, 28] width 33 height 18
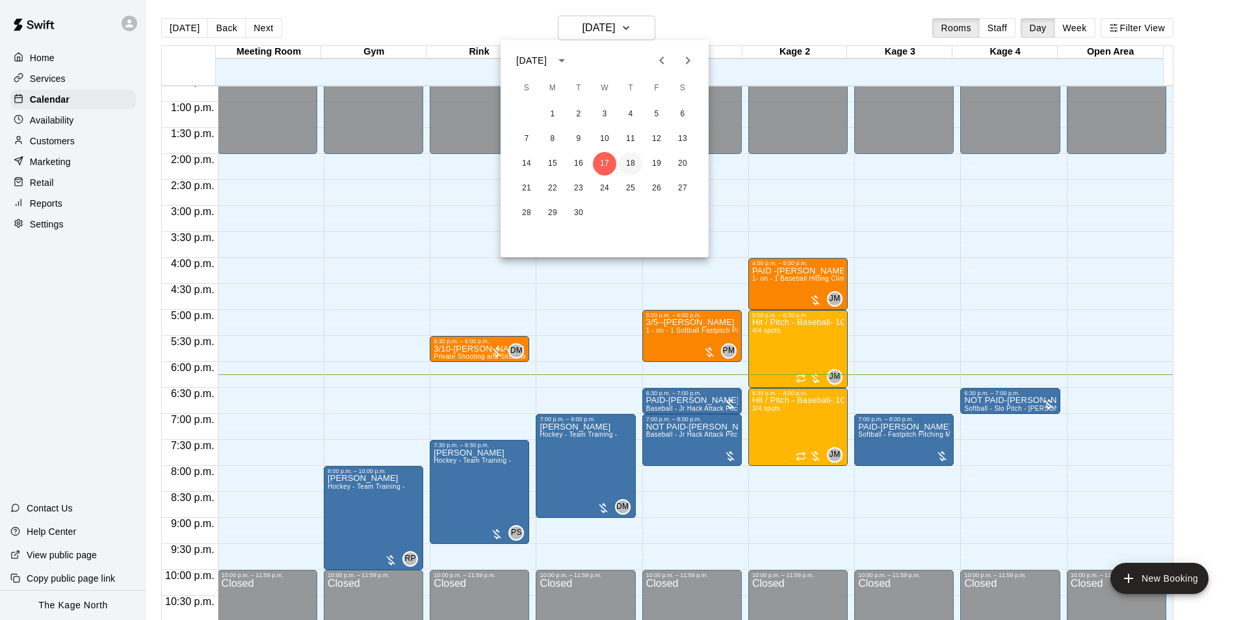
click at [613, 165] on button "18" at bounding box center [630, 163] width 23 height 23
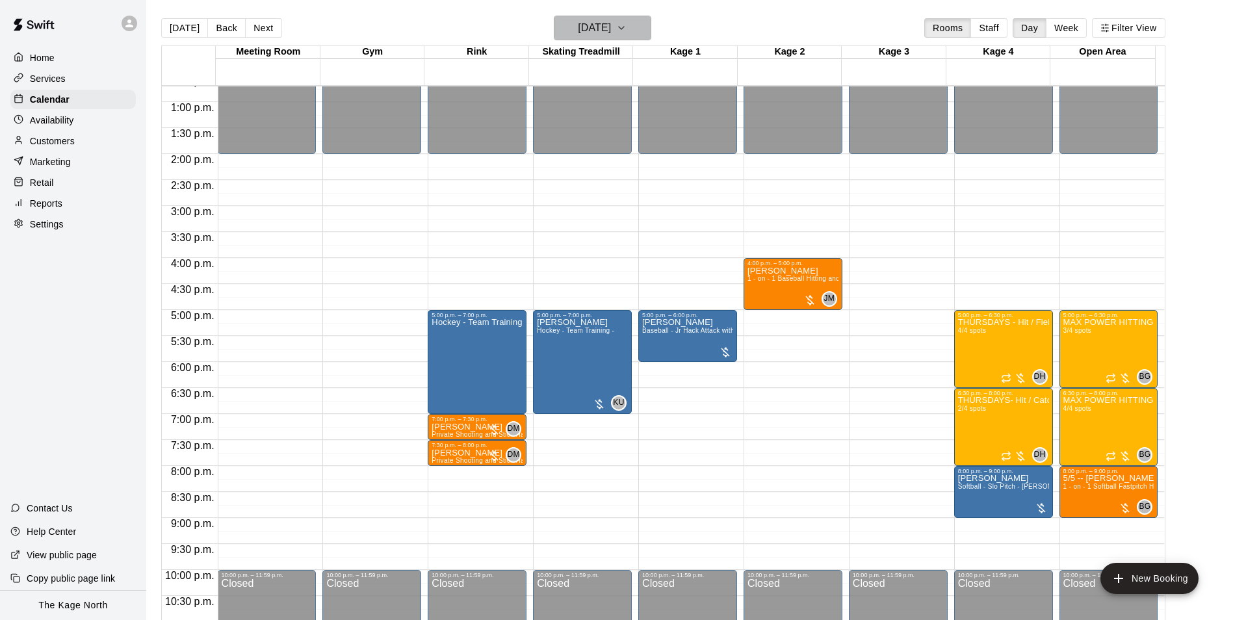
click at [611, 29] on h6 "[DATE]" at bounding box center [594, 28] width 33 height 18
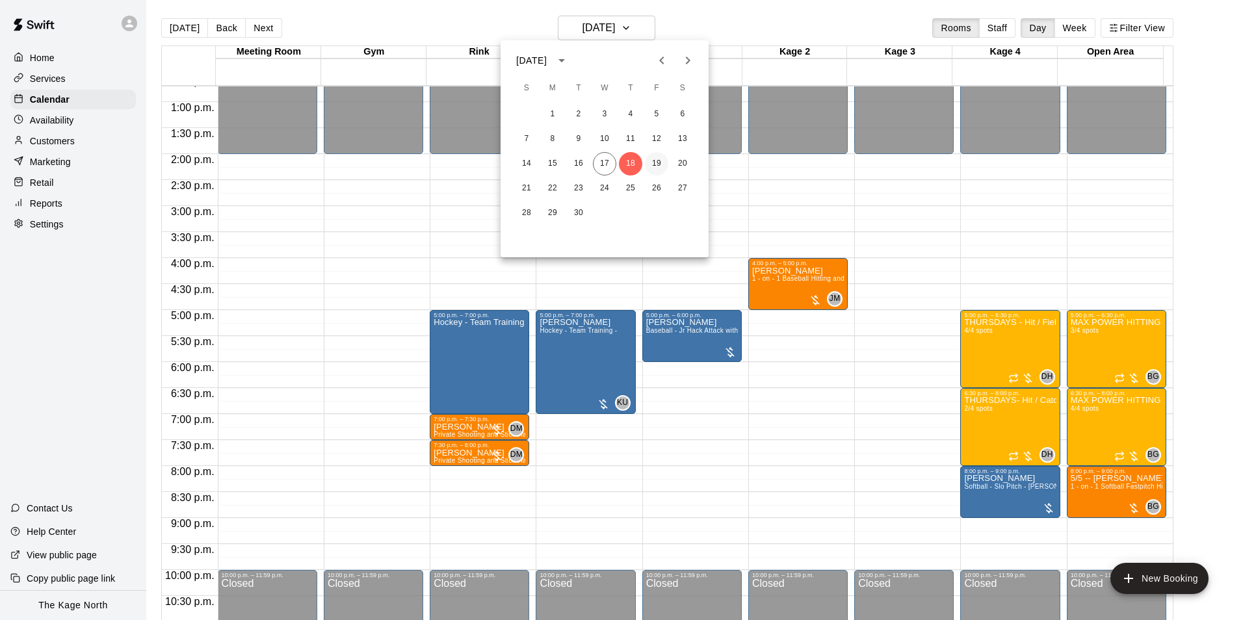
click at [613, 160] on button "19" at bounding box center [656, 163] width 23 height 23
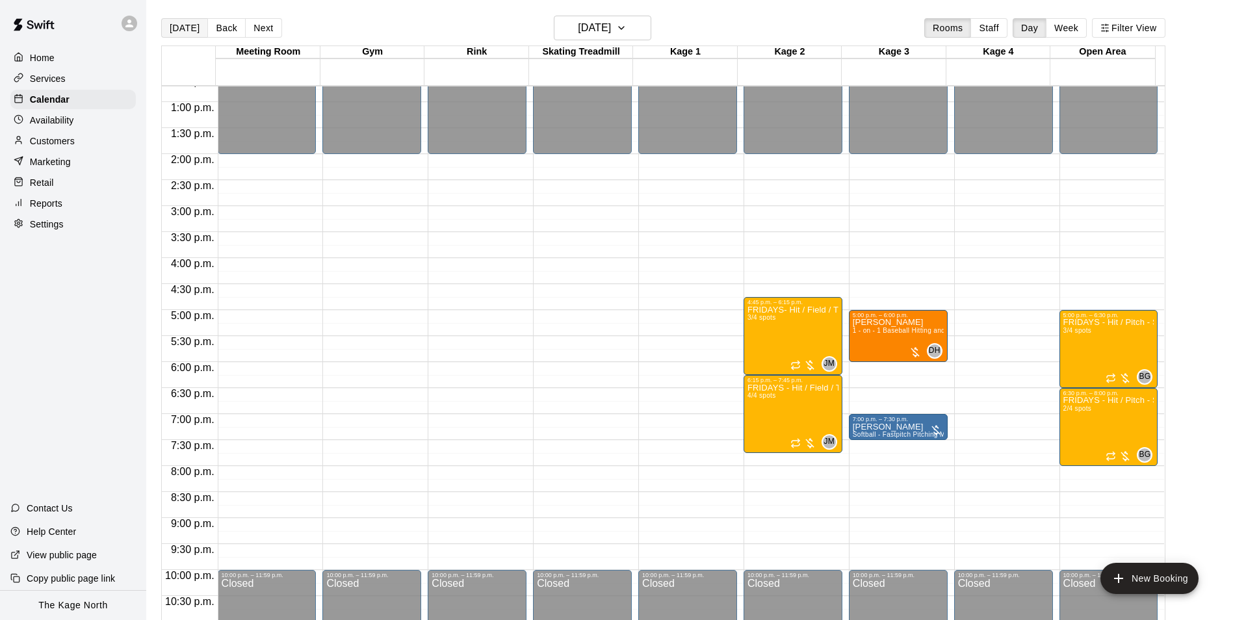
click at [185, 25] on button "[DATE]" at bounding box center [184, 27] width 47 height 19
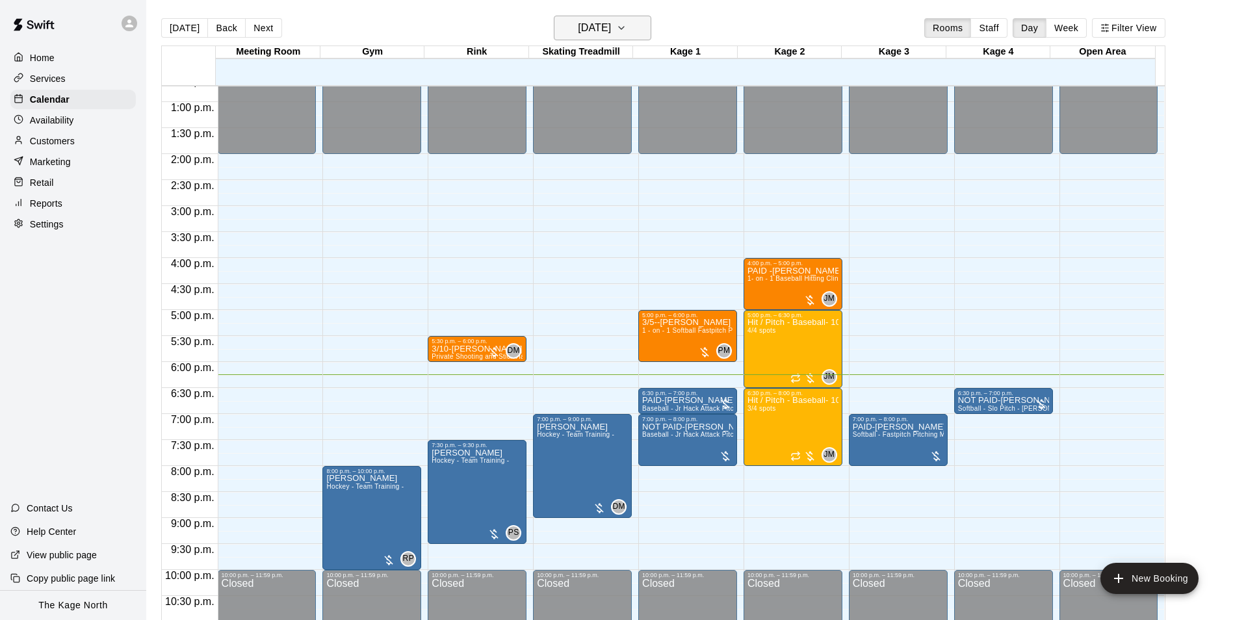
click at [611, 25] on h6 "[DATE]" at bounding box center [594, 28] width 33 height 18
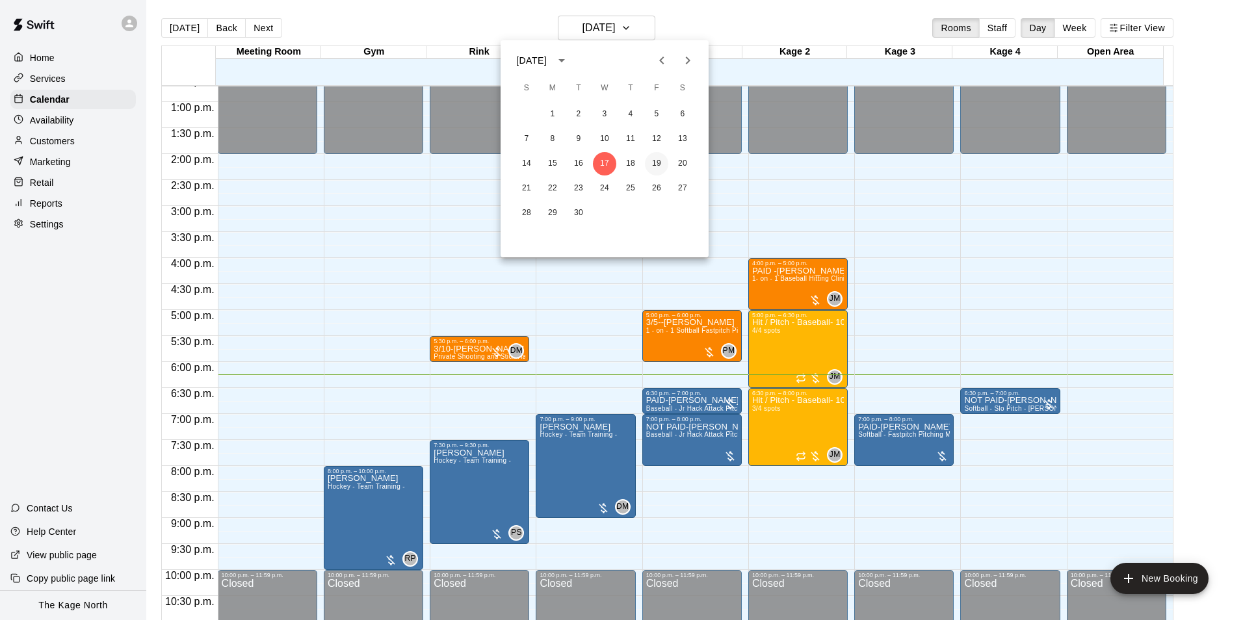
click at [613, 161] on button "19" at bounding box center [656, 163] width 23 height 23
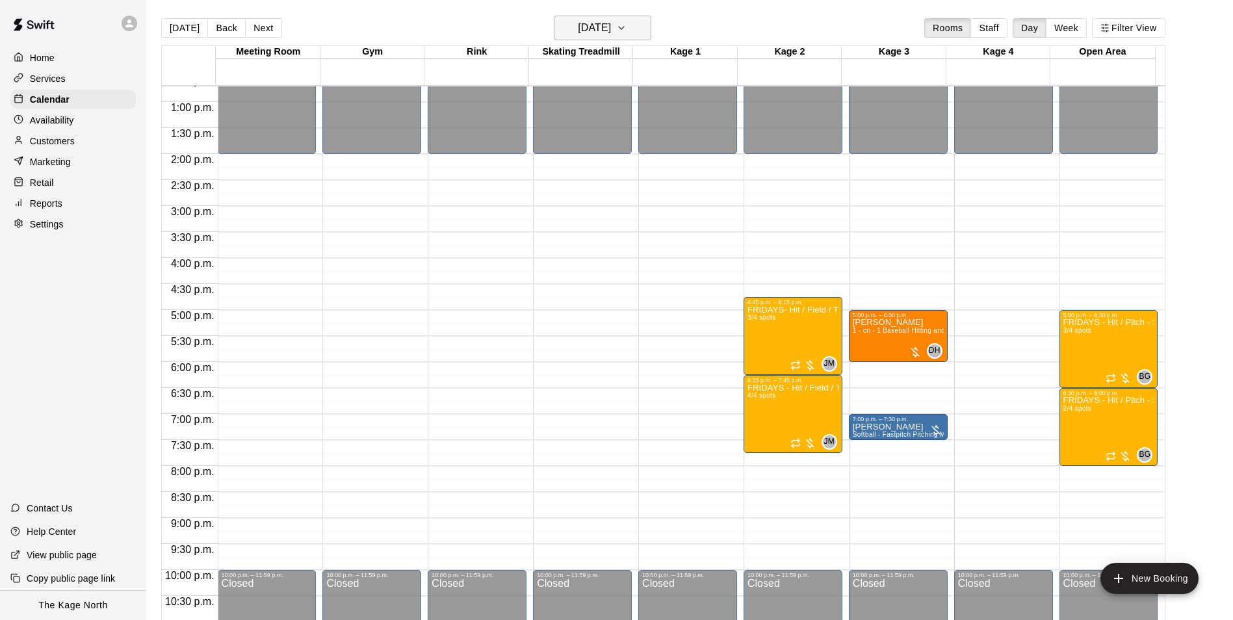
click at [603, 26] on h6 "[DATE]" at bounding box center [594, 28] width 33 height 18
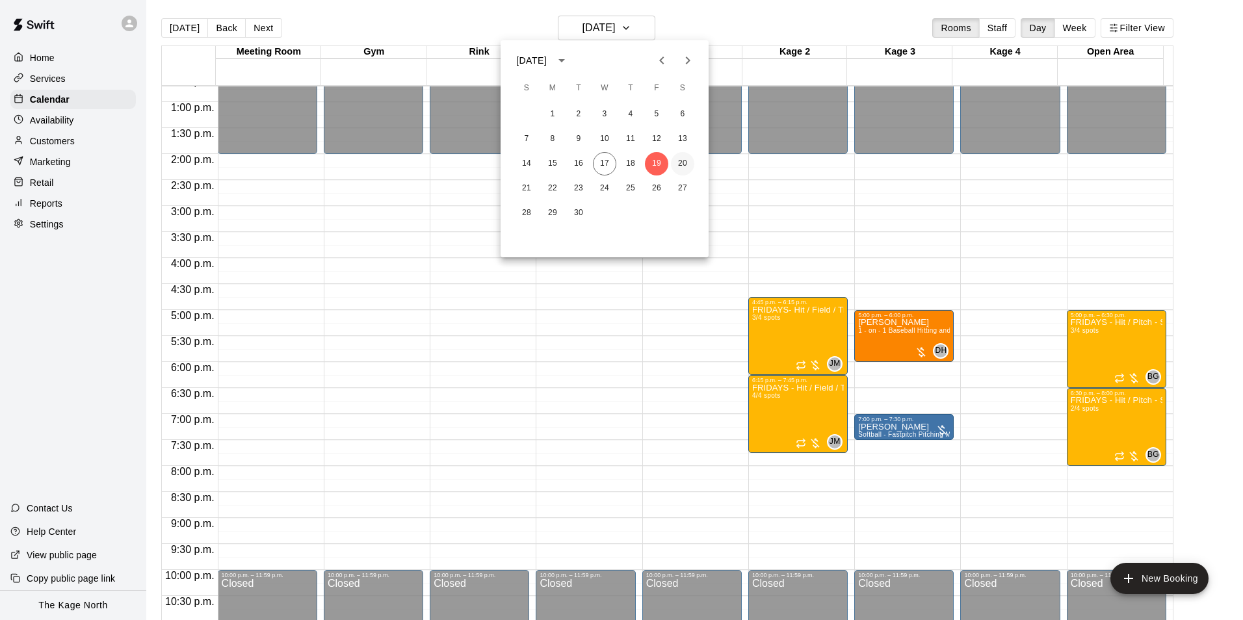
click at [613, 160] on button "20" at bounding box center [682, 163] width 23 height 23
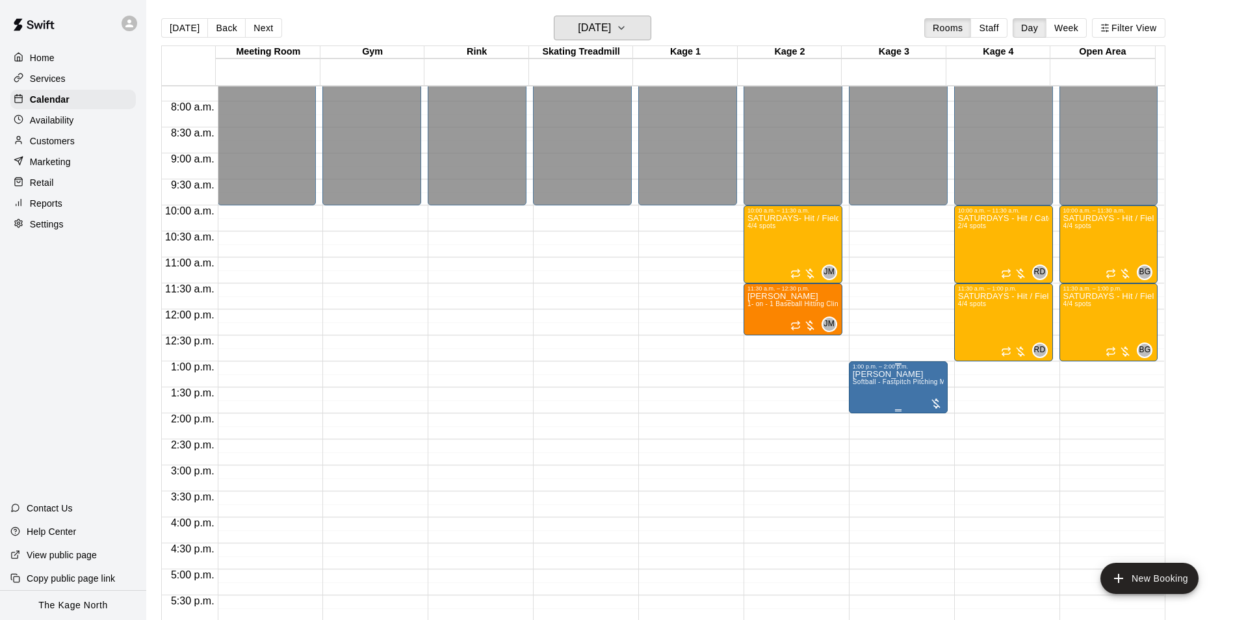
scroll to position [400, 0]
click at [607, 16] on button "[DATE]" at bounding box center [602, 28] width 97 height 25
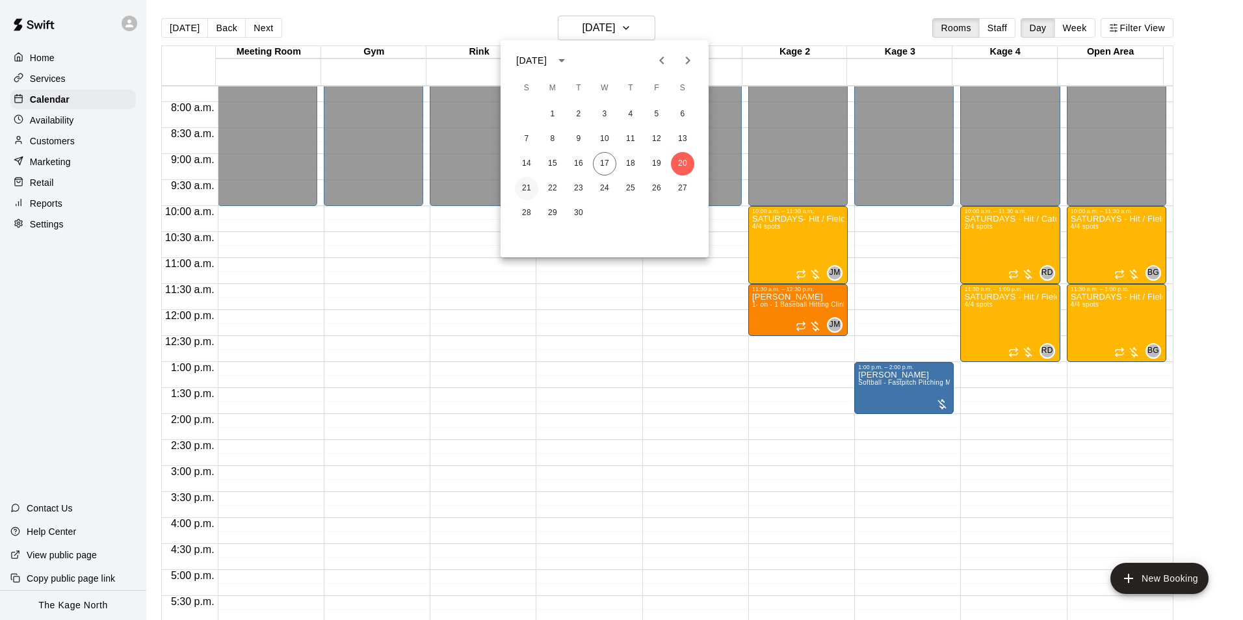
click at [534, 185] on button "21" at bounding box center [526, 188] width 23 height 23
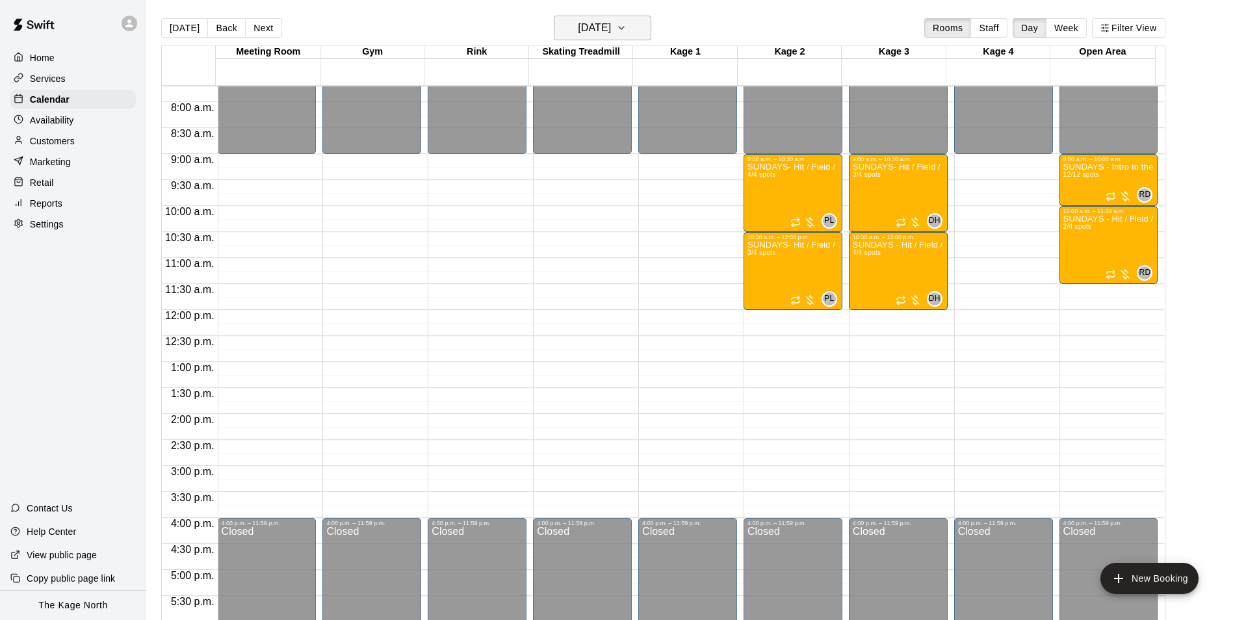
click at [596, 21] on h6 "[DATE]" at bounding box center [594, 28] width 33 height 18
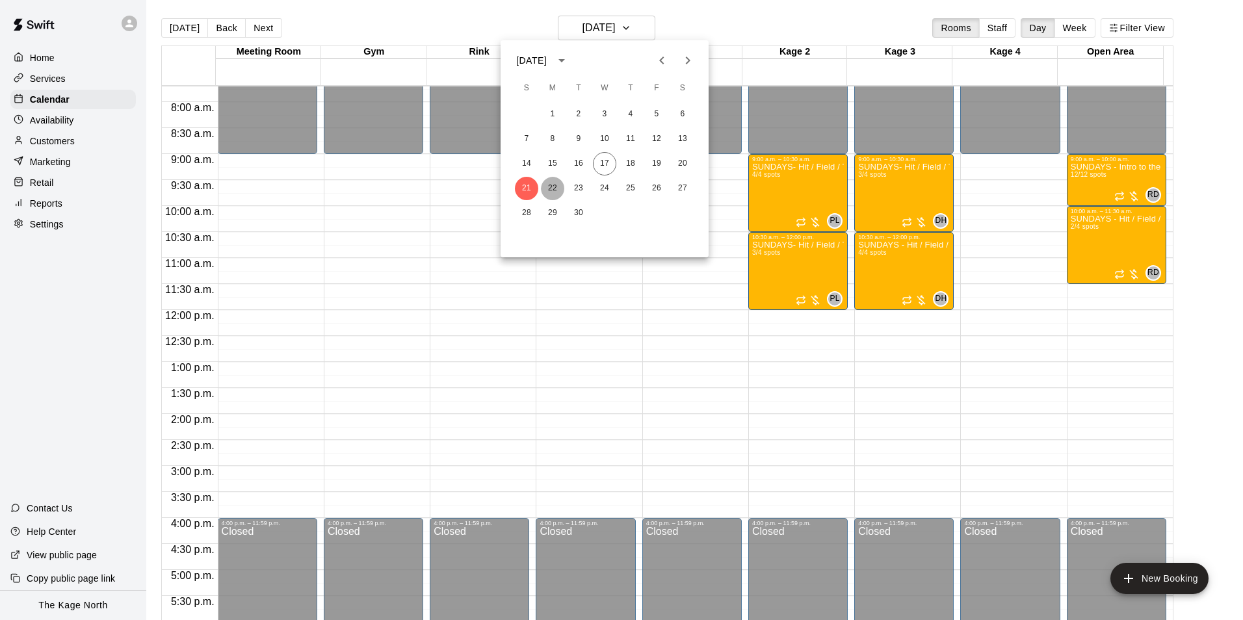
click at [552, 183] on button "22" at bounding box center [552, 188] width 23 height 23
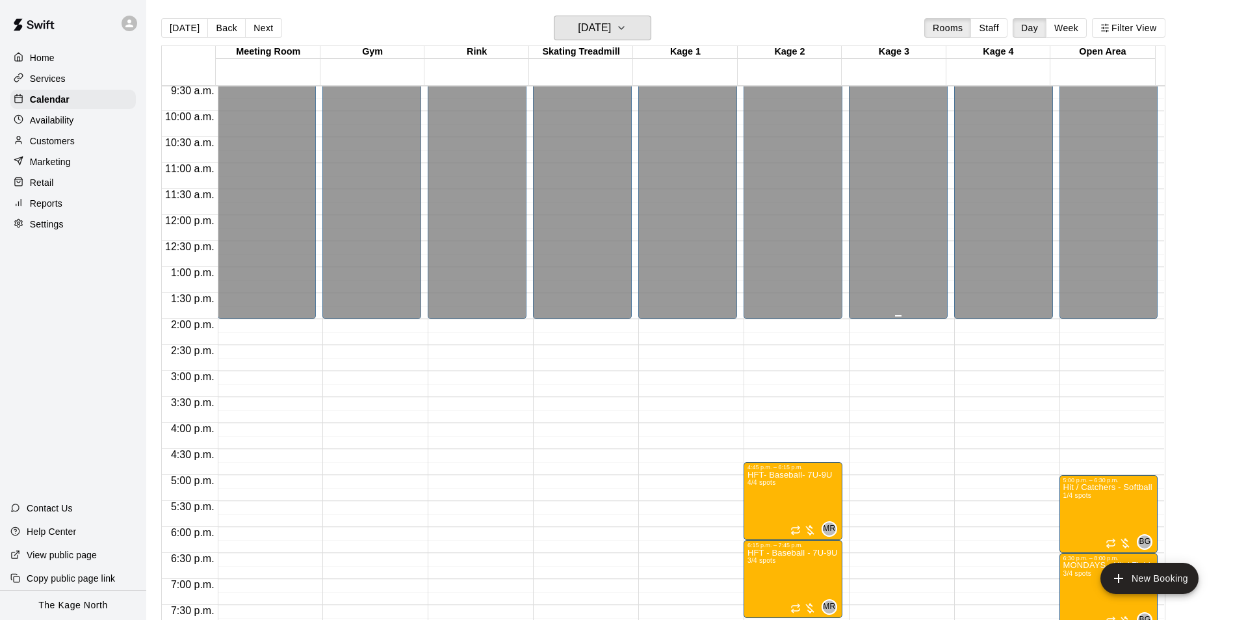
scroll to position [660, 0]
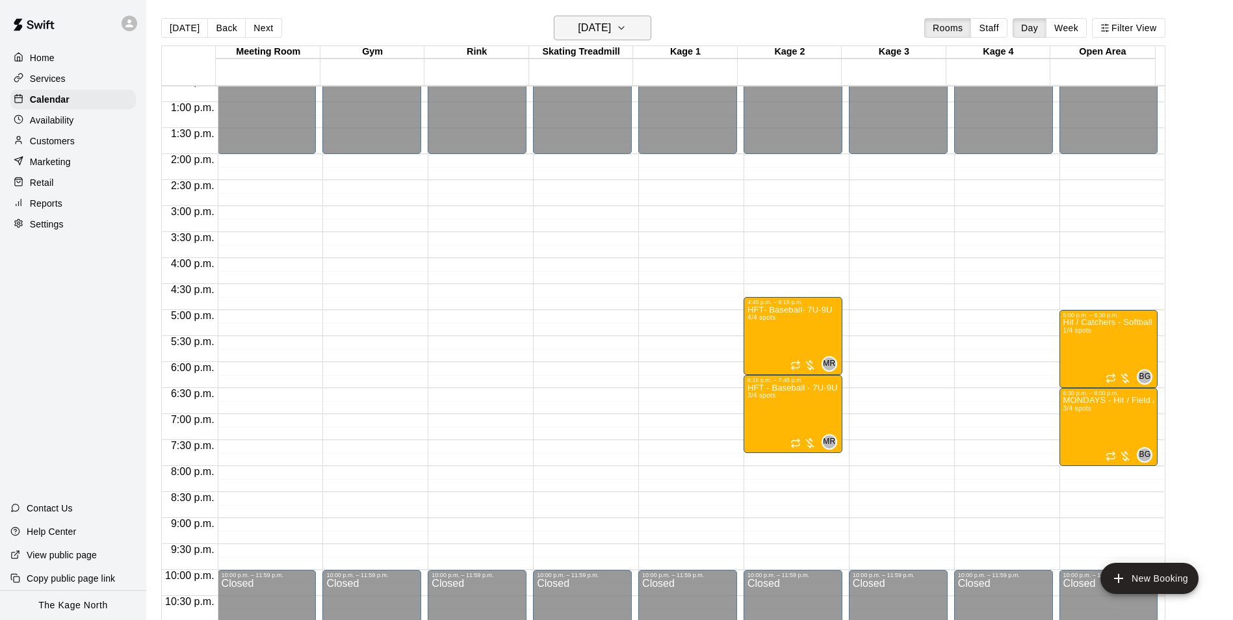
click at [611, 34] on h6 "[DATE]" at bounding box center [594, 28] width 33 height 18
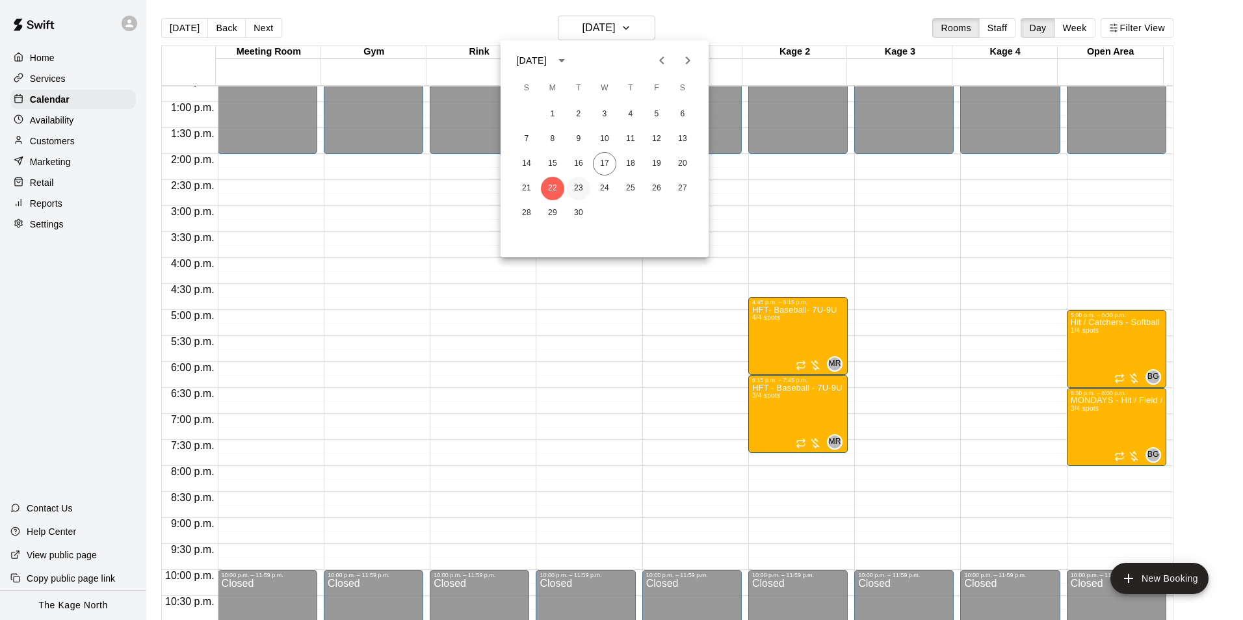
click at [582, 186] on button "23" at bounding box center [578, 188] width 23 height 23
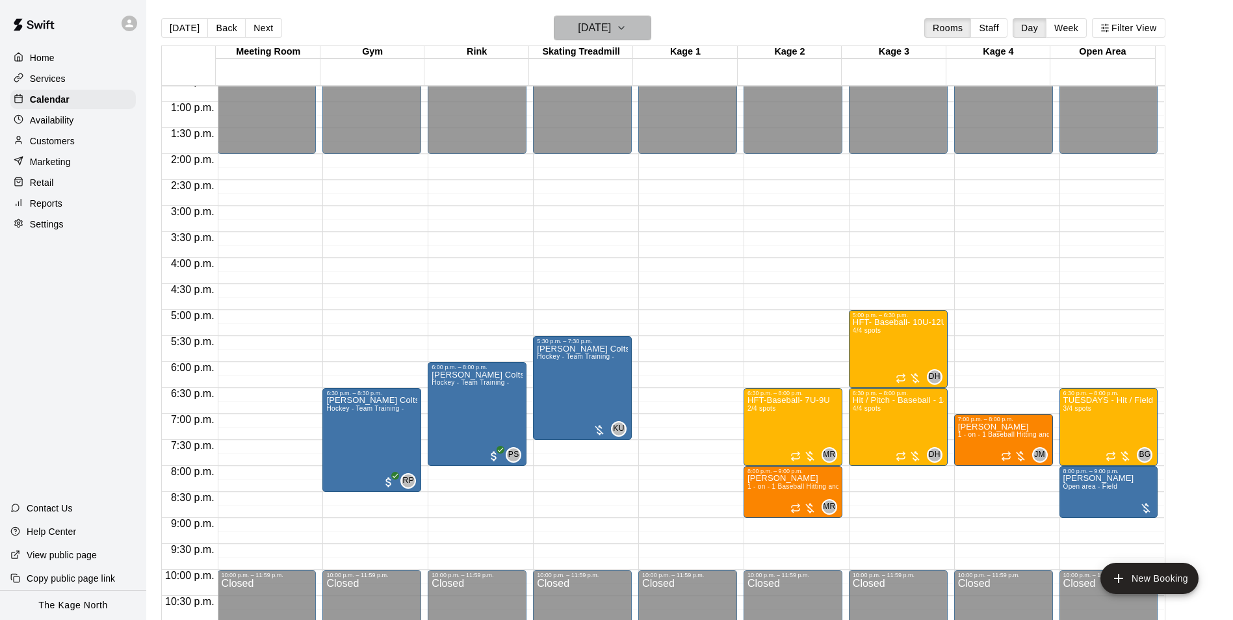
click at [611, 27] on h6 "[DATE]" at bounding box center [594, 28] width 33 height 18
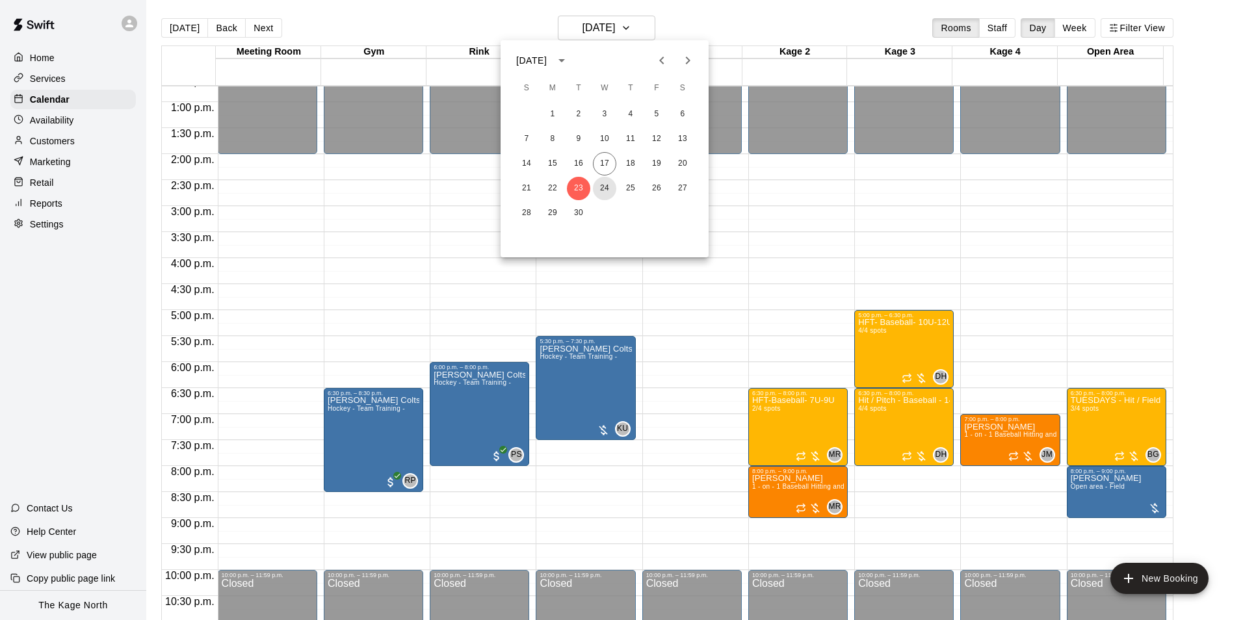
click at [606, 188] on button "24" at bounding box center [604, 188] width 23 height 23
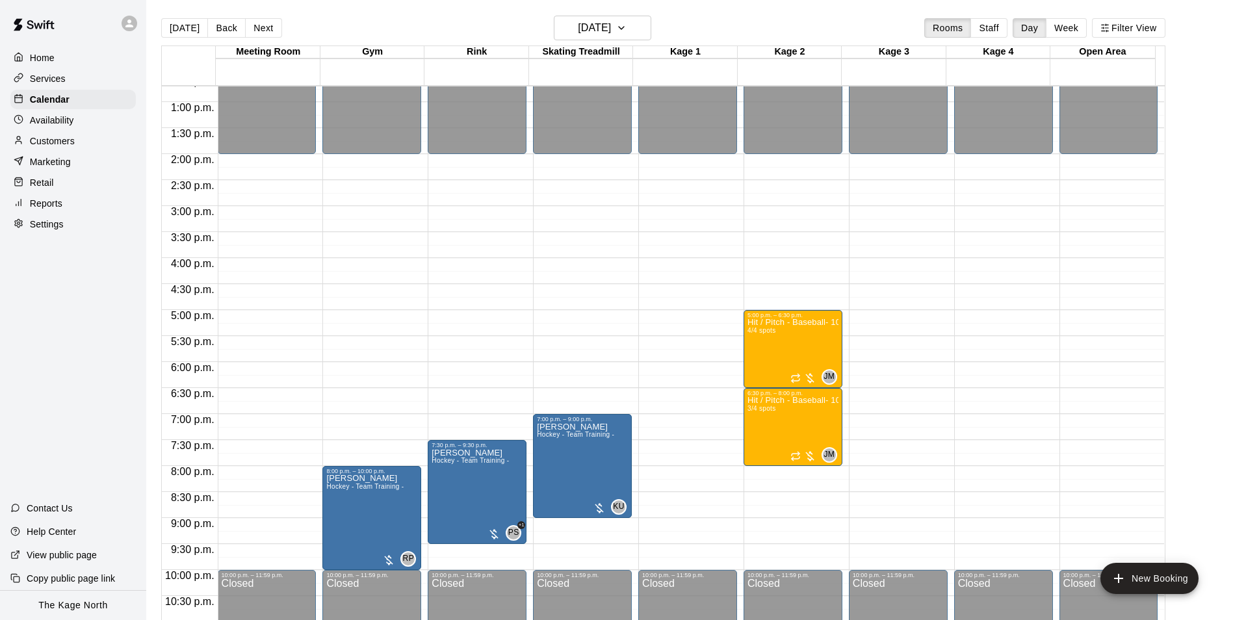
click at [41, 61] on p "Home" at bounding box center [42, 57] width 25 height 13
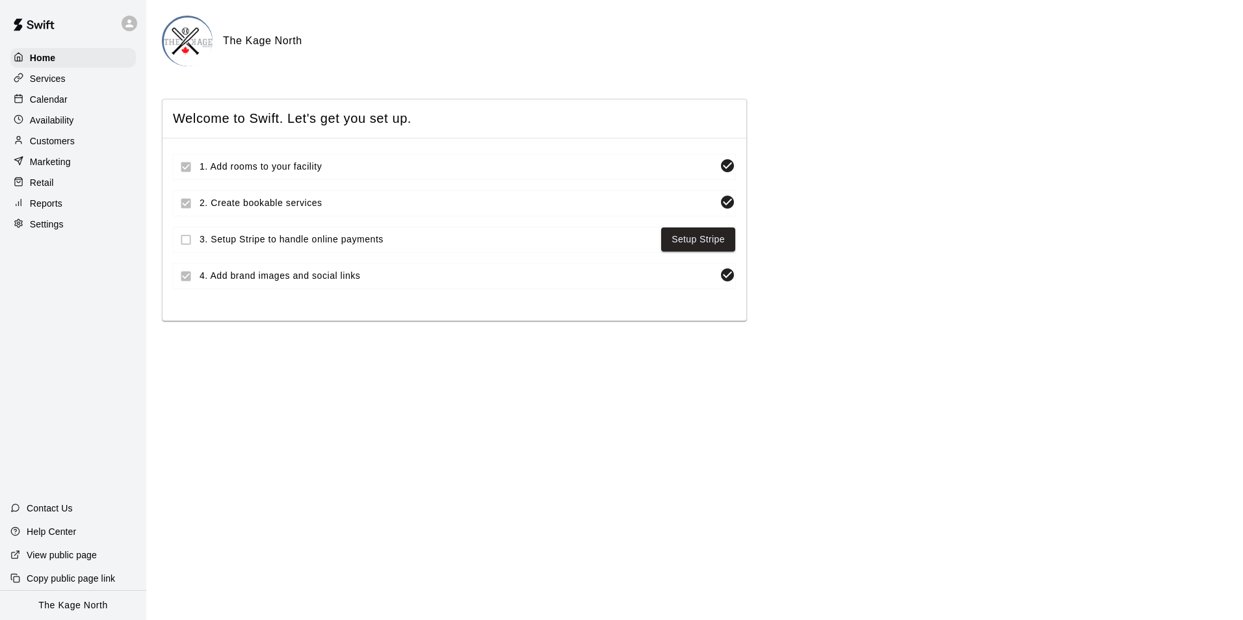
click at [58, 105] on p "Calendar" at bounding box center [49, 99] width 38 height 13
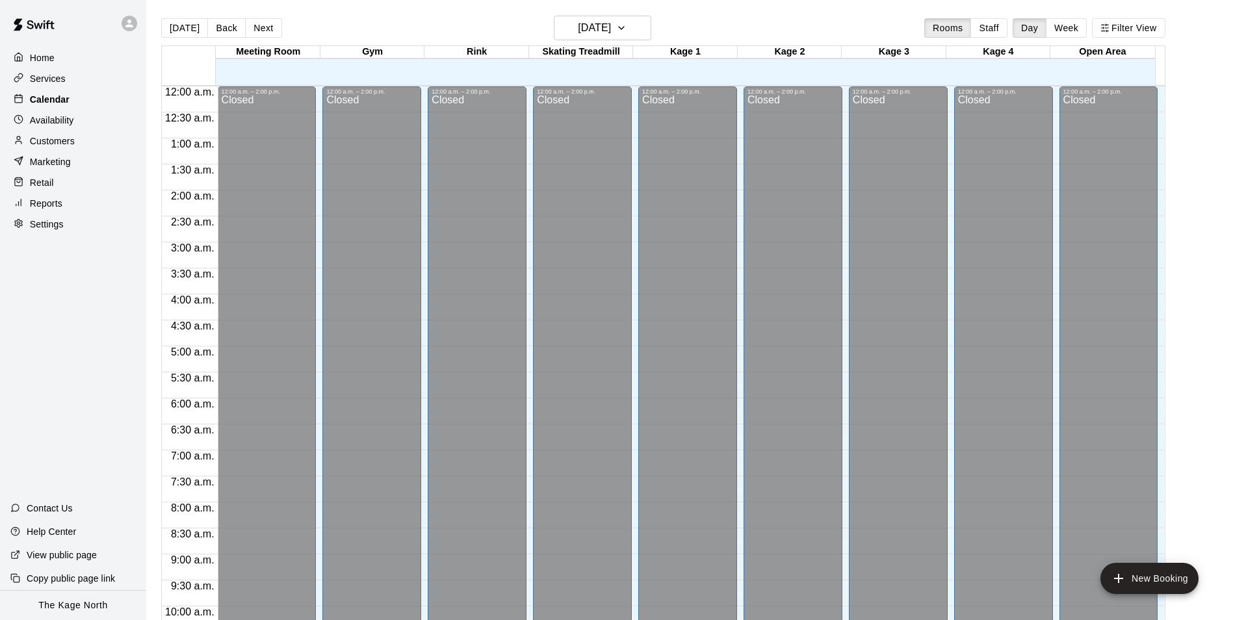
scroll to position [660, 0]
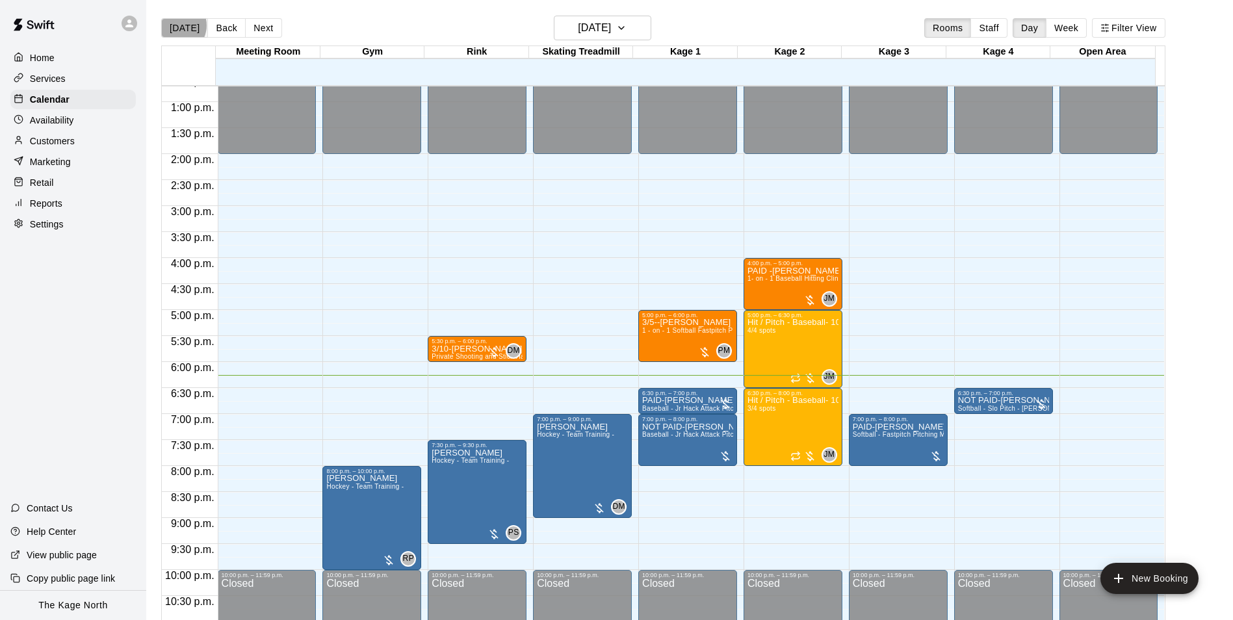
click at [176, 25] on button "[DATE]" at bounding box center [184, 27] width 47 height 19
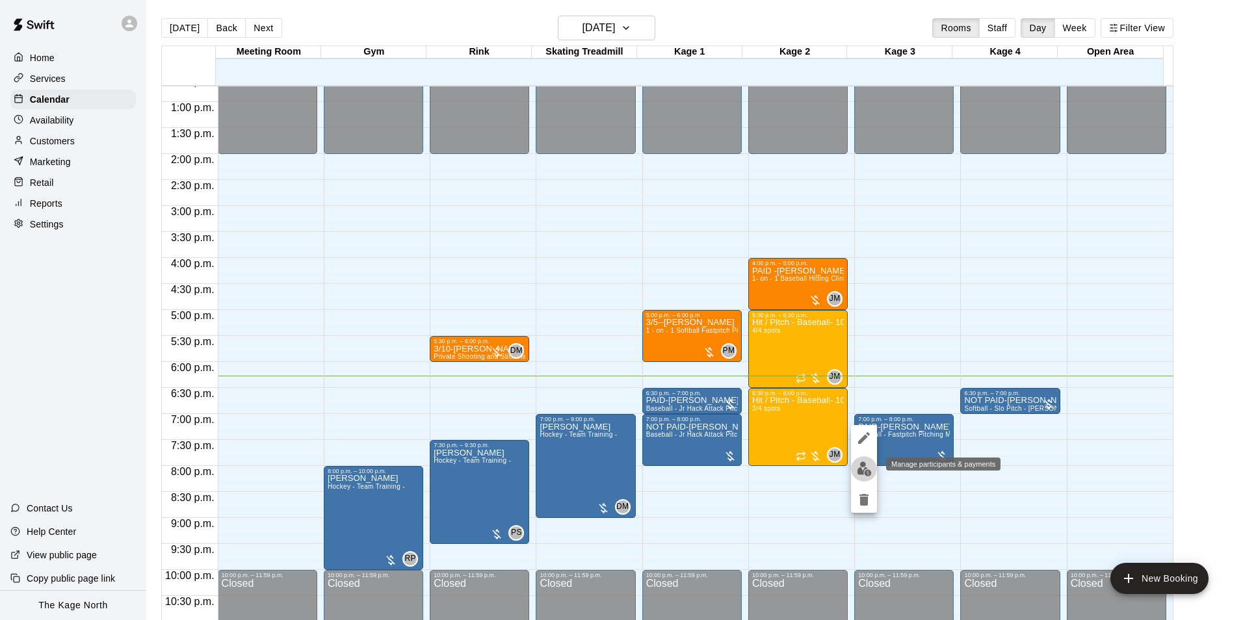
click at [613, 472] on img "edit" at bounding box center [864, 468] width 15 height 15
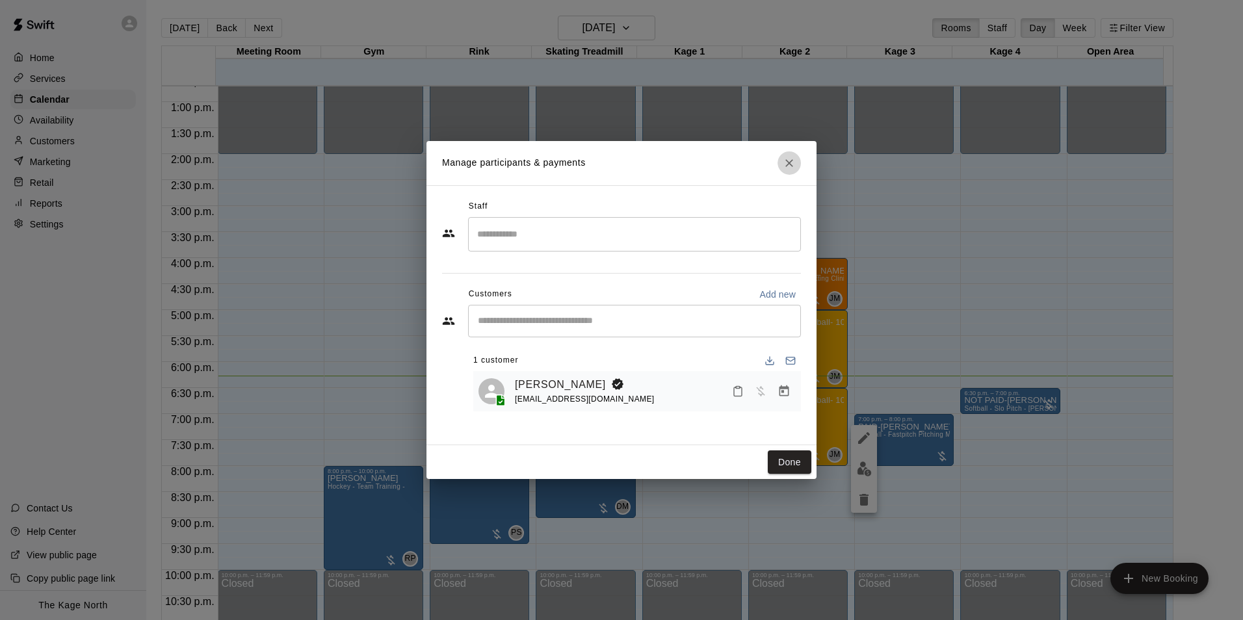
click at [613, 162] on icon "Close" at bounding box center [789, 163] width 8 height 8
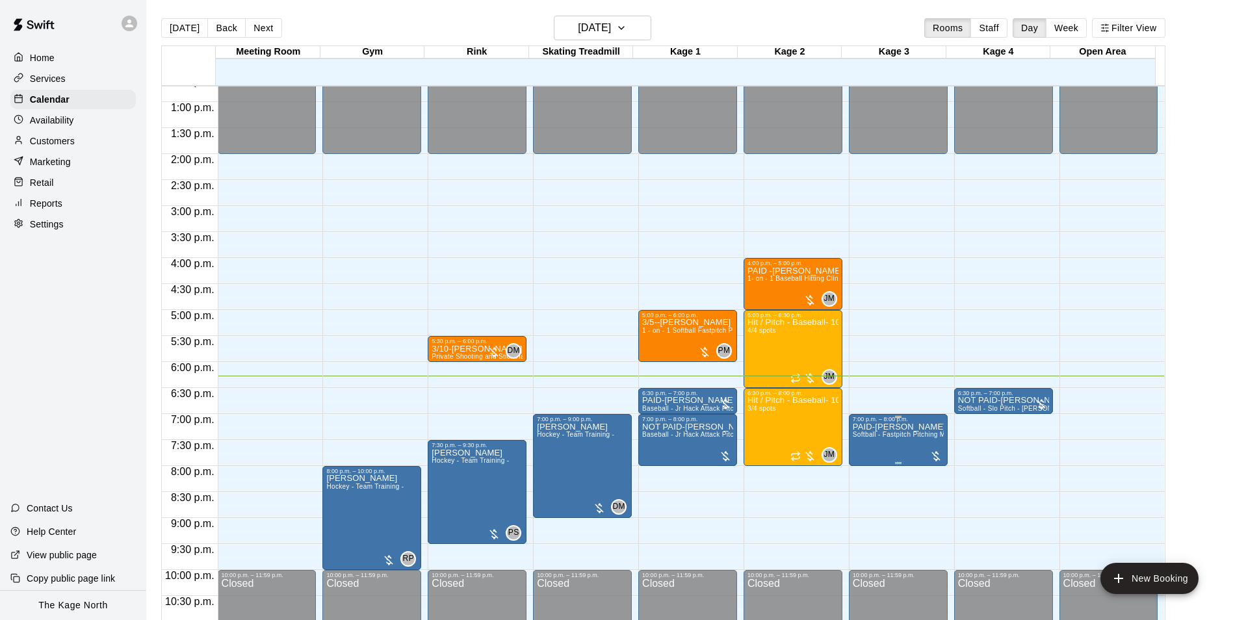
click at [613, 438] on span "Softball - Fastpitch Pitching Machine - Requires second person to feed machine" at bounding box center [976, 434] width 246 height 7
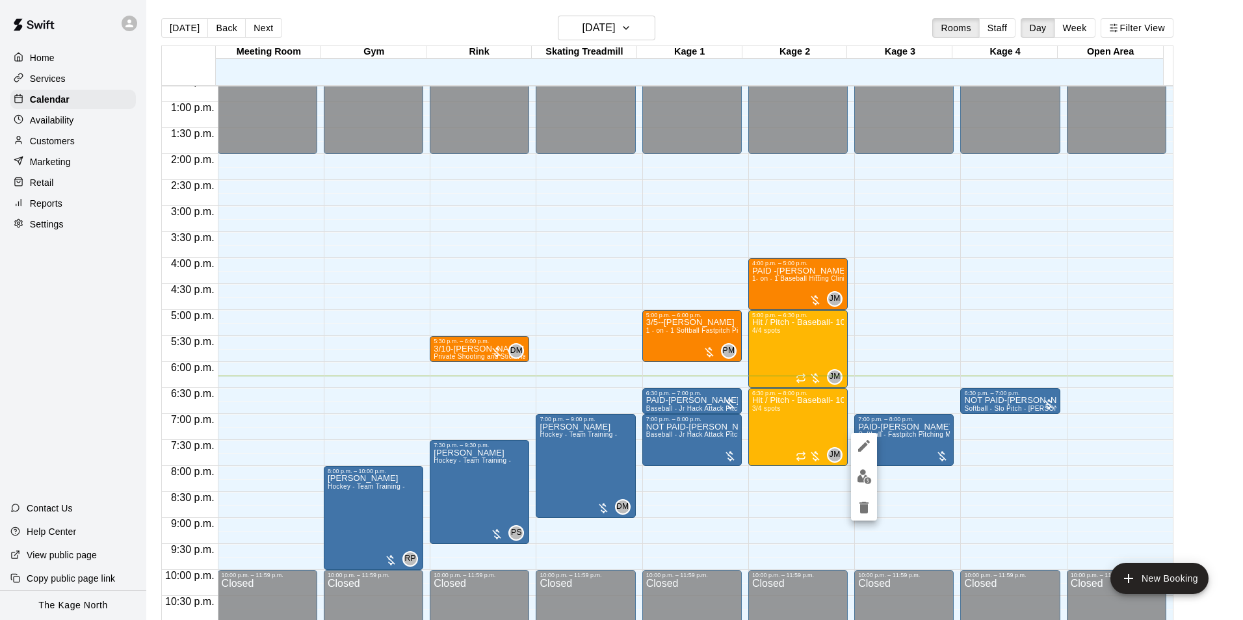
click at [613, 506] on icon "delete" at bounding box center [863, 508] width 9 height 12
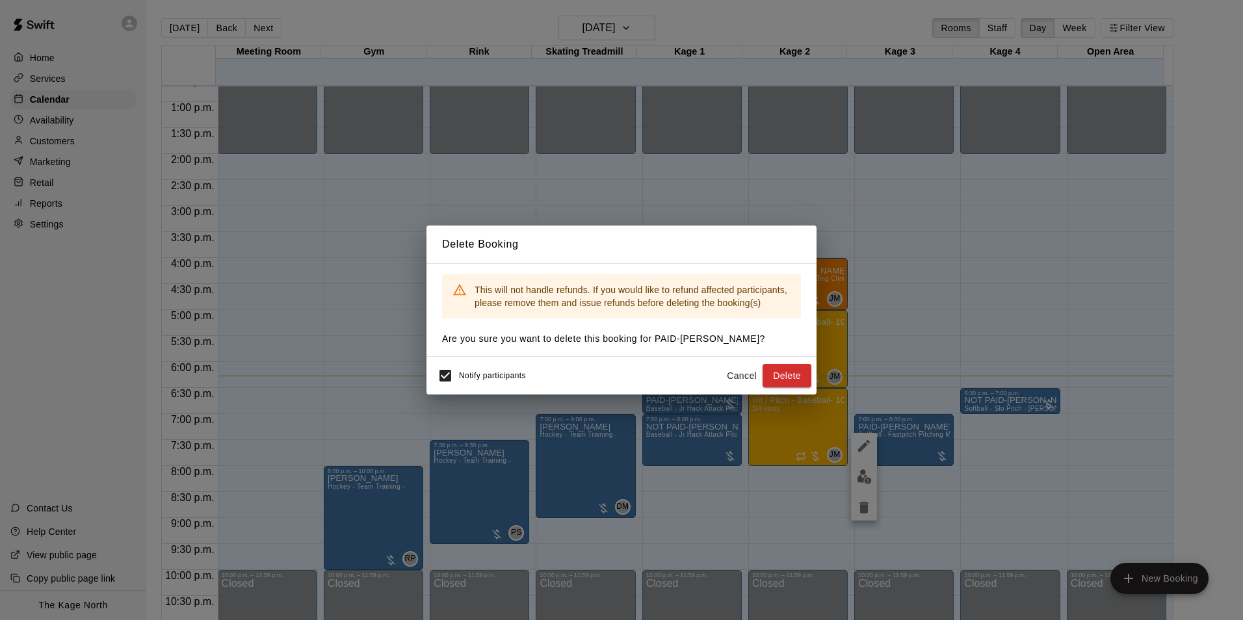
click at [613, 374] on button "Delete" at bounding box center [786, 376] width 49 height 24
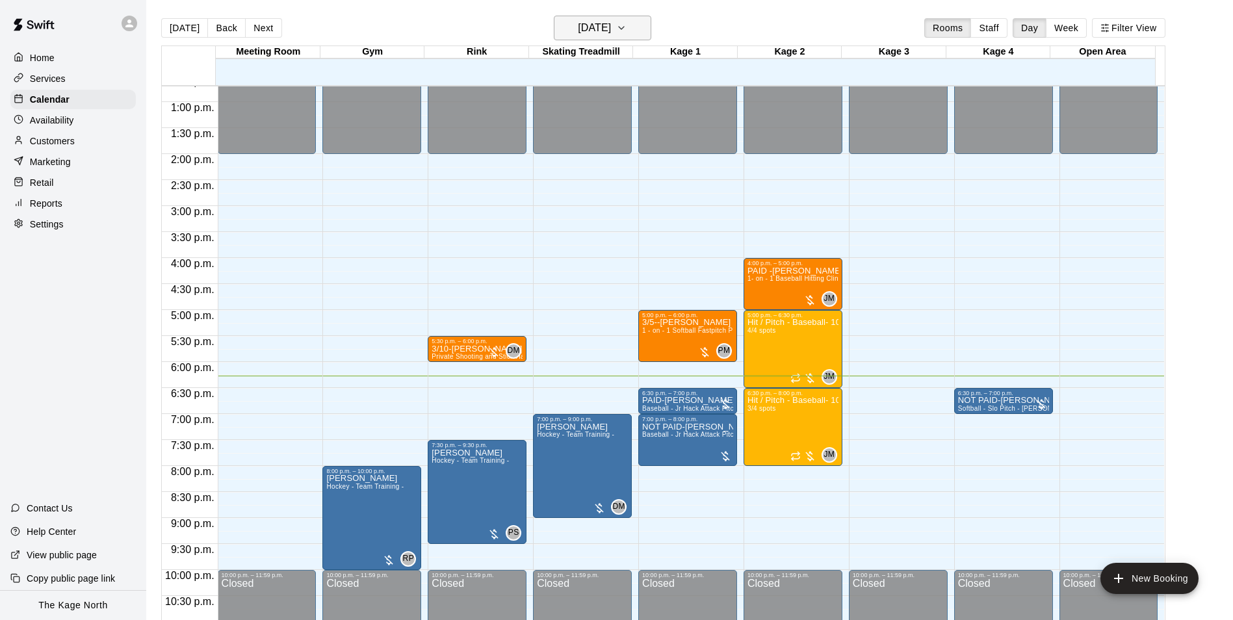
click at [611, 34] on h6 "[DATE]" at bounding box center [594, 28] width 33 height 18
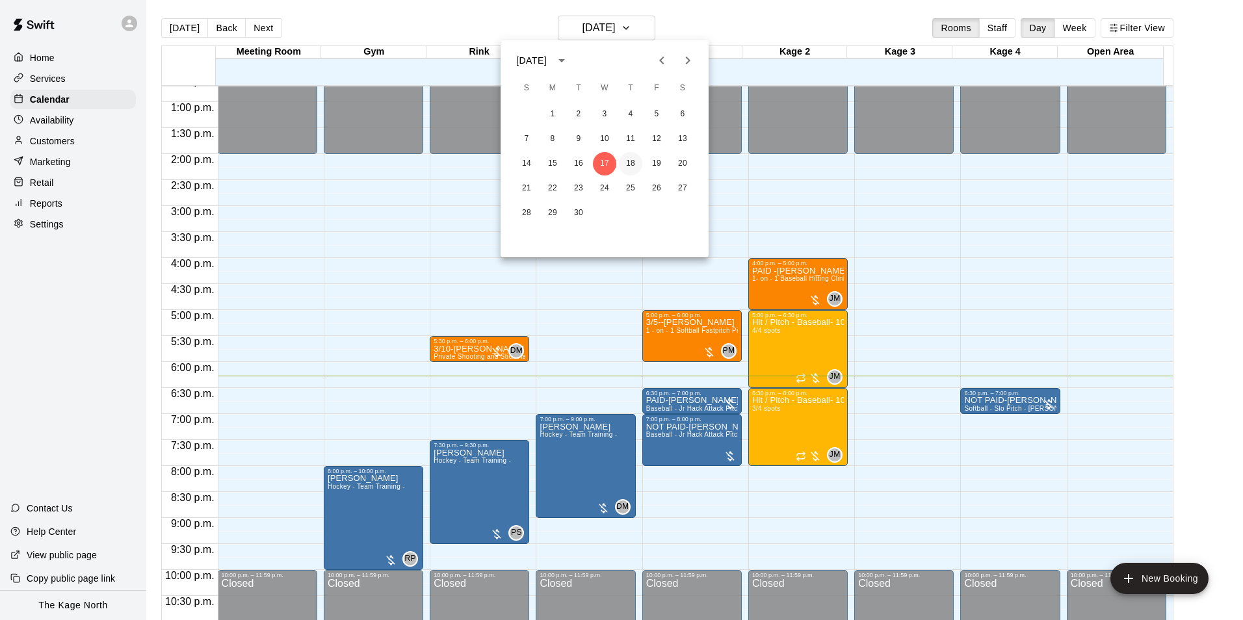
click at [613, 164] on button "18" at bounding box center [630, 163] width 23 height 23
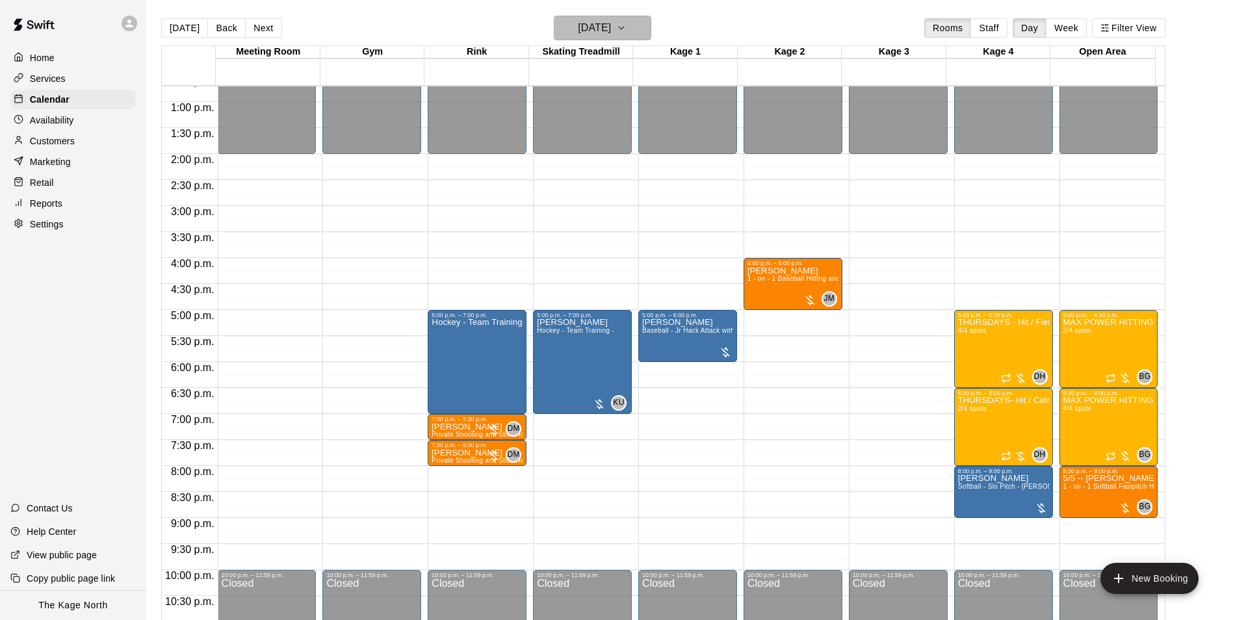
click at [613, 29] on button "[DATE]" at bounding box center [602, 28] width 97 height 25
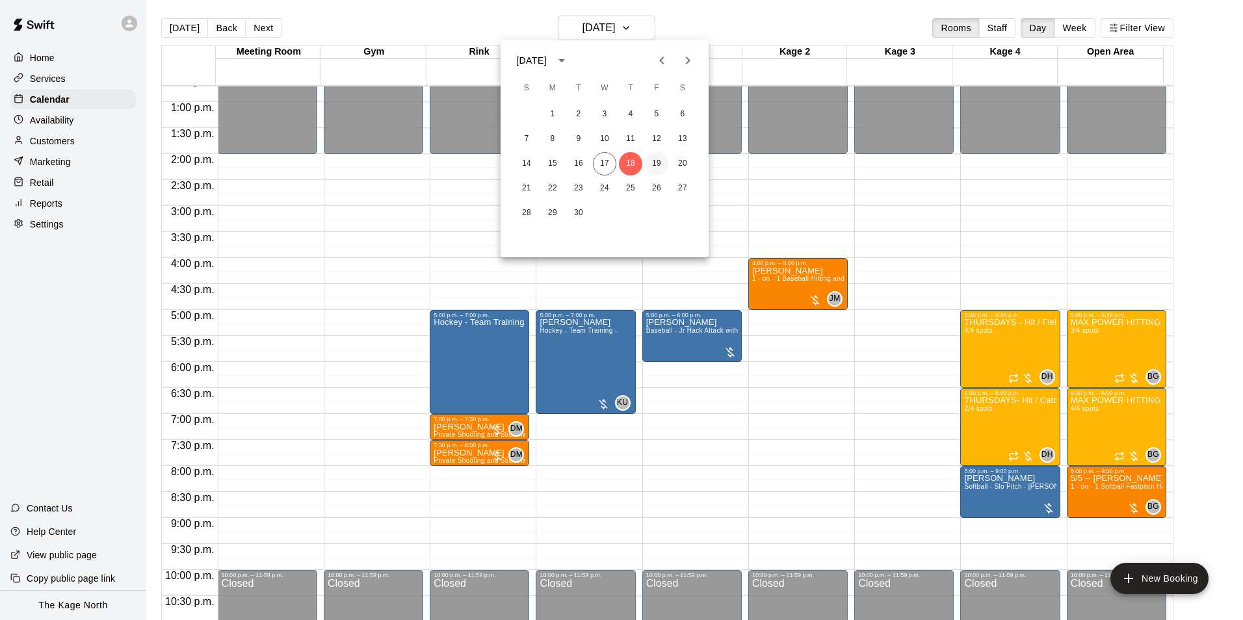
click at [613, 166] on button "19" at bounding box center [656, 163] width 23 height 23
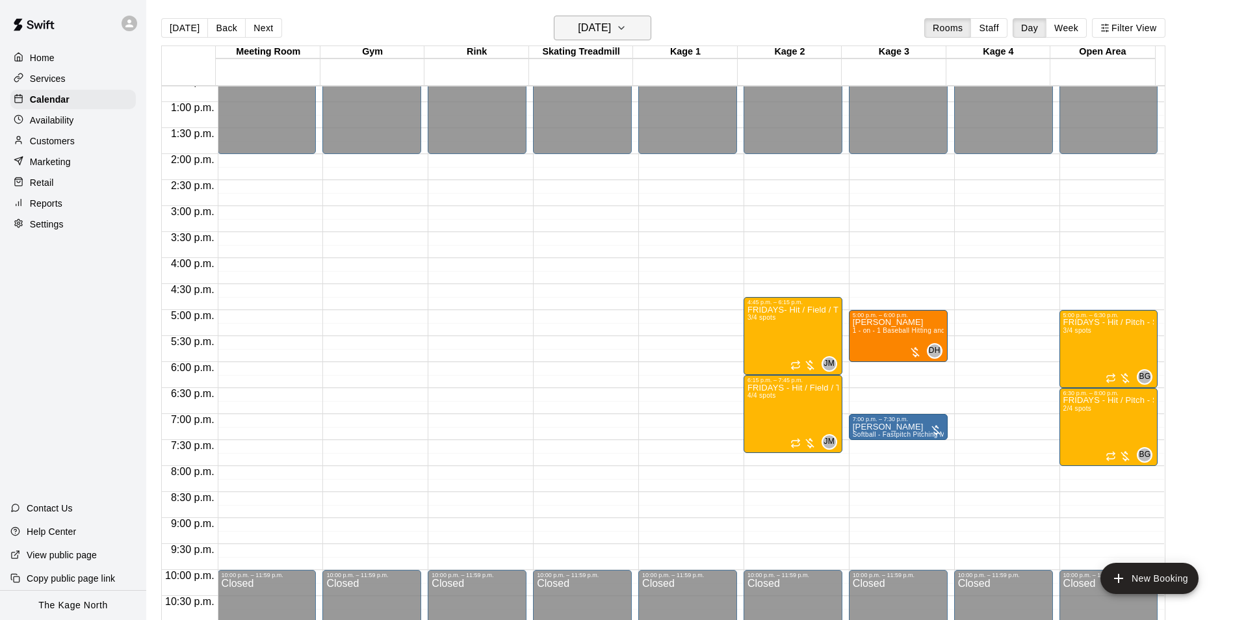
click at [602, 21] on h6 "[DATE]" at bounding box center [594, 28] width 33 height 18
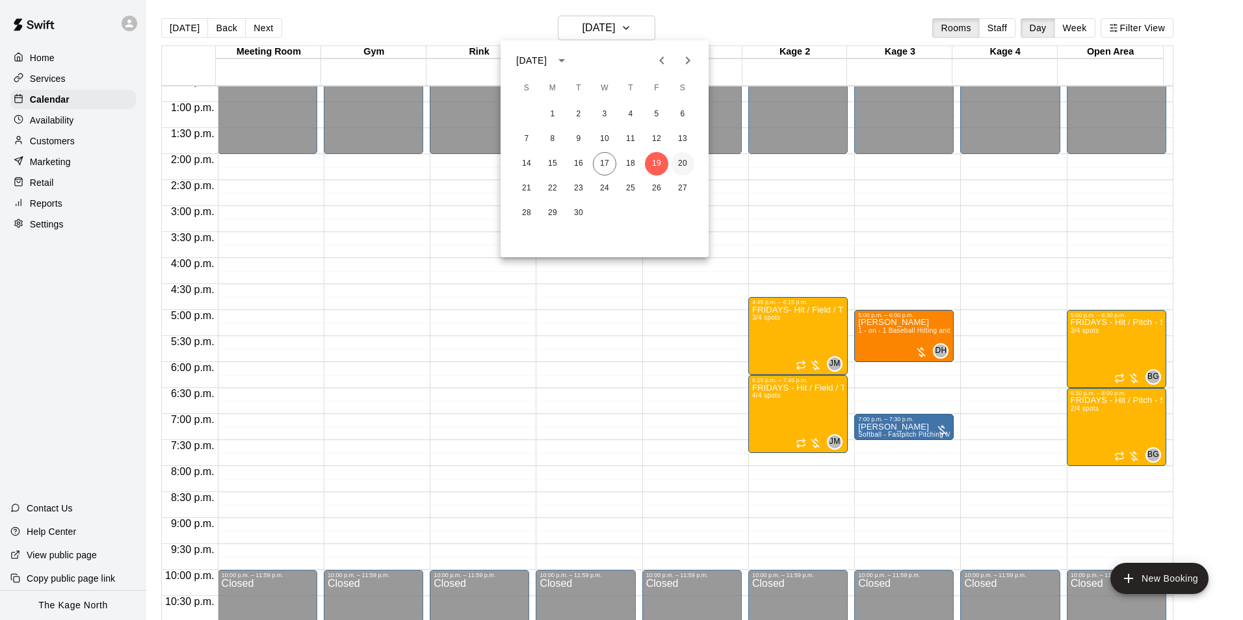
click at [613, 162] on button "20" at bounding box center [682, 163] width 23 height 23
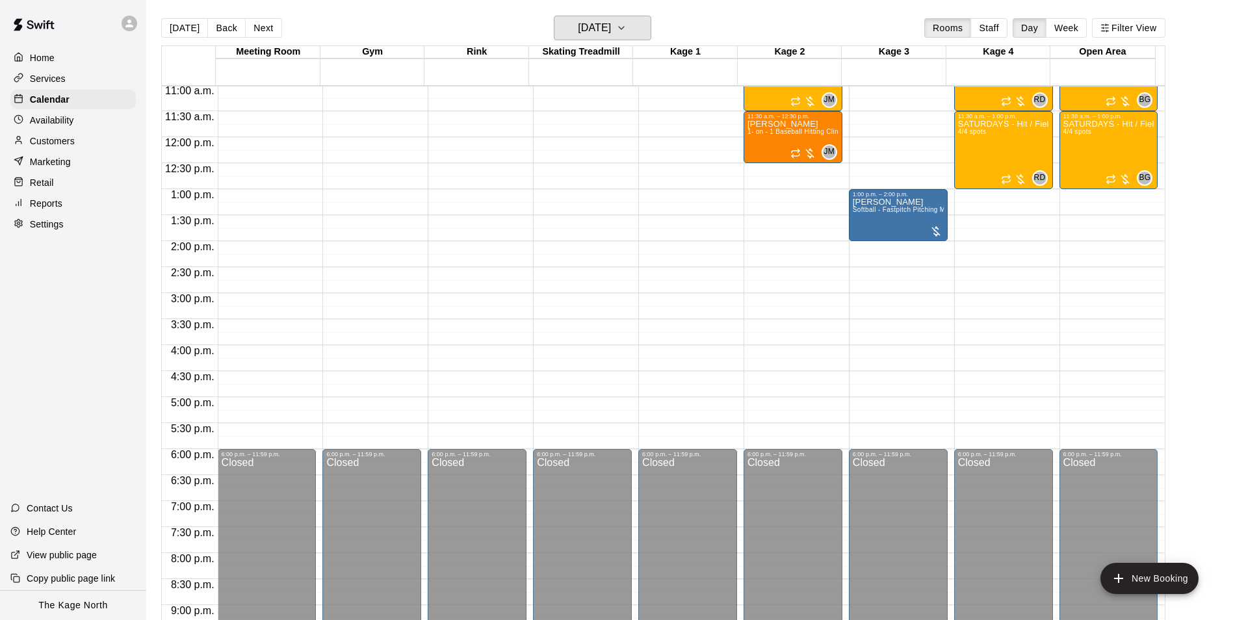
scroll to position [465, 0]
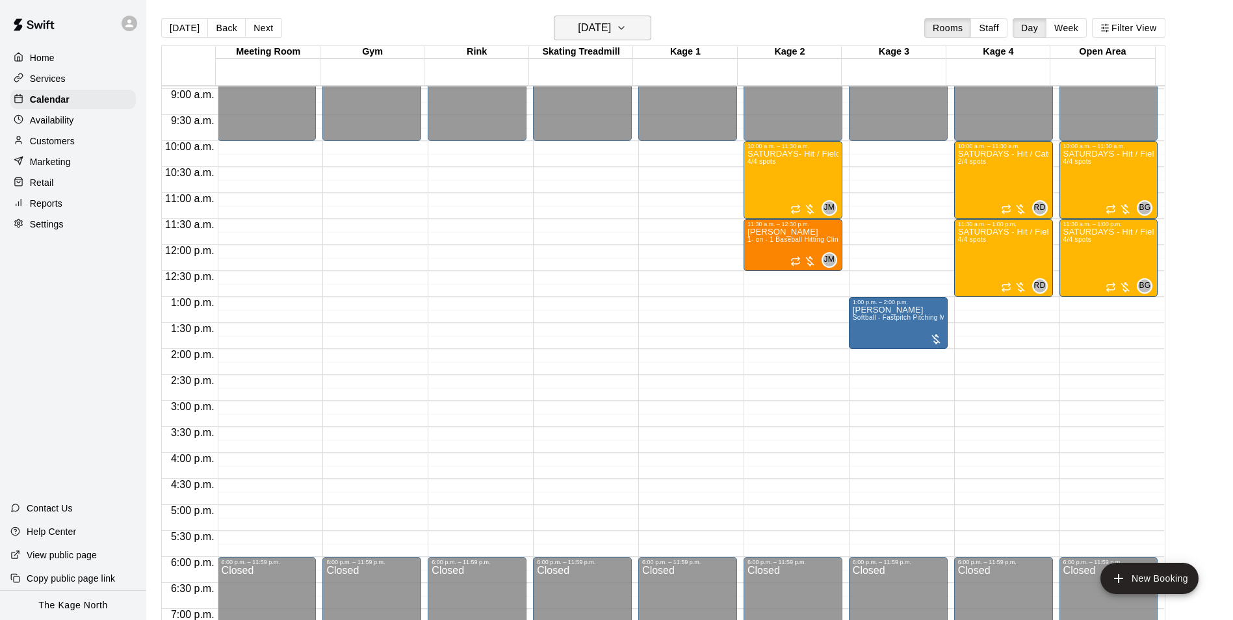
click at [603, 31] on h6 "[DATE]" at bounding box center [594, 28] width 33 height 18
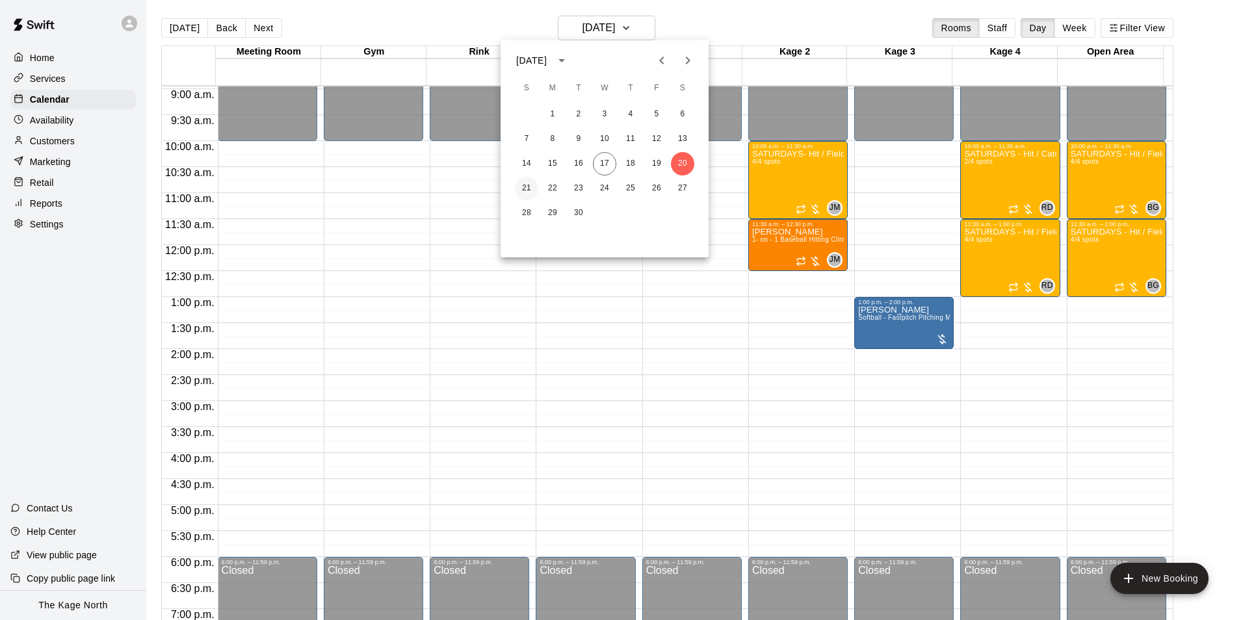
click at [528, 184] on button "21" at bounding box center [526, 188] width 23 height 23
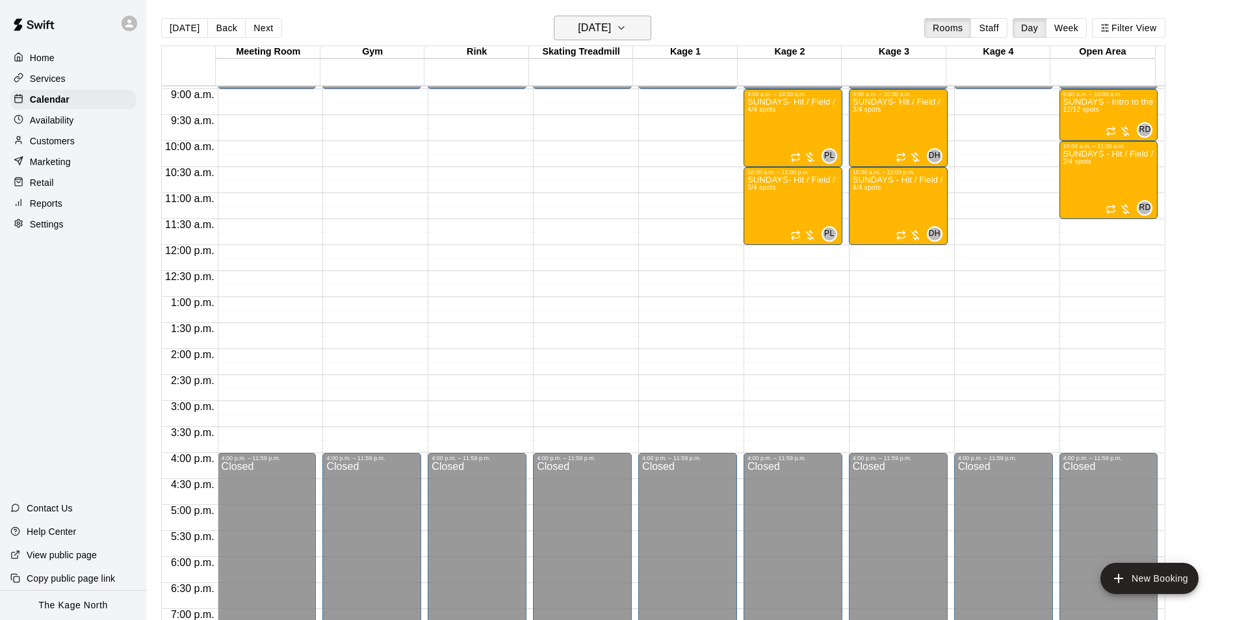
click at [608, 36] on h6 "[DATE]" at bounding box center [594, 28] width 33 height 18
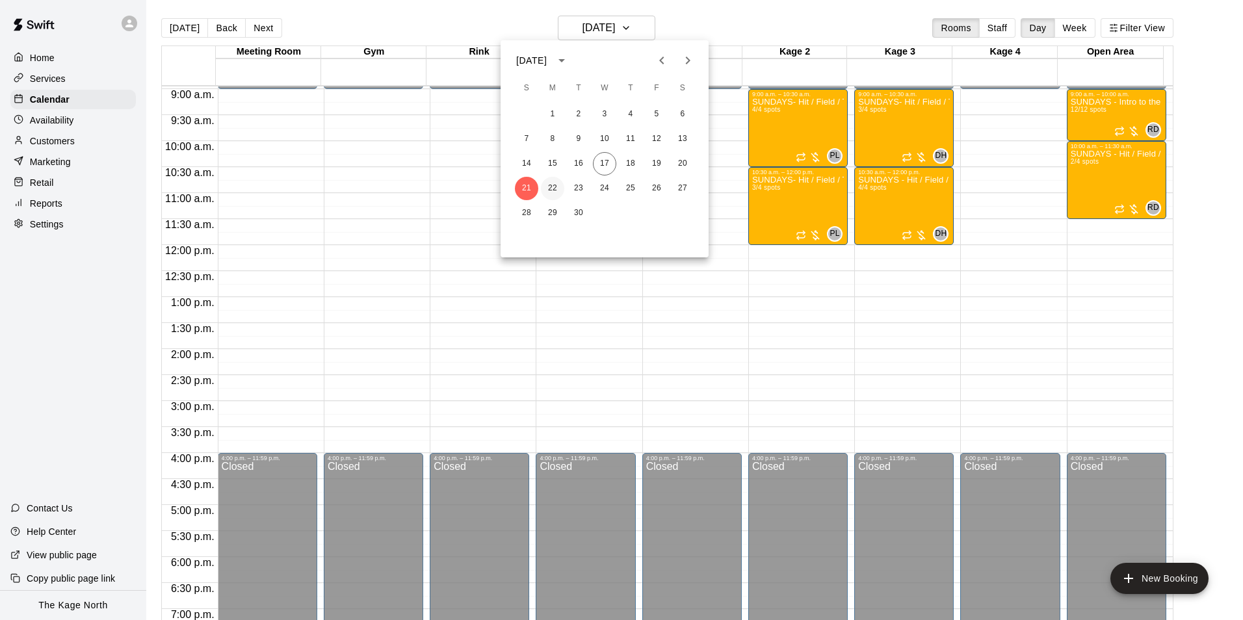
click at [550, 187] on button "22" at bounding box center [552, 188] width 23 height 23
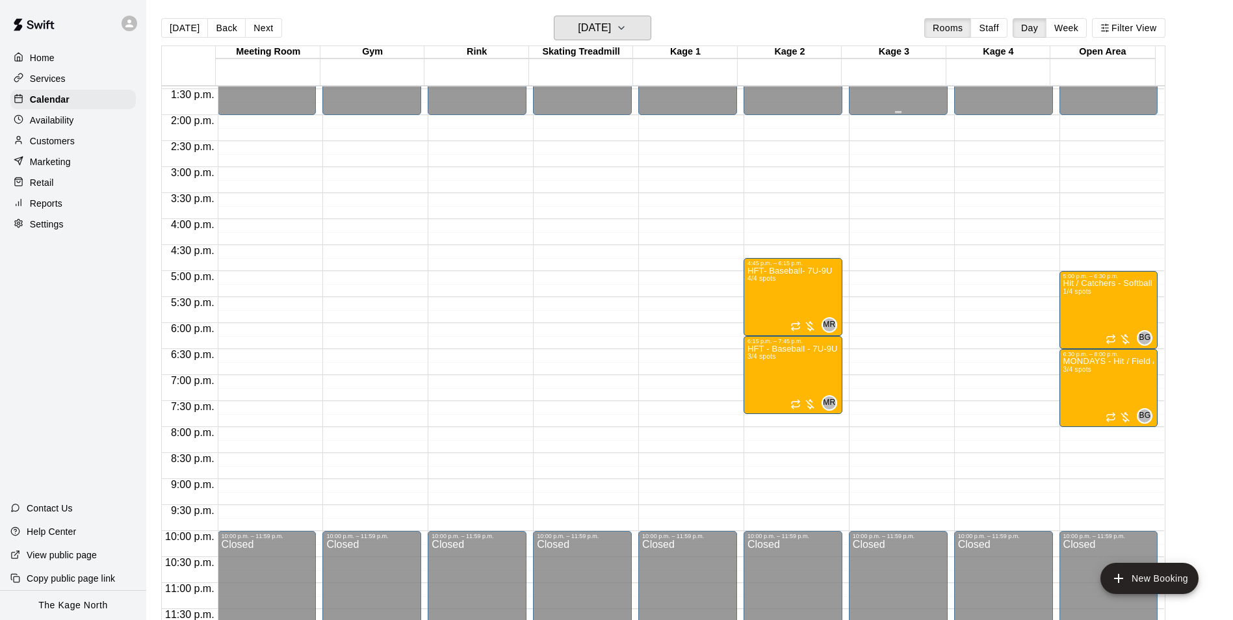
scroll to position [701, 0]
click at [611, 33] on h6 "[DATE]" at bounding box center [594, 28] width 33 height 18
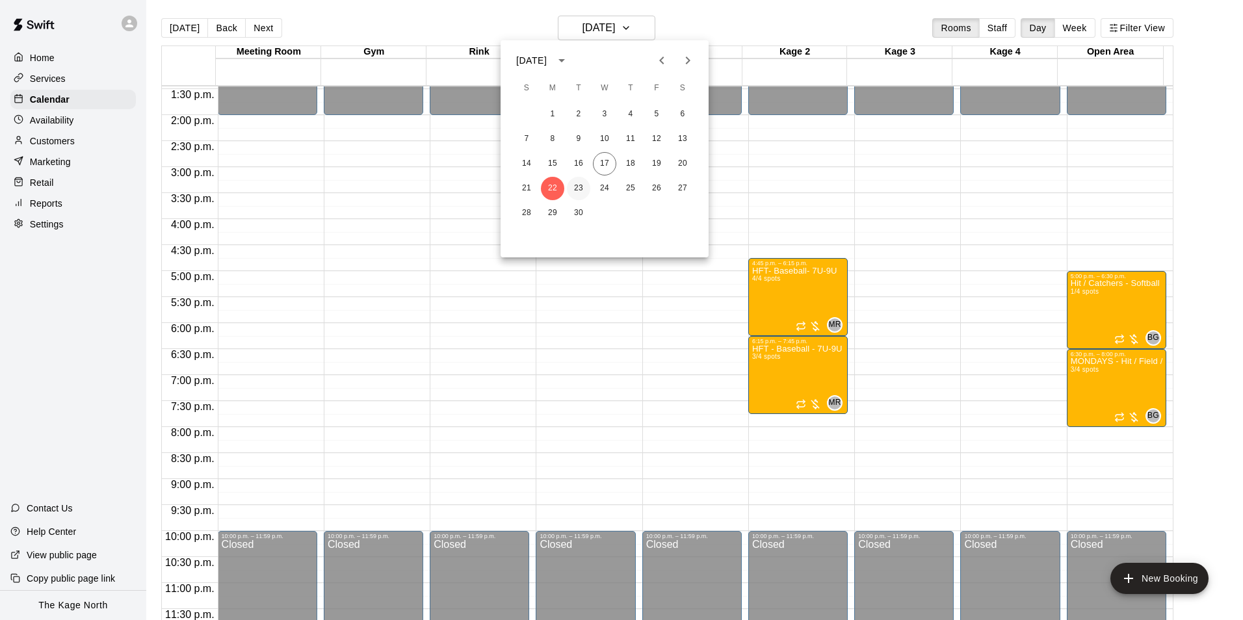
click at [574, 180] on button "23" at bounding box center [578, 188] width 23 height 23
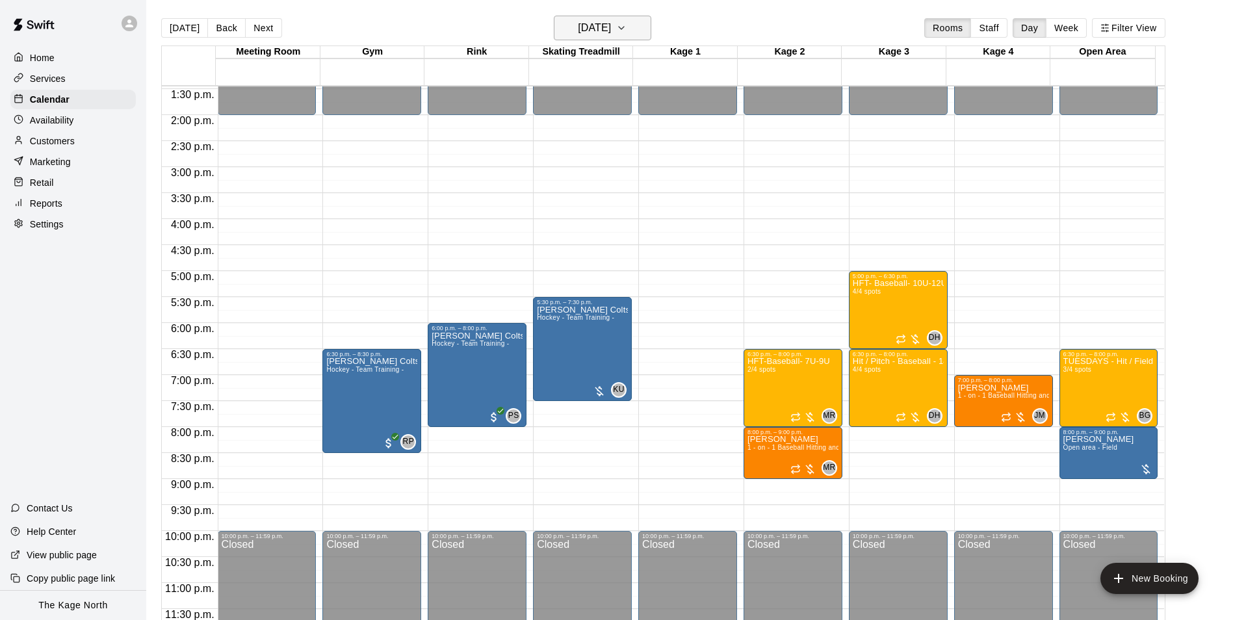
click at [601, 27] on h6 "[DATE]" at bounding box center [594, 28] width 33 height 18
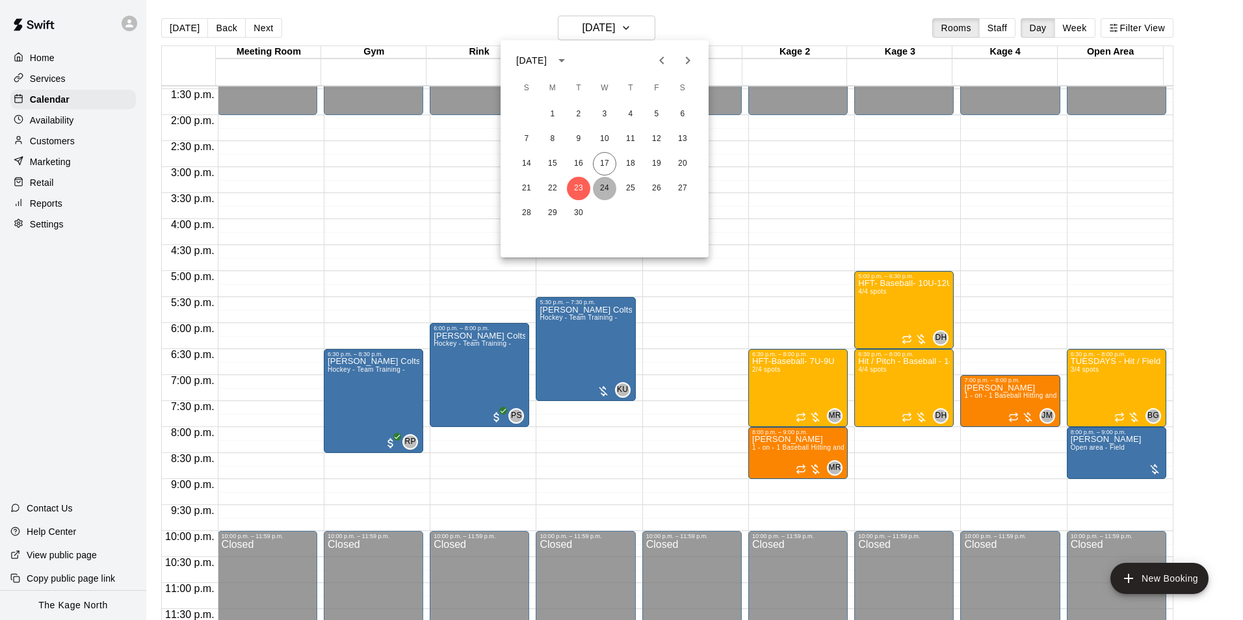
click at [598, 185] on button "24" at bounding box center [604, 188] width 23 height 23
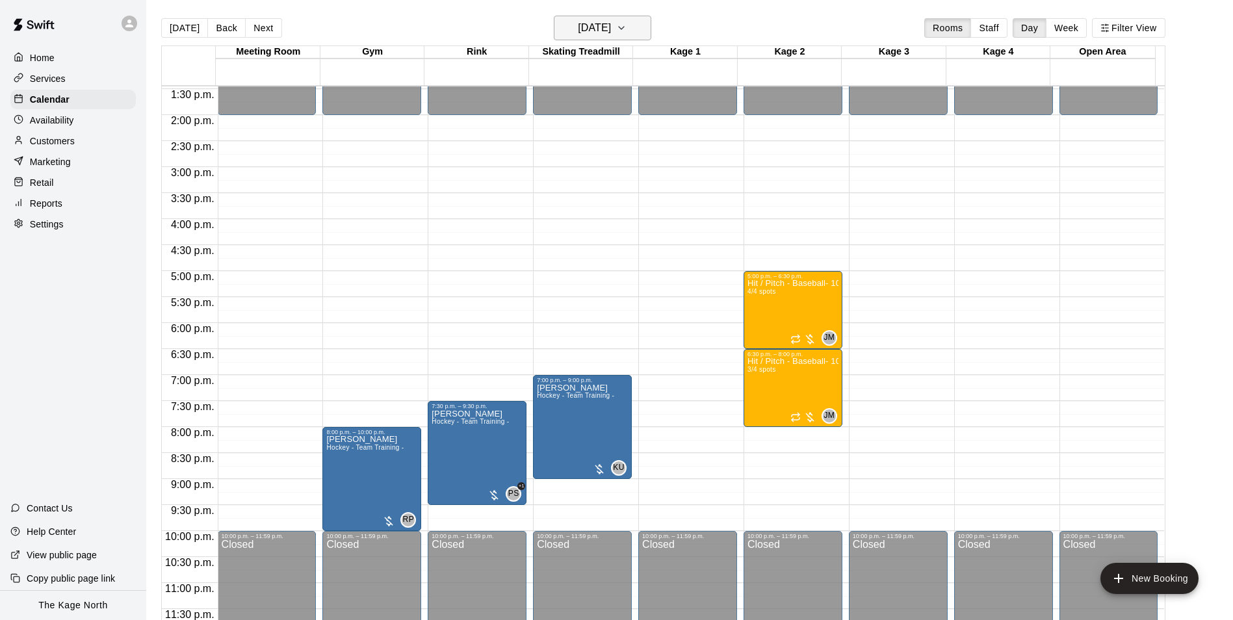
click at [611, 29] on h6 "[DATE]" at bounding box center [594, 28] width 33 height 18
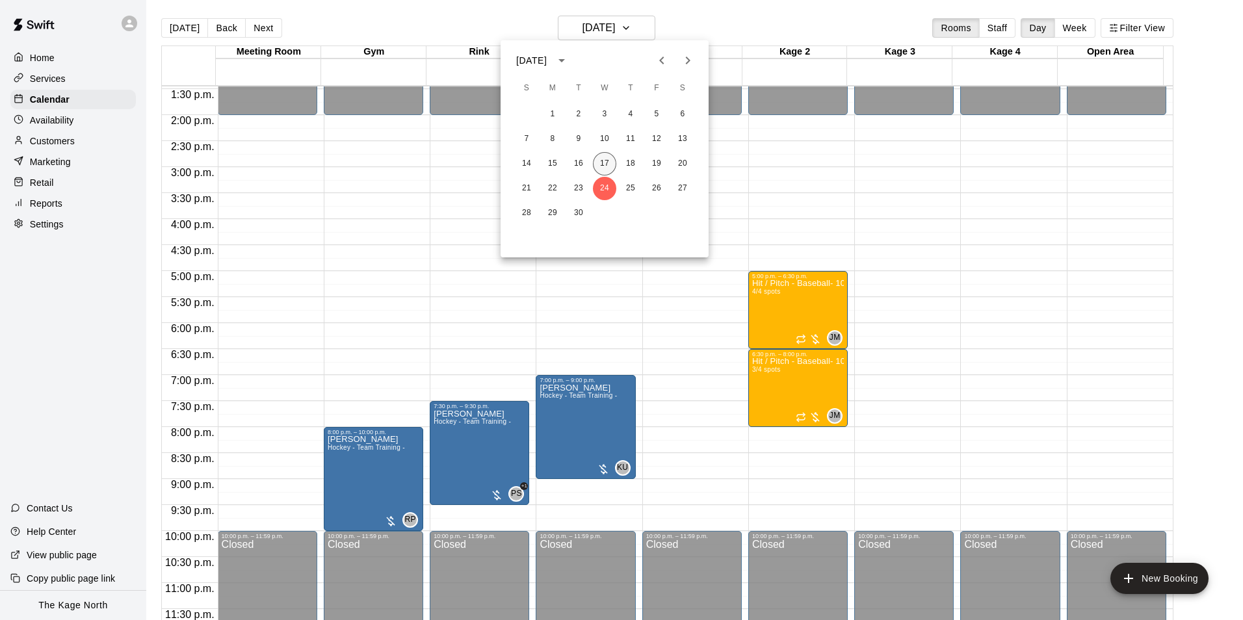
click at [602, 168] on button "17" at bounding box center [604, 163] width 23 height 23
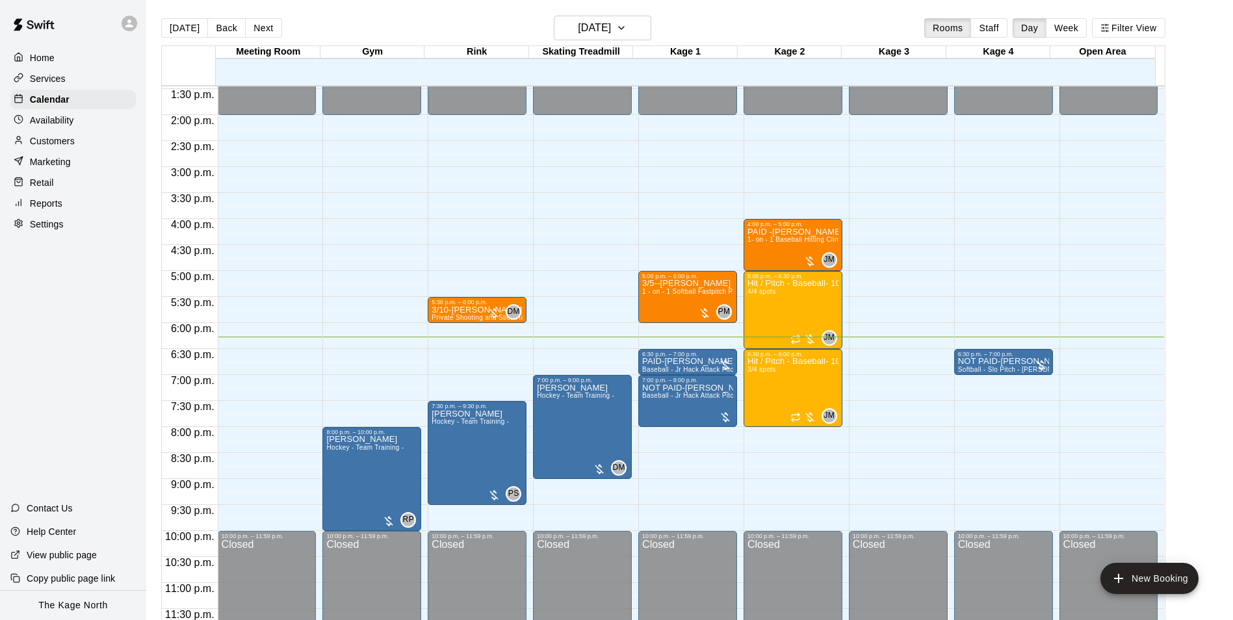
click at [72, 140] on p "Customers" at bounding box center [52, 141] width 45 height 13
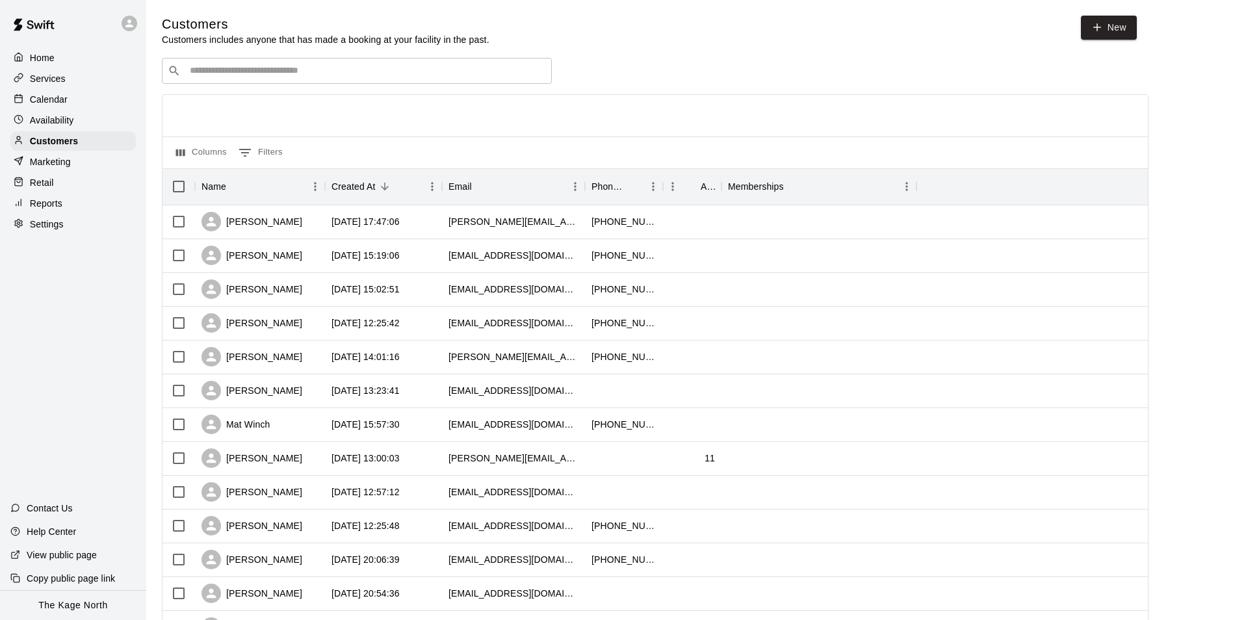
click at [59, 79] on p "Services" at bounding box center [48, 78] width 36 height 13
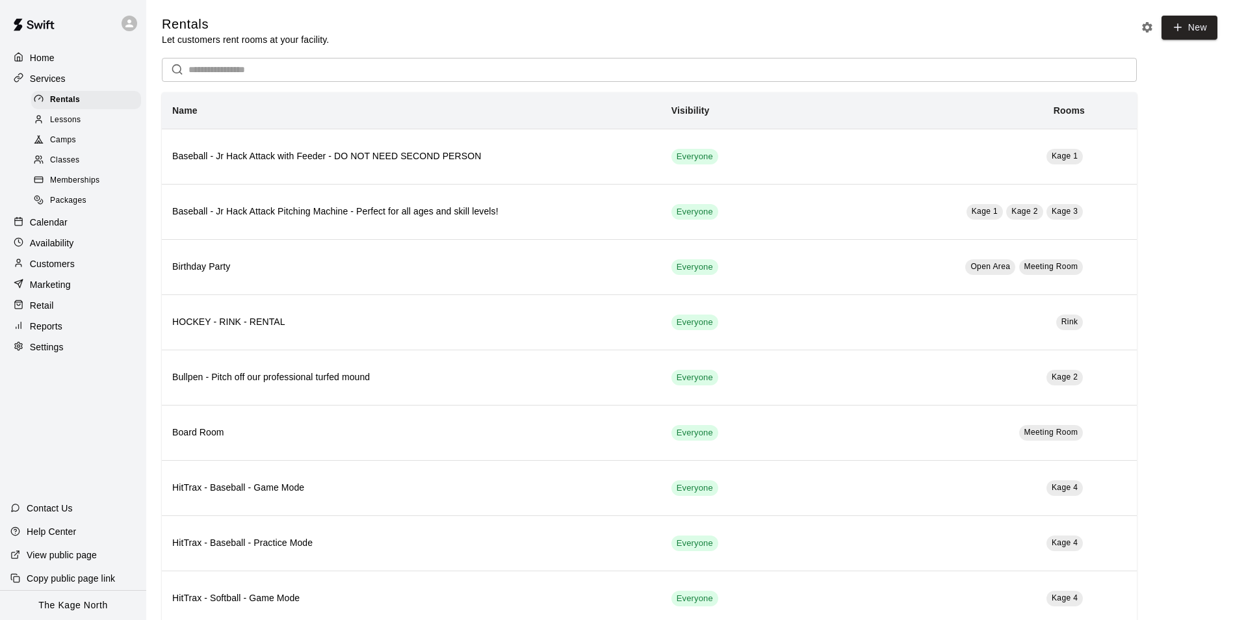
click at [73, 120] on span "Lessons" at bounding box center [65, 120] width 31 height 13
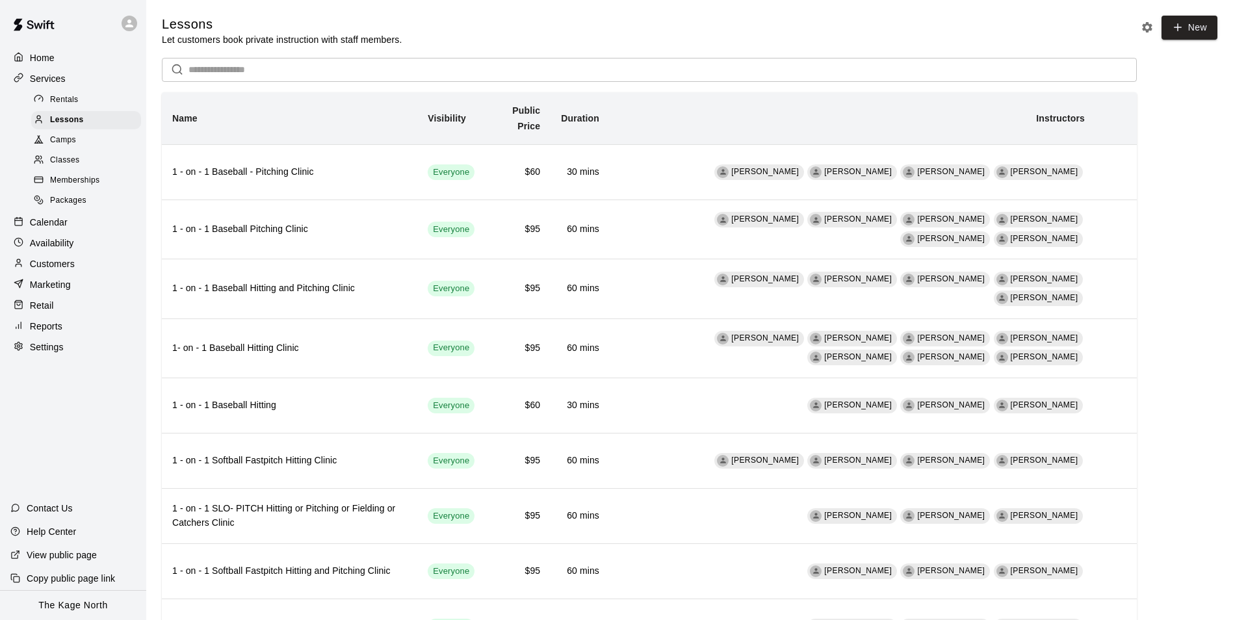
click at [53, 47] on div "Home Services Rentals Lessons Camps Classes Memberships Packages Calendar Avail…" at bounding box center [73, 202] width 146 height 311
click at [56, 57] on div "Home" at bounding box center [72, 57] width 125 height 19
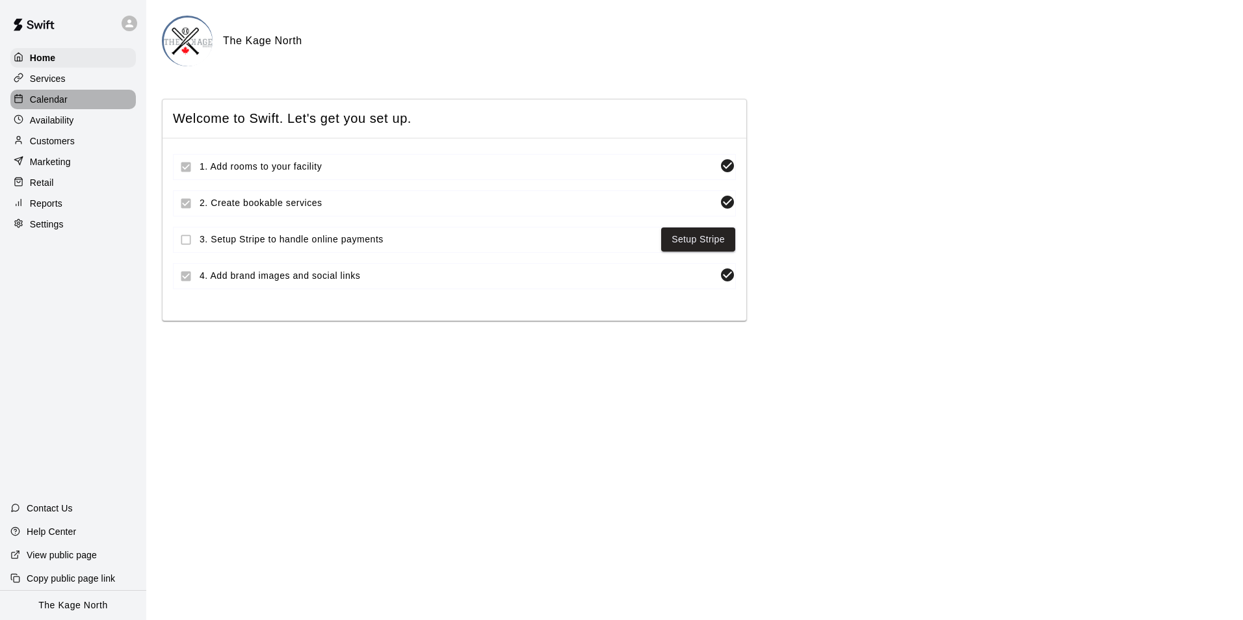
click at [53, 95] on p "Calendar" at bounding box center [49, 99] width 38 height 13
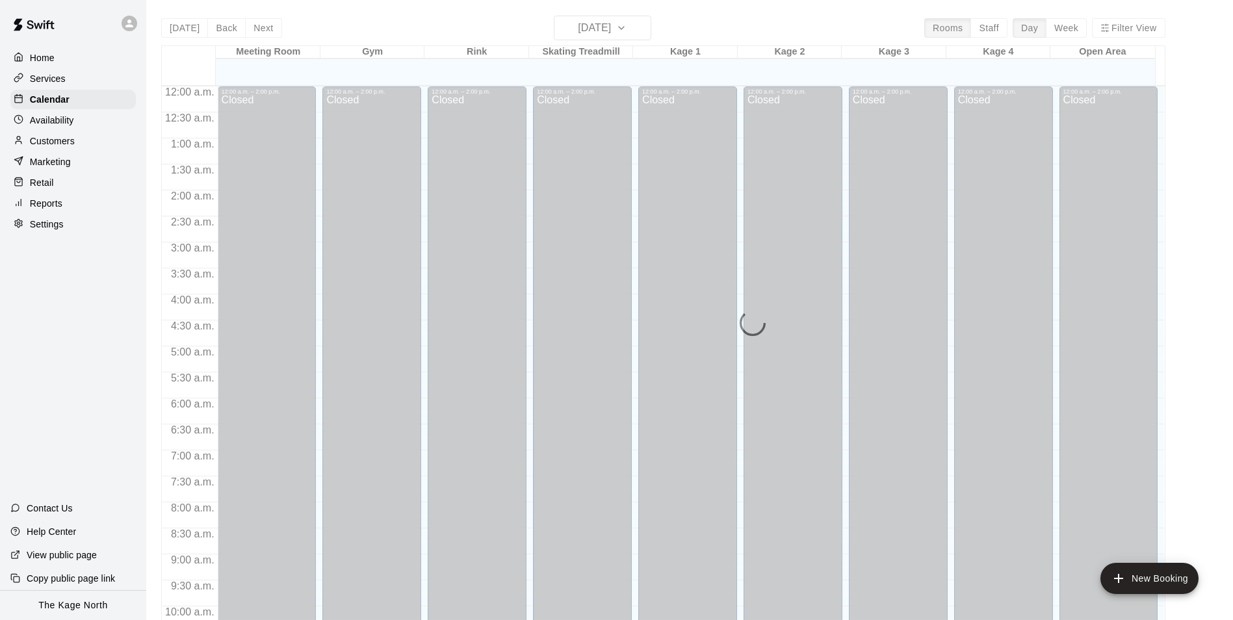
scroll to position [660, 0]
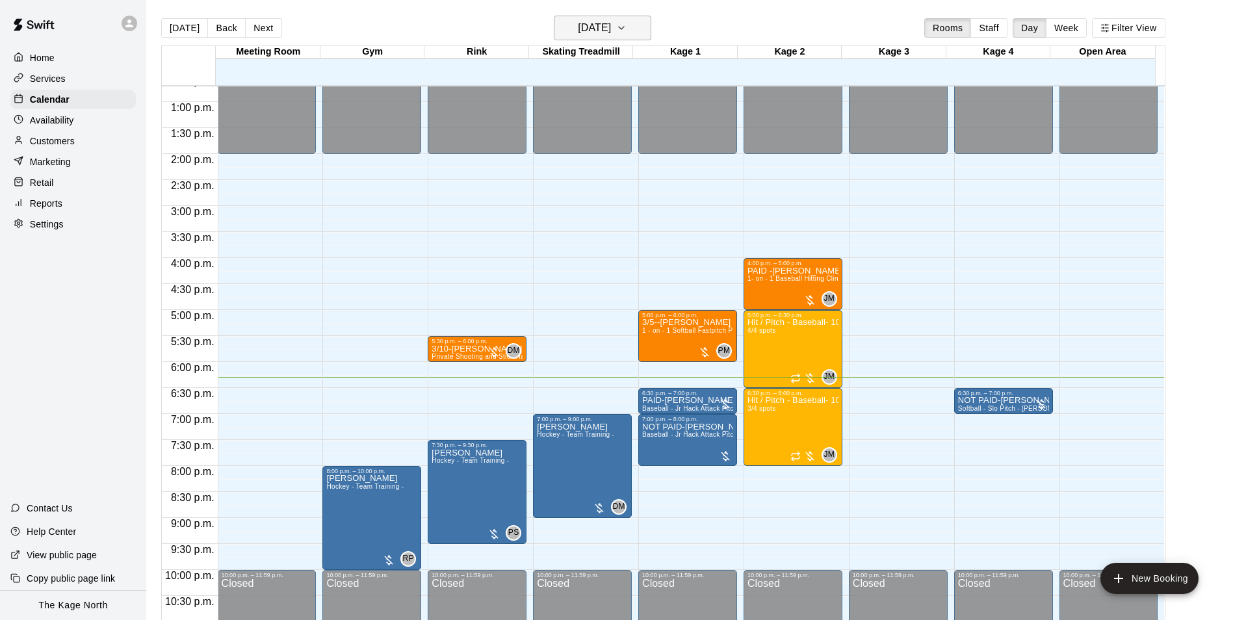
click at [611, 25] on h6 "[DATE]" at bounding box center [594, 28] width 33 height 18
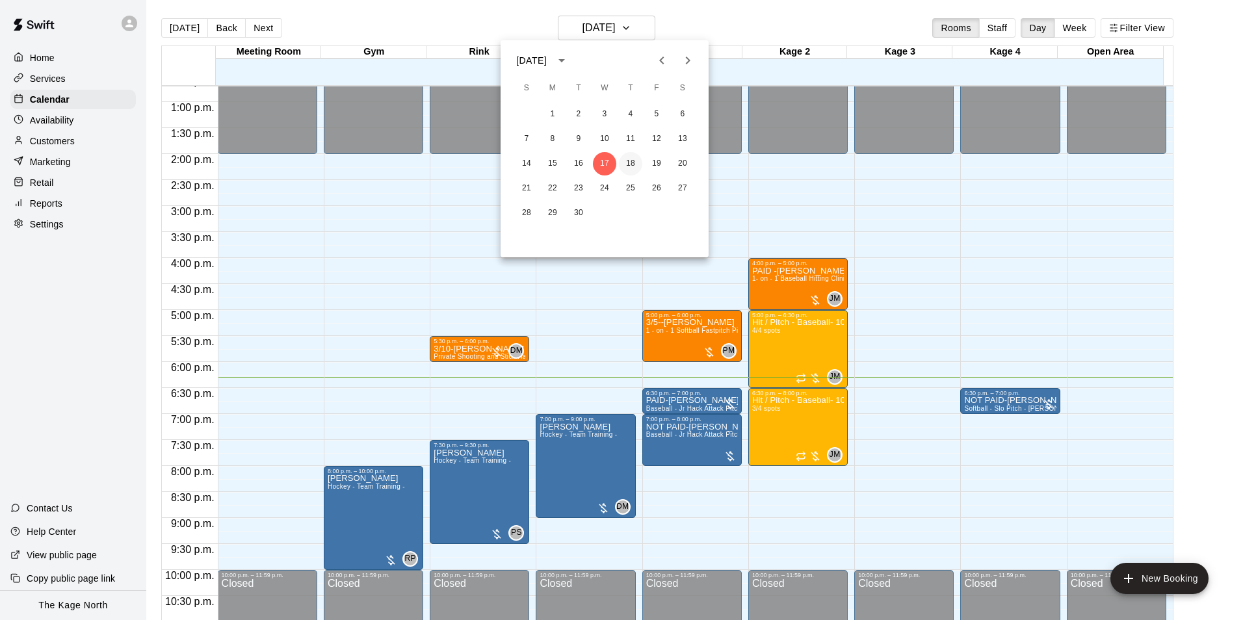
click at [613, 166] on button "18" at bounding box center [630, 163] width 23 height 23
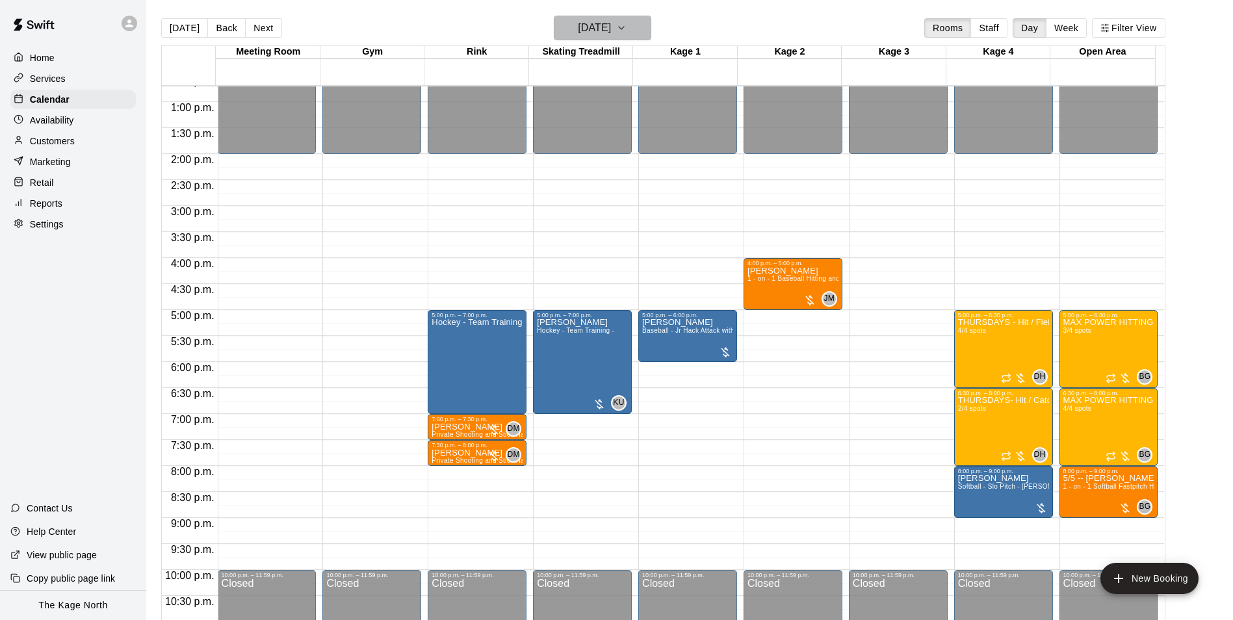
click at [611, 32] on h6 "[DATE]" at bounding box center [594, 28] width 33 height 18
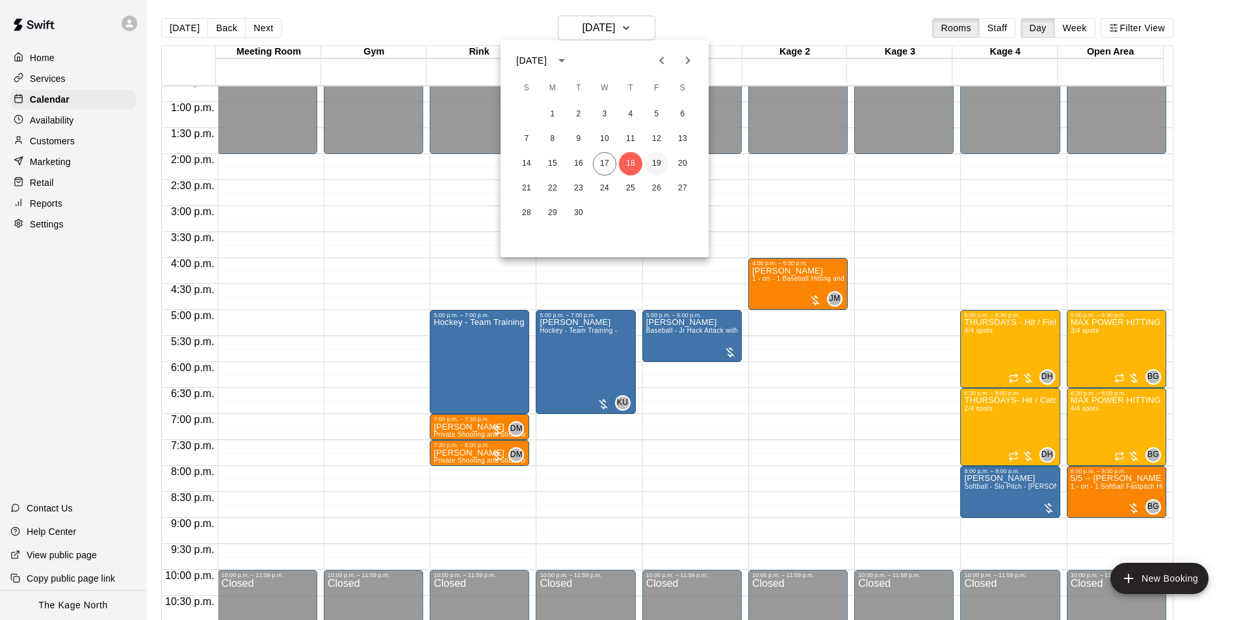
click at [613, 167] on button "19" at bounding box center [656, 163] width 23 height 23
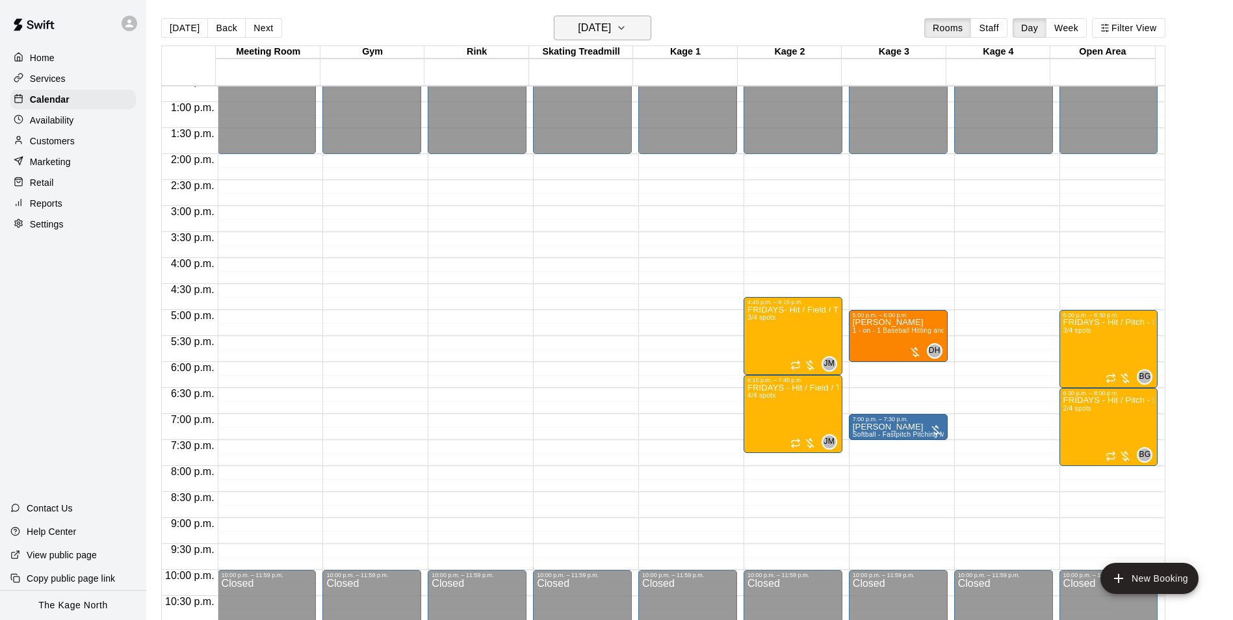
click at [613, 28] on button "[DATE]" at bounding box center [602, 28] width 97 height 25
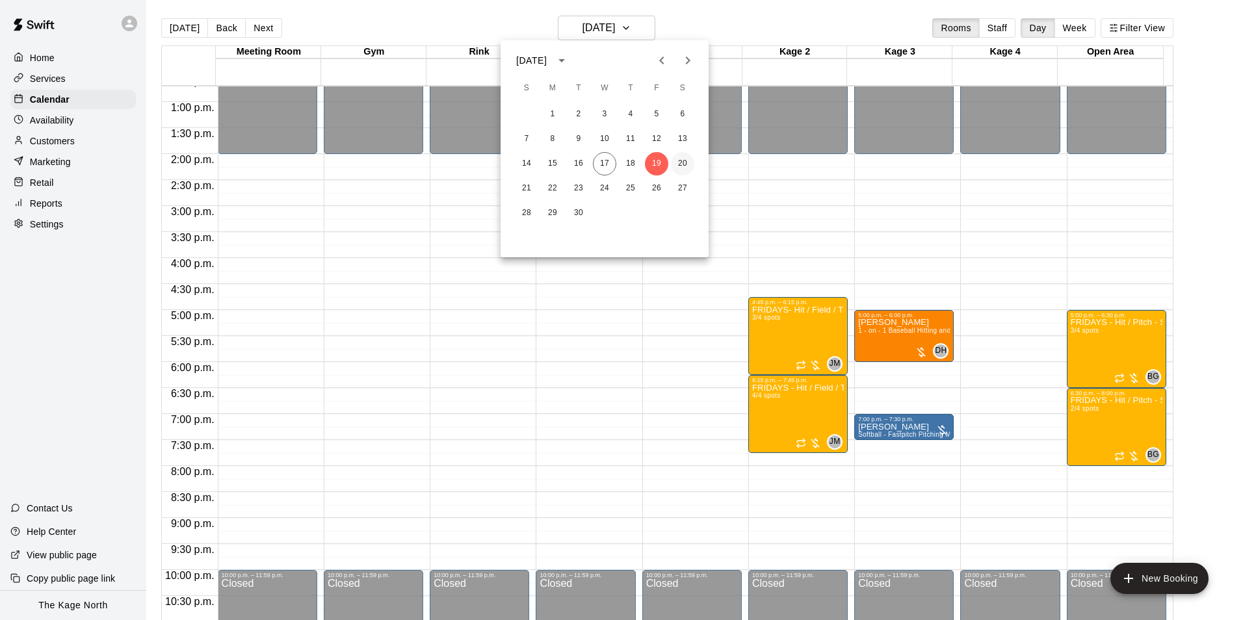
click at [613, 163] on button "20" at bounding box center [682, 163] width 23 height 23
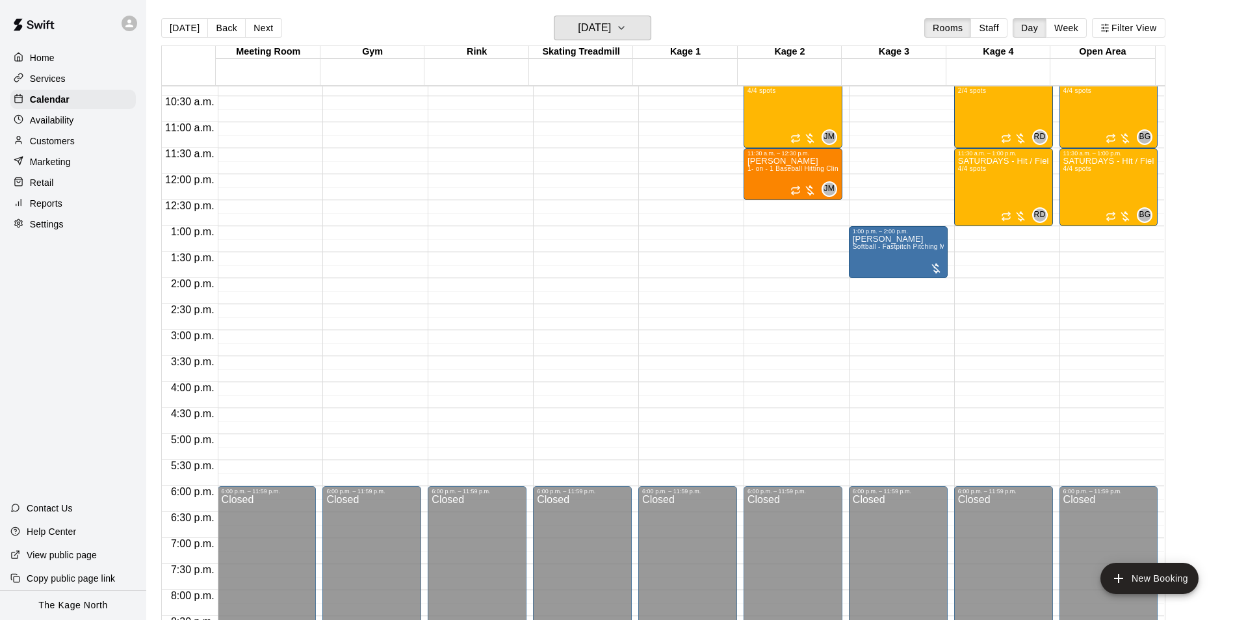
scroll to position [400, 0]
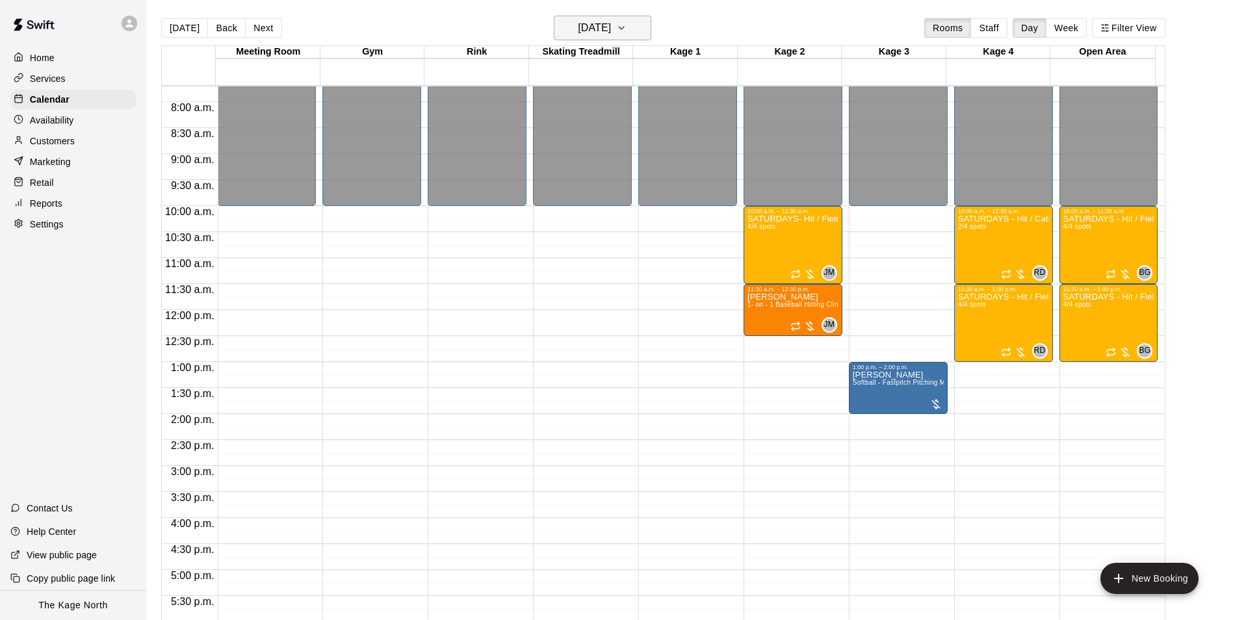
click at [613, 27] on icon "button" at bounding box center [621, 28] width 10 height 16
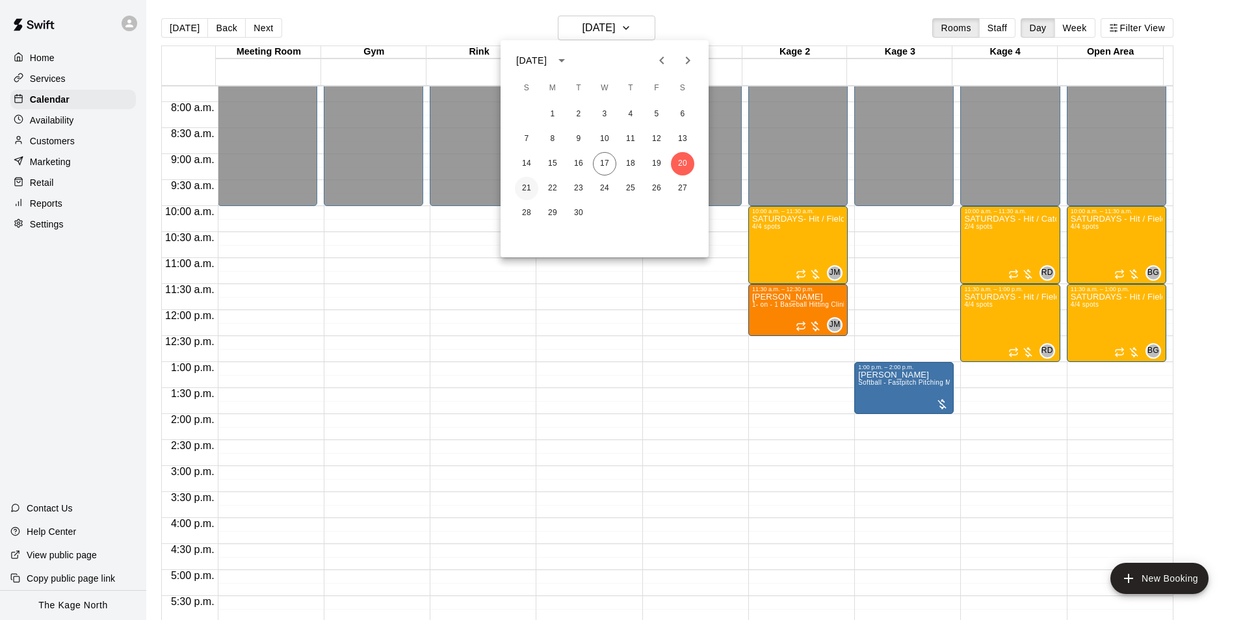
click at [526, 187] on button "21" at bounding box center [526, 188] width 23 height 23
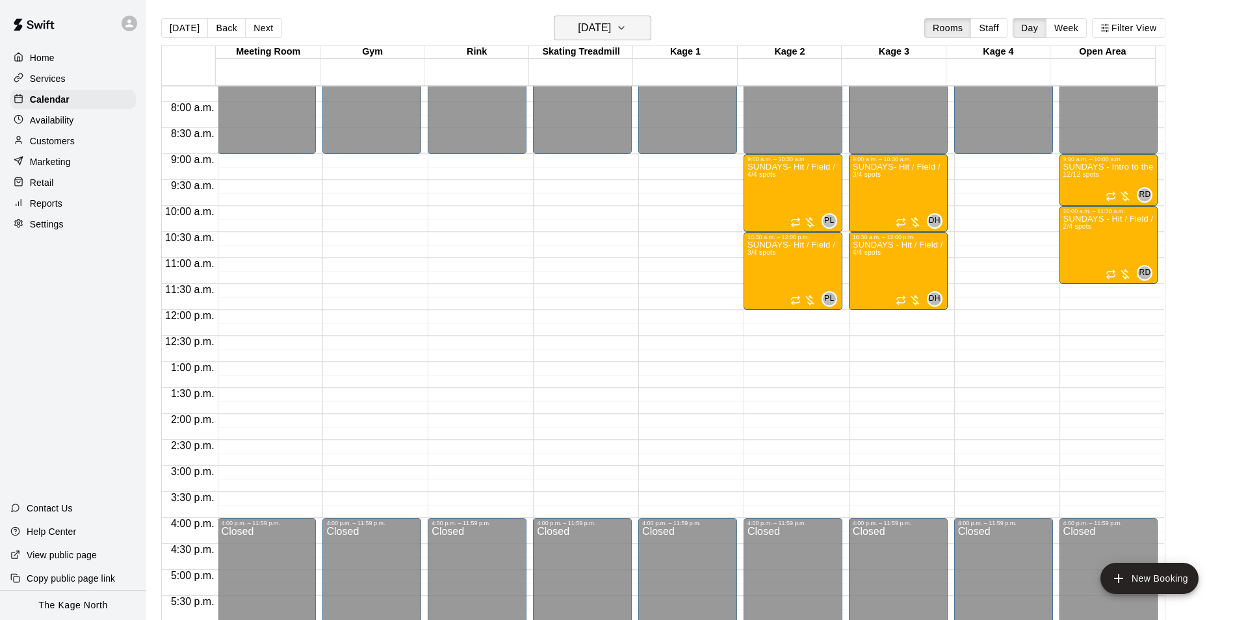
click at [595, 31] on h6 "[DATE]" at bounding box center [594, 28] width 33 height 18
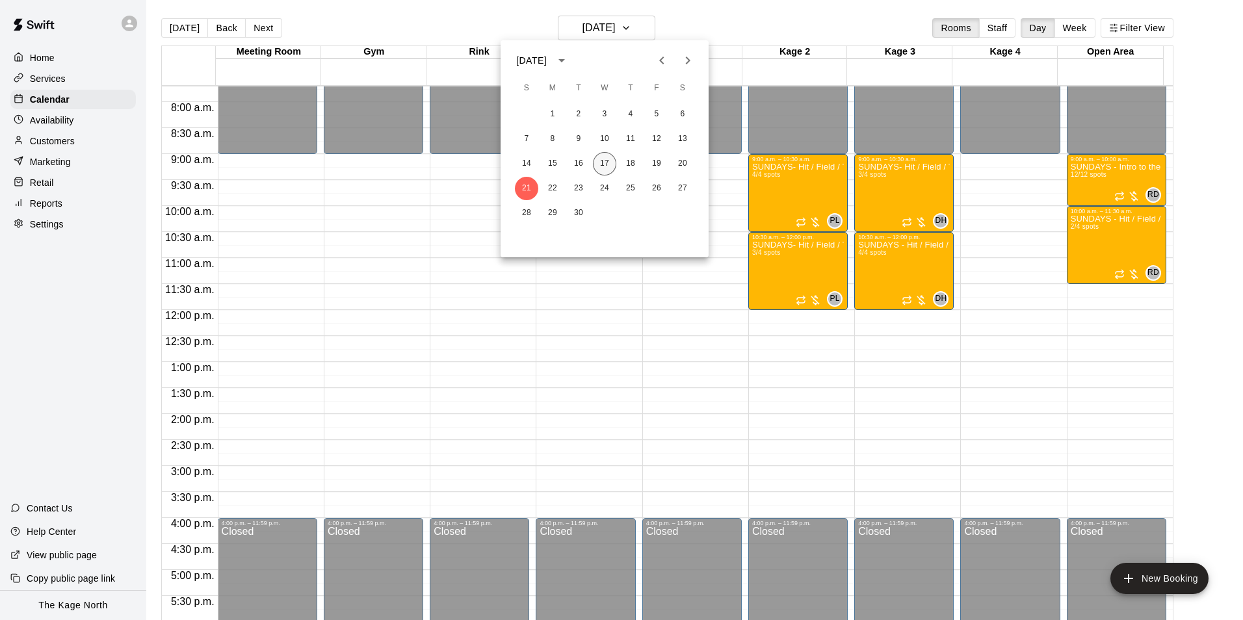
click at [604, 155] on button "17" at bounding box center [604, 163] width 23 height 23
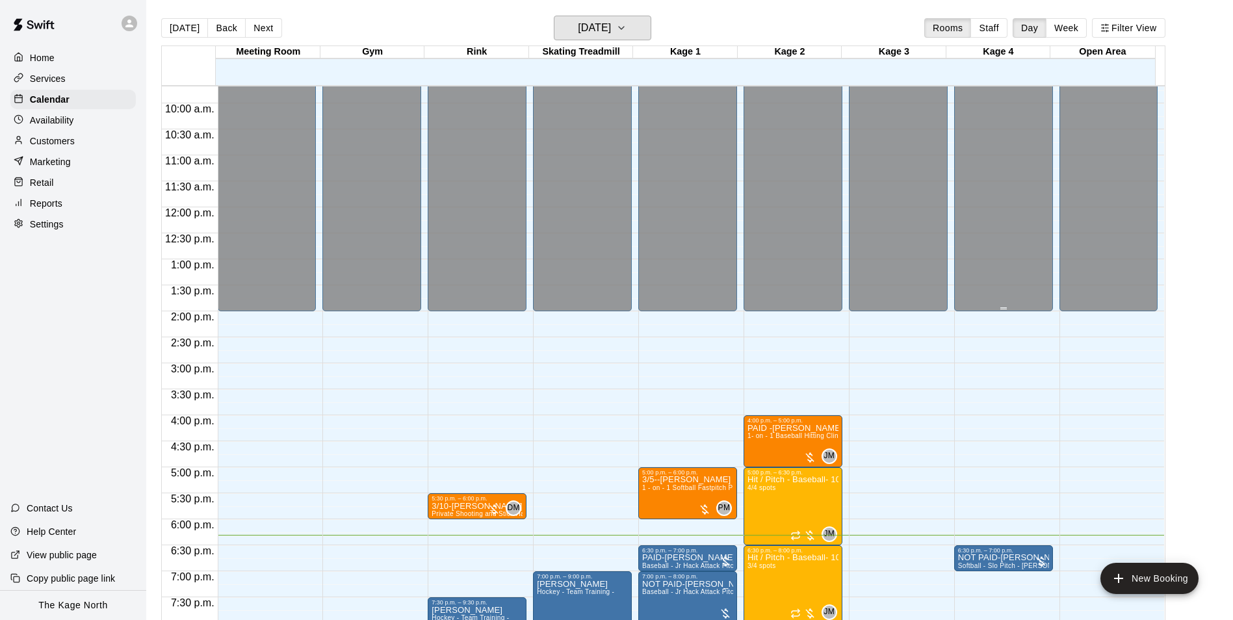
scroll to position [660, 0]
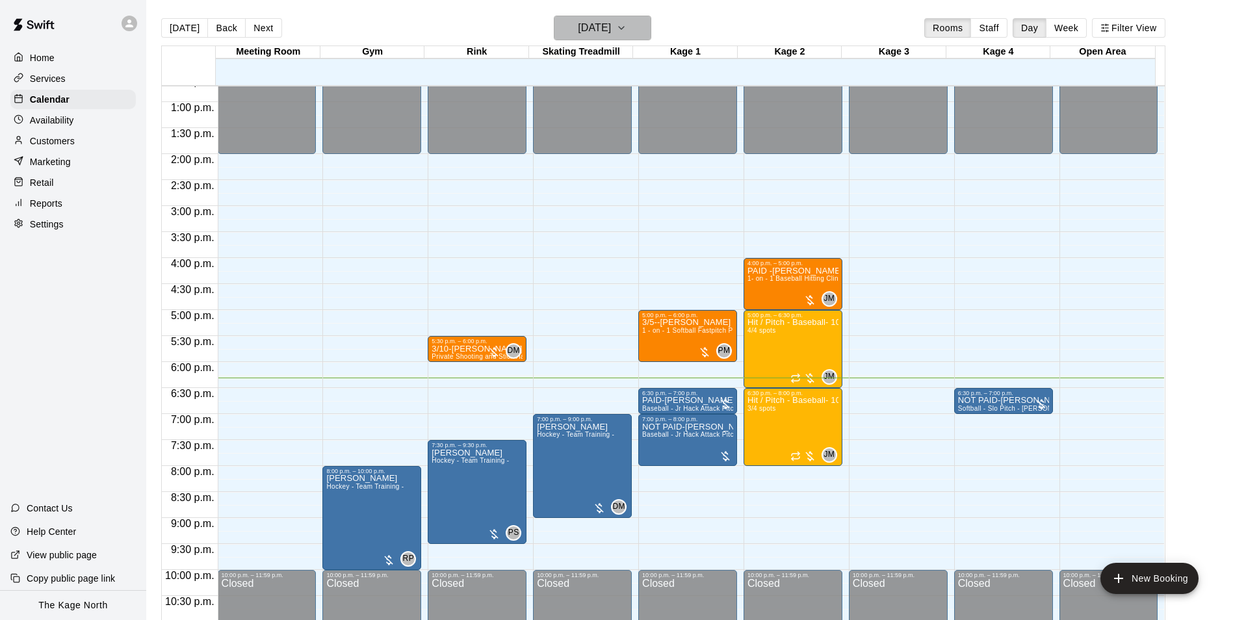
click at [613, 29] on button "[DATE]" at bounding box center [602, 28] width 97 height 25
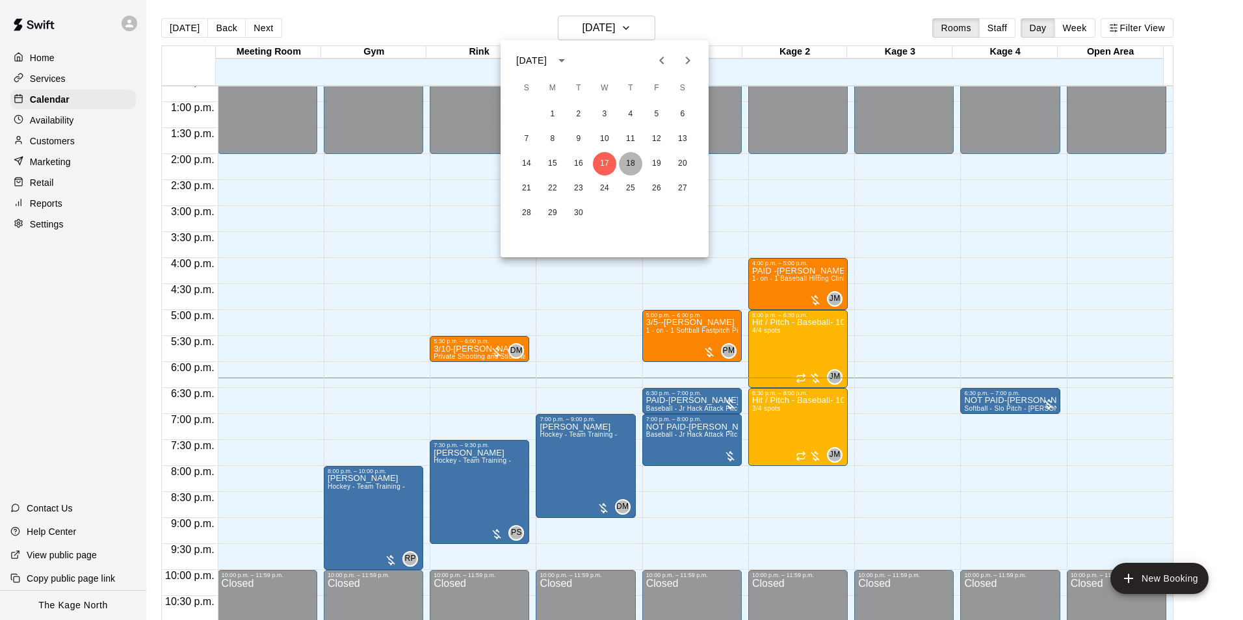
click at [613, 161] on button "18" at bounding box center [630, 163] width 23 height 23
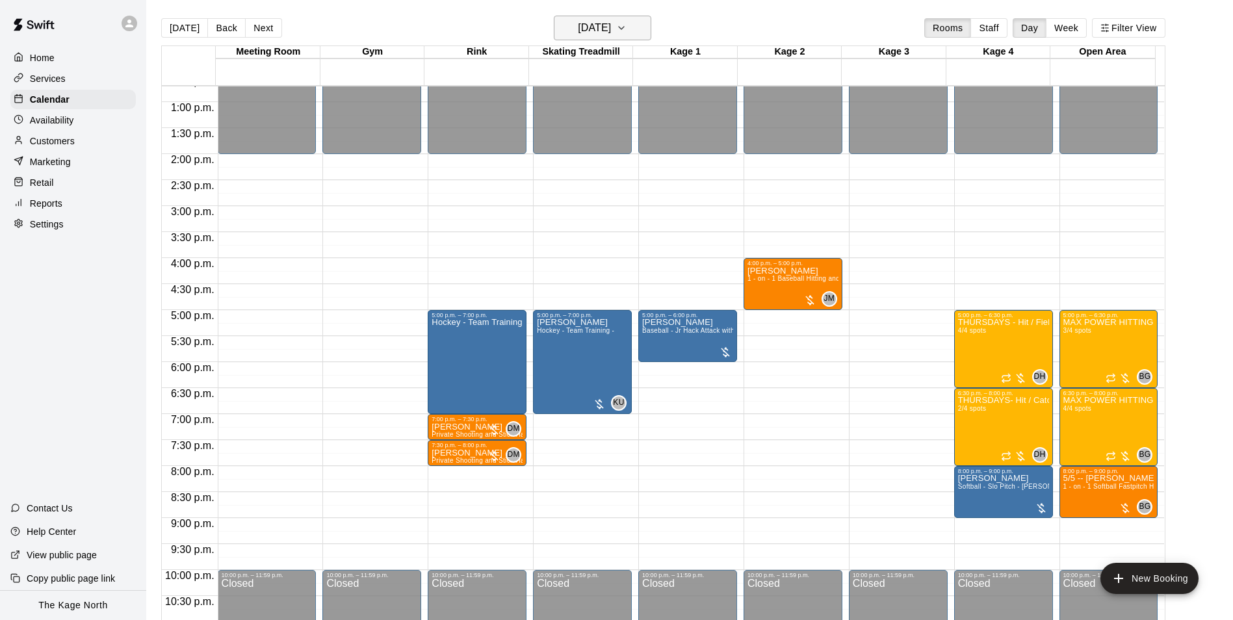
click at [611, 29] on h6 "[DATE]" at bounding box center [594, 28] width 33 height 18
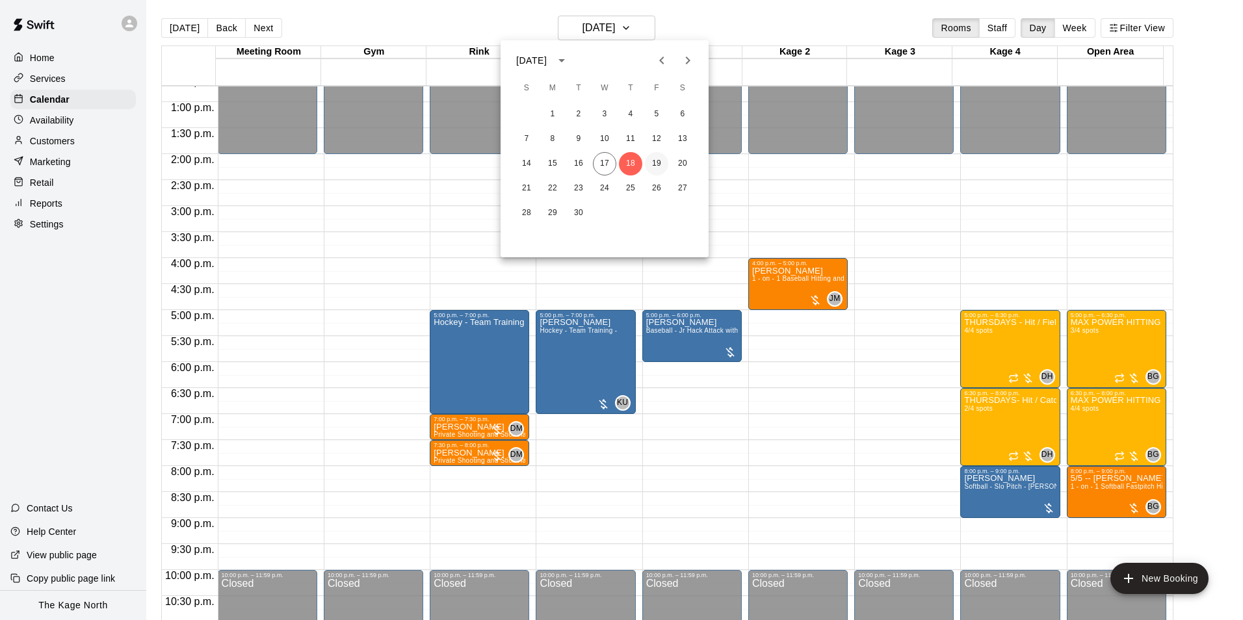
click at [613, 164] on button "19" at bounding box center [656, 163] width 23 height 23
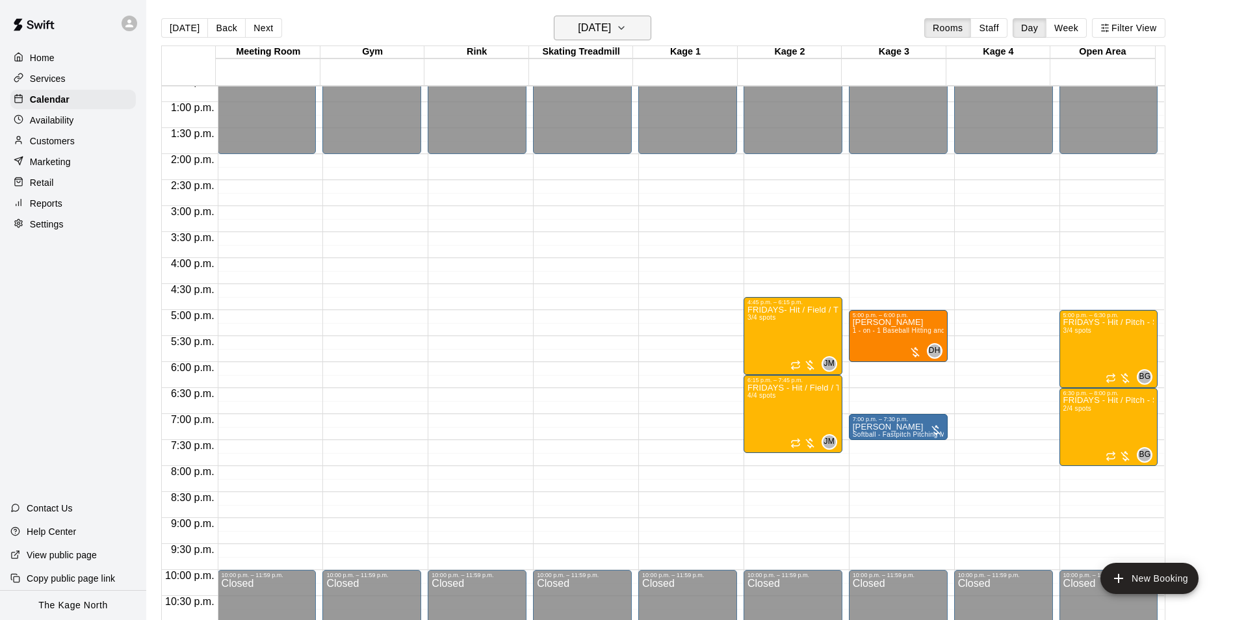
click at [611, 31] on h6 "[DATE]" at bounding box center [594, 28] width 33 height 18
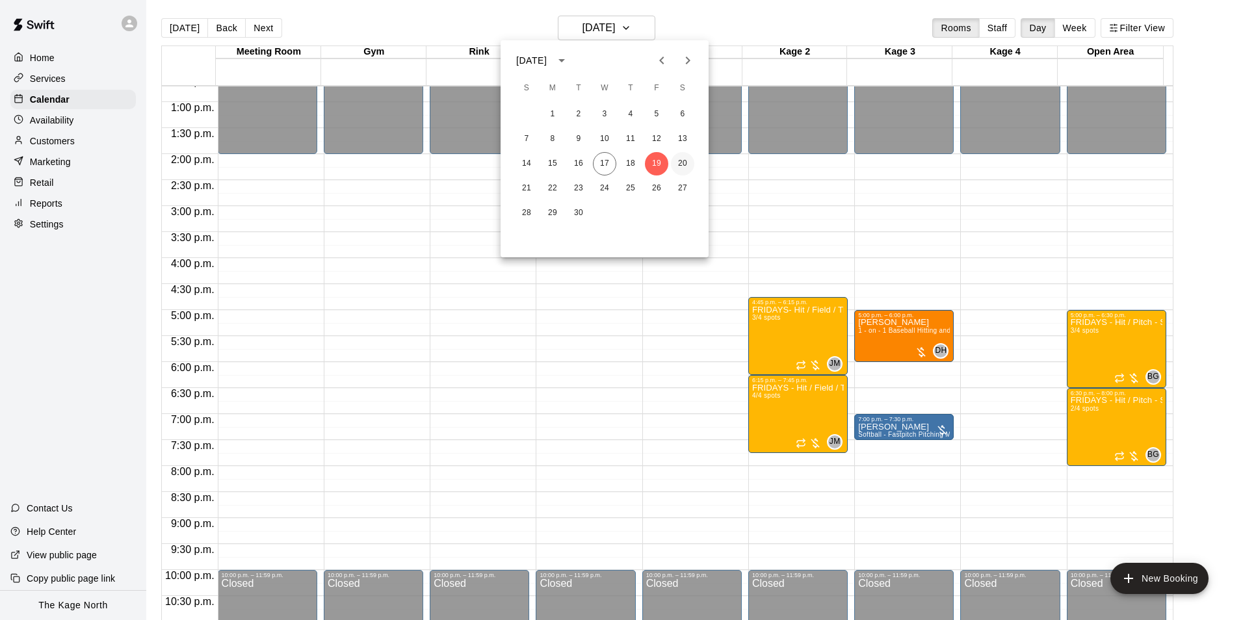
click at [613, 161] on button "20" at bounding box center [682, 163] width 23 height 23
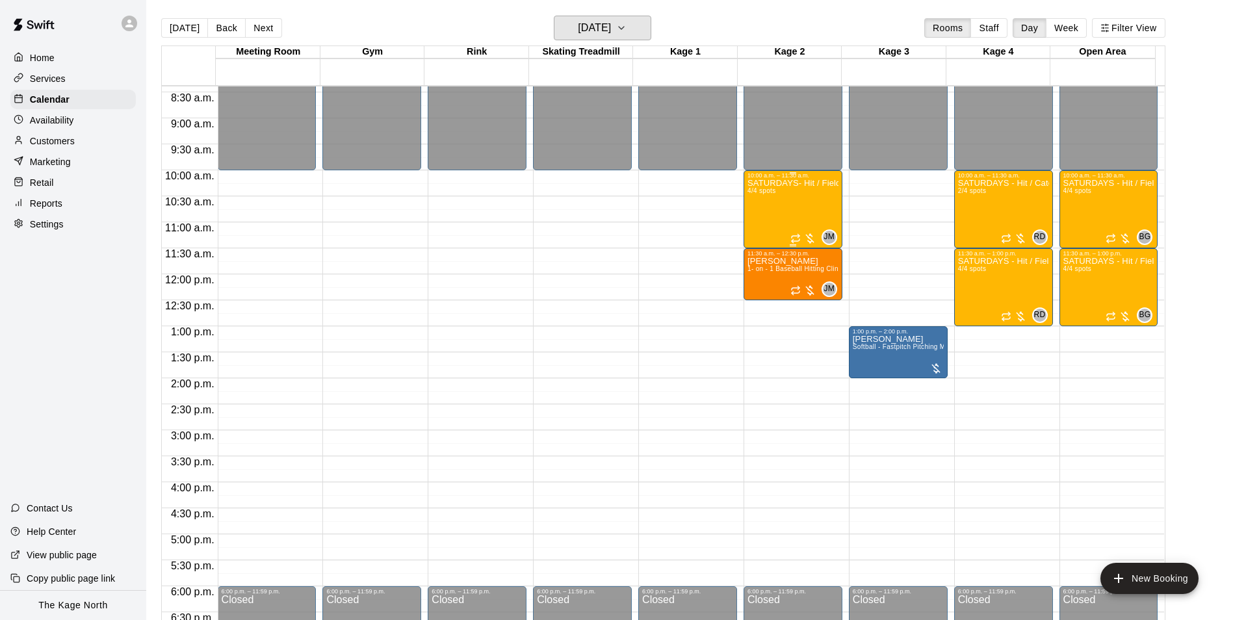
scroll to position [400, 0]
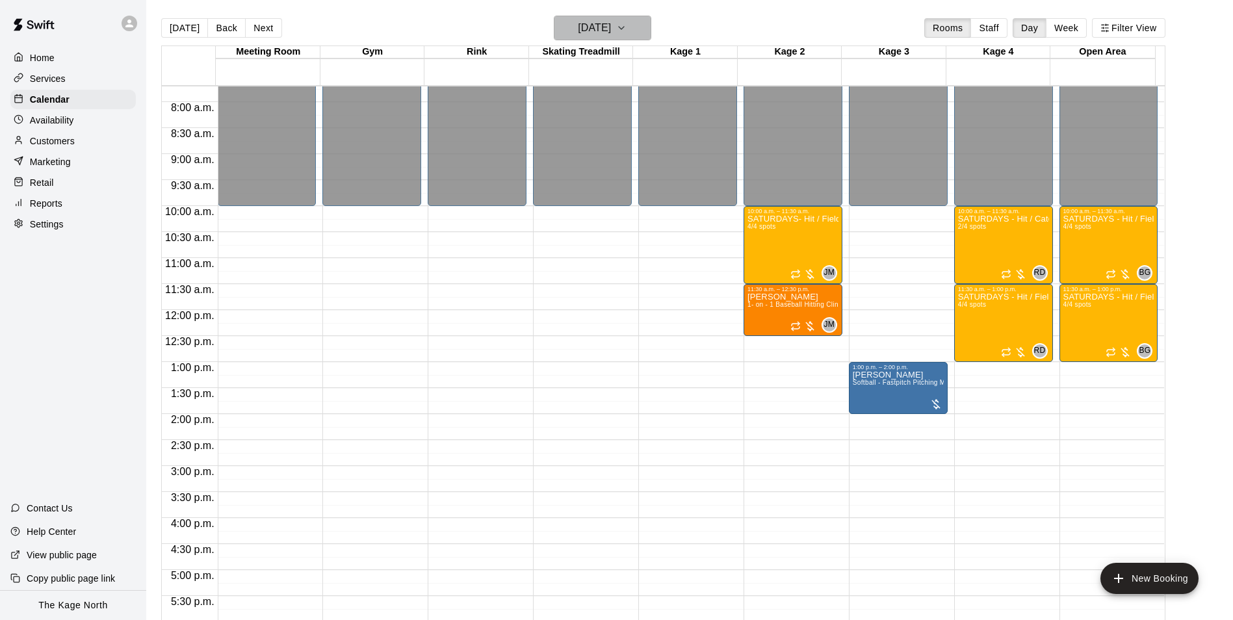
click at [610, 36] on h6 "[DATE]" at bounding box center [594, 28] width 33 height 18
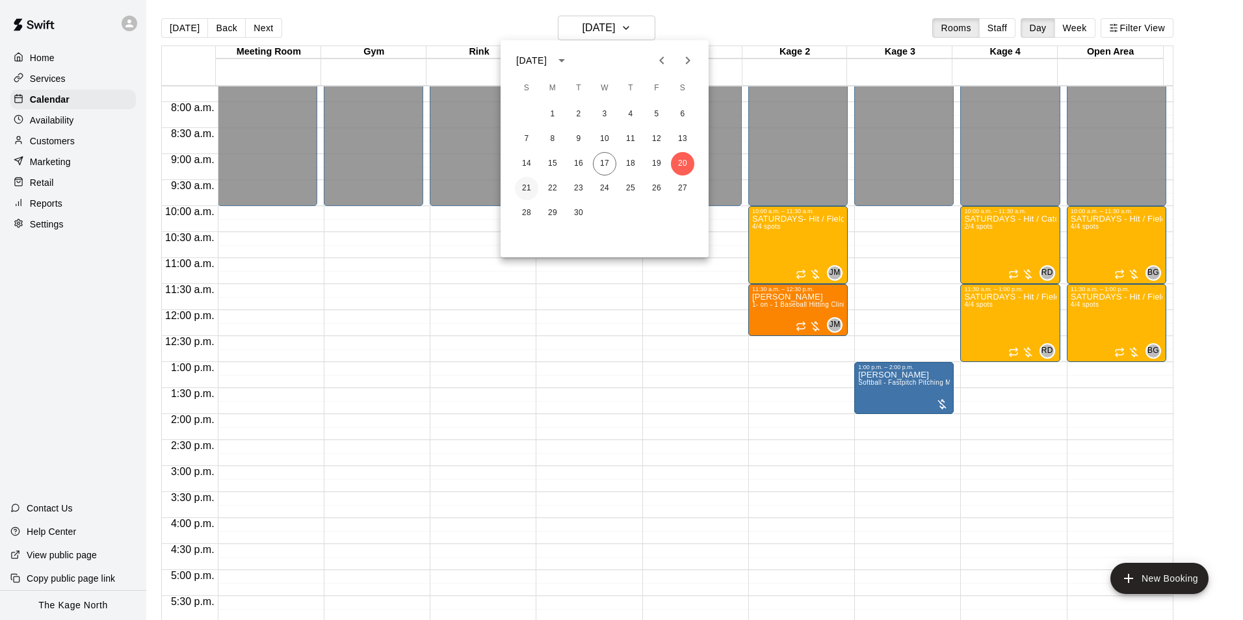
click at [530, 185] on button "21" at bounding box center [526, 188] width 23 height 23
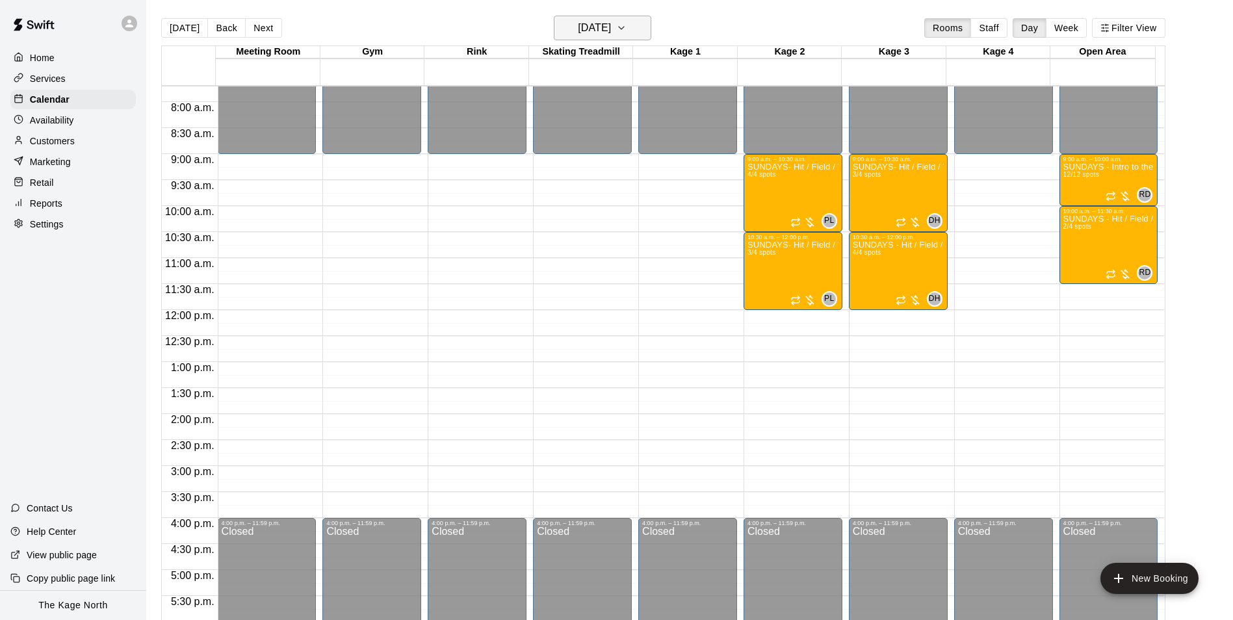
click at [611, 25] on h6 "[DATE]" at bounding box center [594, 28] width 33 height 18
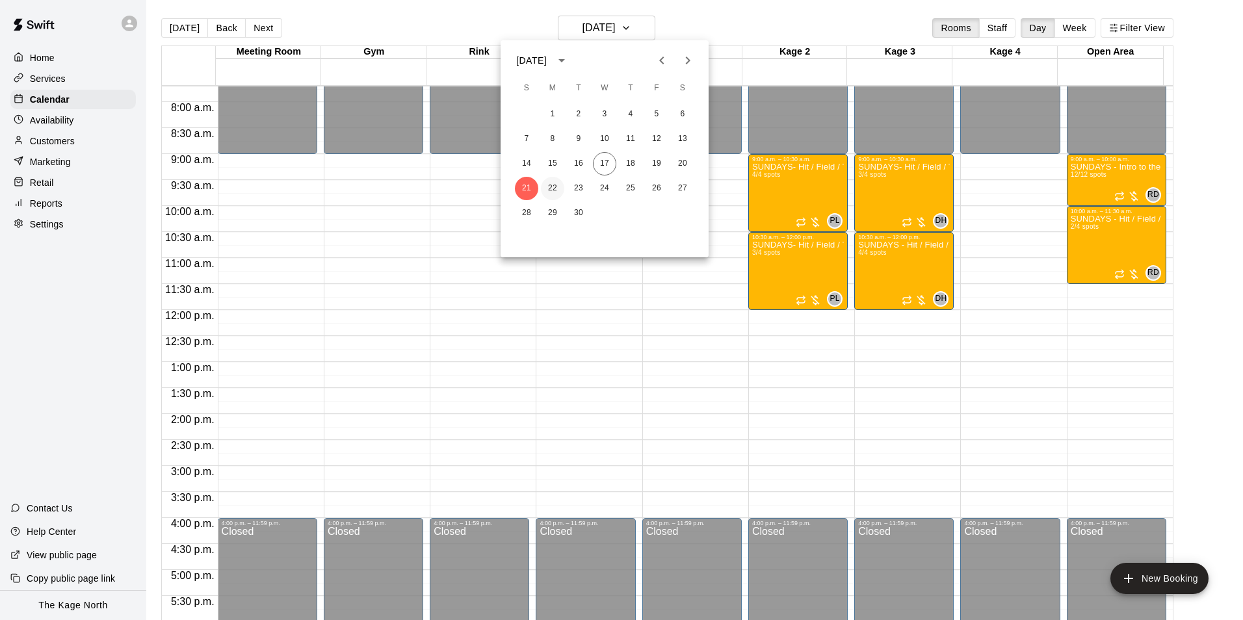
click at [553, 185] on button "22" at bounding box center [552, 188] width 23 height 23
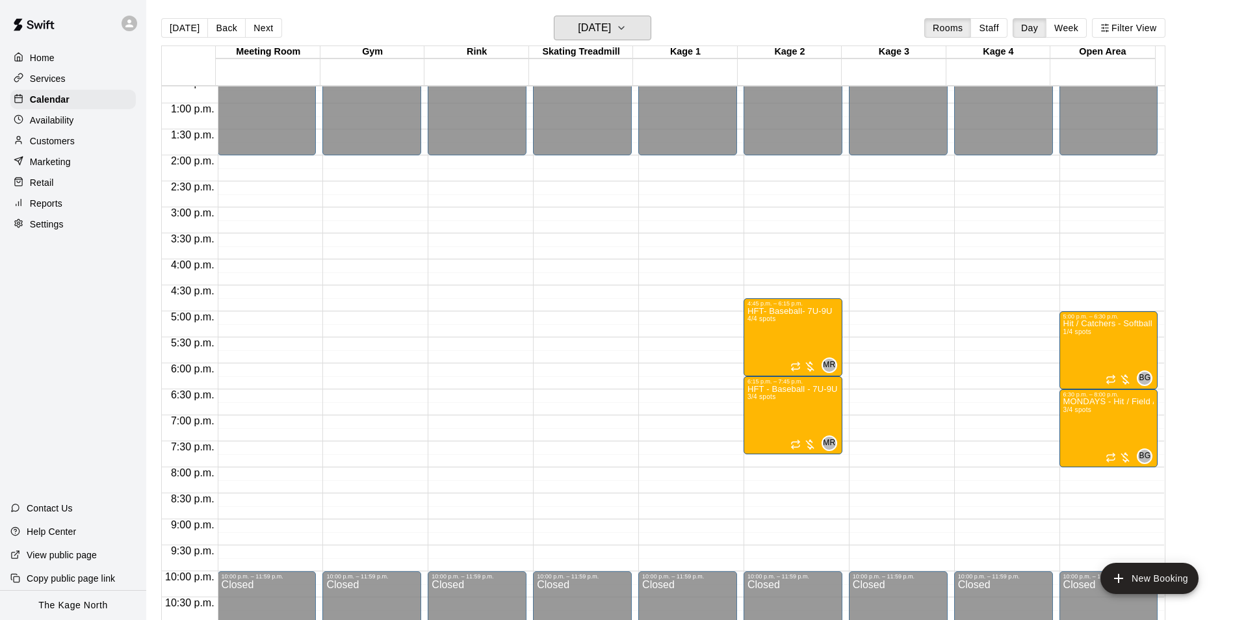
scroll to position [660, 0]
click at [603, 30] on h6 "[DATE]" at bounding box center [594, 28] width 33 height 18
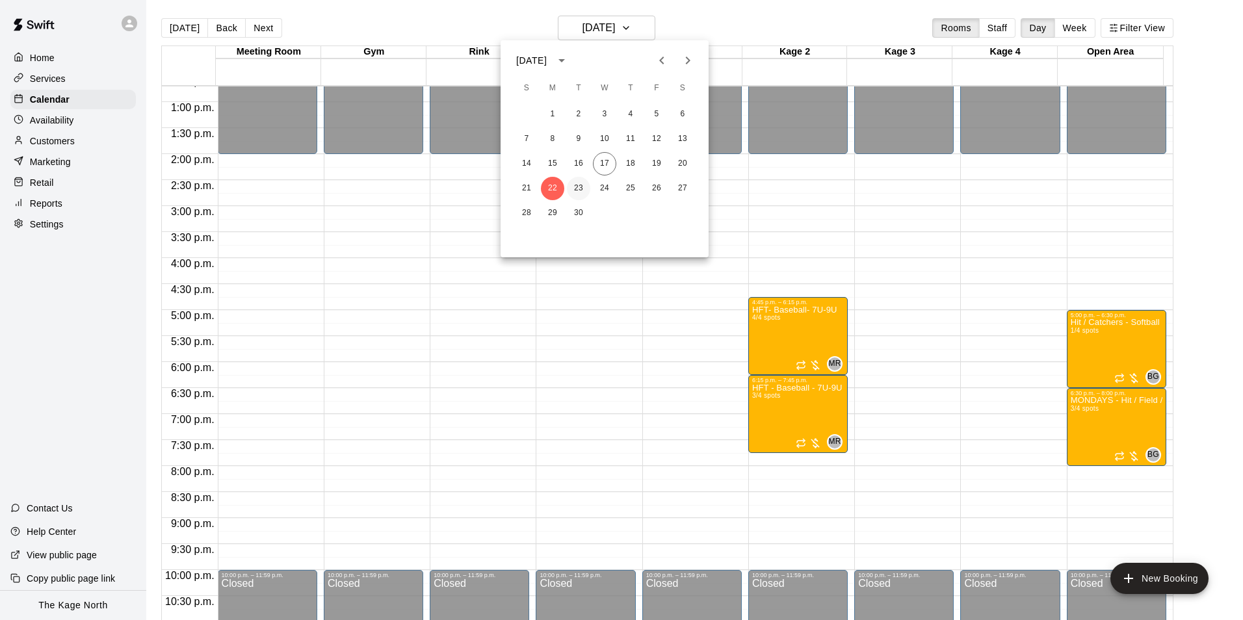
click at [576, 189] on button "23" at bounding box center [578, 188] width 23 height 23
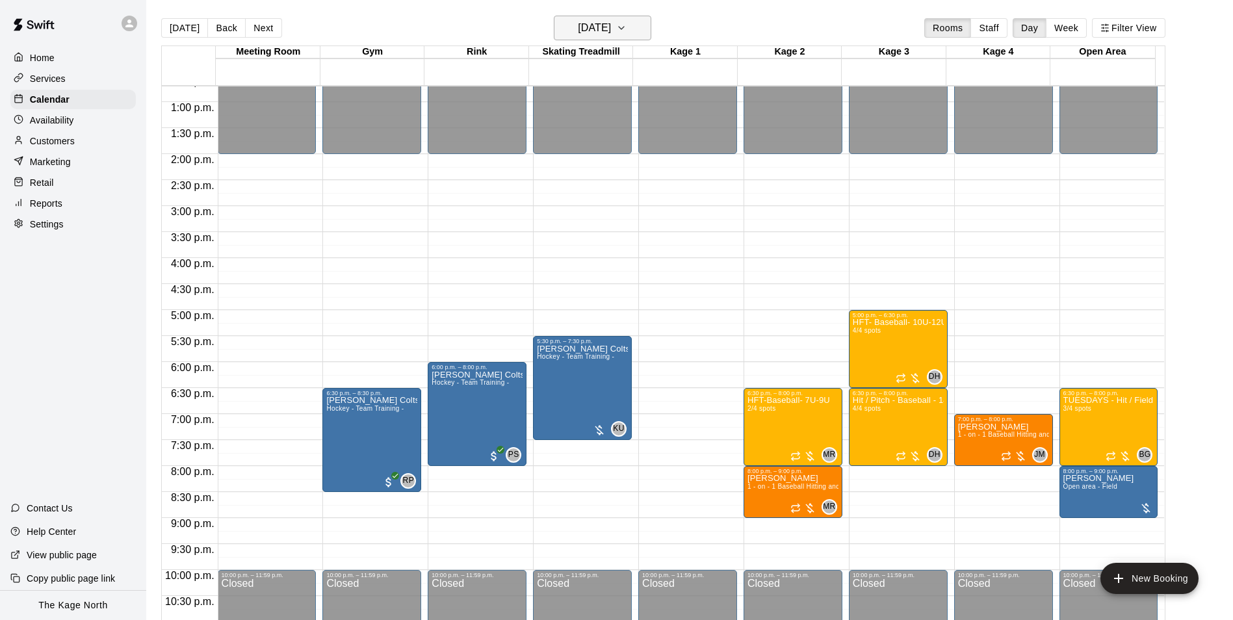
click at [611, 23] on h6 "[DATE]" at bounding box center [594, 28] width 33 height 18
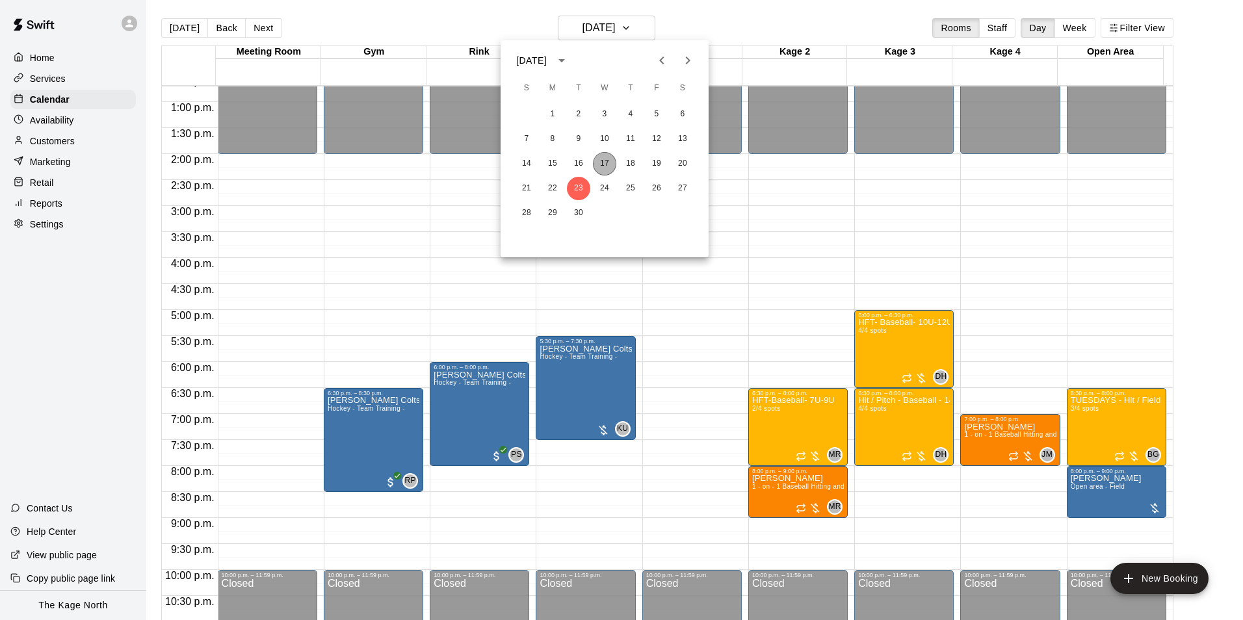
click at [606, 161] on button "17" at bounding box center [604, 163] width 23 height 23
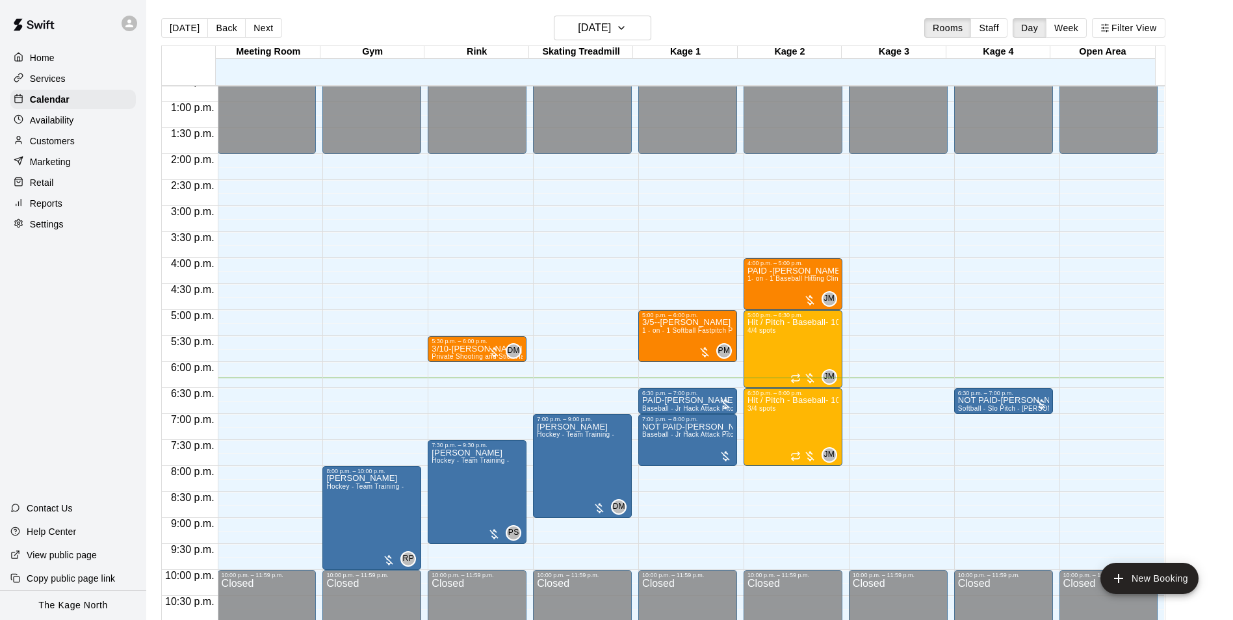
click at [50, 55] on p "Home" at bounding box center [42, 57] width 25 height 13
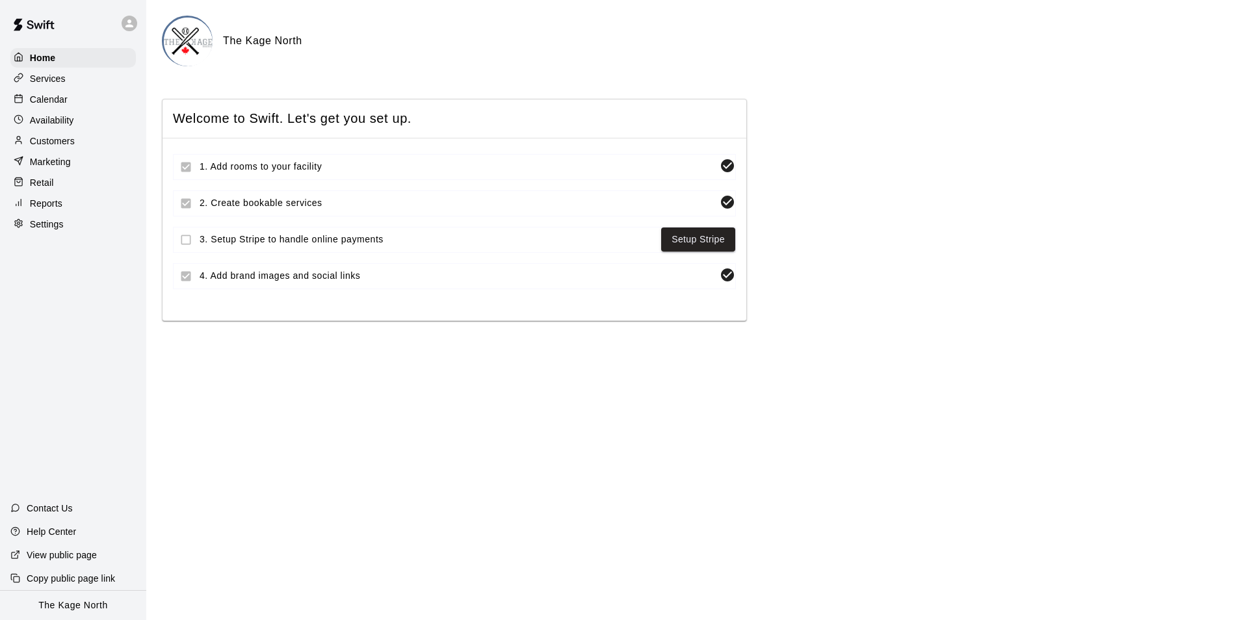
click at [60, 103] on p "Calendar" at bounding box center [49, 99] width 38 height 13
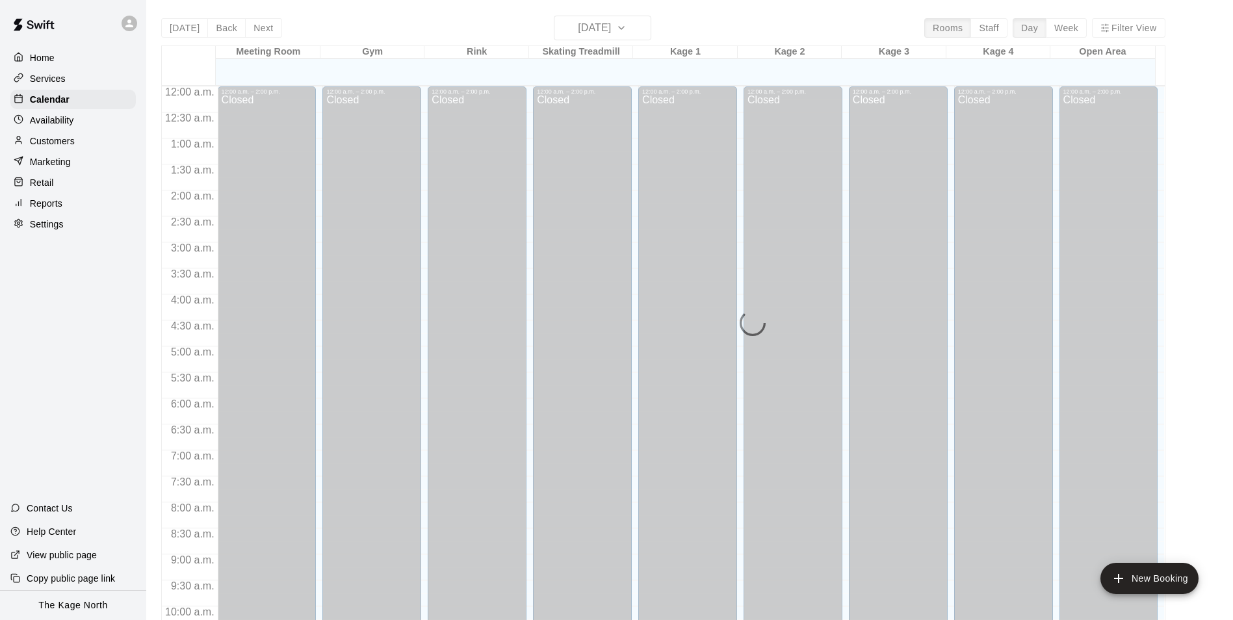
scroll to position [660, 0]
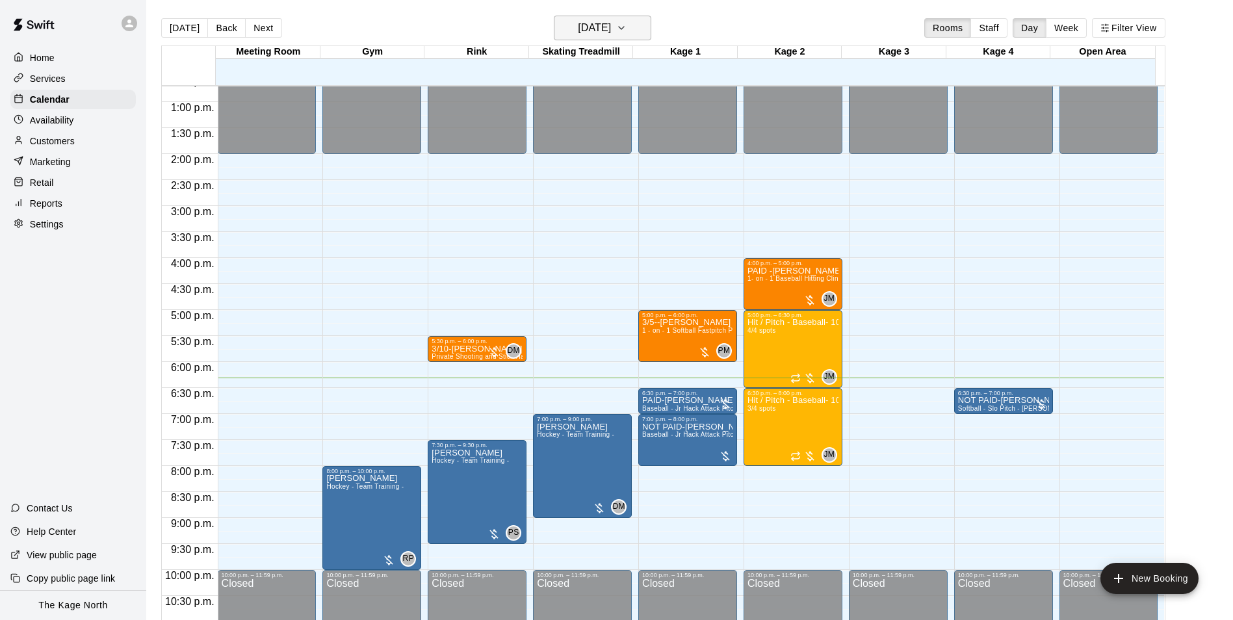
click at [602, 33] on h6 "[DATE]" at bounding box center [594, 28] width 33 height 18
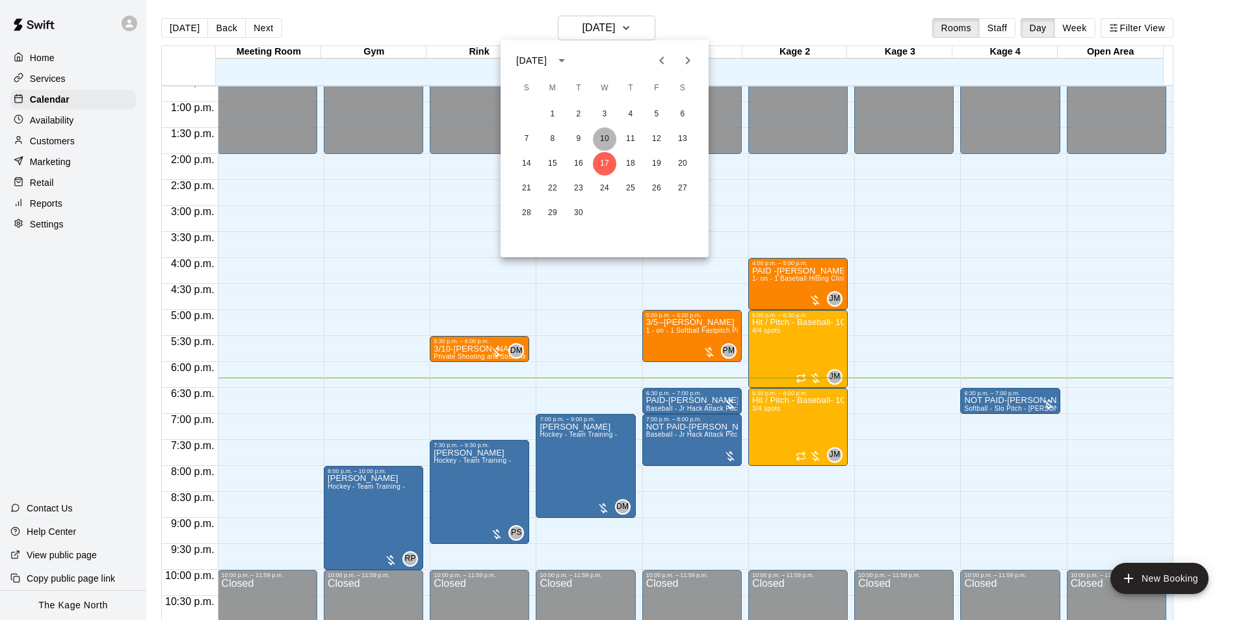
click at [600, 132] on button "10" at bounding box center [604, 138] width 23 height 23
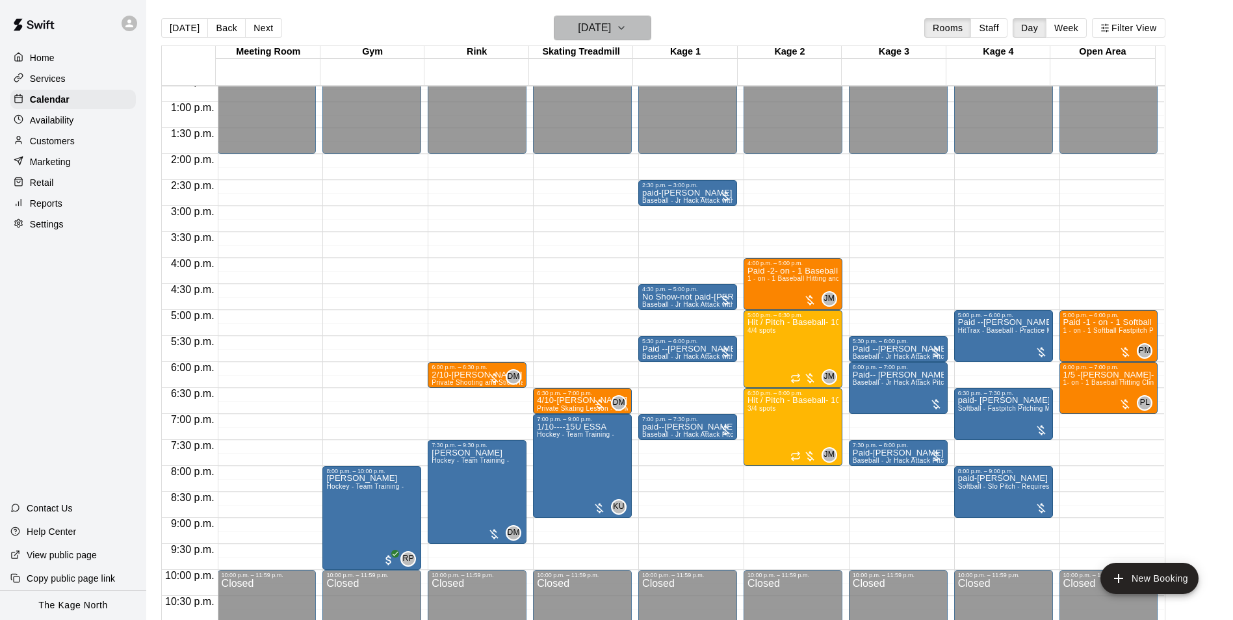
click at [611, 31] on h6 "[DATE]" at bounding box center [594, 28] width 33 height 18
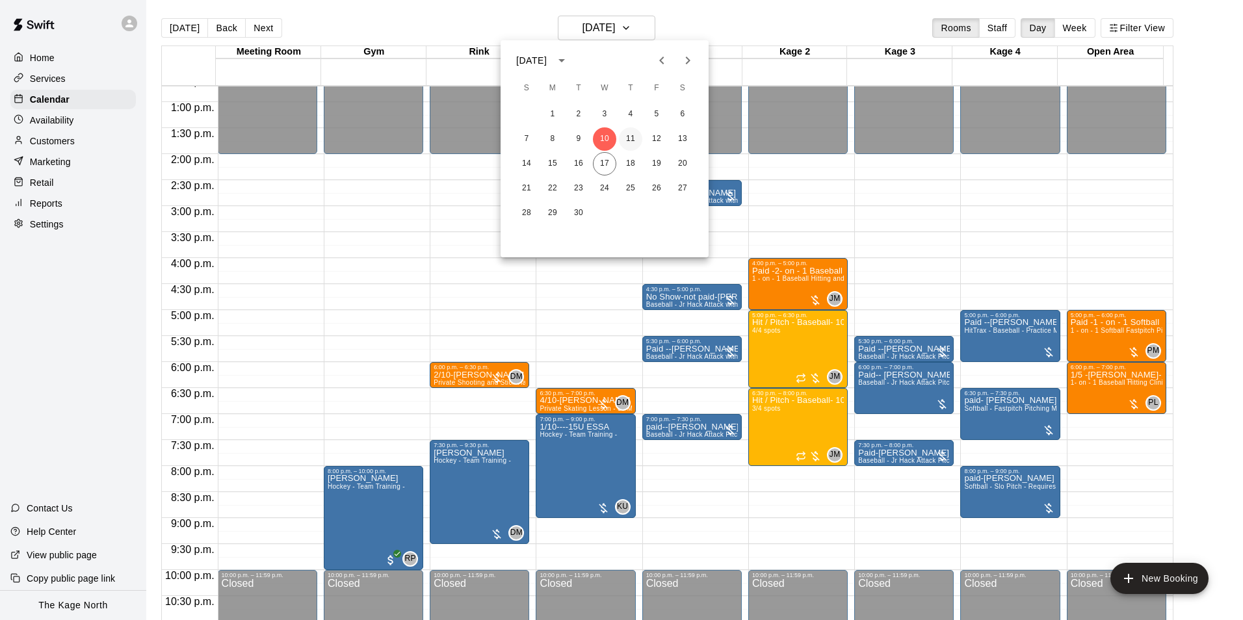
click at [613, 138] on button "11" at bounding box center [630, 138] width 23 height 23
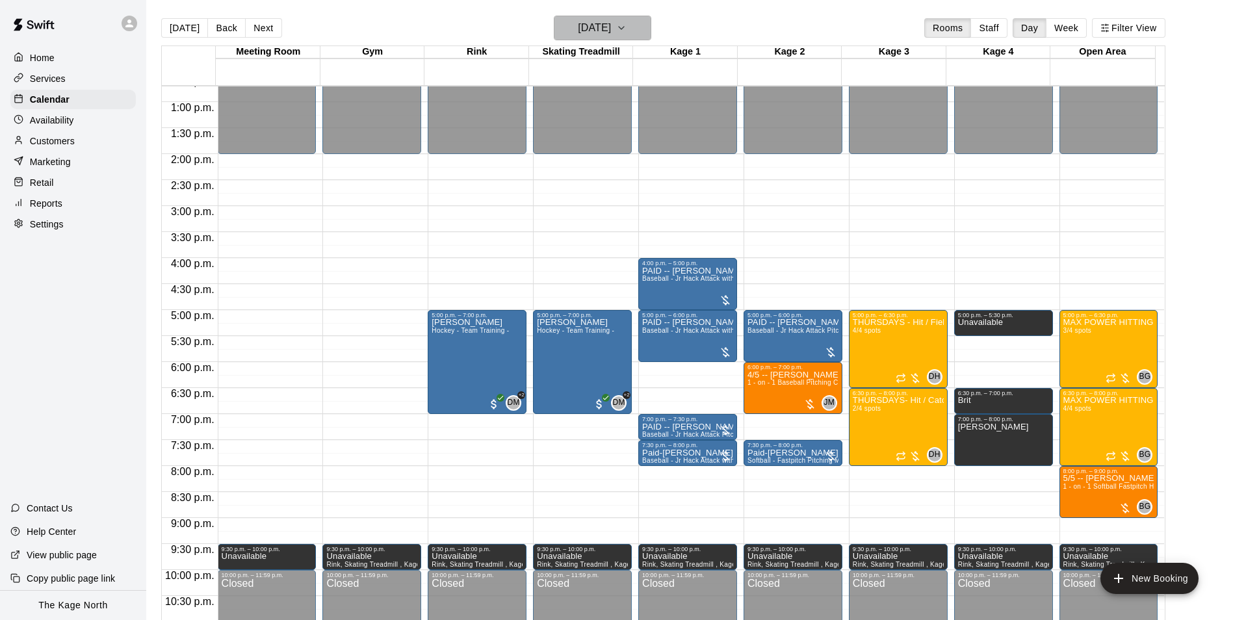
click at [611, 31] on h6 "[DATE]" at bounding box center [594, 28] width 33 height 18
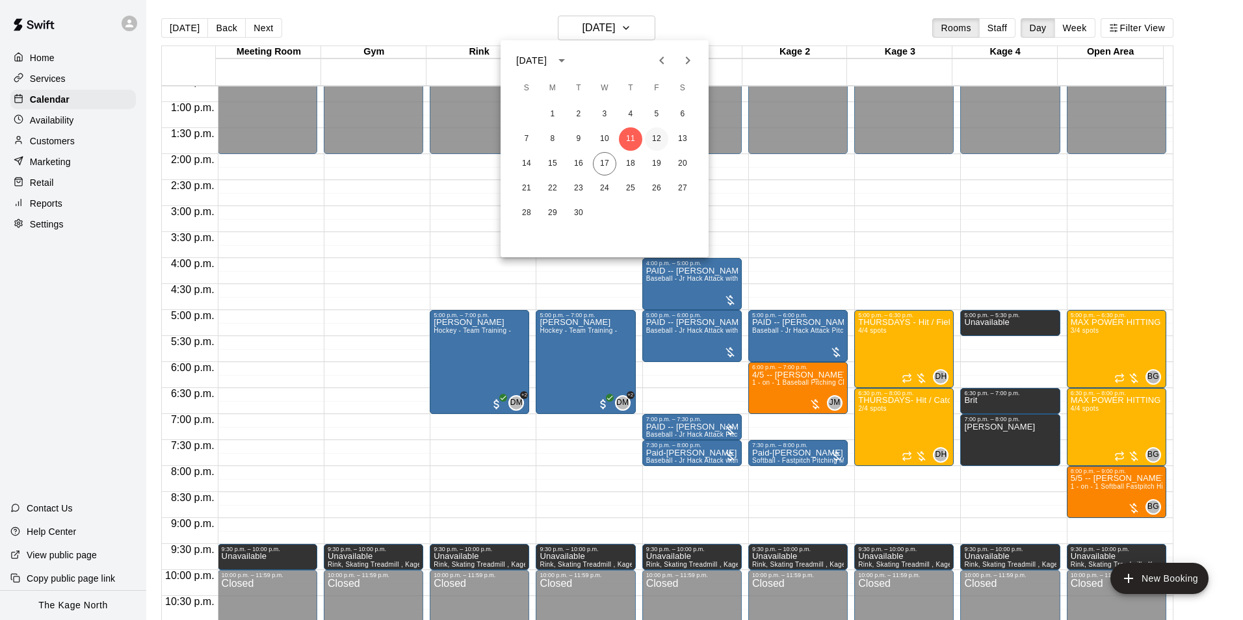
click at [613, 134] on button "12" at bounding box center [656, 138] width 23 height 23
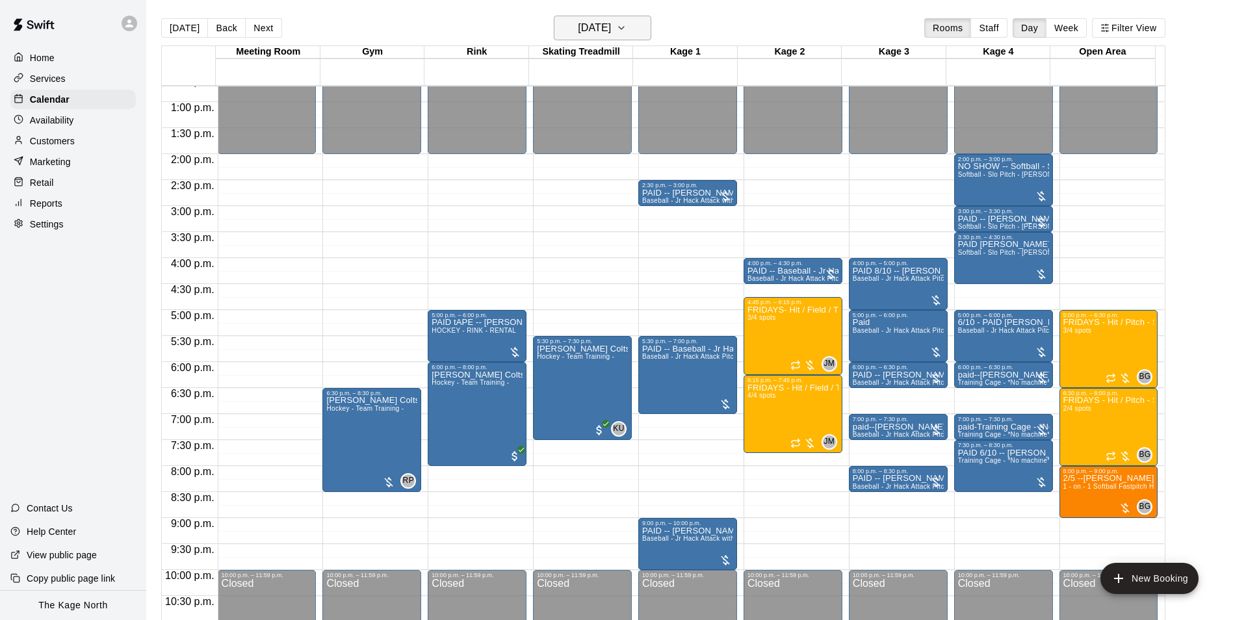
click at [606, 29] on h6 "[DATE]" at bounding box center [594, 28] width 33 height 18
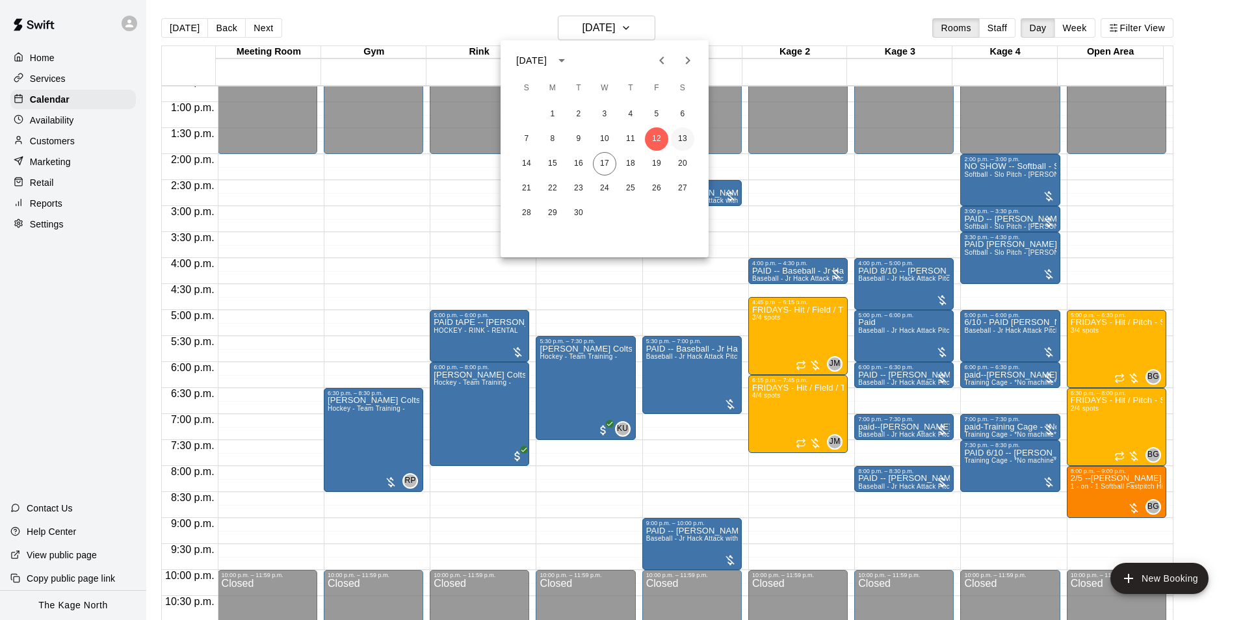
click at [613, 140] on button "13" at bounding box center [682, 138] width 23 height 23
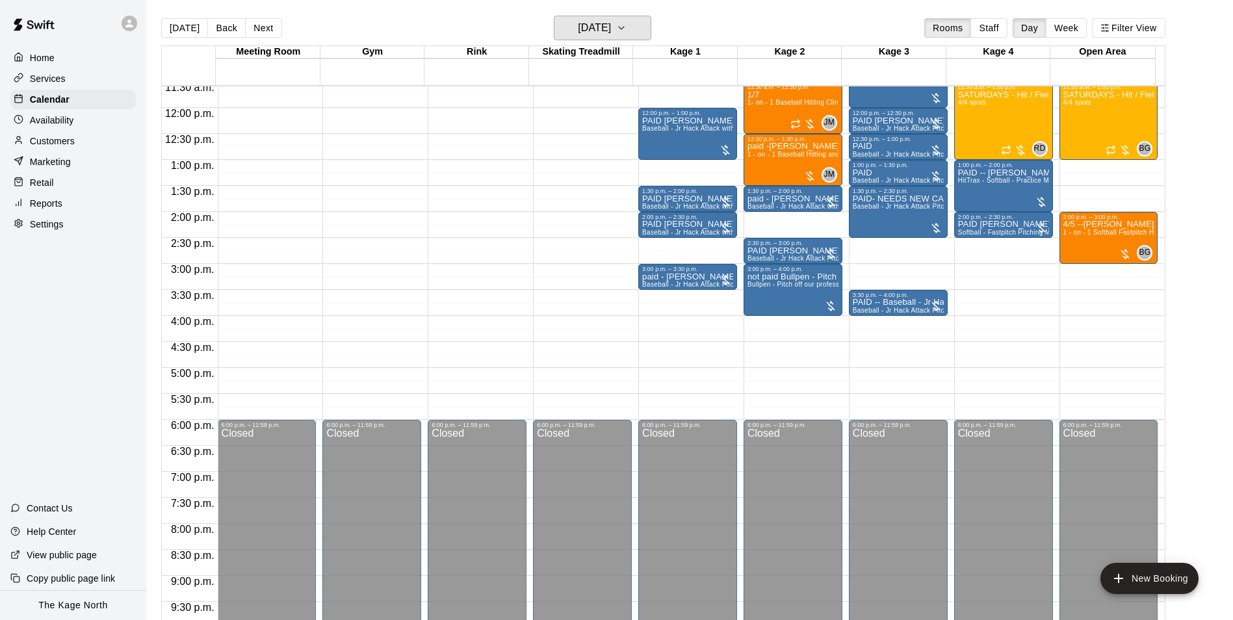
scroll to position [465, 0]
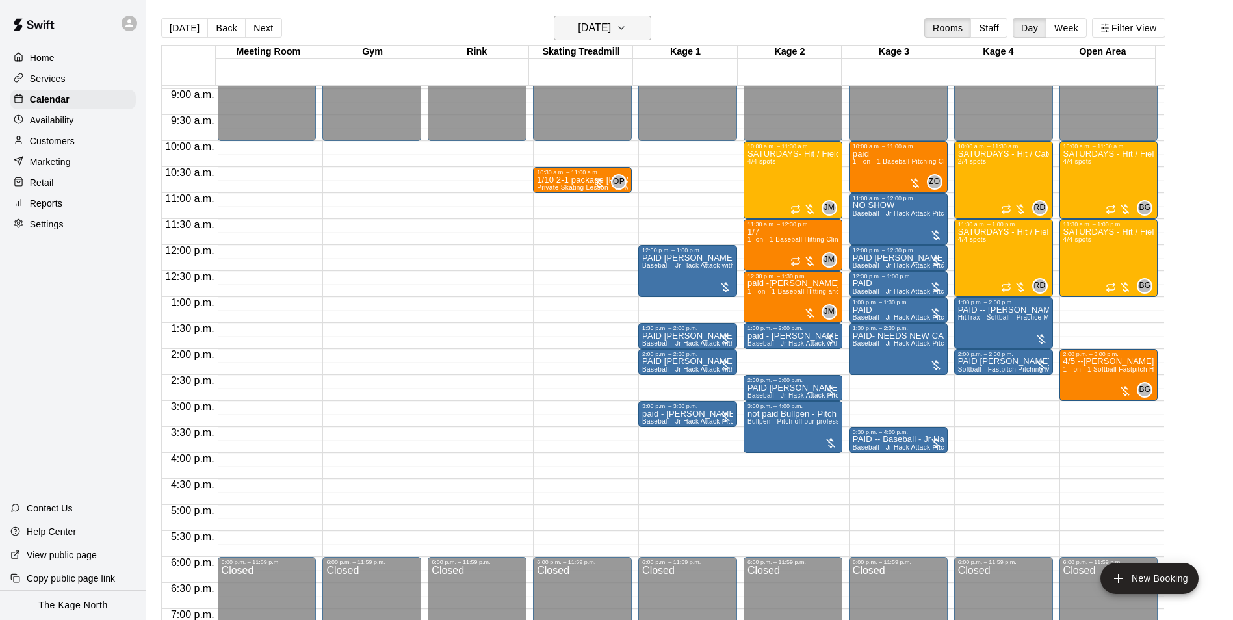
click at [611, 23] on h6 "[DATE]" at bounding box center [594, 28] width 33 height 18
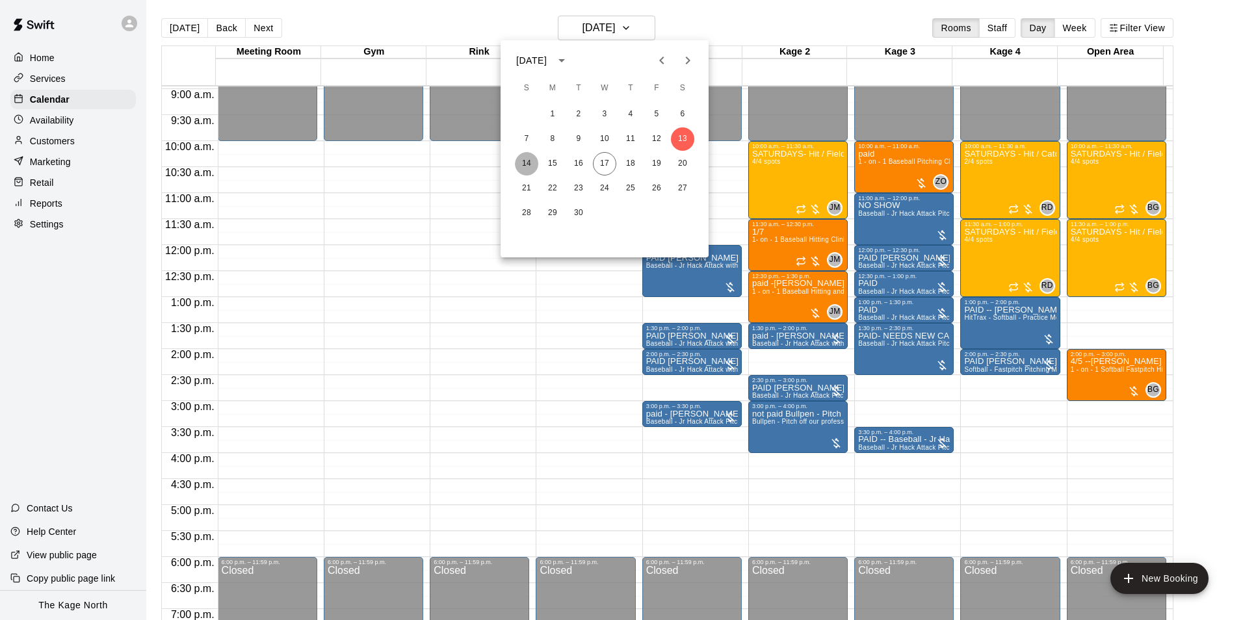
click at [530, 161] on button "14" at bounding box center [526, 163] width 23 height 23
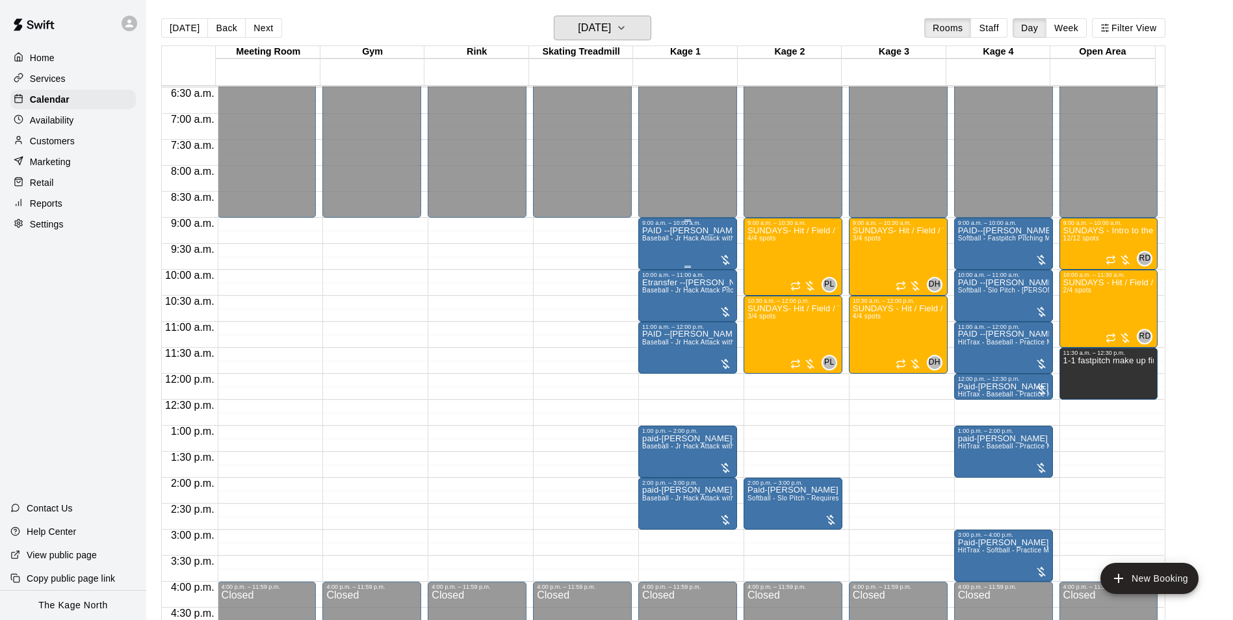
scroll to position [335, 0]
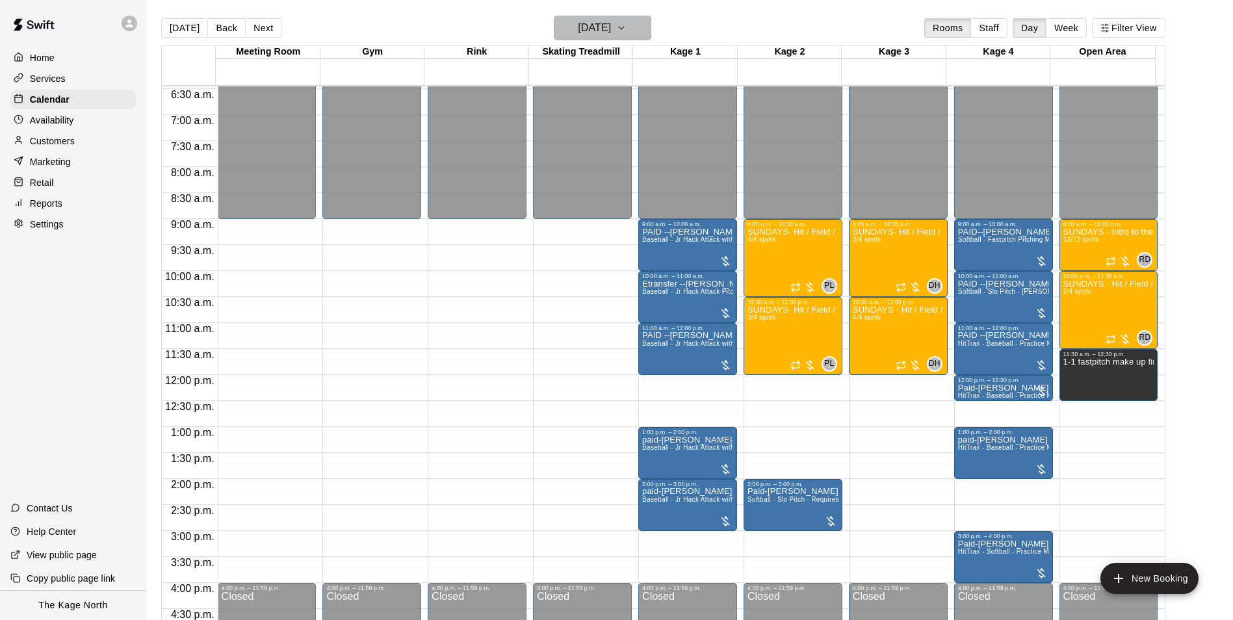
click at [611, 26] on h6 "[DATE]" at bounding box center [594, 28] width 33 height 18
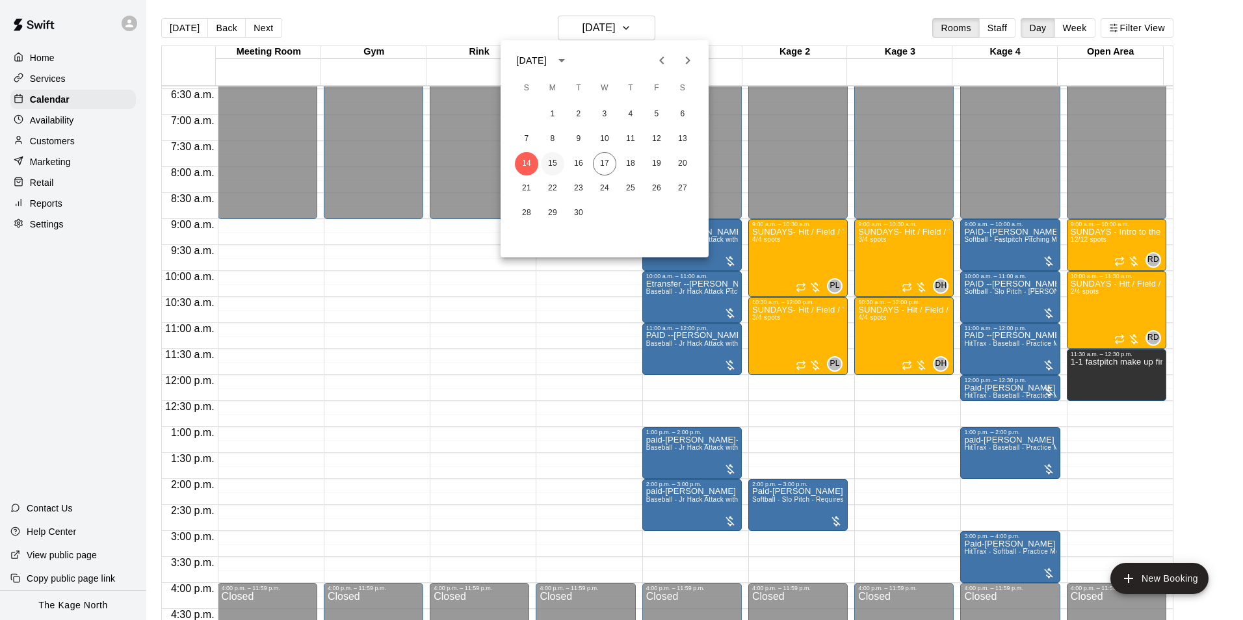
click at [554, 158] on button "15" at bounding box center [552, 163] width 23 height 23
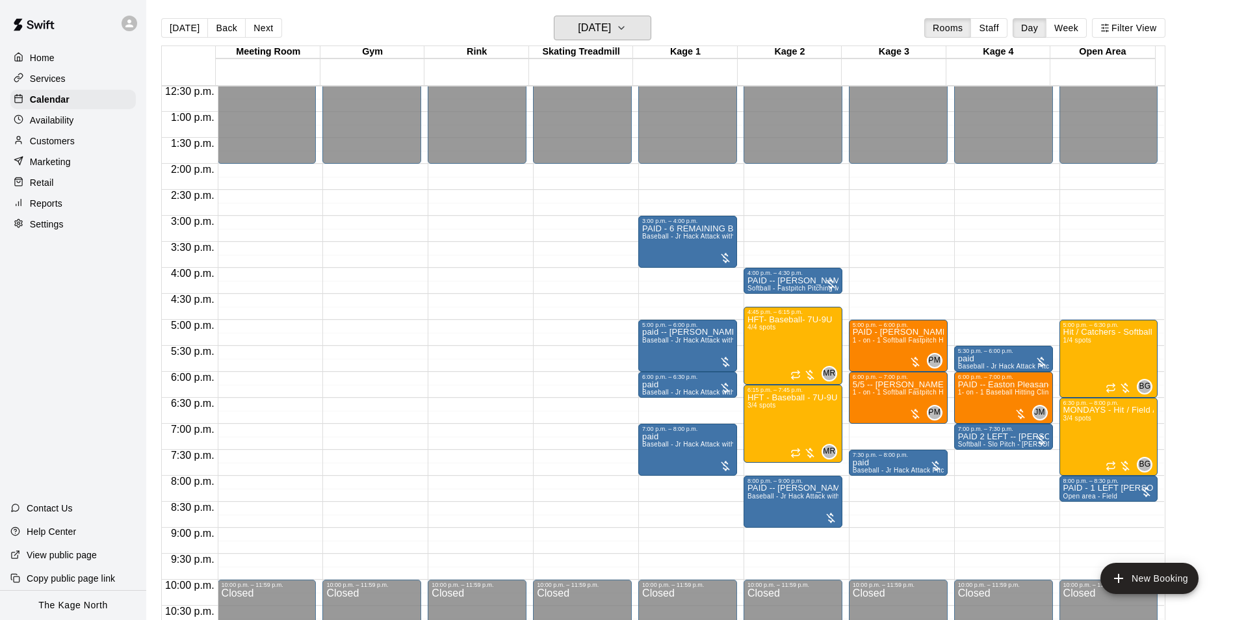
scroll to position [660, 0]
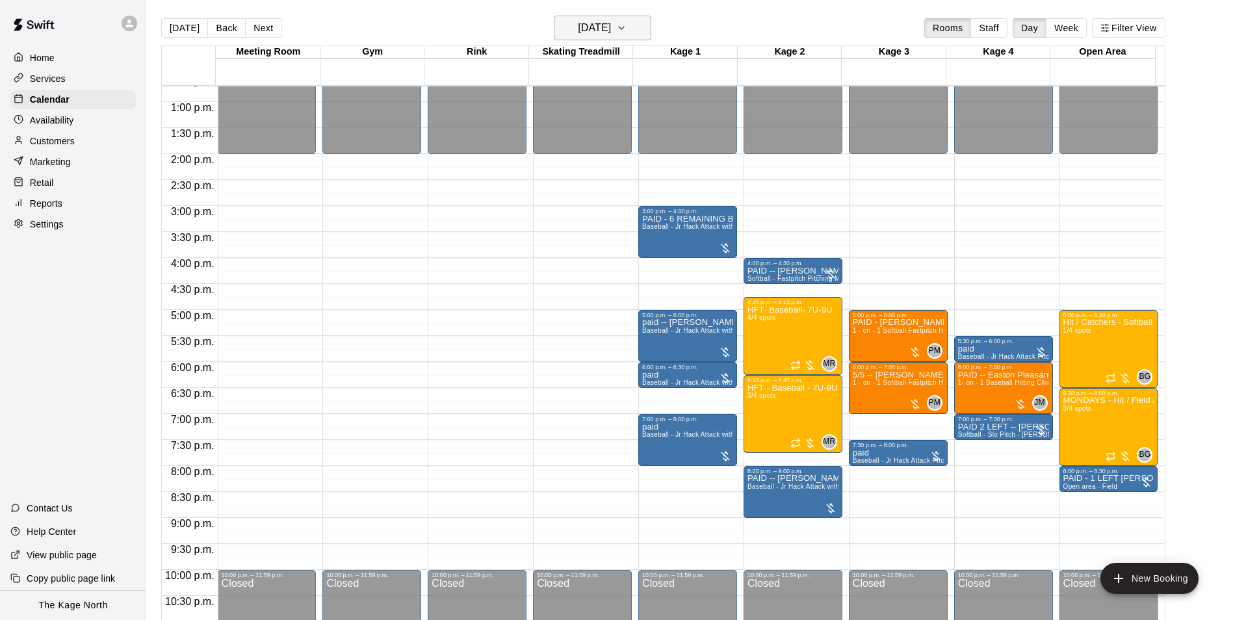
click at [608, 29] on h6 "[DATE]" at bounding box center [594, 28] width 33 height 18
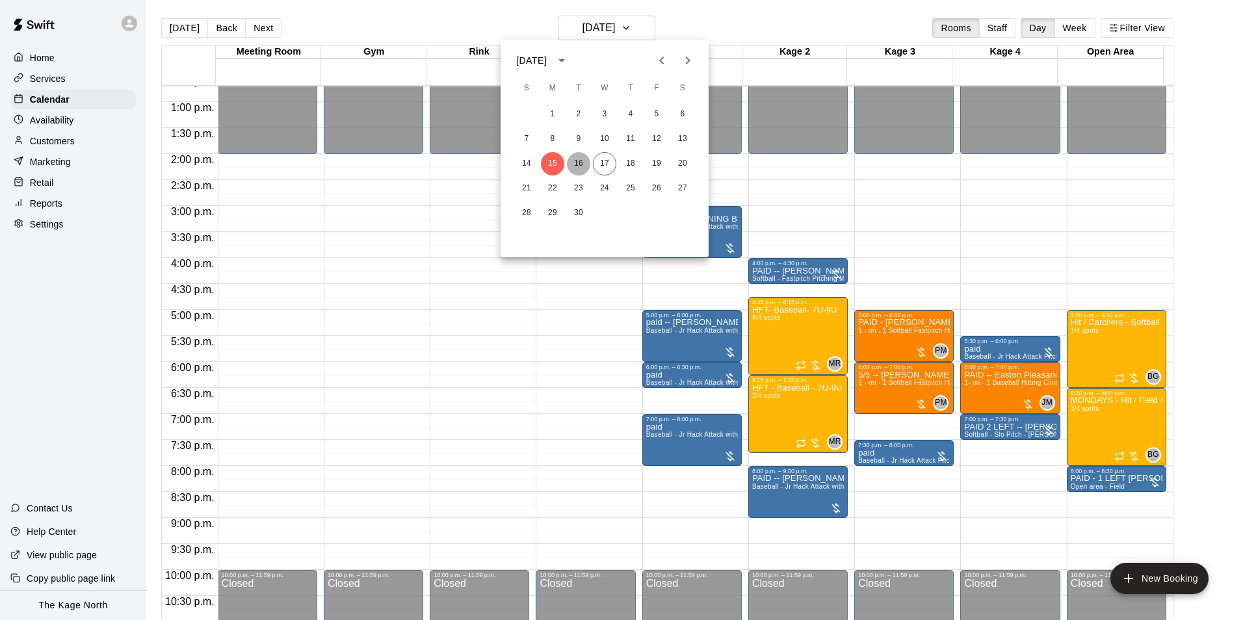
click at [580, 162] on button "16" at bounding box center [578, 163] width 23 height 23
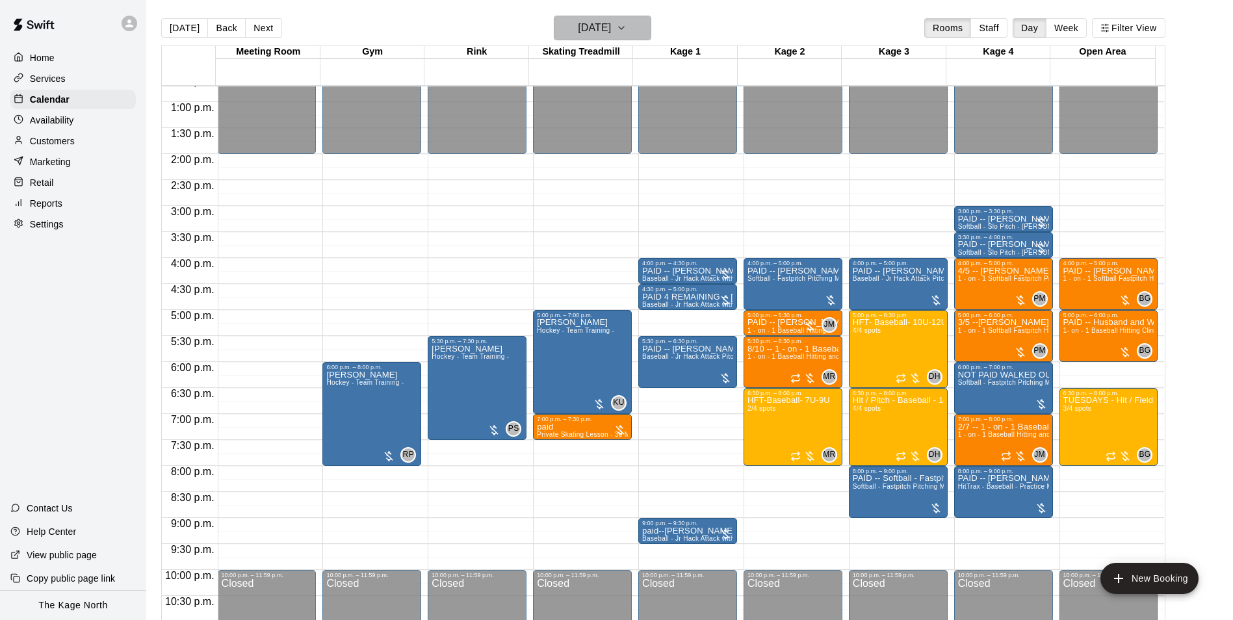
click at [611, 29] on h6 "[DATE]" at bounding box center [594, 28] width 33 height 18
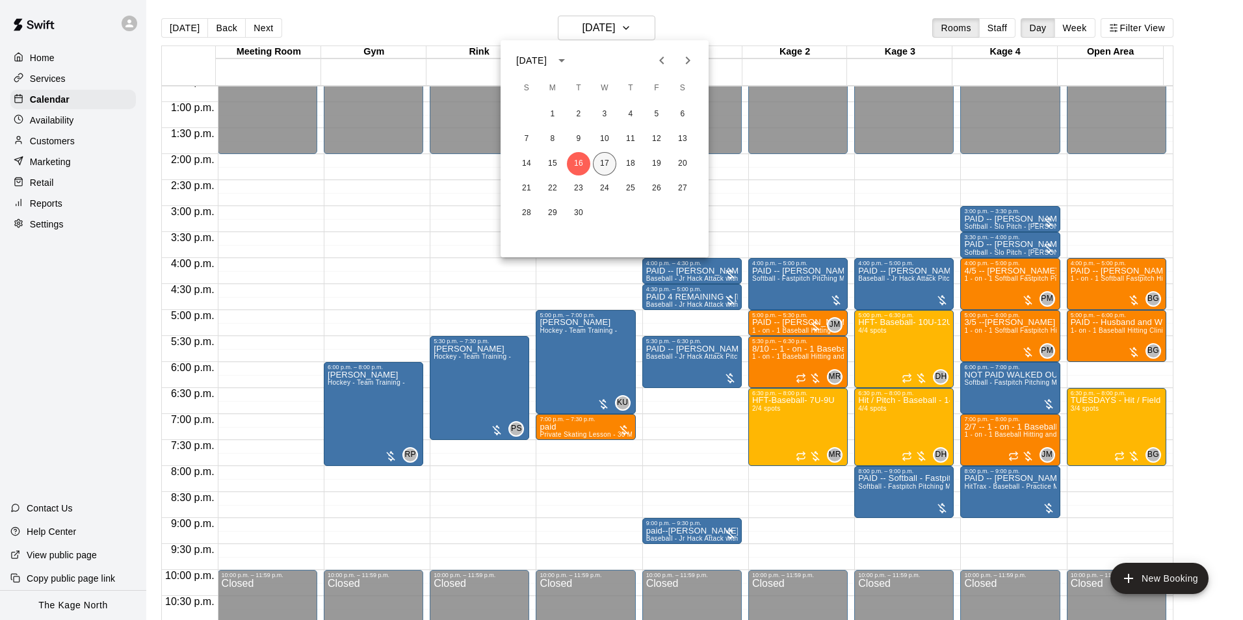
click at [600, 161] on button "17" at bounding box center [604, 163] width 23 height 23
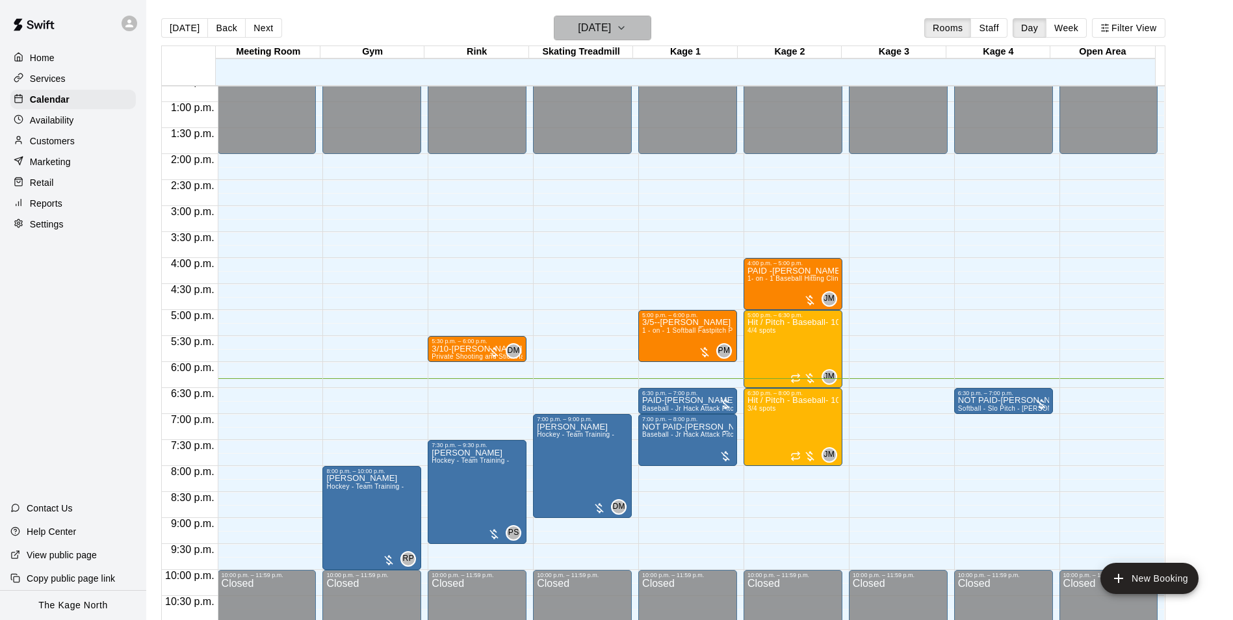
click at [600, 23] on h6 "[DATE]" at bounding box center [594, 28] width 33 height 18
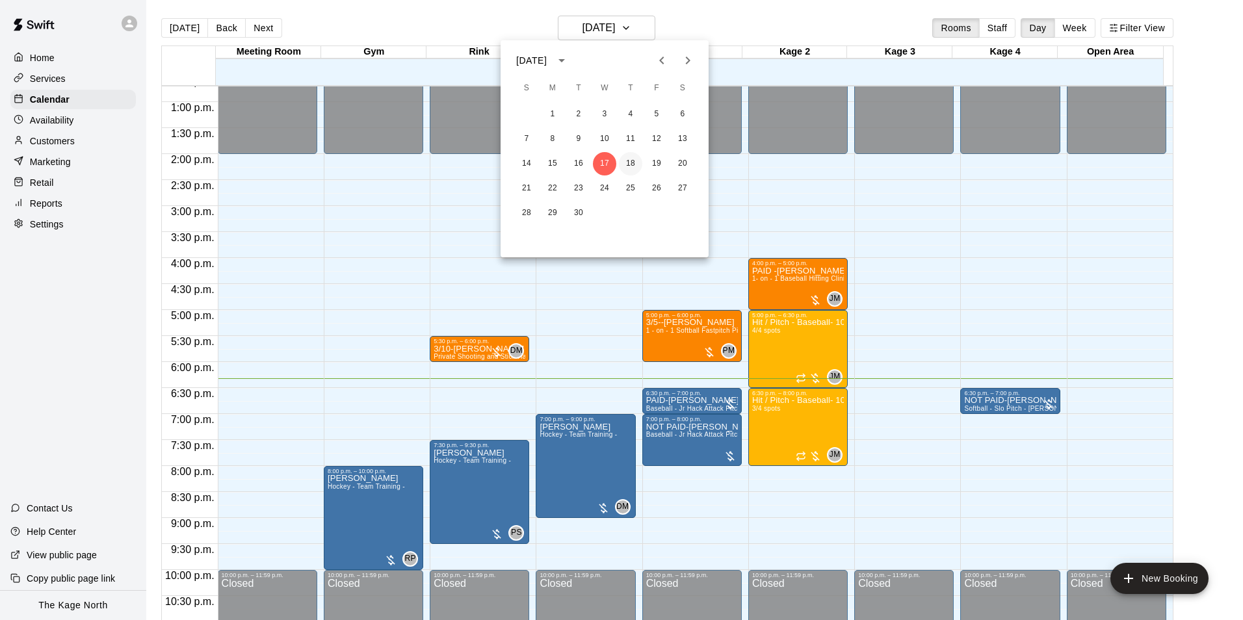
click at [613, 166] on button "18" at bounding box center [630, 163] width 23 height 23
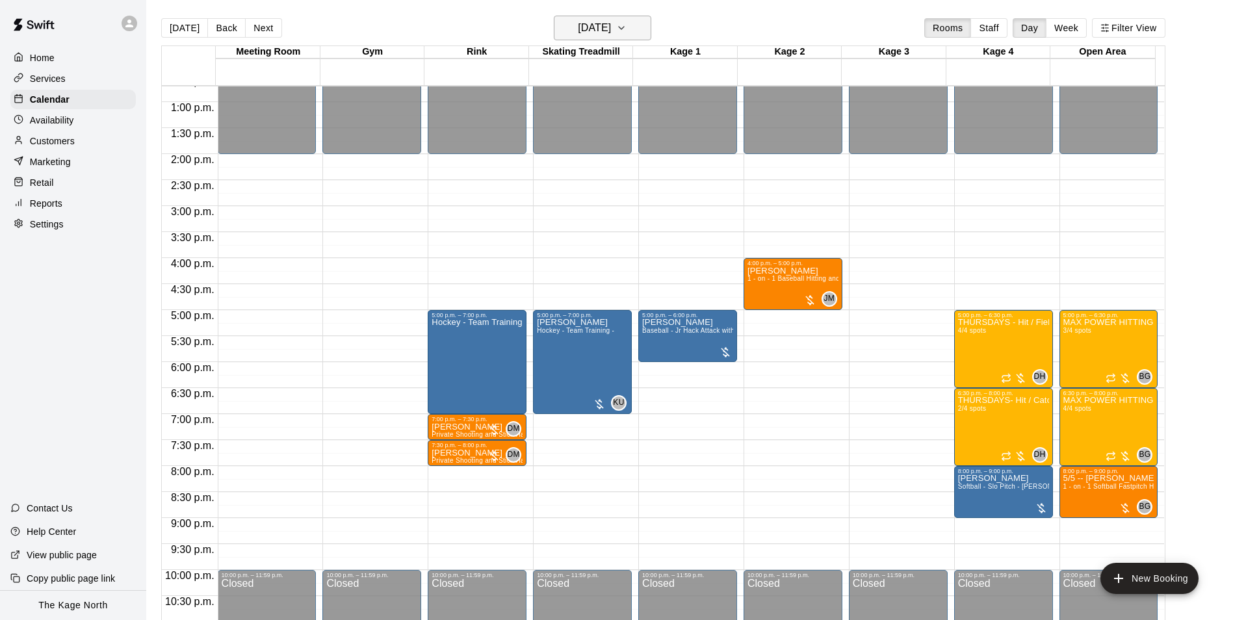
click at [613, 25] on button "[DATE]" at bounding box center [602, 28] width 97 height 25
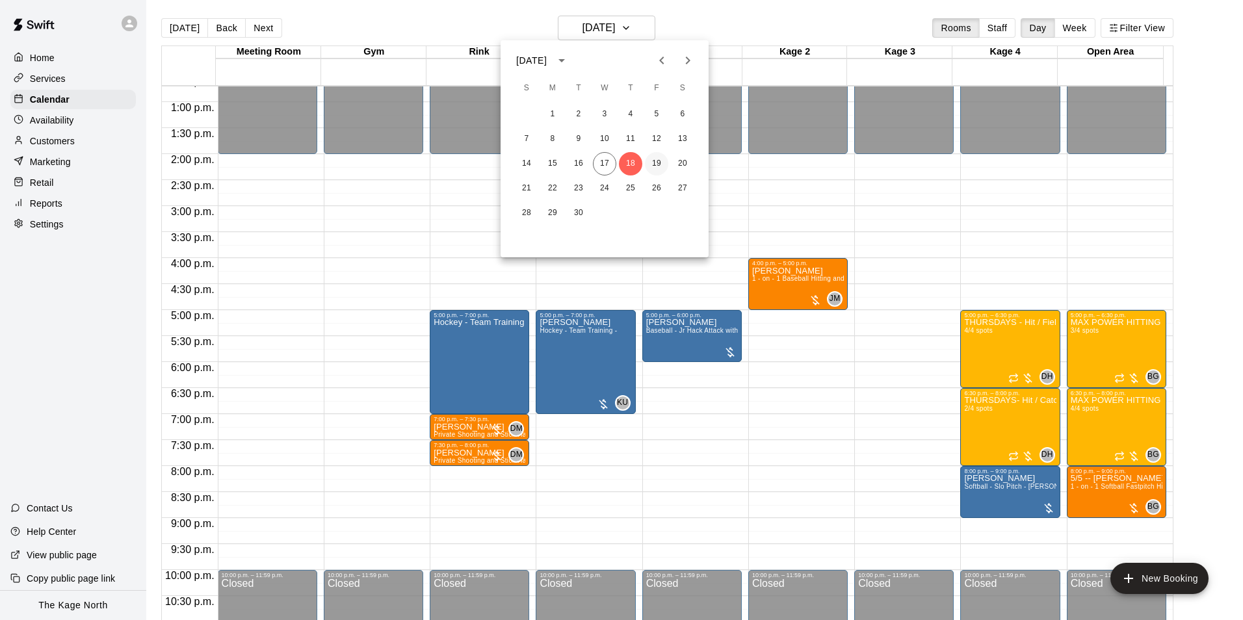
click at [613, 161] on button "19" at bounding box center [656, 163] width 23 height 23
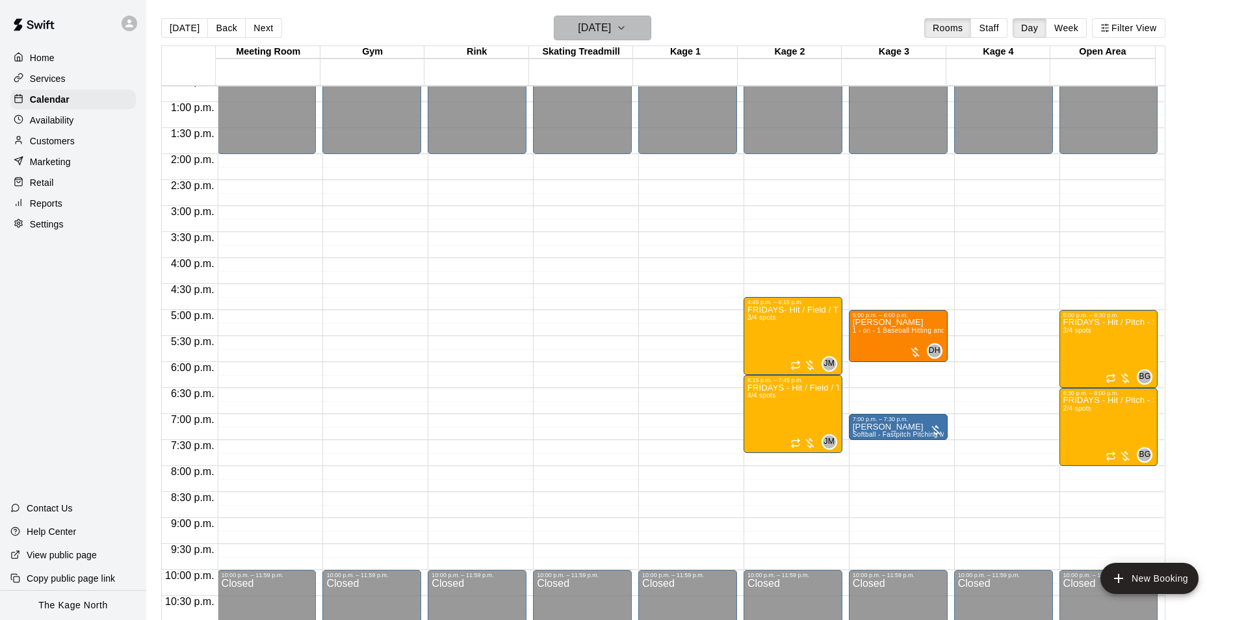
click at [611, 25] on h6 "[DATE]" at bounding box center [594, 28] width 33 height 18
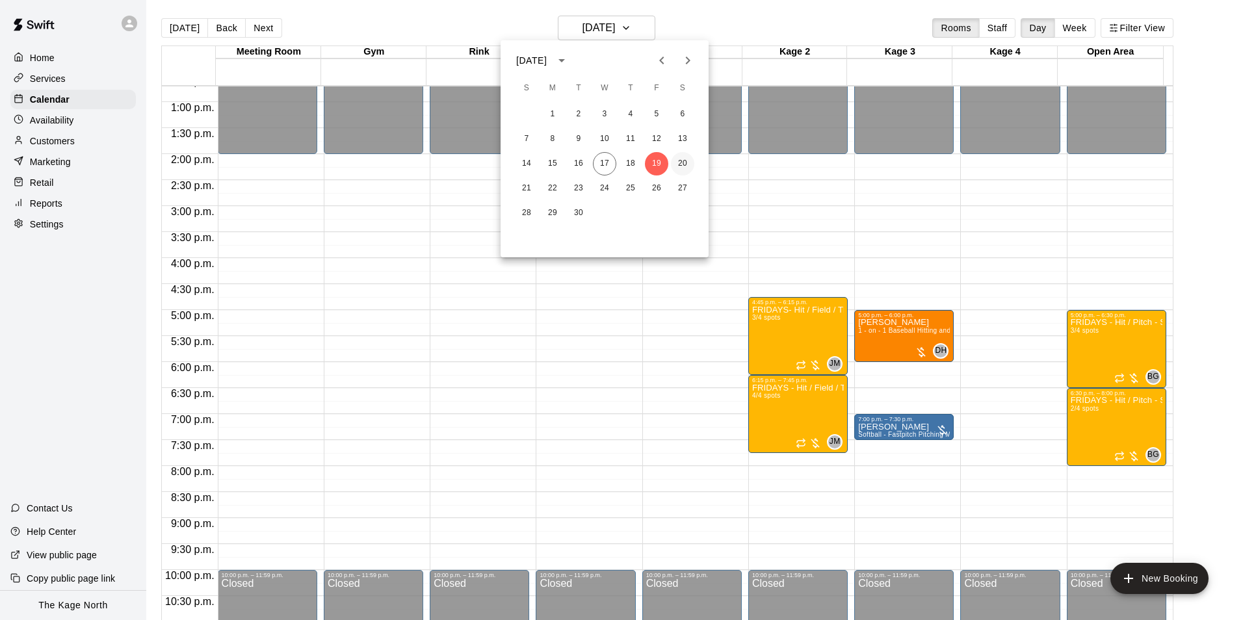
click at [613, 159] on button "20" at bounding box center [682, 163] width 23 height 23
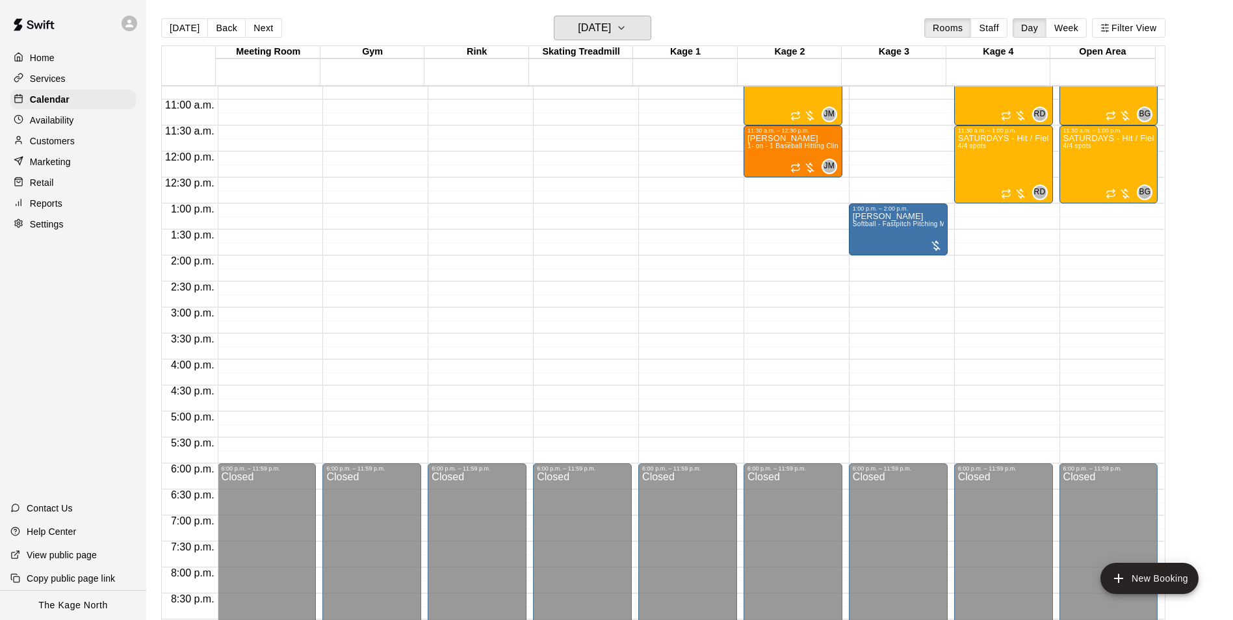
scroll to position [465, 0]
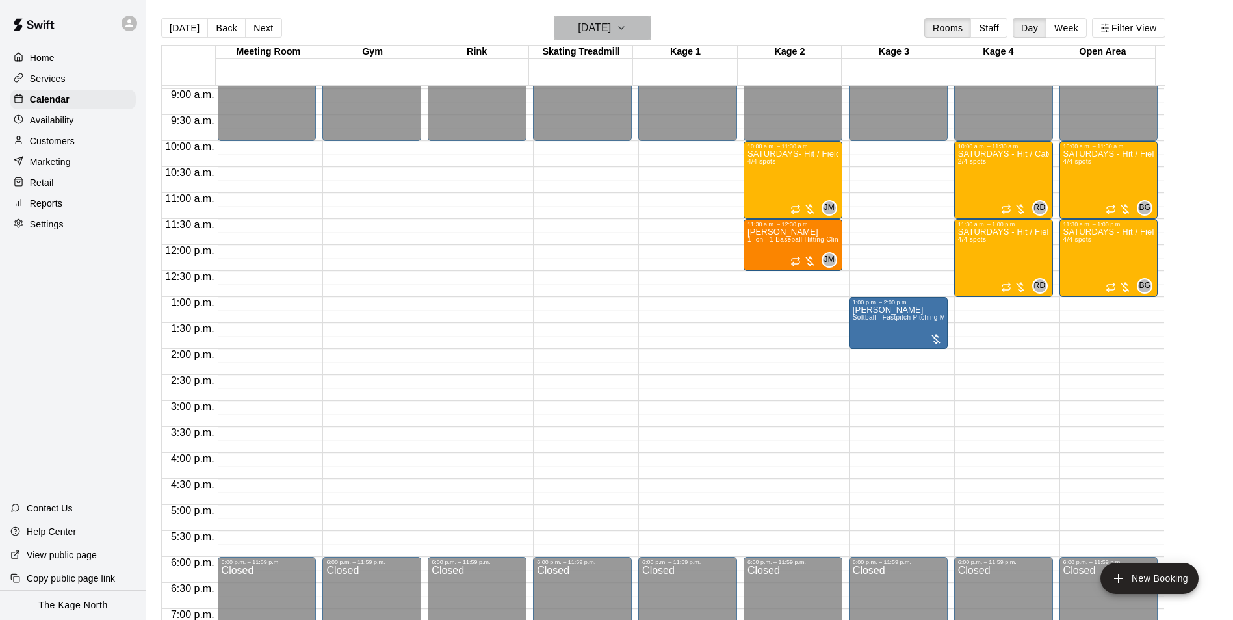
click at [604, 19] on h6 "[DATE]" at bounding box center [594, 28] width 33 height 18
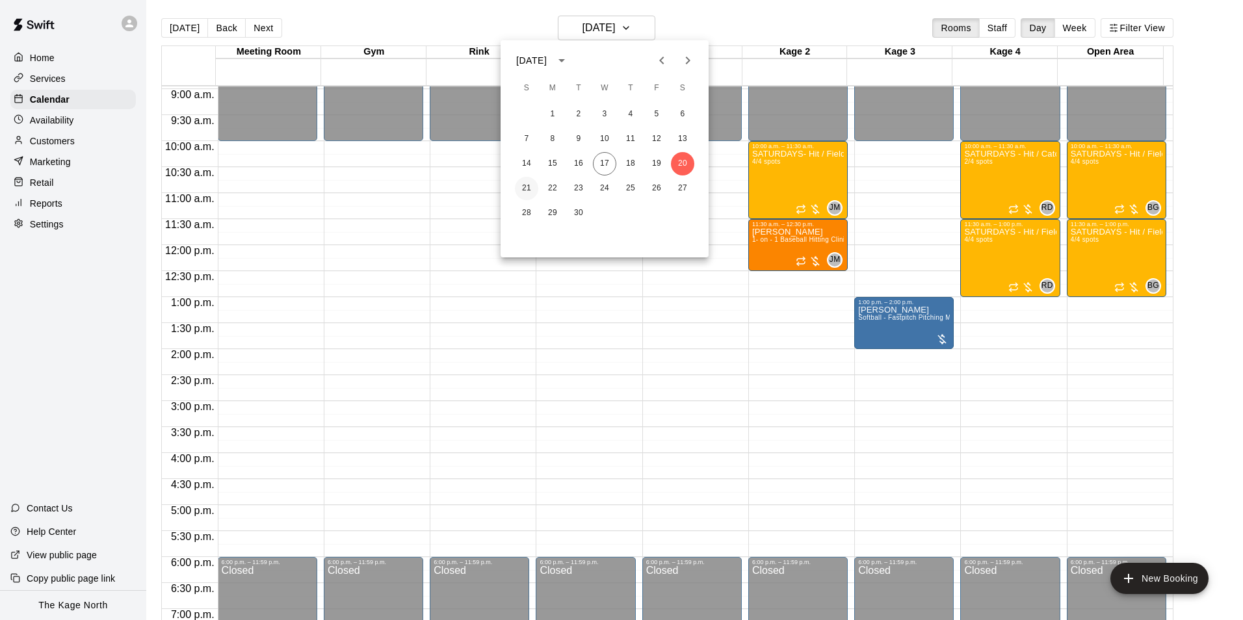
click at [527, 187] on button "21" at bounding box center [526, 188] width 23 height 23
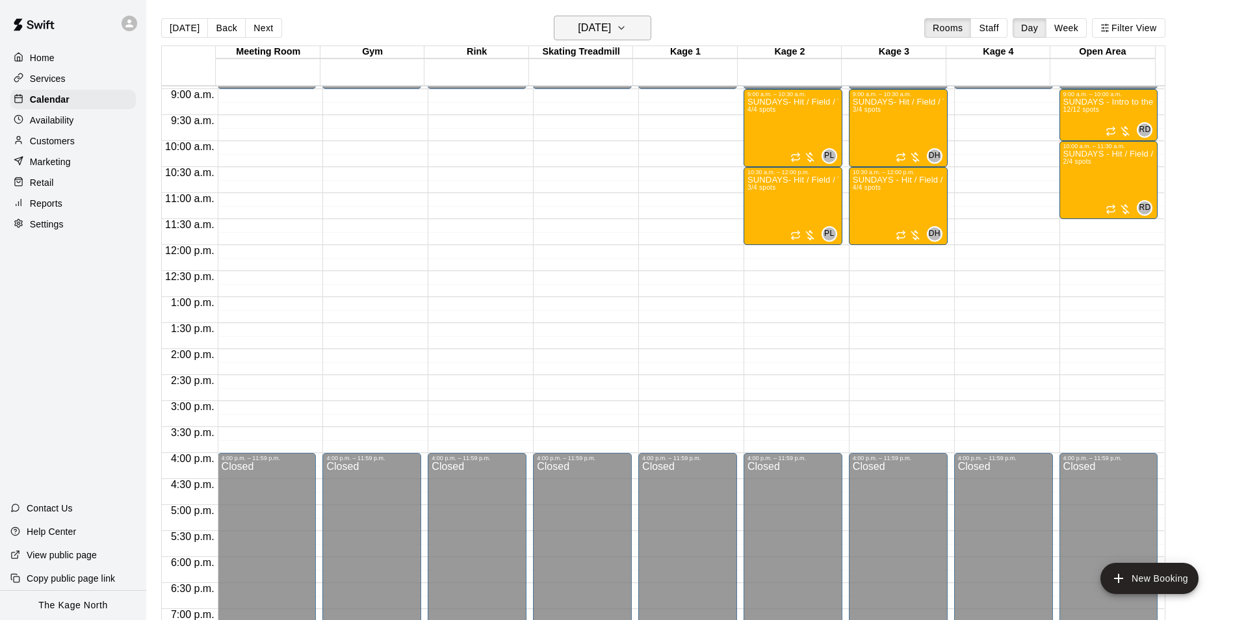
click at [611, 27] on h6 "[DATE]" at bounding box center [594, 28] width 33 height 18
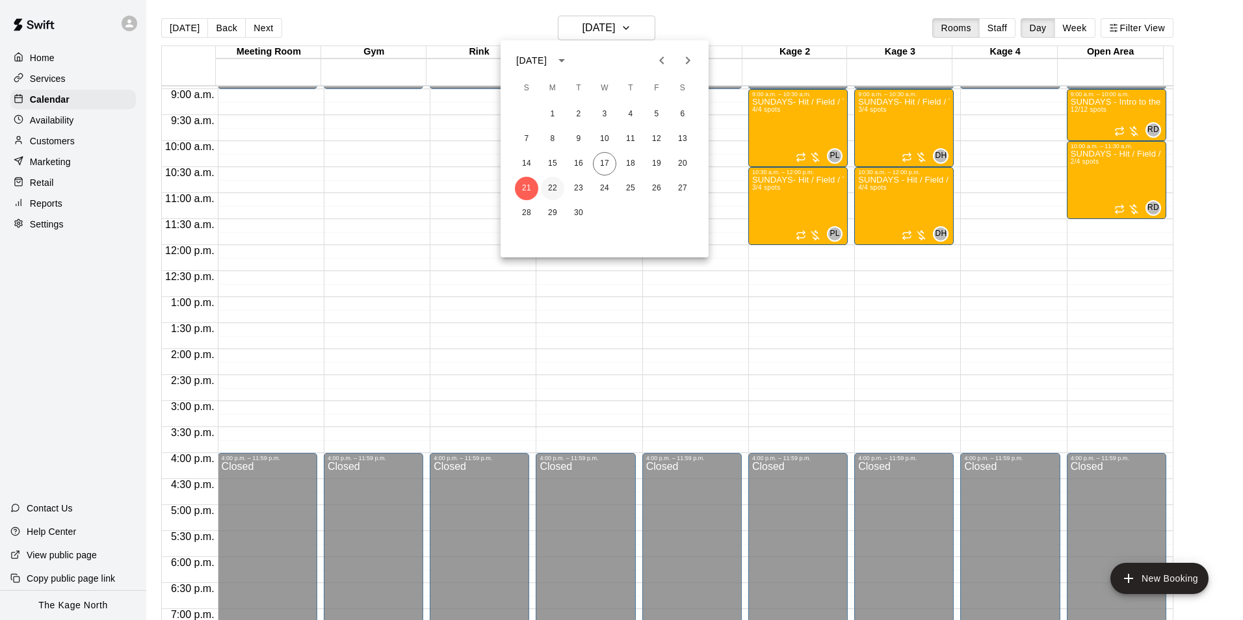
click at [551, 188] on button "22" at bounding box center [552, 188] width 23 height 23
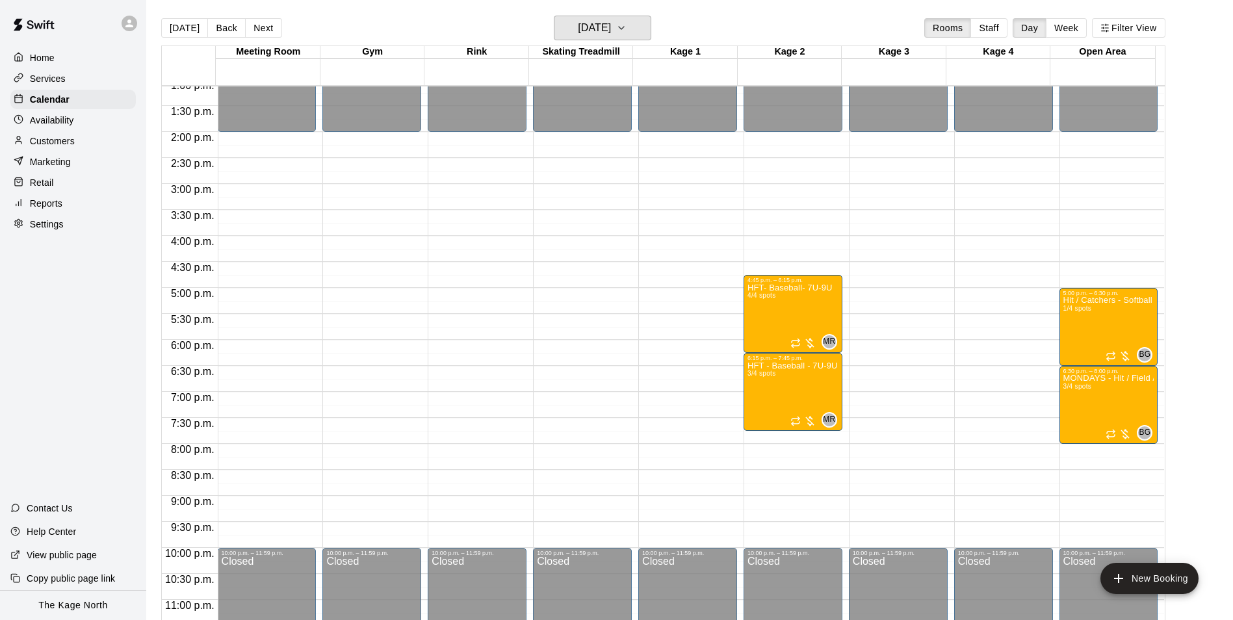
scroll to position [701, 0]
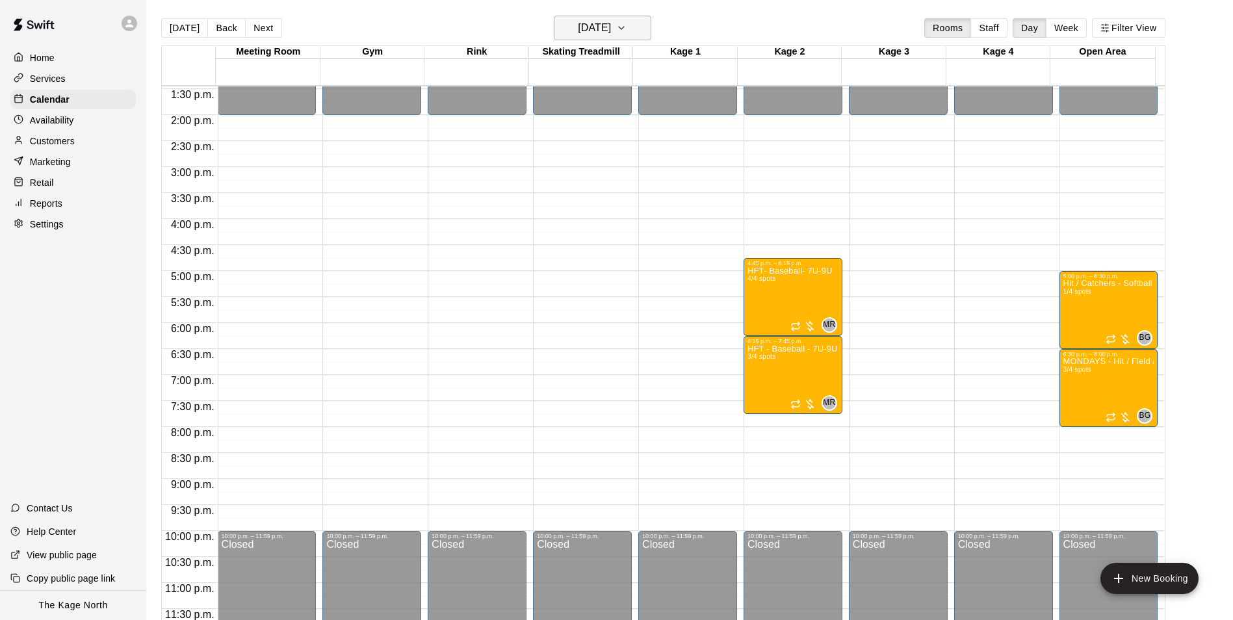
click at [608, 28] on h6 "[DATE]" at bounding box center [594, 28] width 33 height 18
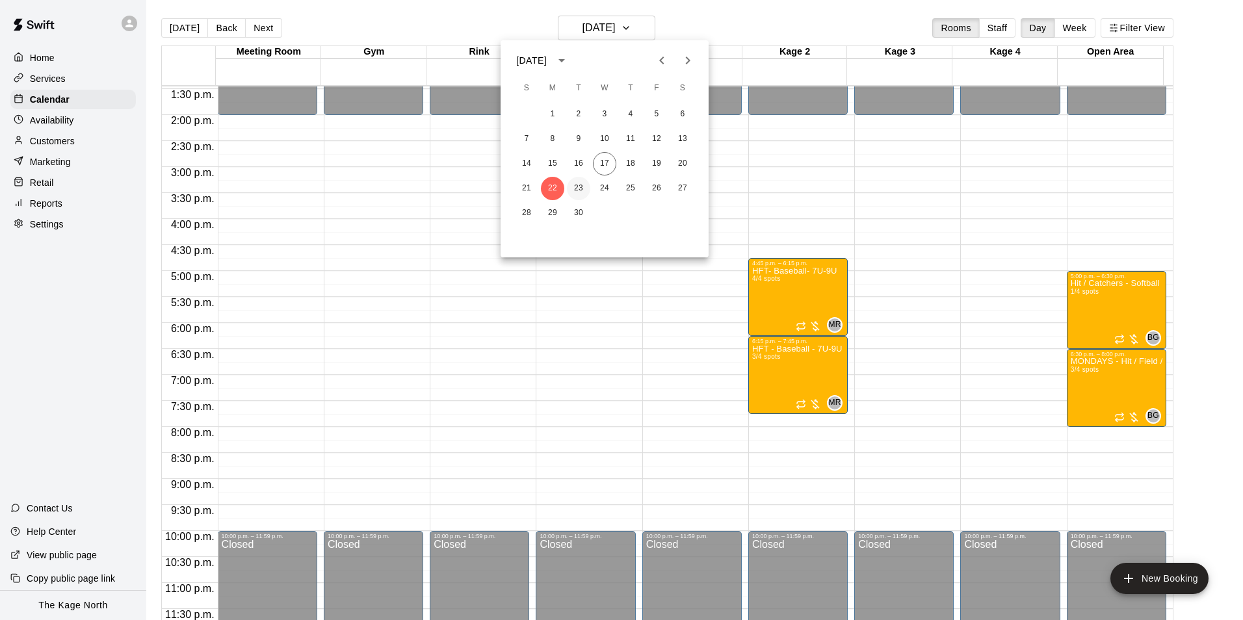
click at [581, 187] on button "23" at bounding box center [578, 188] width 23 height 23
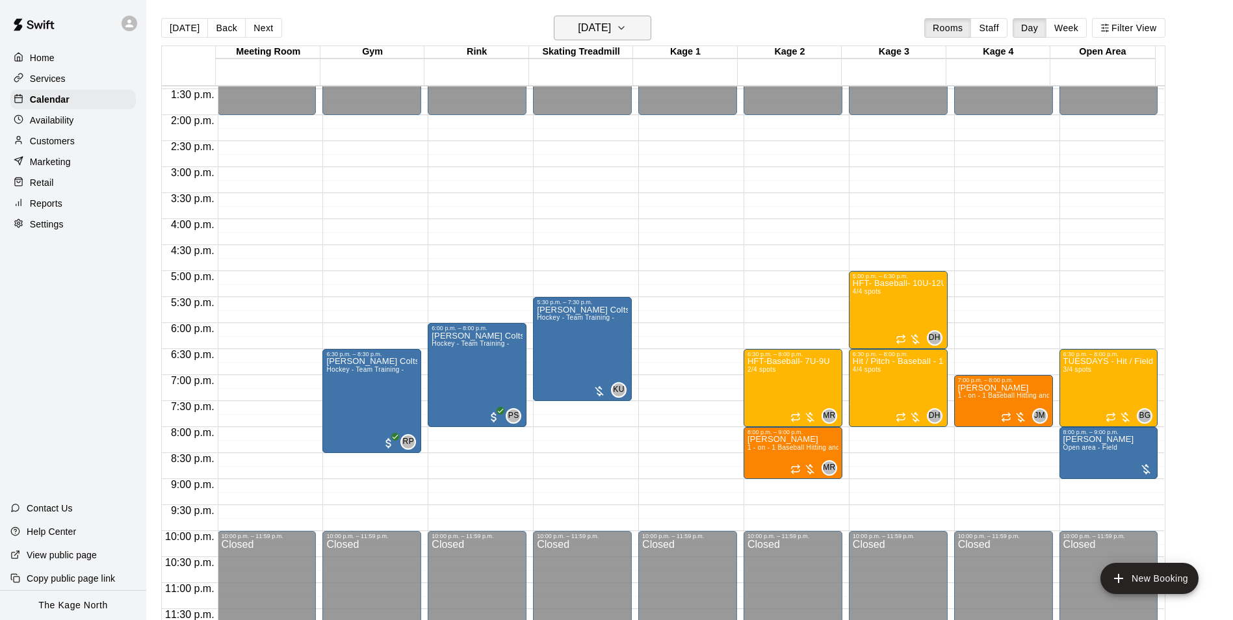
click at [611, 25] on h6 "[DATE]" at bounding box center [594, 28] width 33 height 18
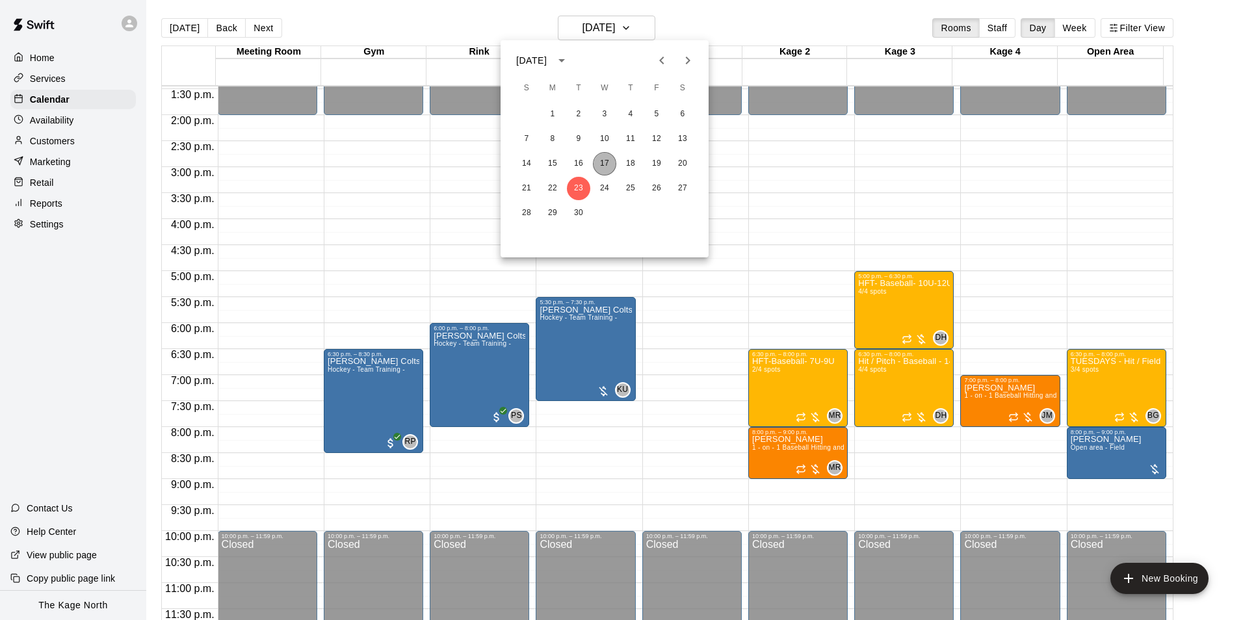
click at [599, 161] on button "17" at bounding box center [604, 163] width 23 height 23
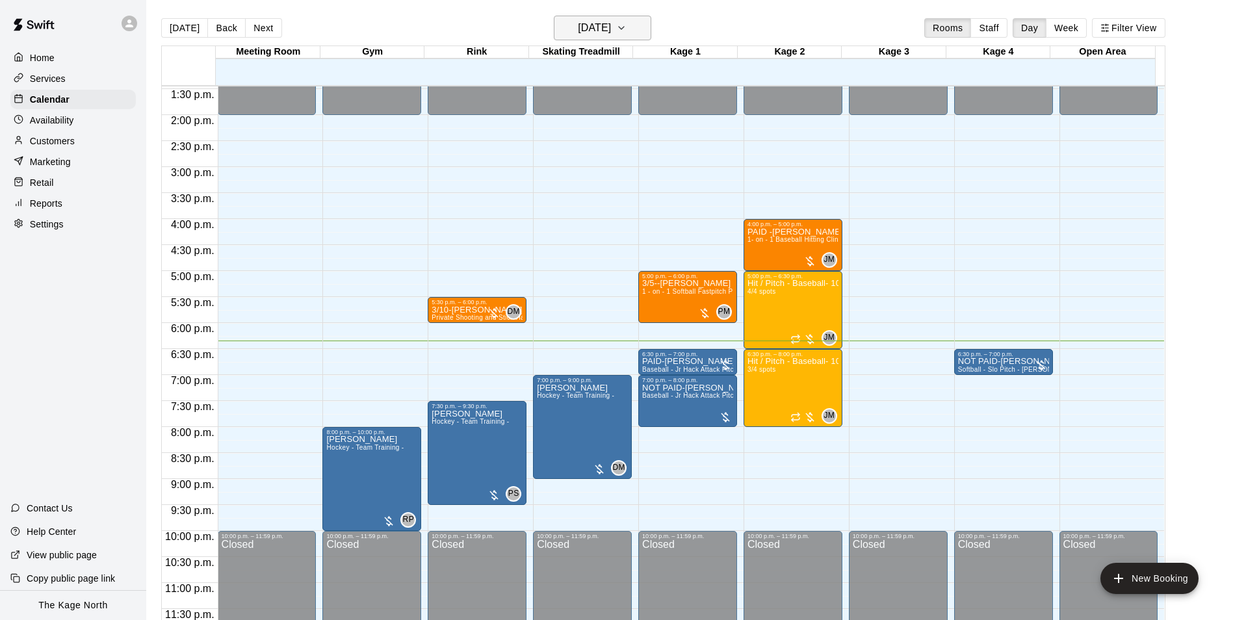
click at [613, 27] on button "[DATE]" at bounding box center [602, 28] width 97 height 25
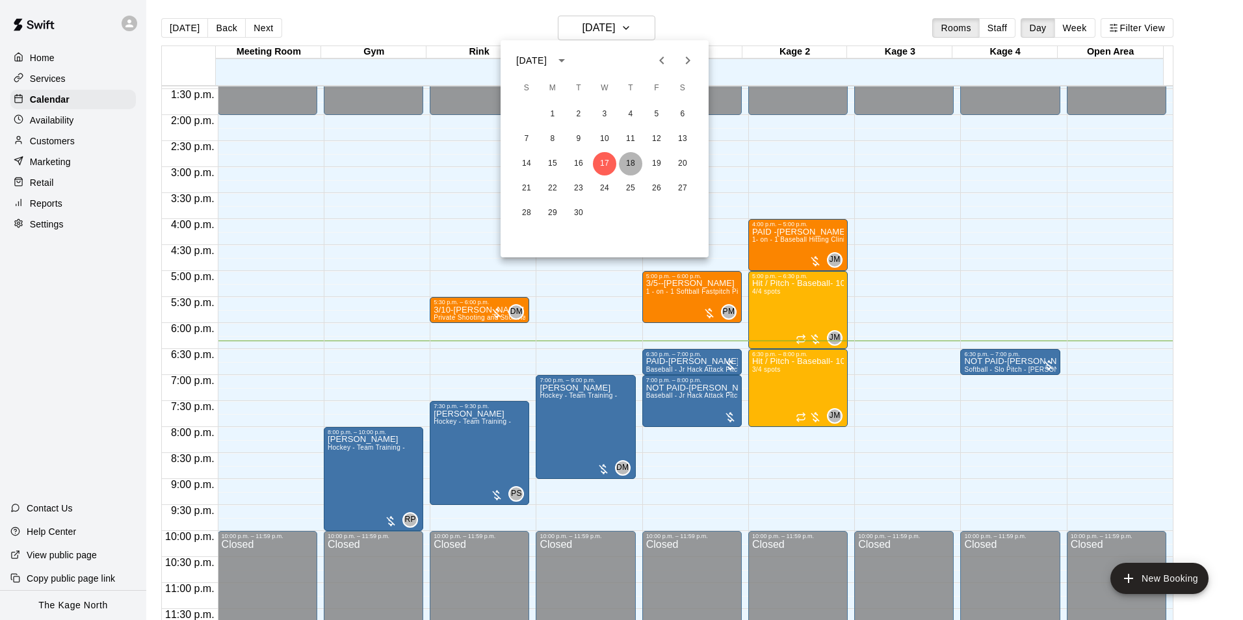
click at [613, 162] on button "18" at bounding box center [630, 163] width 23 height 23
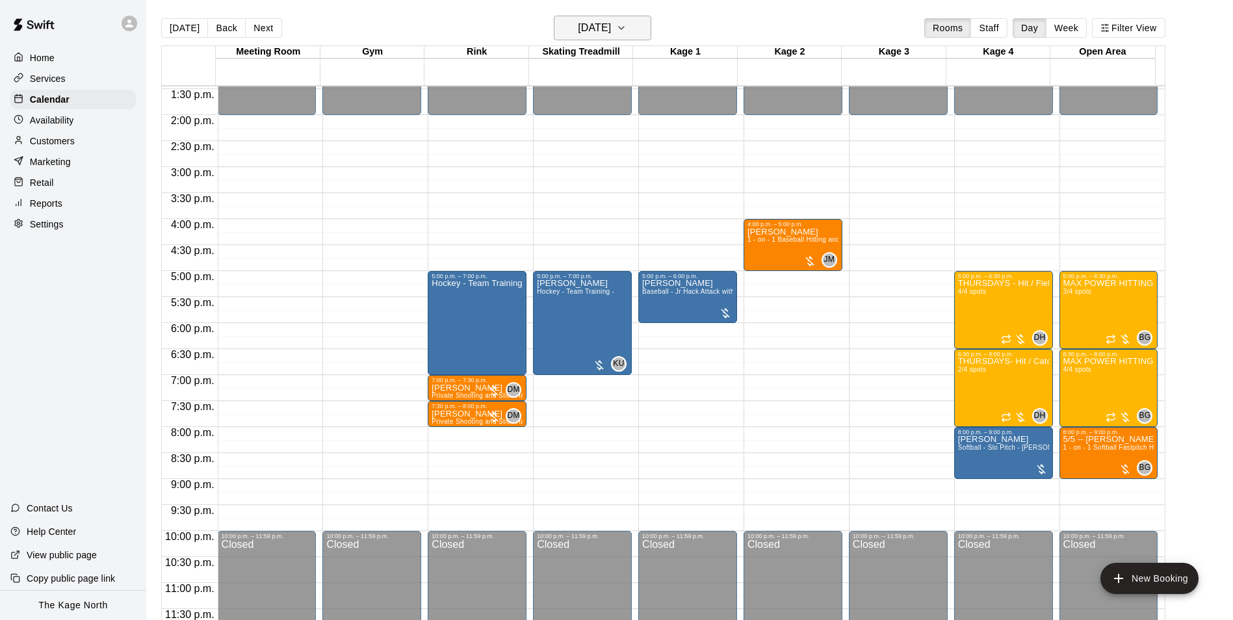
click at [603, 32] on h6 "[DATE]" at bounding box center [594, 28] width 33 height 18
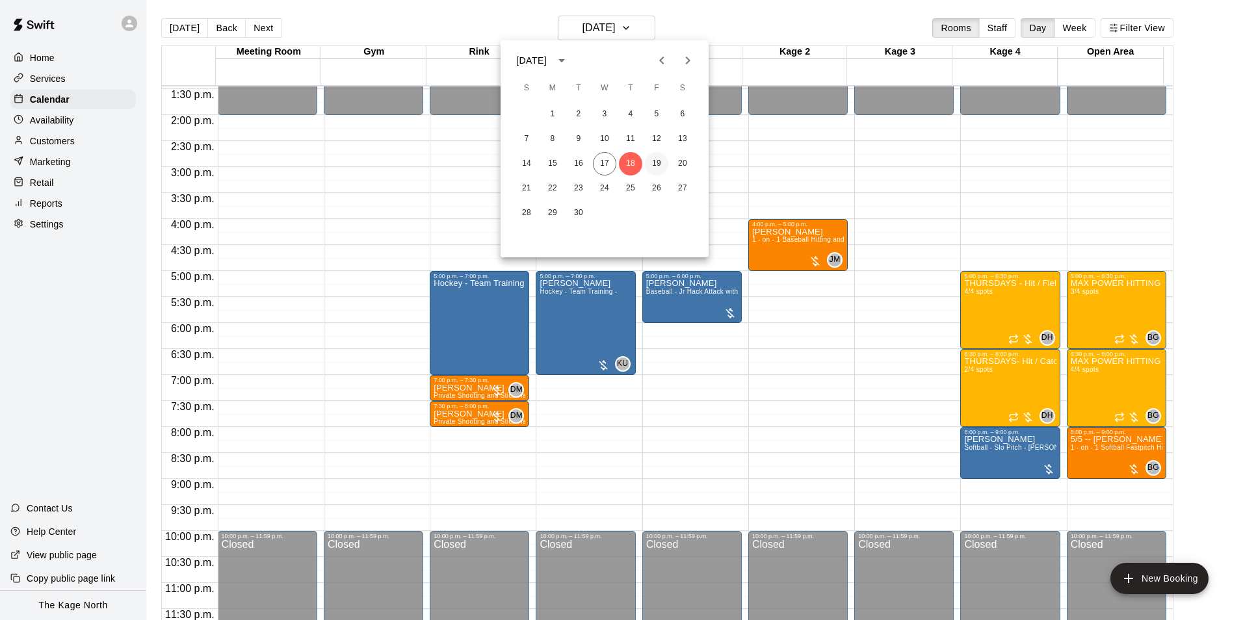
click at [613, 159] on button "19" at bounding box center [656, 163] width 23 height 23
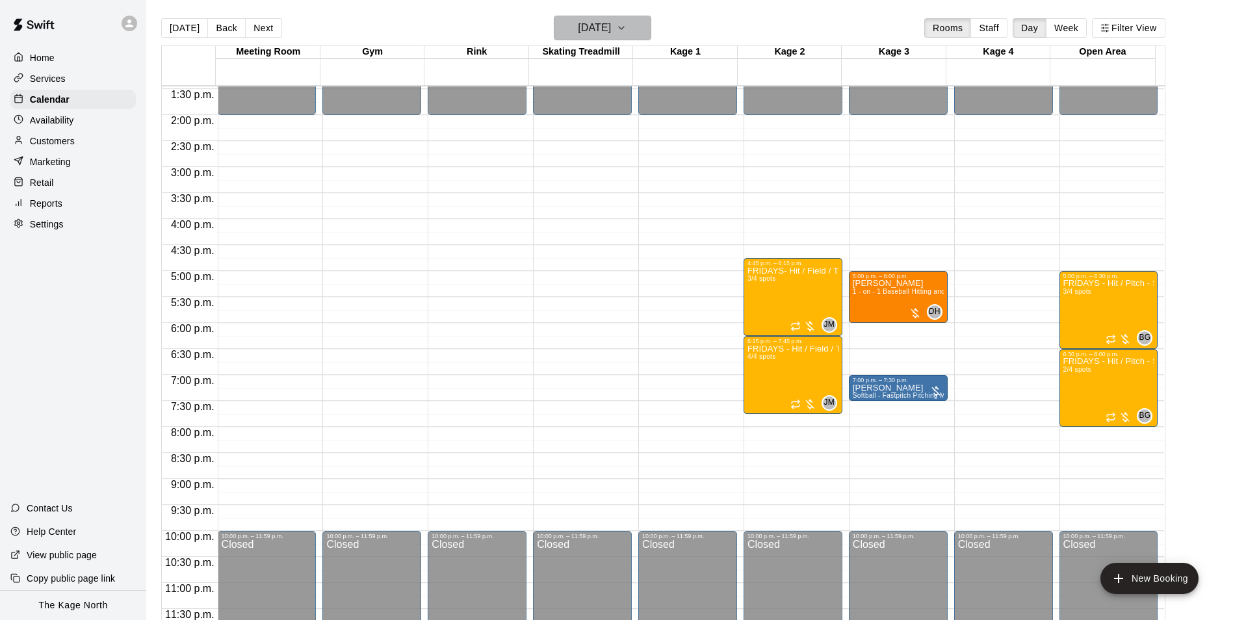
click at [608, 29] on h6 "[DATE]" at bounding box center [594, 28] width 33 height 18
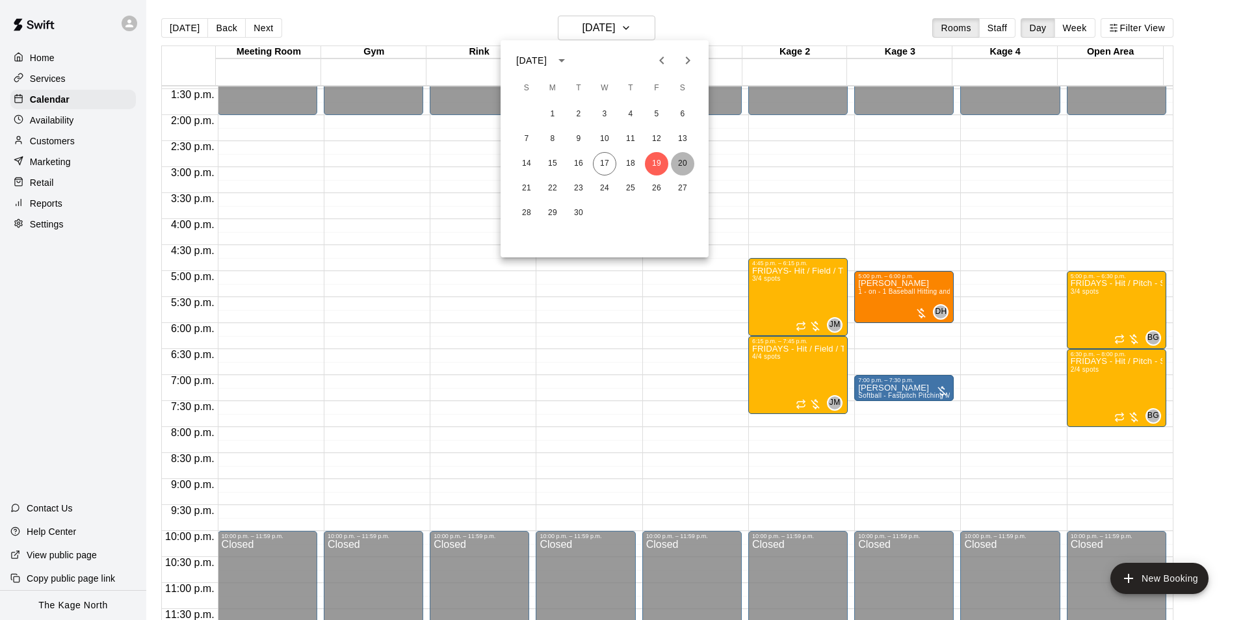
click at [613, 158] on button "20" at bounding box center [682, 163] width 23 height 23
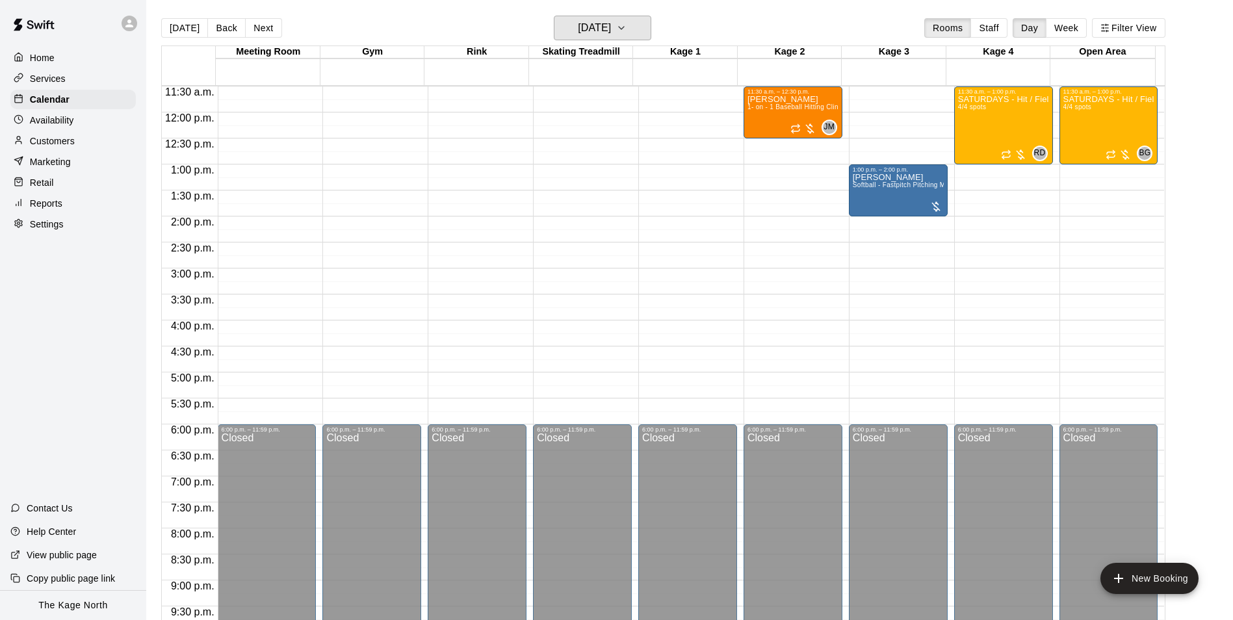
scroll to position [441, 0]
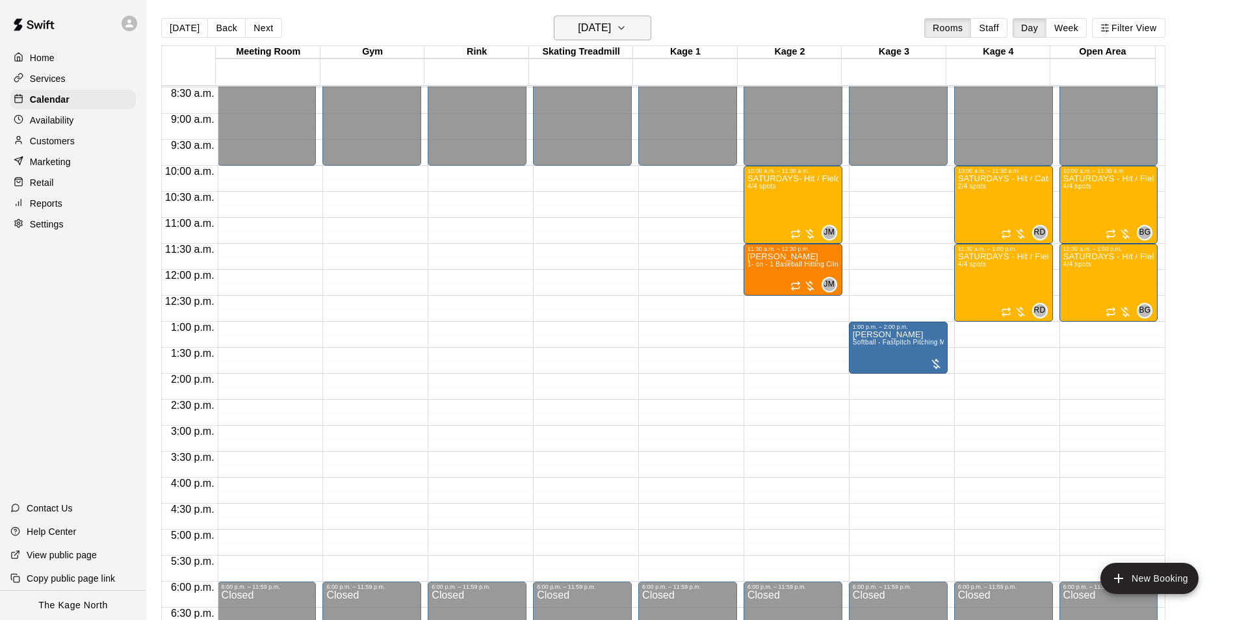
click at [611, 31] on h6 "[DATE]" at bounding box center [594, 28] width 33 height 18
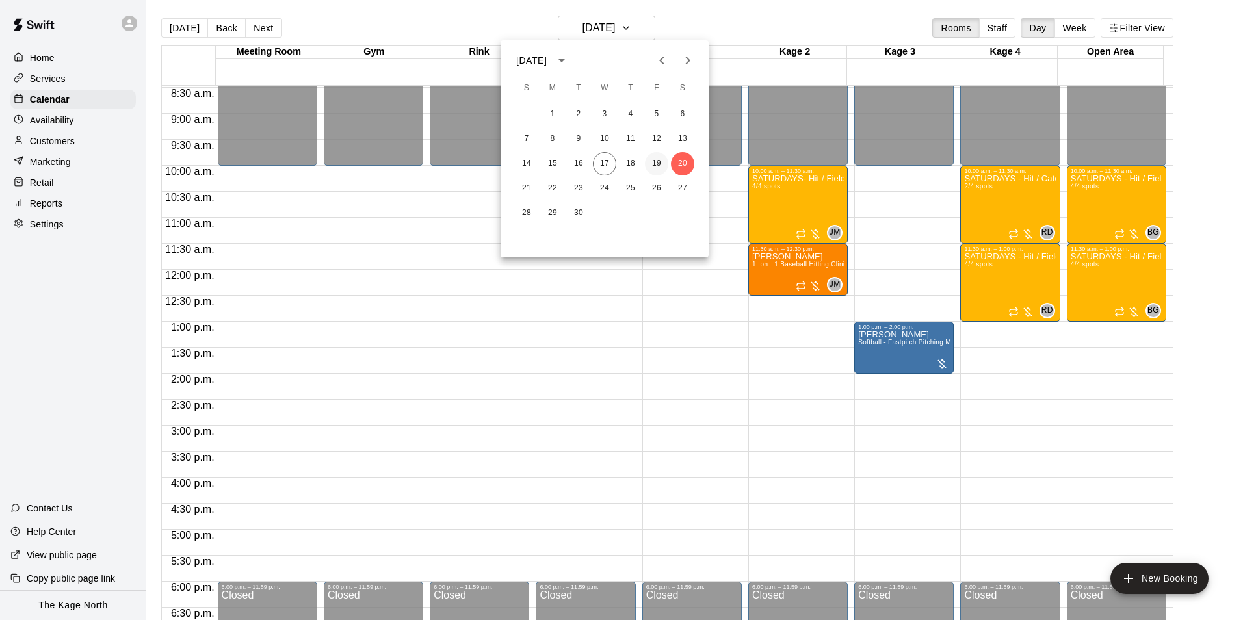
click at [613, 161] on button "19" at bounding box center [656, 163] width 23 height 23
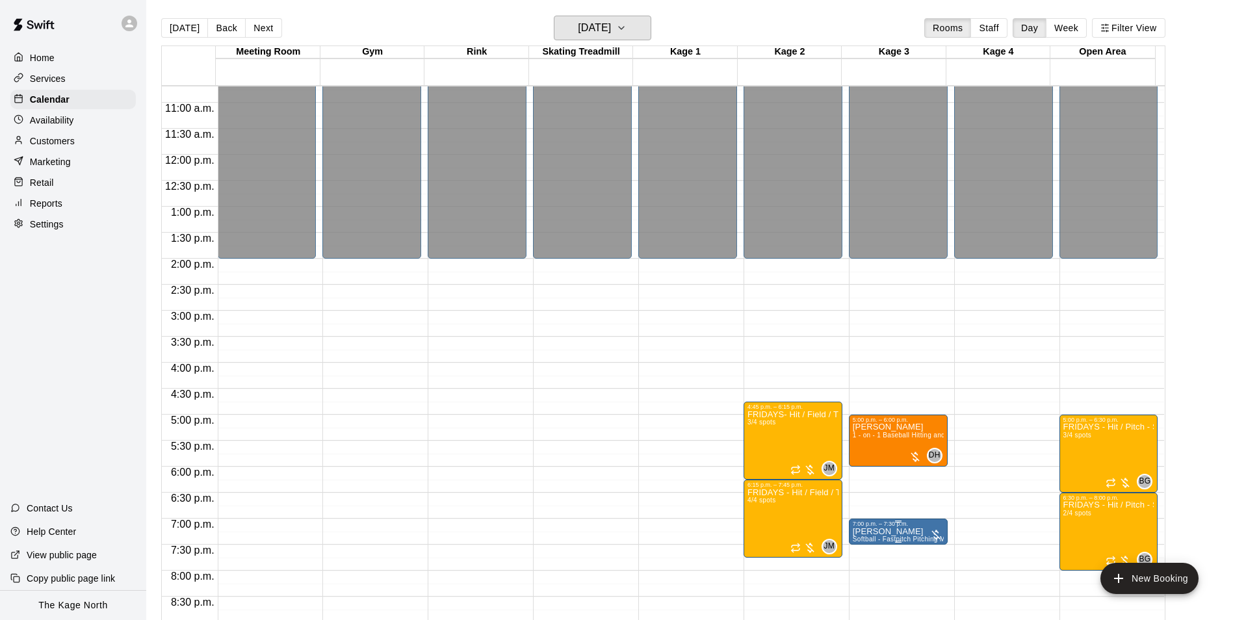
scroll to position [701, 0]
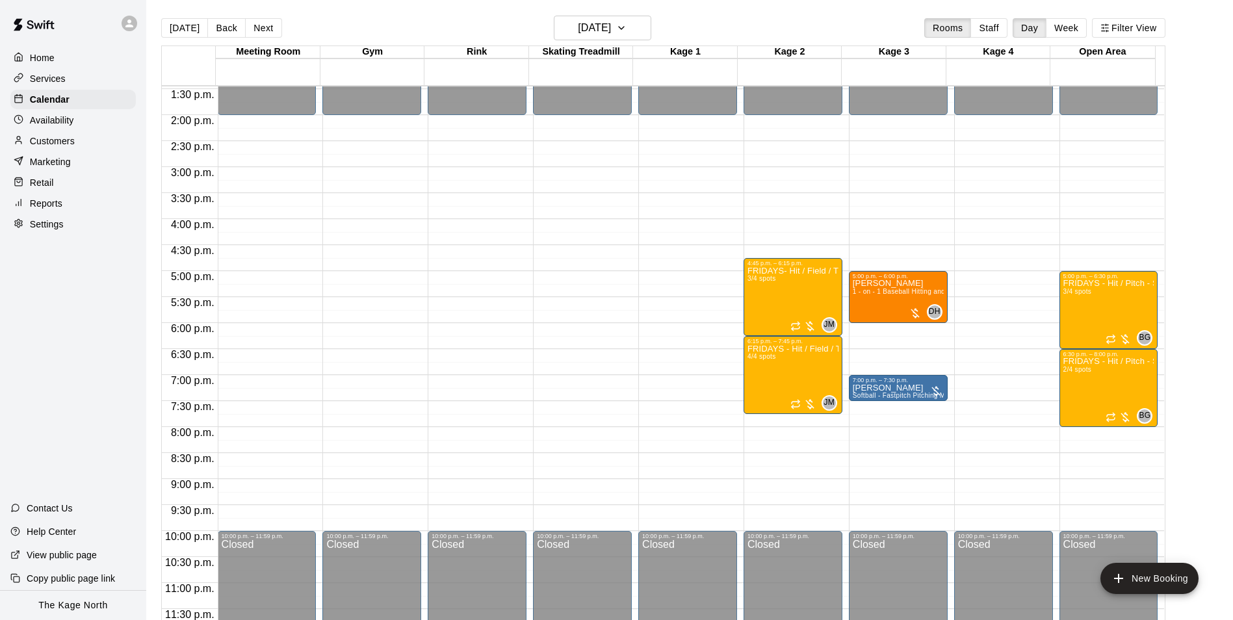
click at [66, 122] on p "Availability" at bounding box center [52, 120] width 44 height 13
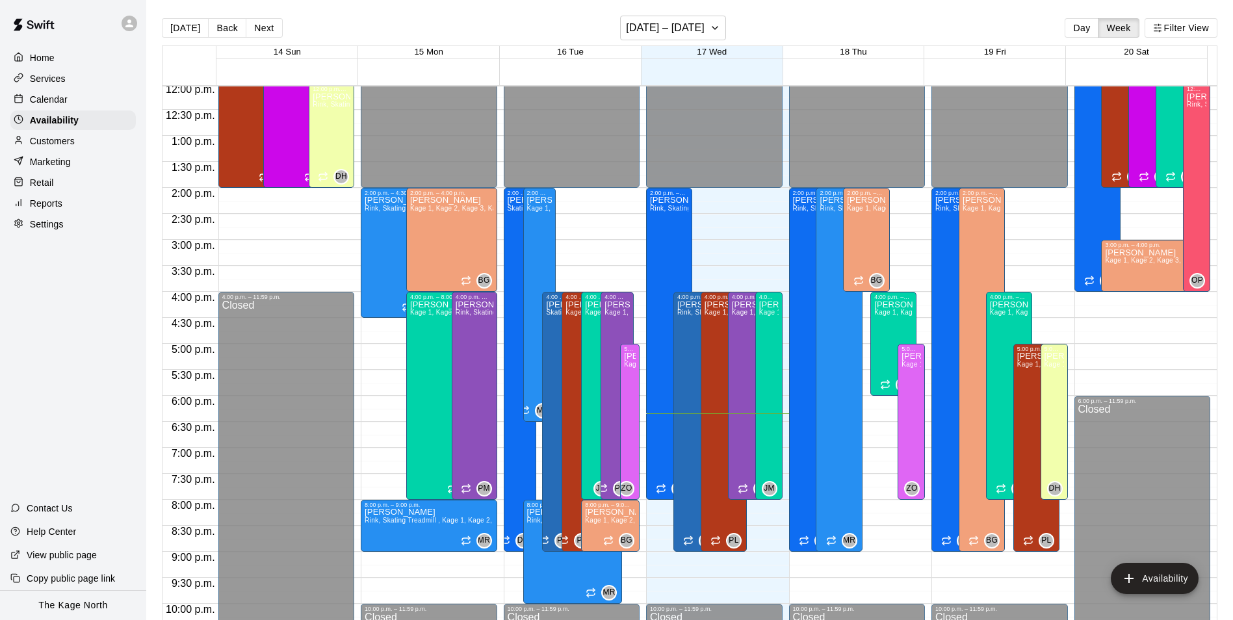
scroll to position [700, 0]
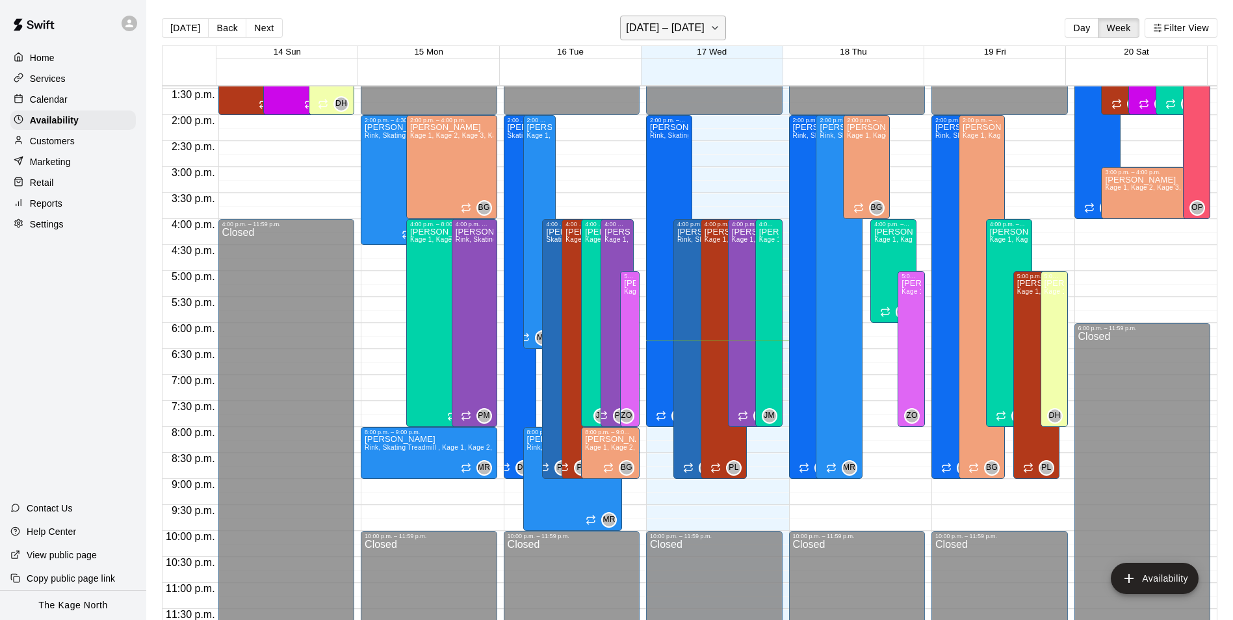
click at [613, 30] on h6 "[DATE] – [DATE]" at bounding box center [665, 28] width 79 height 18
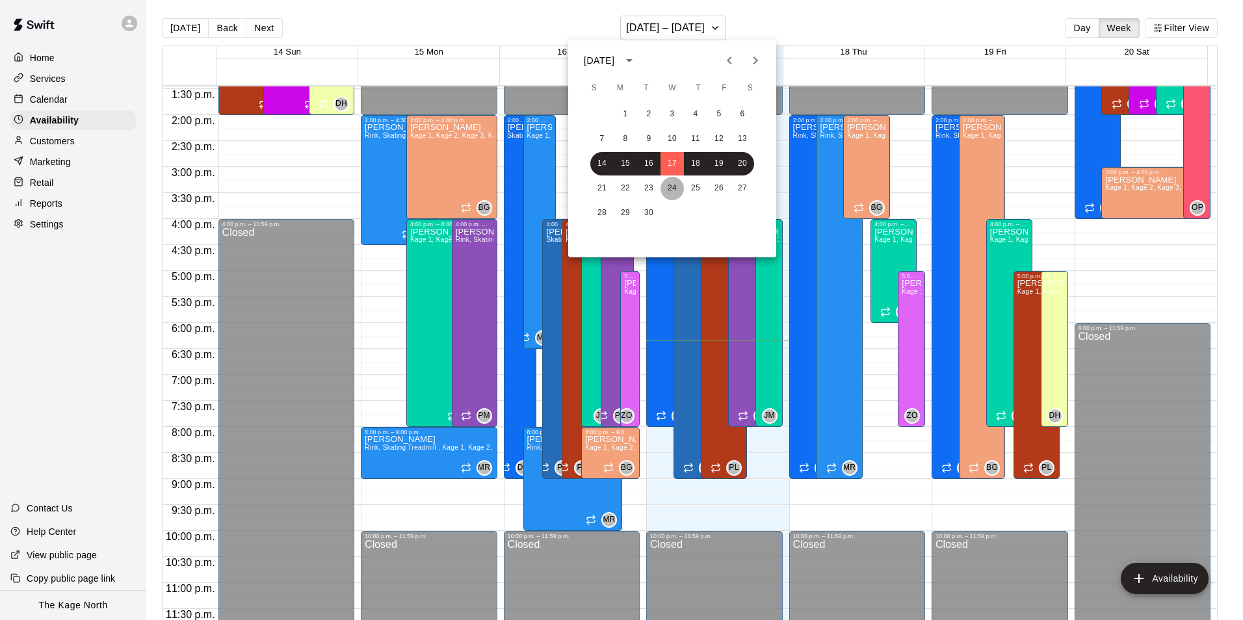
click at [613, 185] on button "24" at bounding box center [671, 188] width 23 height 23
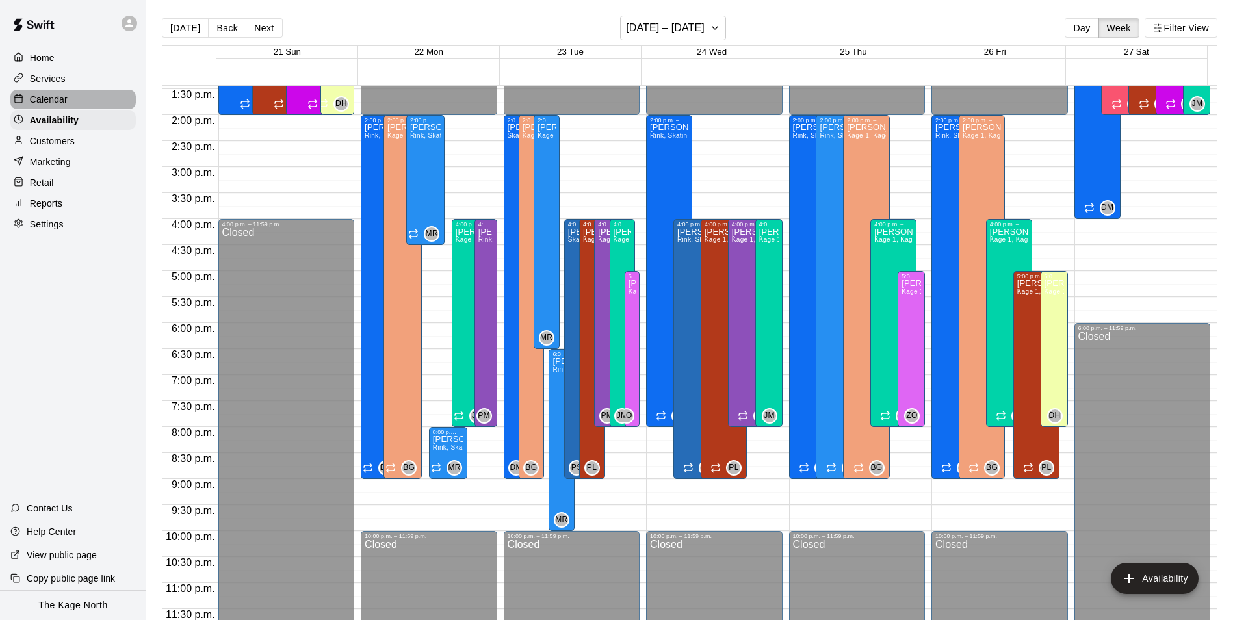
click at [55, 94] on div "Calendar" at bounding box center [72, 99] width 125 height 19
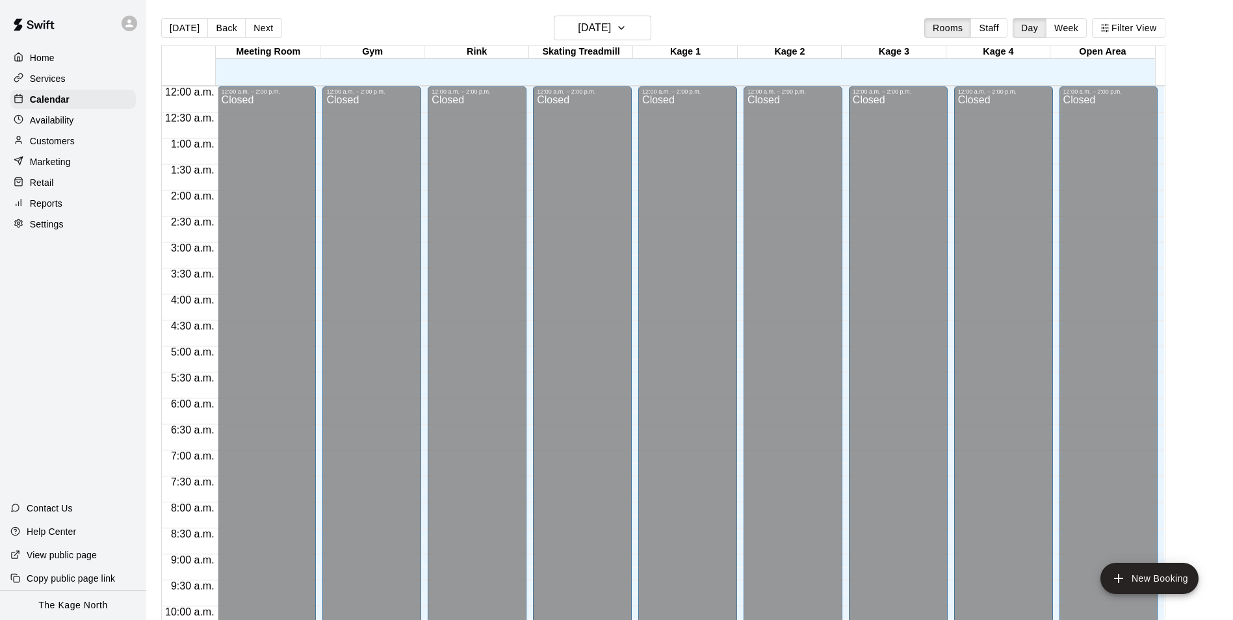
scroll to position [660, 0]
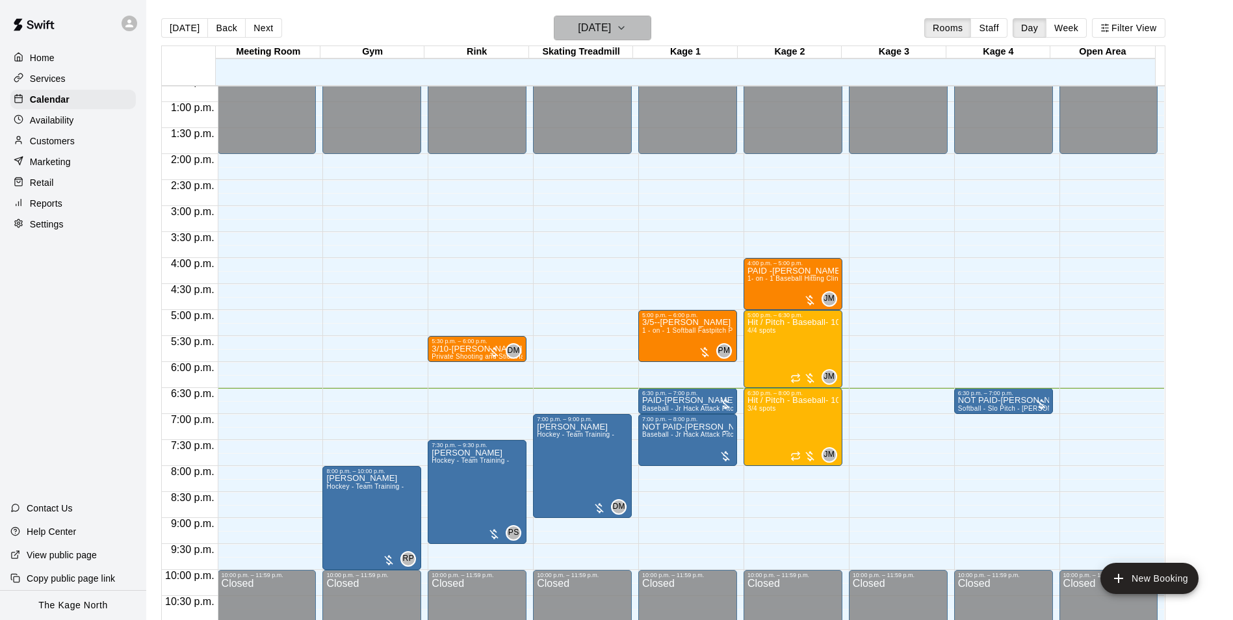
click at [611, 22] on h6 "[DATE]" at bounding box center [594, 28] width 33 height 18
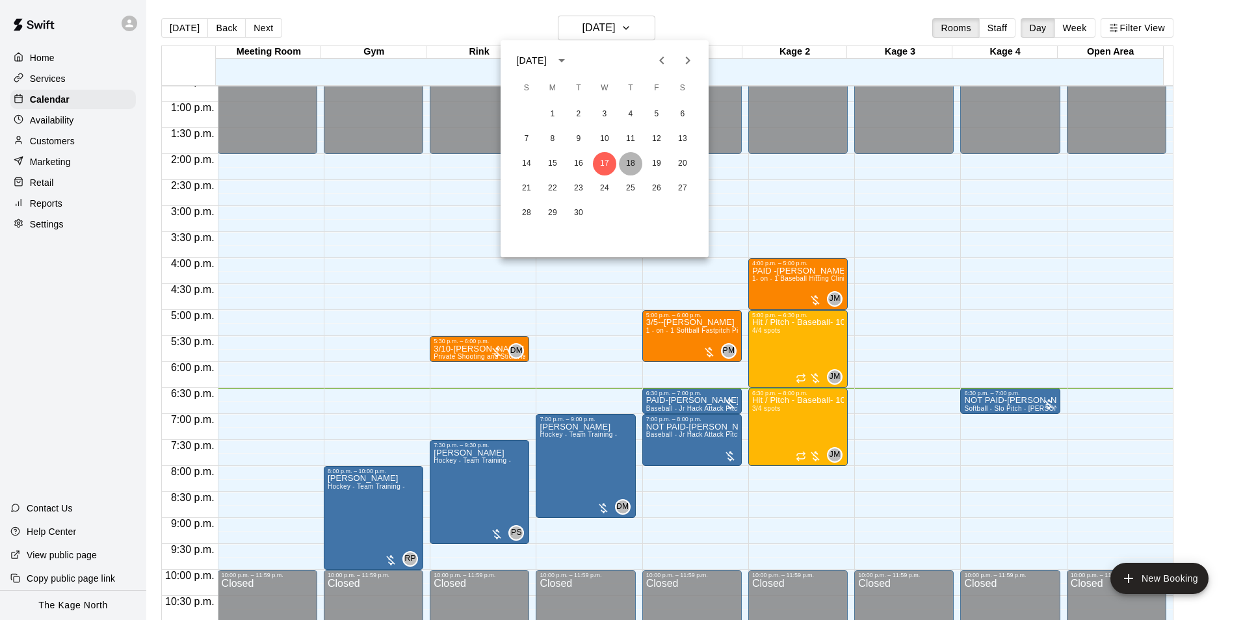
click at [613, 159] on button "18" at bounding box center [630, 163] width 23 height 23
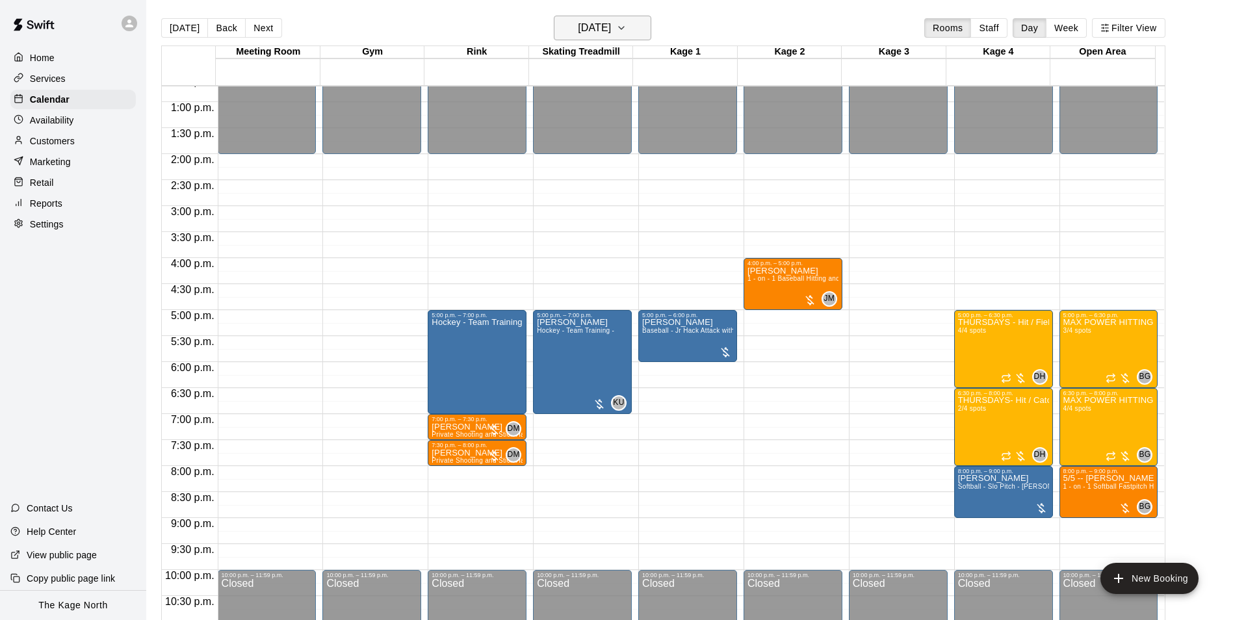
click at [611, 29] on h6 "[DATE]" at bounding box center [594, 28] width 33 height 18
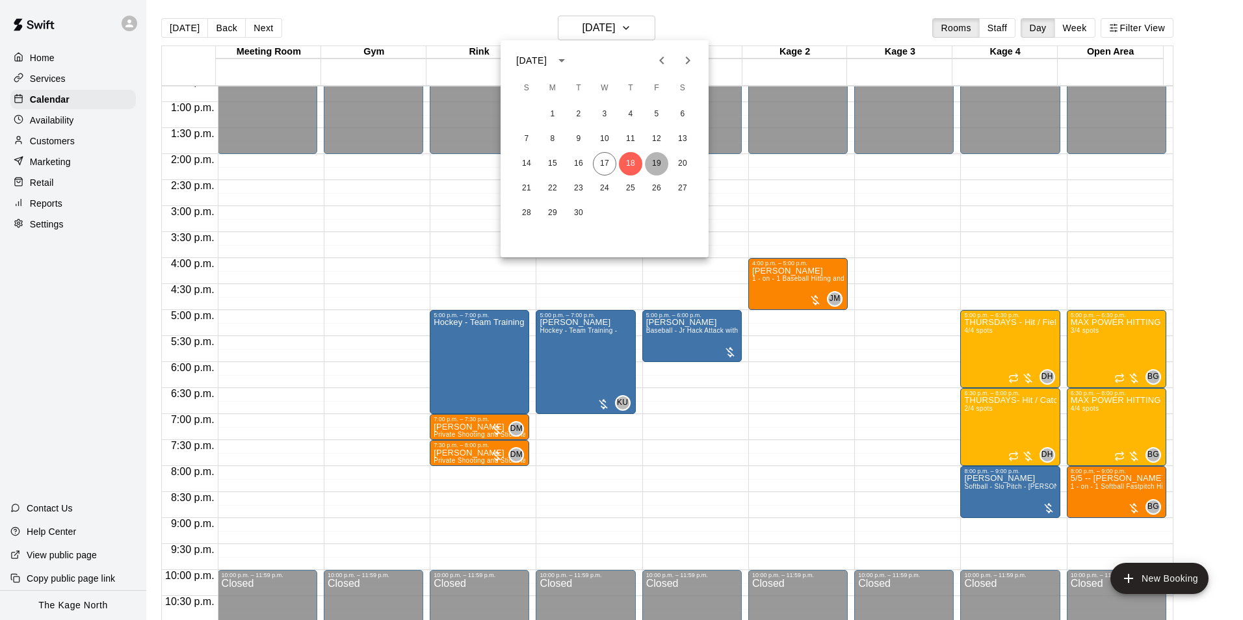
click at [613, 166] on button "19" at bounding box center [656, 163] width 23 height 23
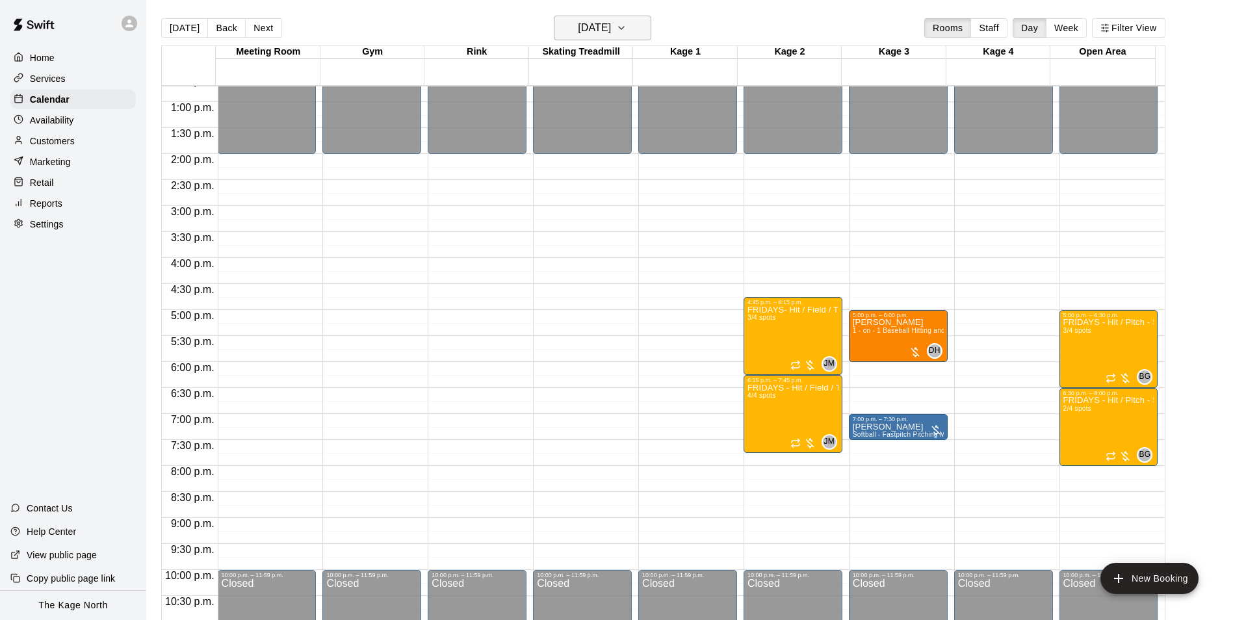
click at [613, 26] on button "[DATE]" at bounding box center [602, 28] width 97 height 25
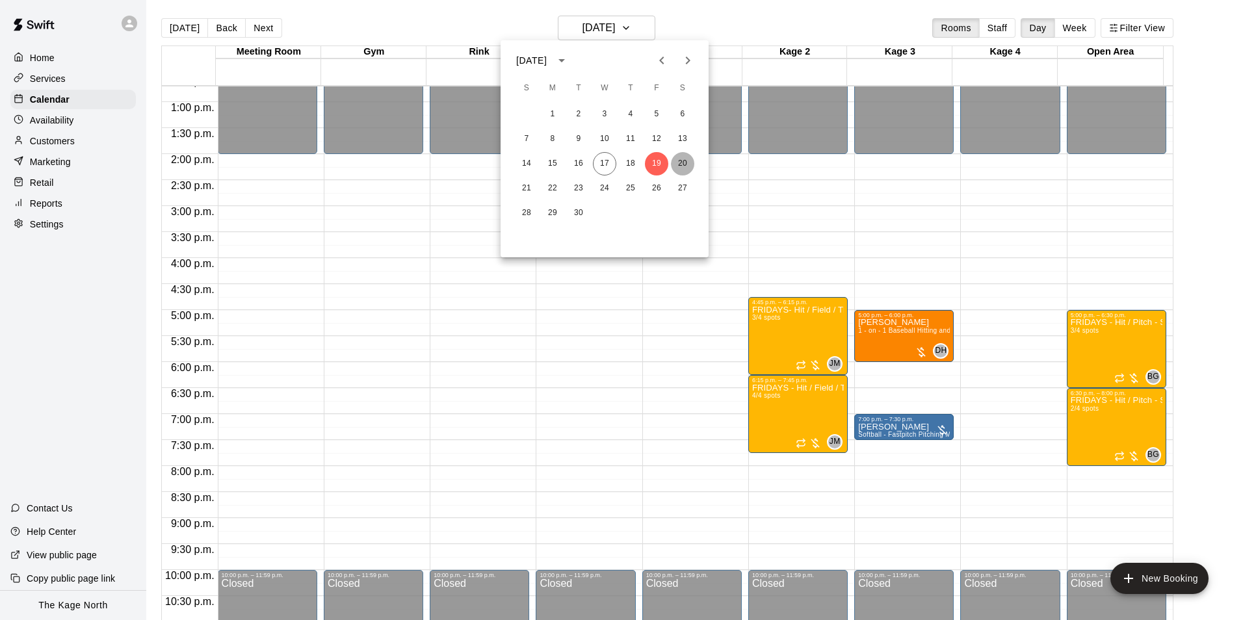
click at [613, 161] on button "20" at bounding box center [682, 163] width 23 height 23
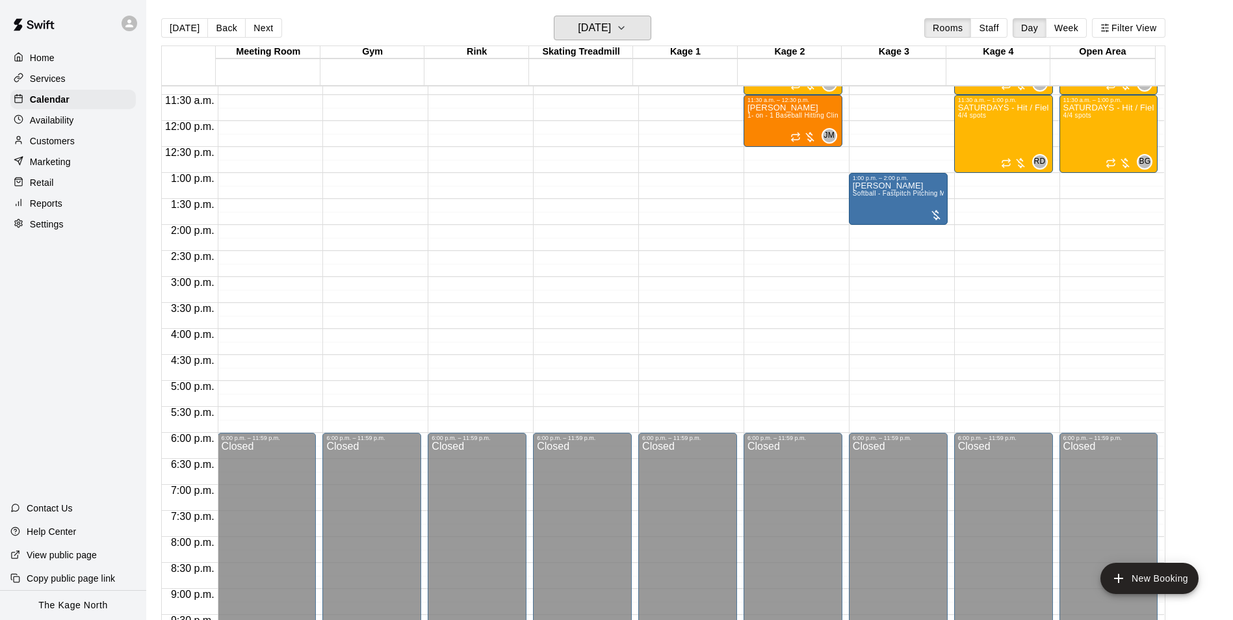
scroll to position [465, 0]
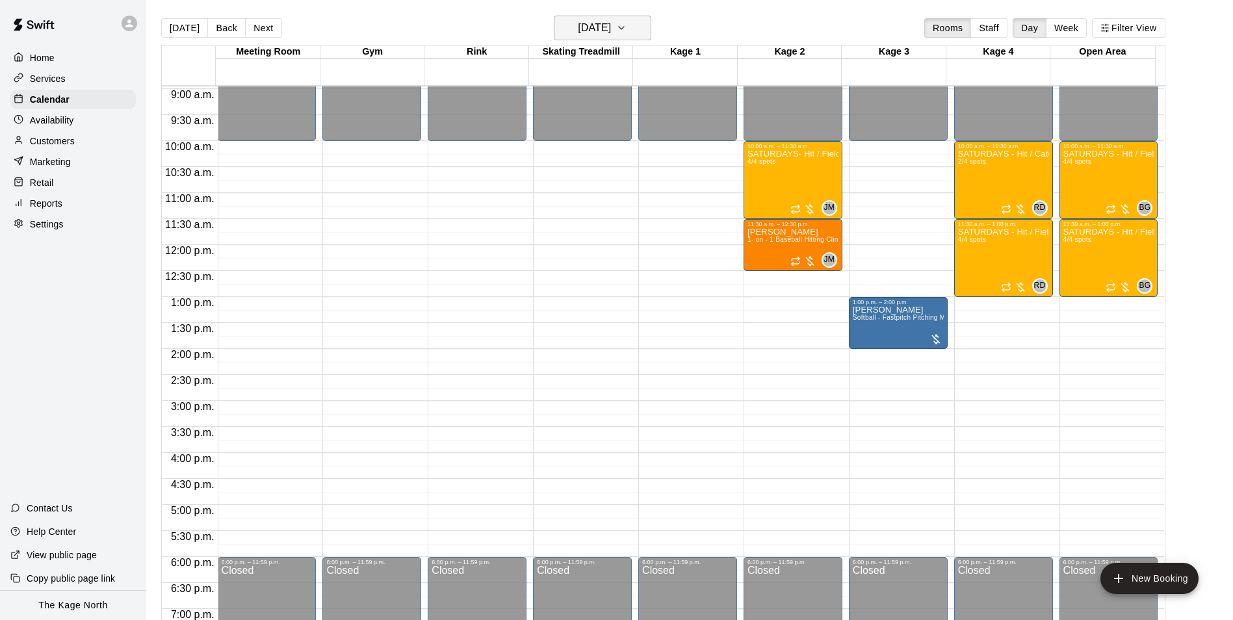
click at [611, 29] on h6 "[DATE]" at bounding box center [594, 28] width 33 height 18
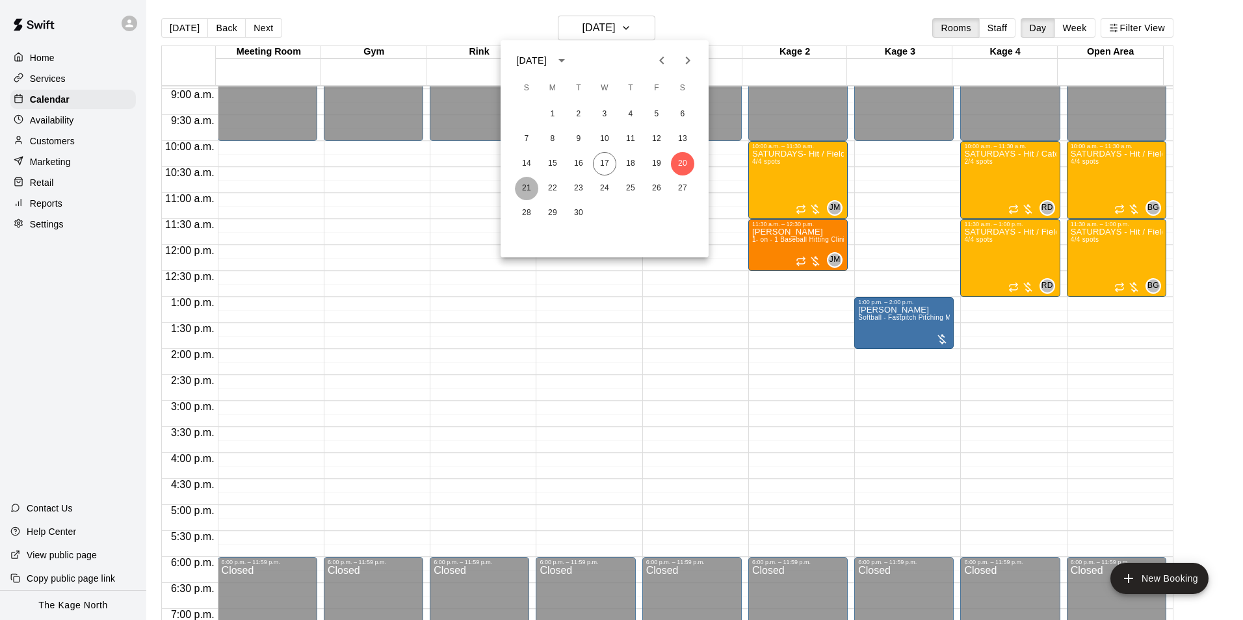
click at [530, 179] on button "21" at bounding box center [526, 188] width 23 height 23
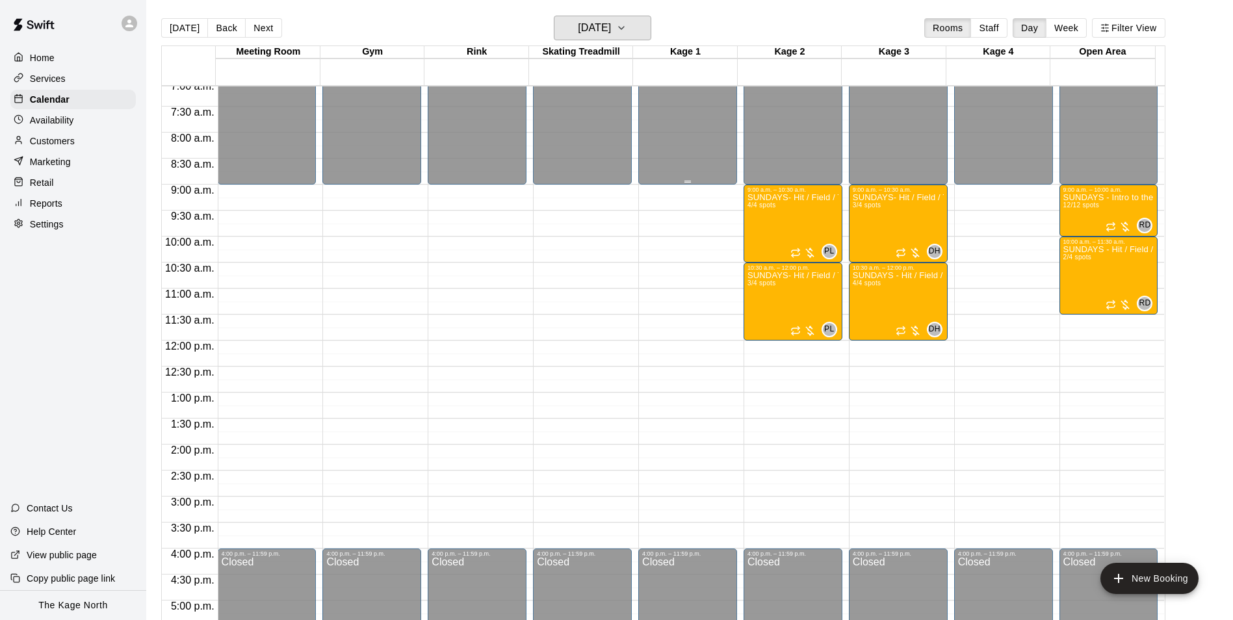
scroll to position [270, 0]
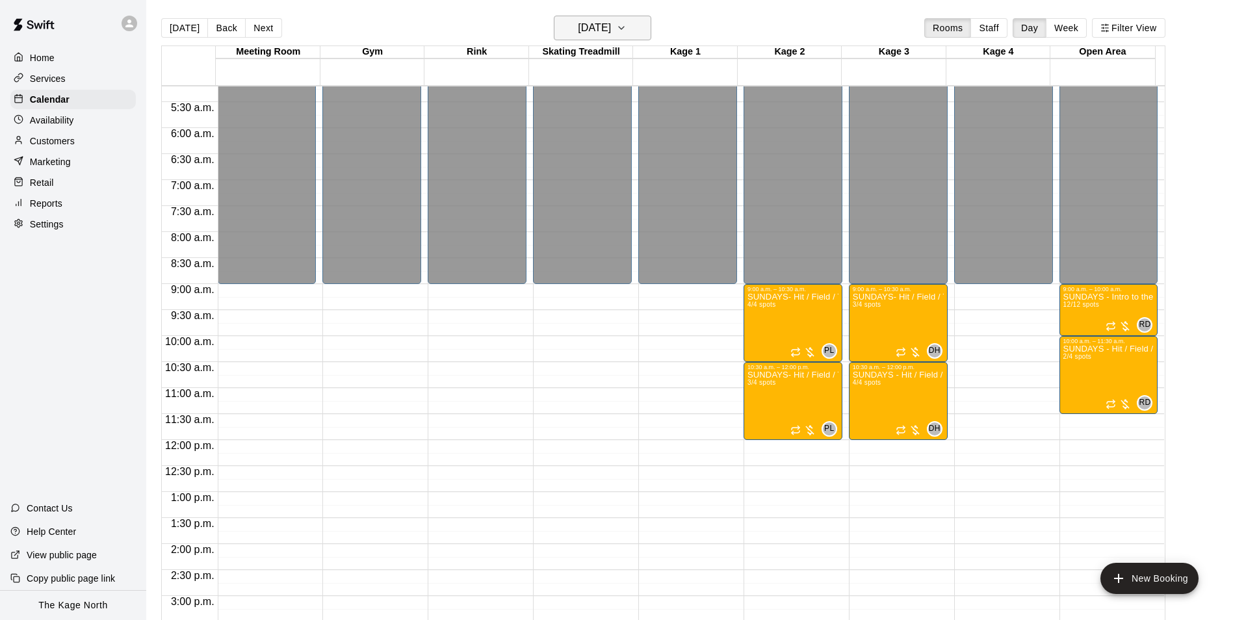
click at [611, 22] on h6 "[DATE]" at bounding box center [594, 28] width 33 height 18
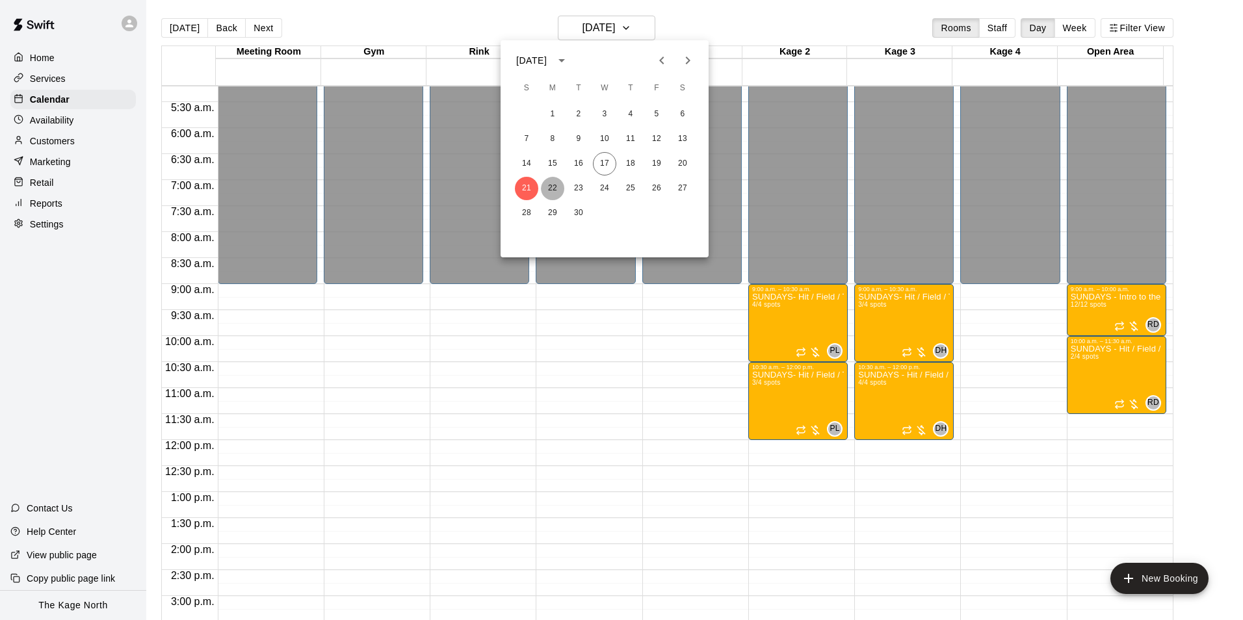
click at [556, 181] on button "22" at bounding box center [552, 188] width 23 height 23
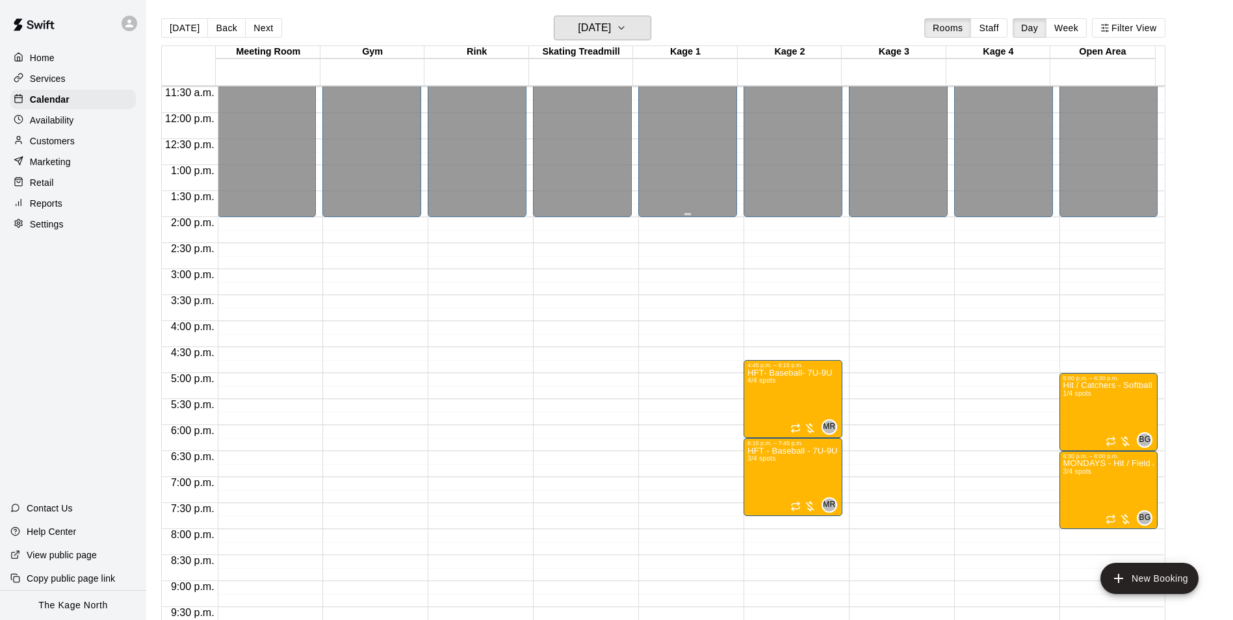
scroll to position [660, 0]
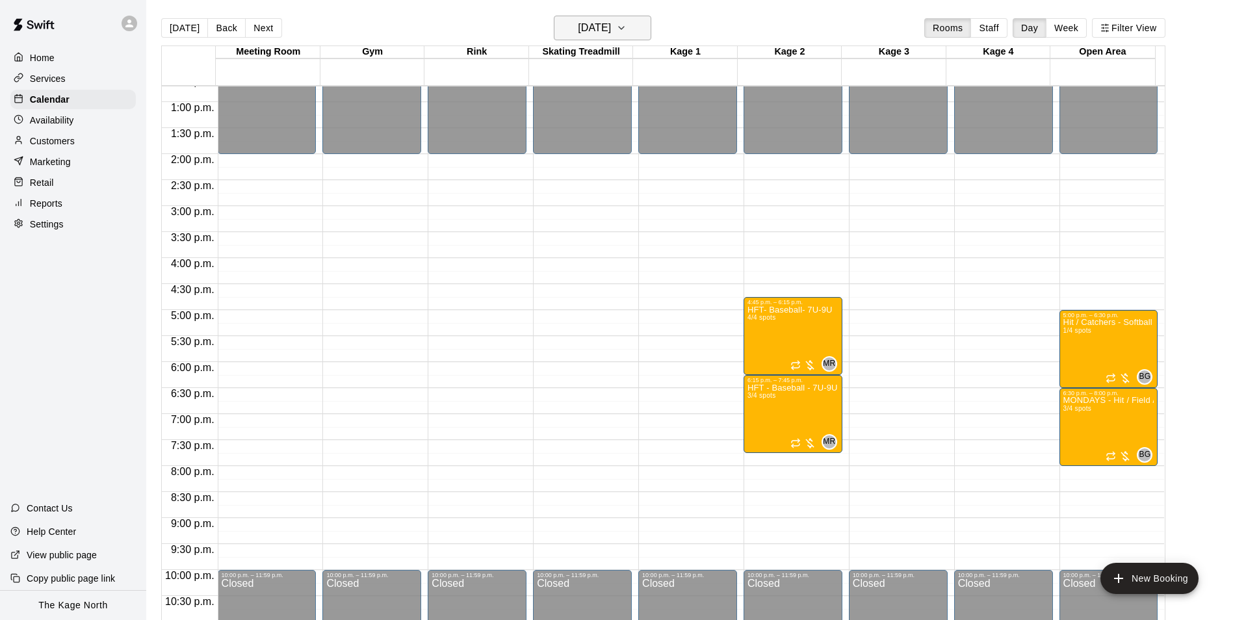
click at [613, 27] on button "[DATE]" at bounding box center [602, 28] width 97 height 25
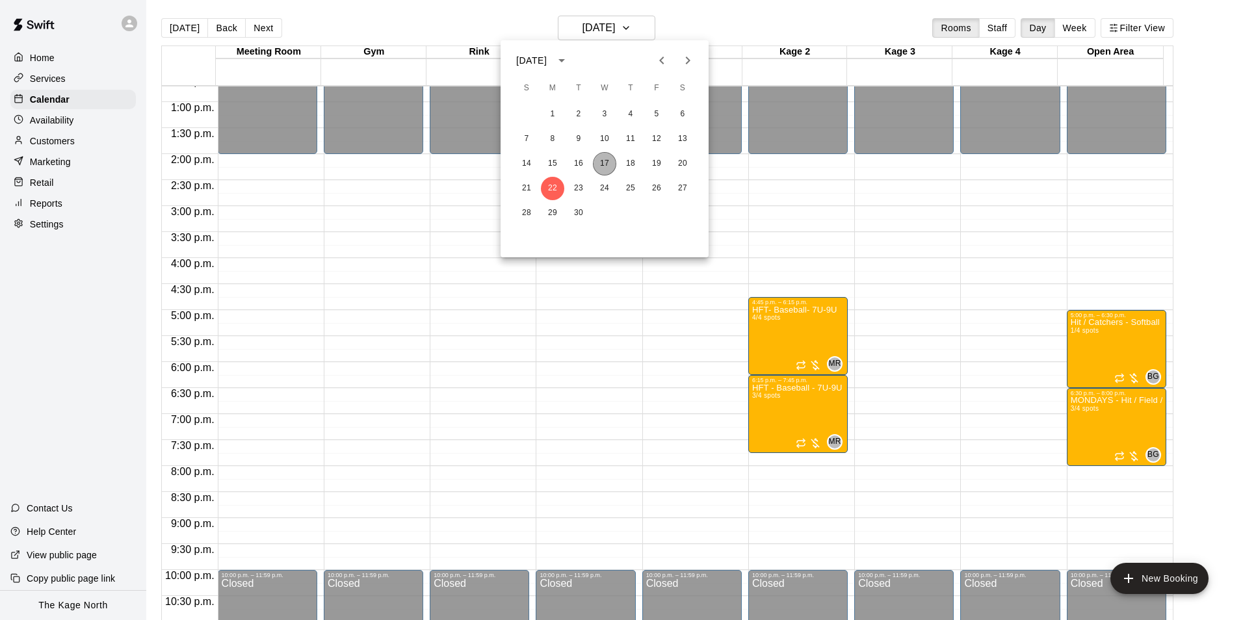
click at [603, 164] on button "17" at bounding box center [604, 163] width 23 height 23
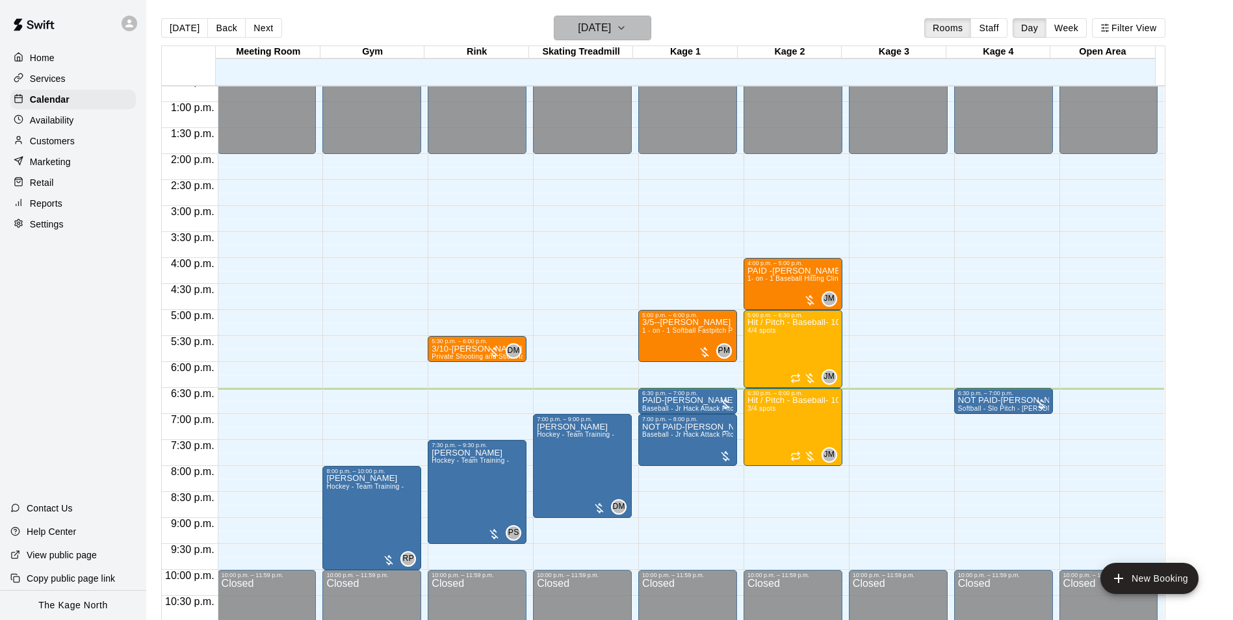
click at [611, 29] on h6 "[DATE]" at bounding box center [594, 28] width 33 height 18
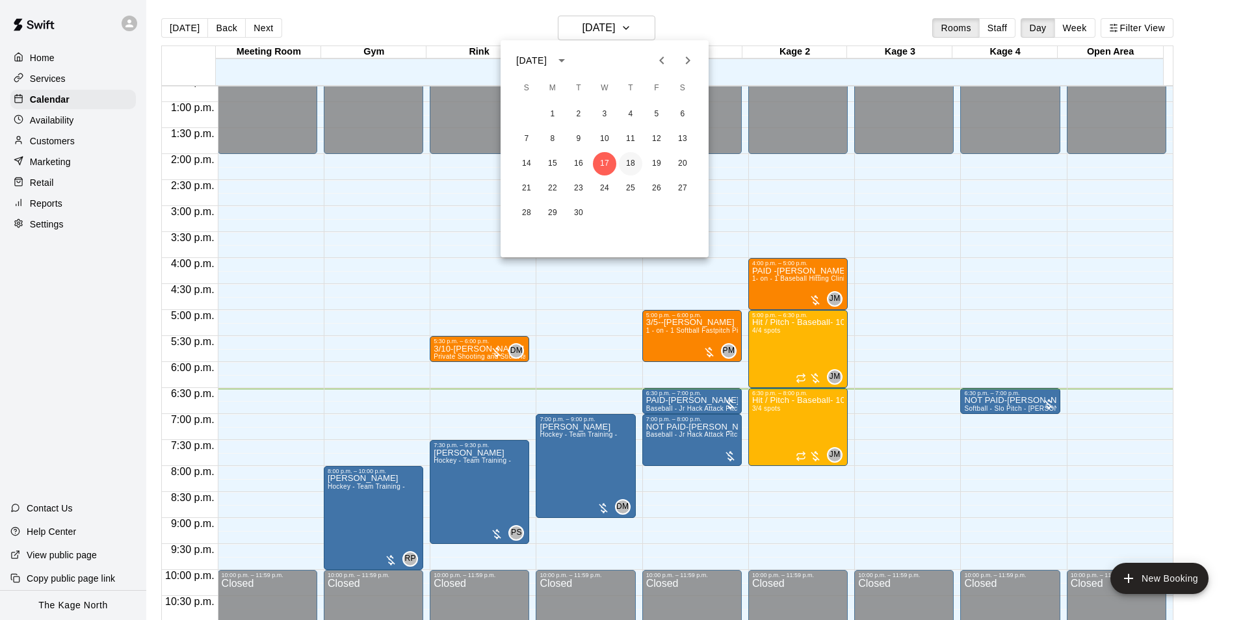
click at [613, 168] on button "18" at bounding box center [630, 163] width 23 height 23
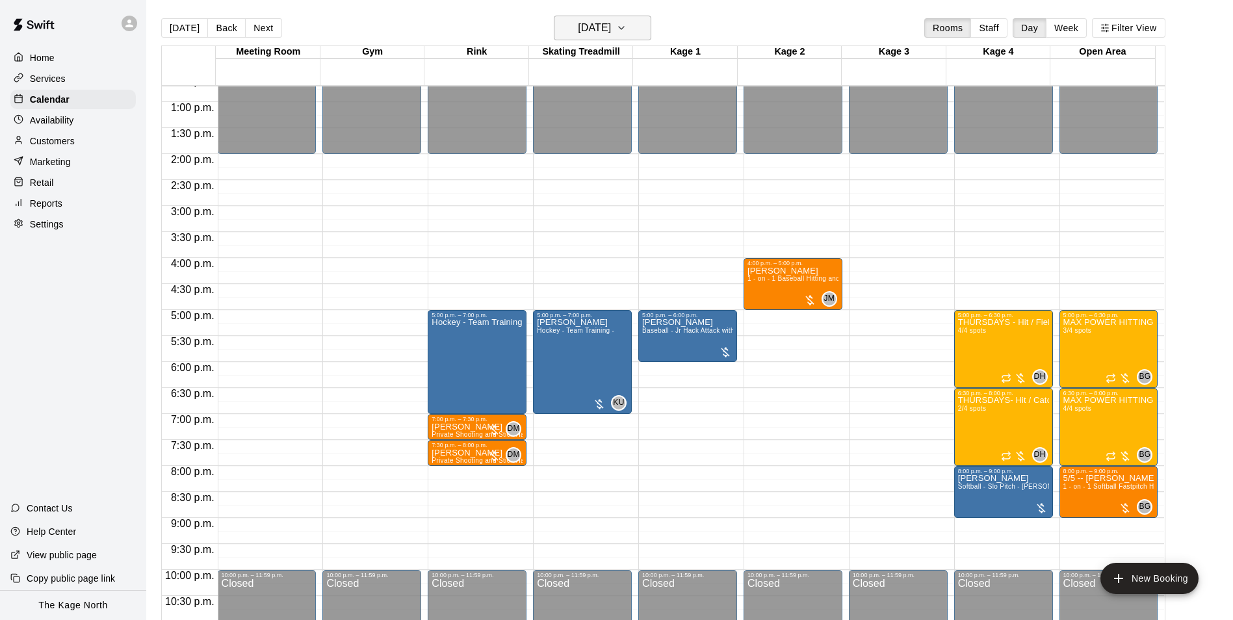
click at [611, 30] on h6 "[DATE]" at bounding box center [594, 28] width 33 height 18
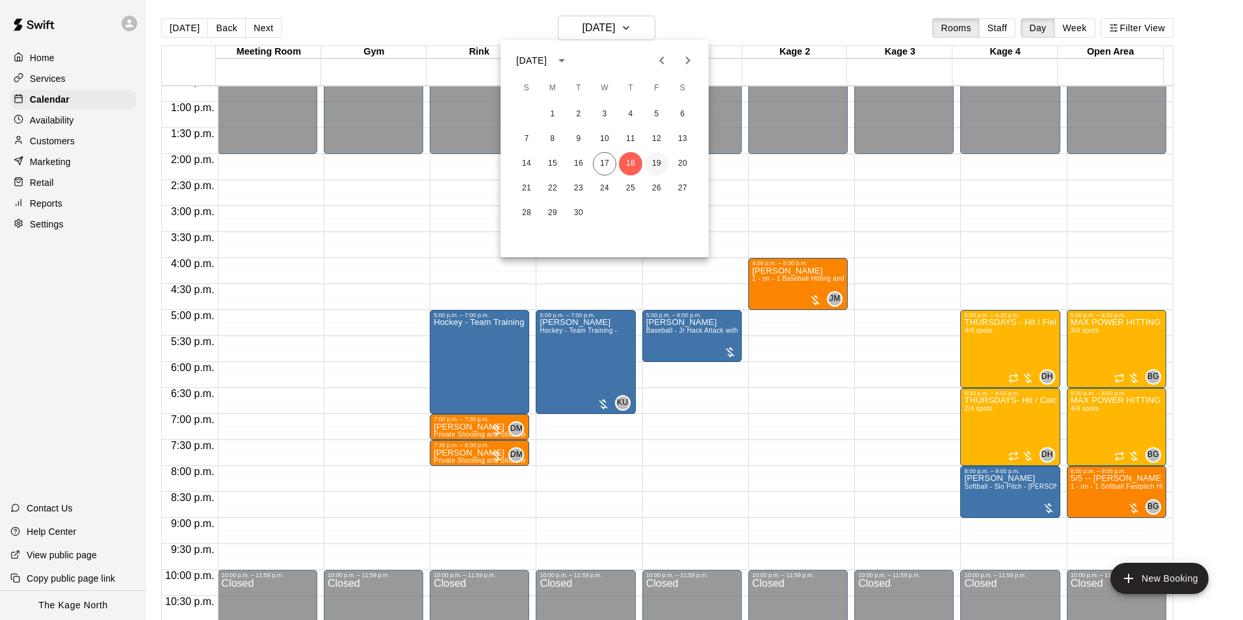
click at [613, 160] on button "19" at bounding box center [656, 163] width 23 height 23
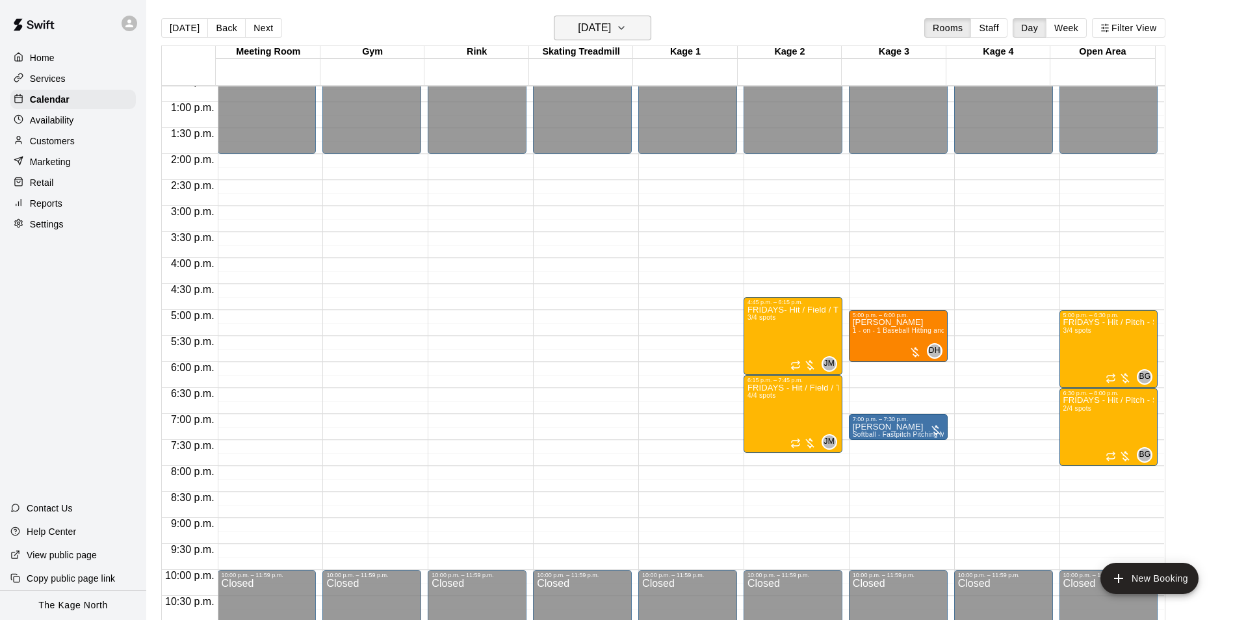
click at [611, 29] on h6 "[DATE]" at bounding box center [594, 28] width 33 height 18
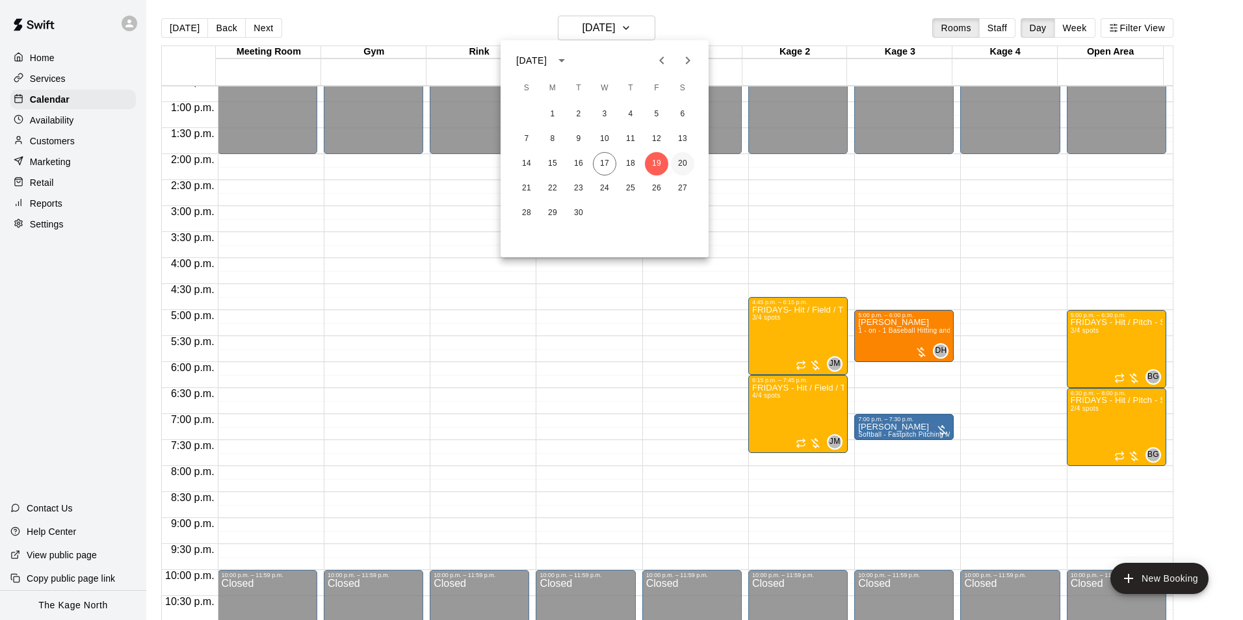
click at [613, 160] on button "20" at bounding box center [682, 163] width 23 height 23
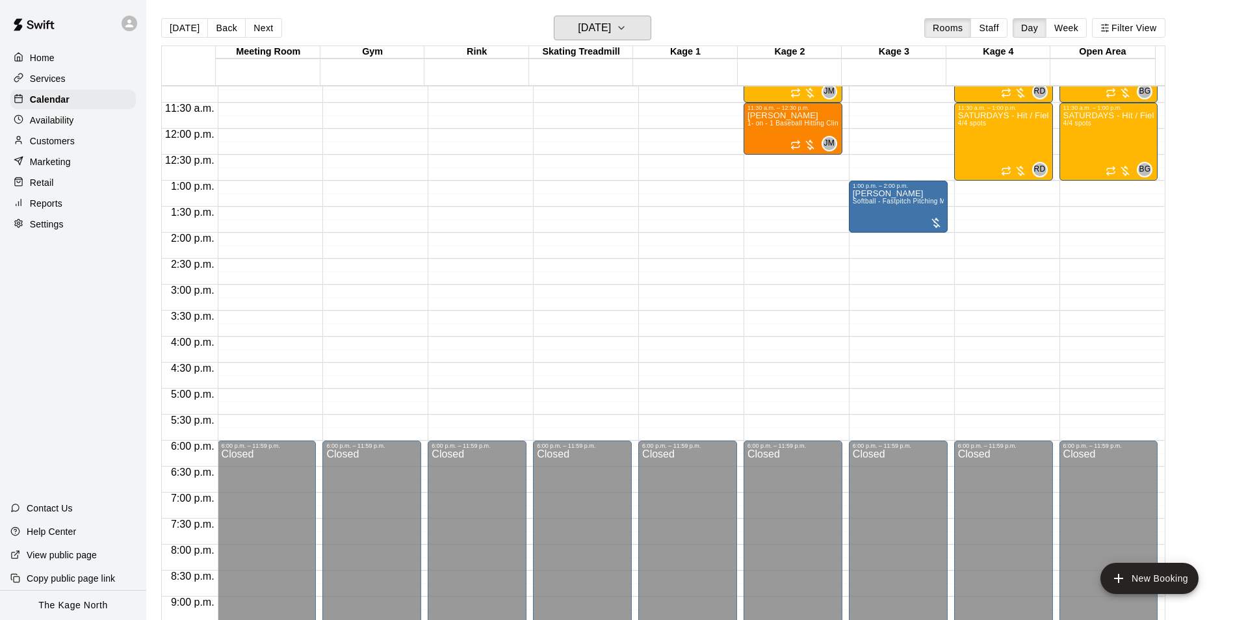
scroll to position [465, 0]
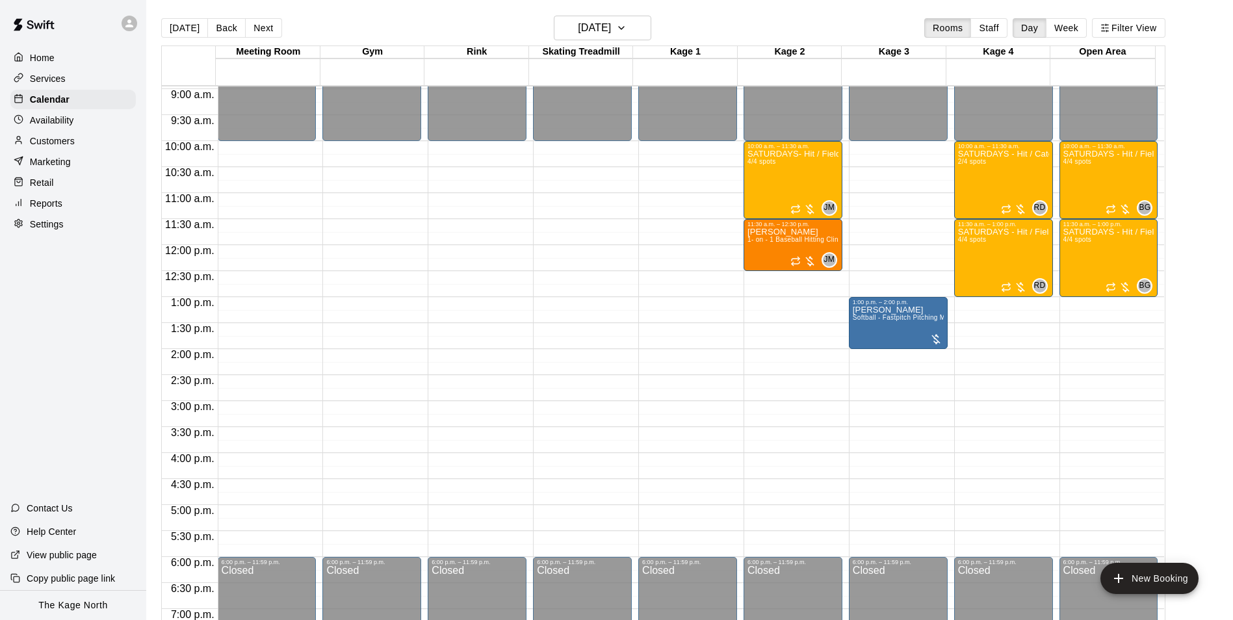
click at [603, 11] on main "[DATE] Back [DATE][DATE] Rooms Staff Day Week Filter View Meeting Room 20 Sat G…" at bounding box center [689, 320] width 1087 height 641
click at [603, 19] on h6 "[DATE]" at bounding box center [594, 28] width 33 height 18
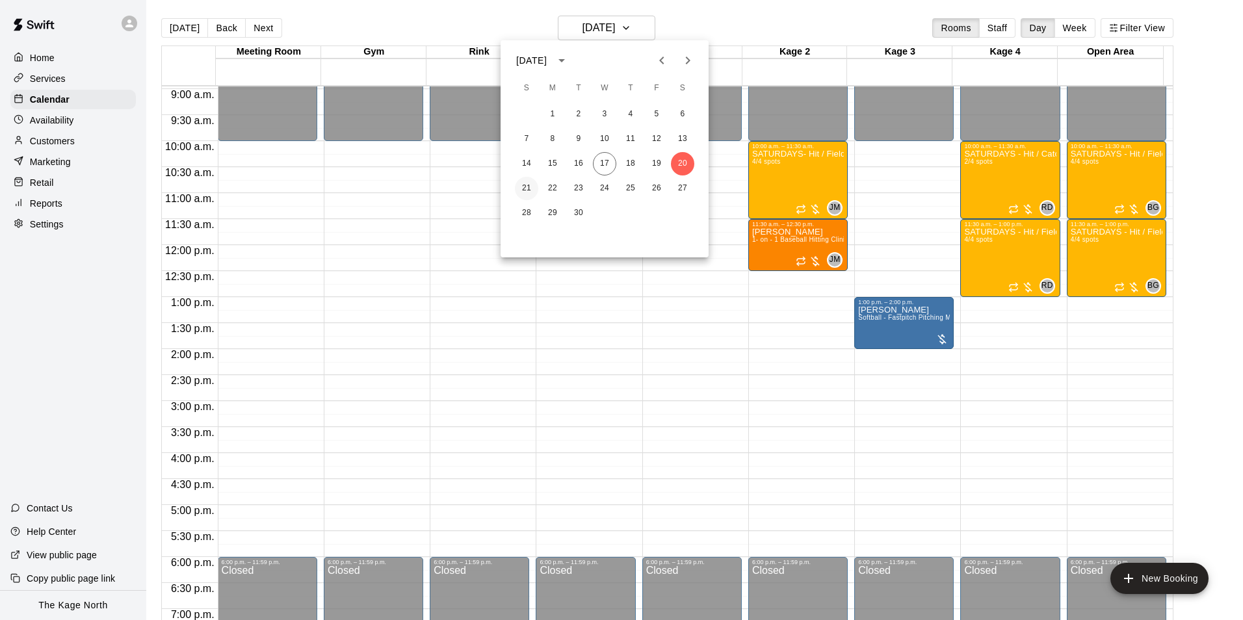
click at [528, 183] on button "21" at bounding box center [526, 188] width 23 height 23
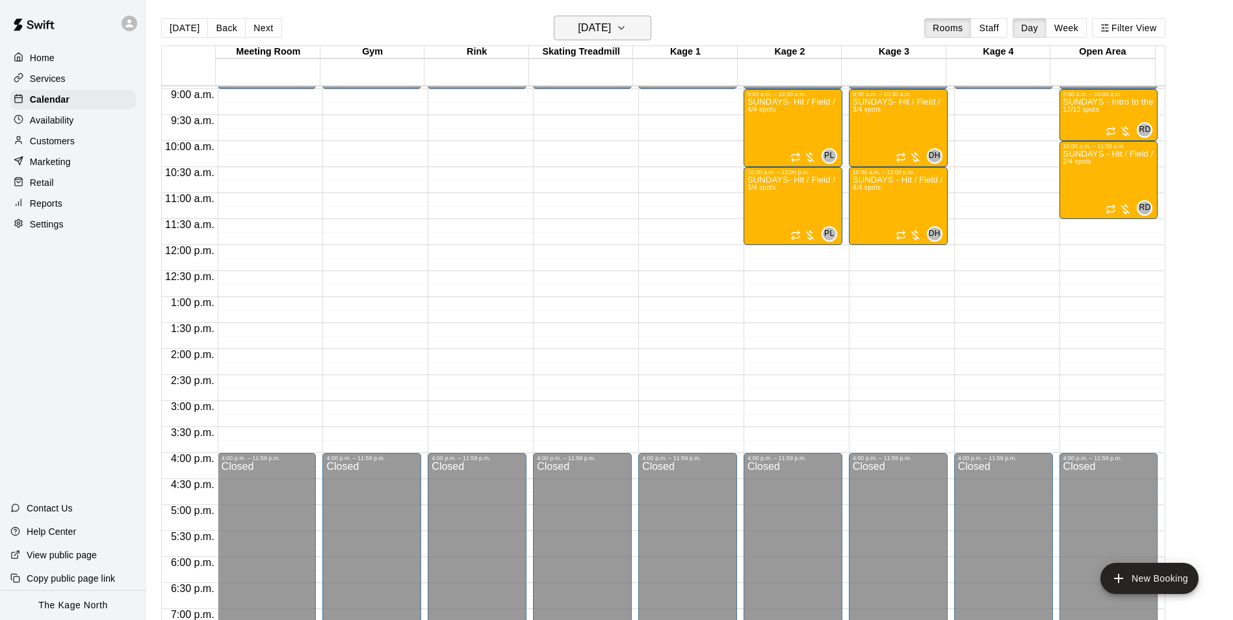
click at [610, 22] on h6 "[DATE]" at bounding box center [594, 28] width 33 height 18
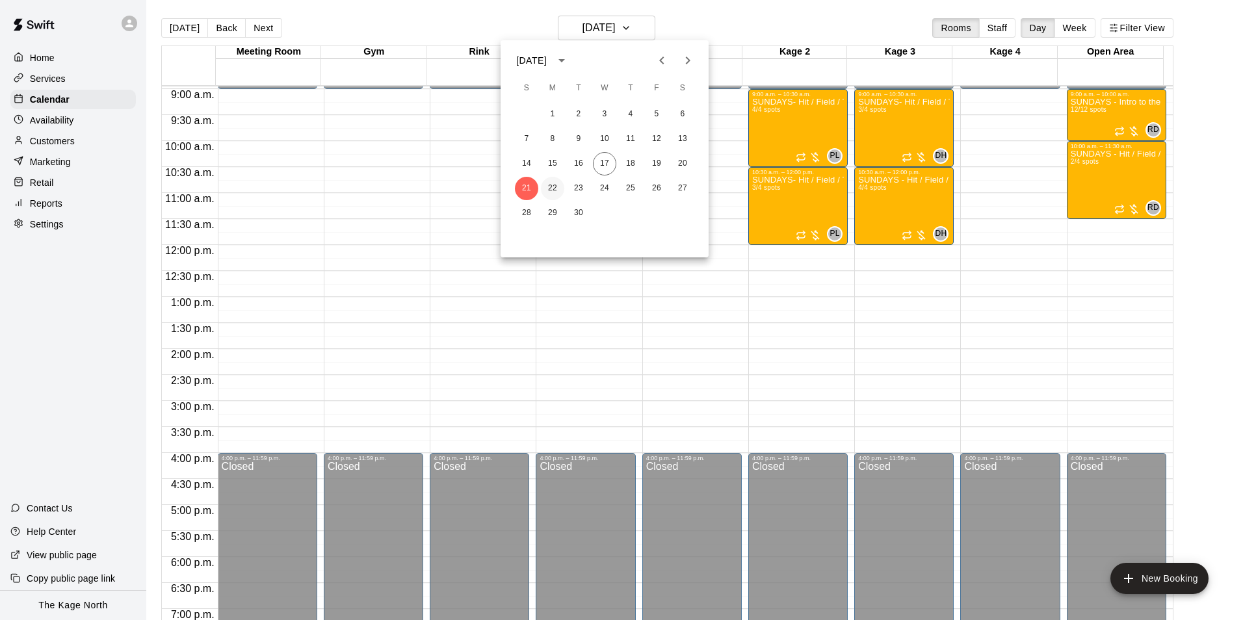
click at [556, 183] on button "22" at bounding box center [552, 188] width 23 height 23
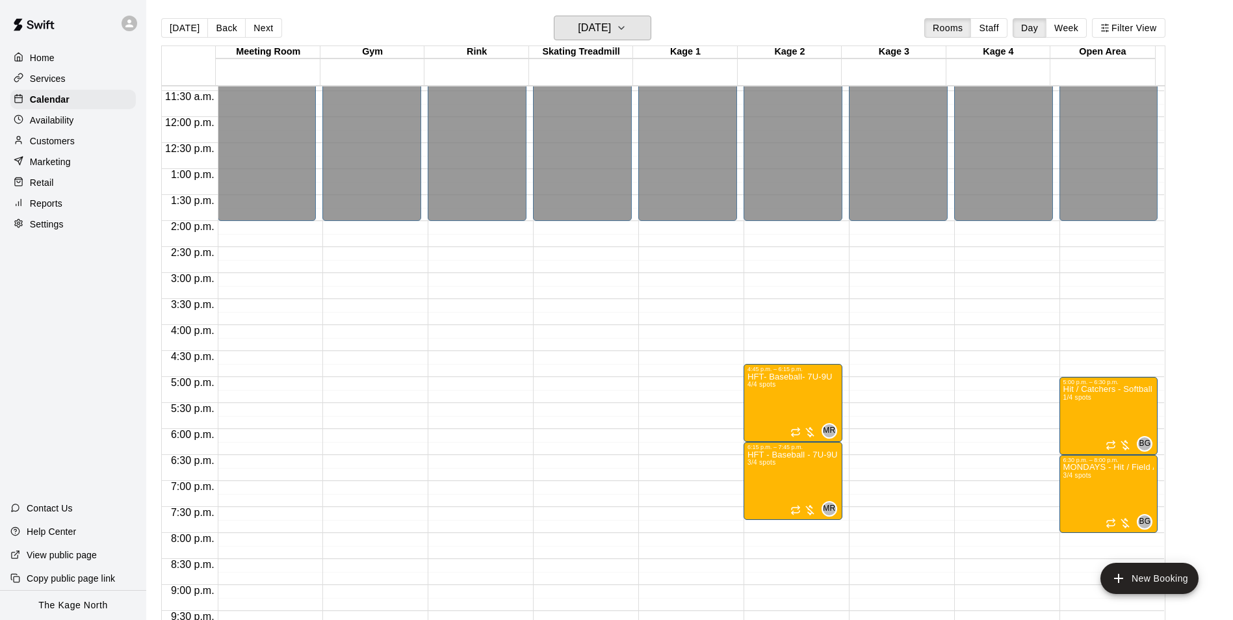
scroll to position [701, 0]
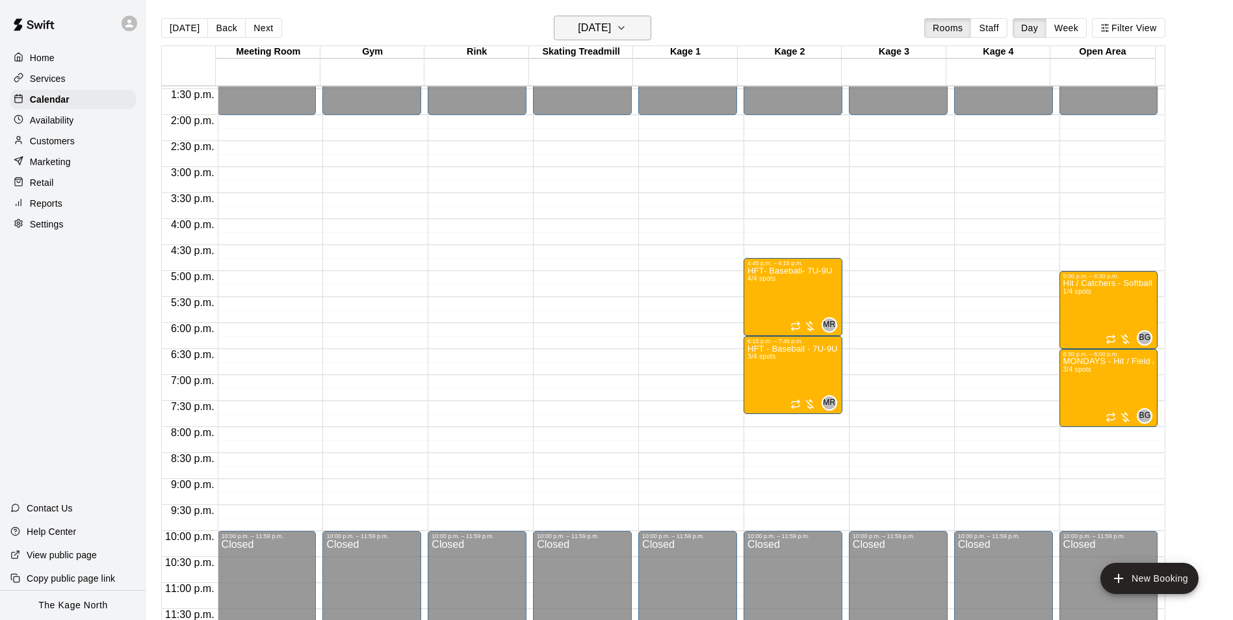
click at [611, 30] on h6 "[DATE]" at bounding box center [594, 28] width 33 height 18
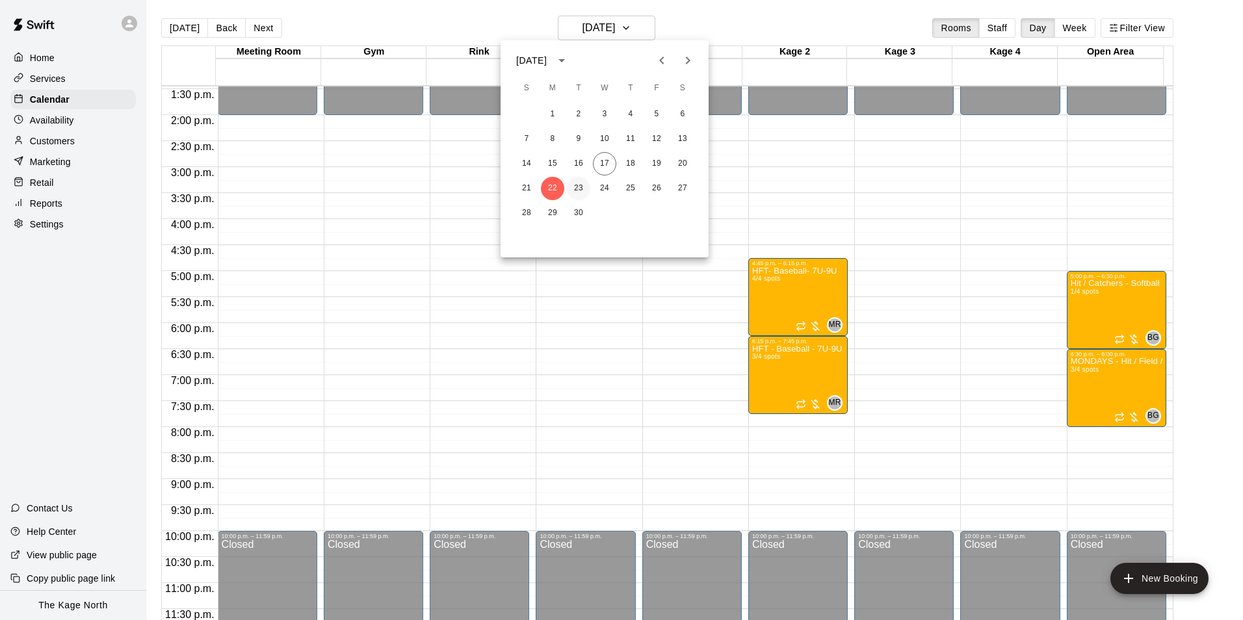
click at [570, 194] on button "23" at bounding box center [578, 188] width 23 height 23
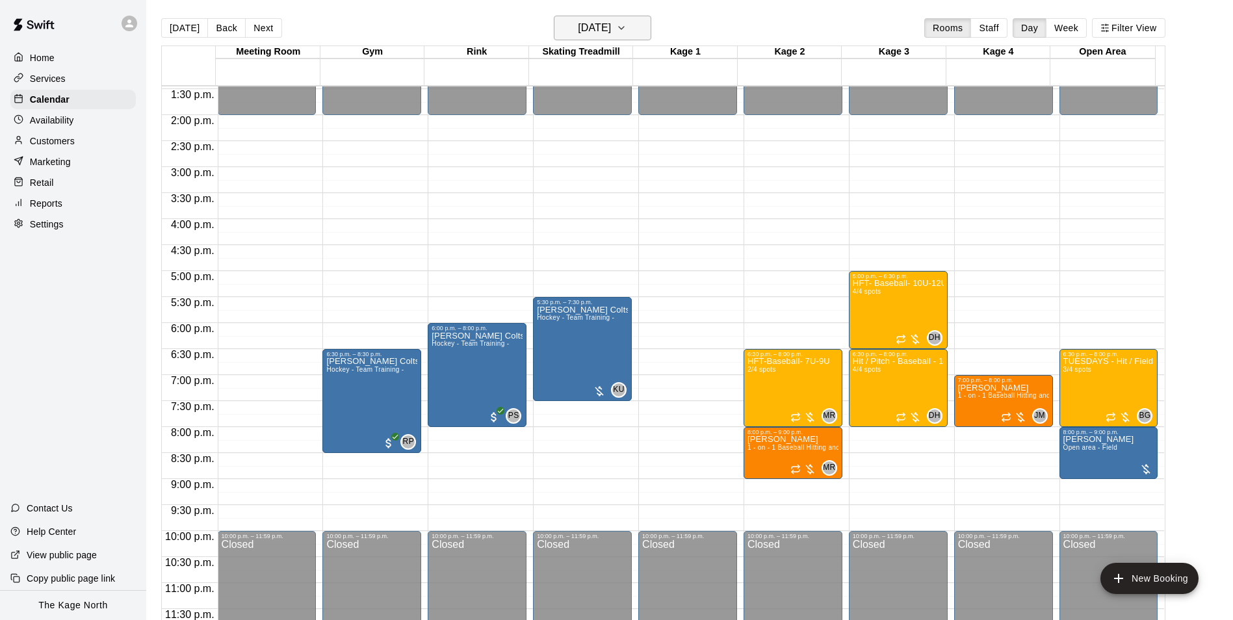
click at [611, 27] on h6 "[DATE]" at bounding box center [594, 28] width 33 height 18
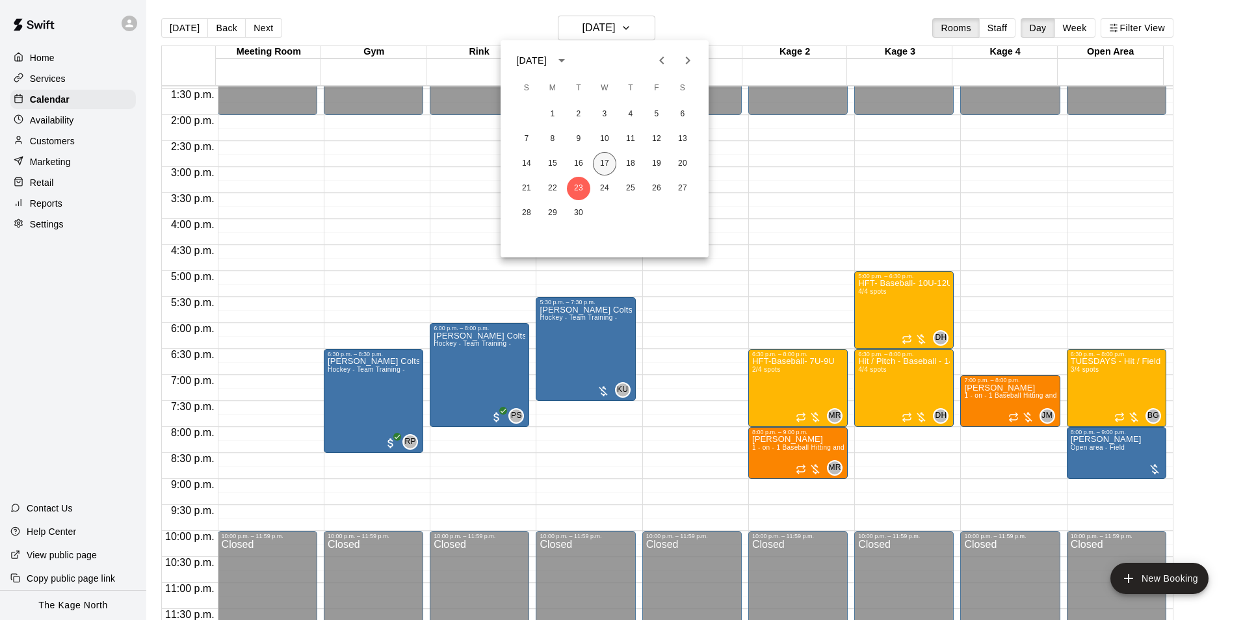
click at [607, 164] on button "17" at bounding box center [604, 163] width 23 height 23
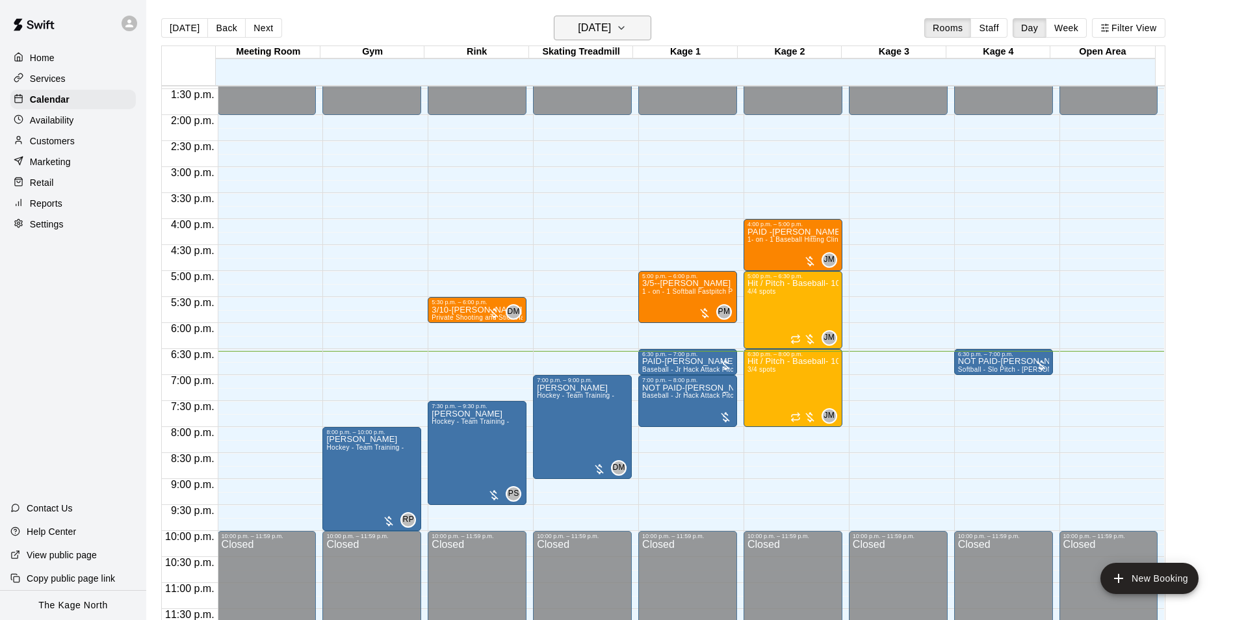
click at [611, 29] on h6 "[DATE]" at bounding box center [594, 28] width 33 height 18
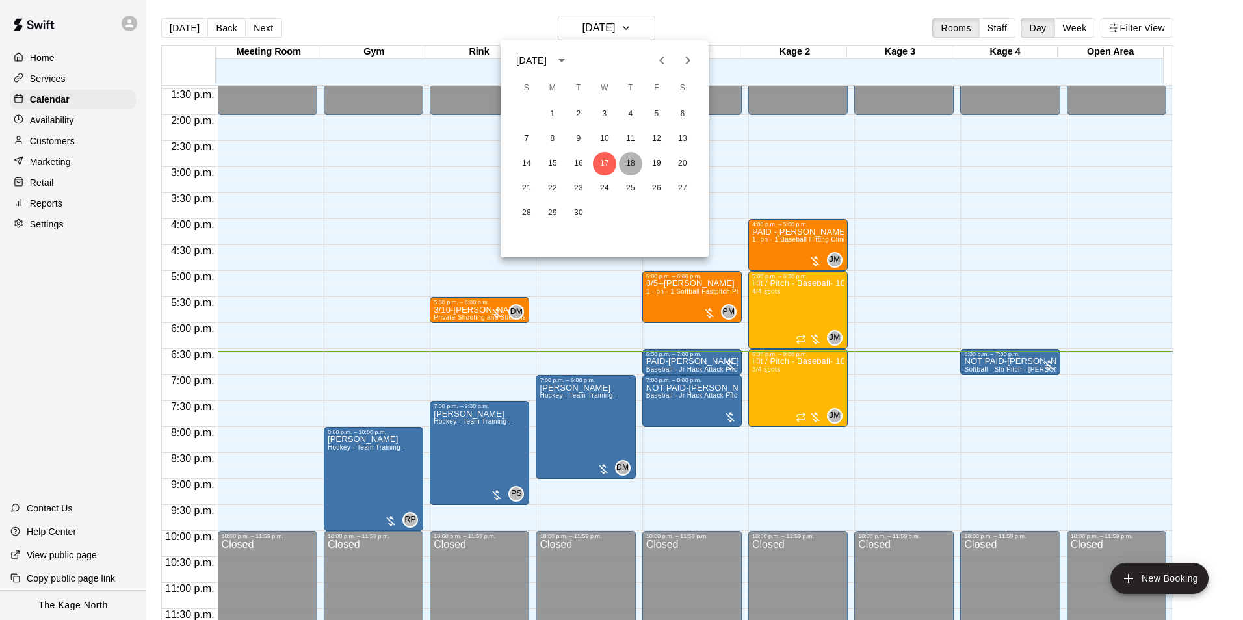
click at [613, 162] on button "18" at bounding box center [630, 163] width 23 height 23
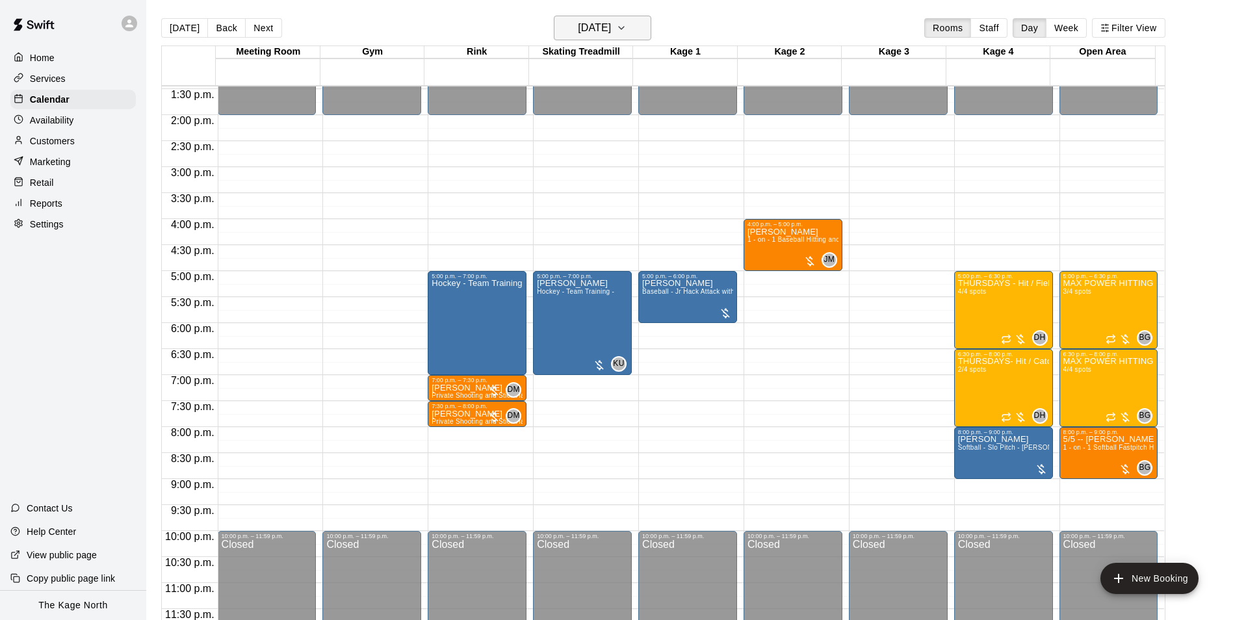
click at [611, 29] on h6 "[DATE]" at bounding box center [594, 28] width 33 height 18
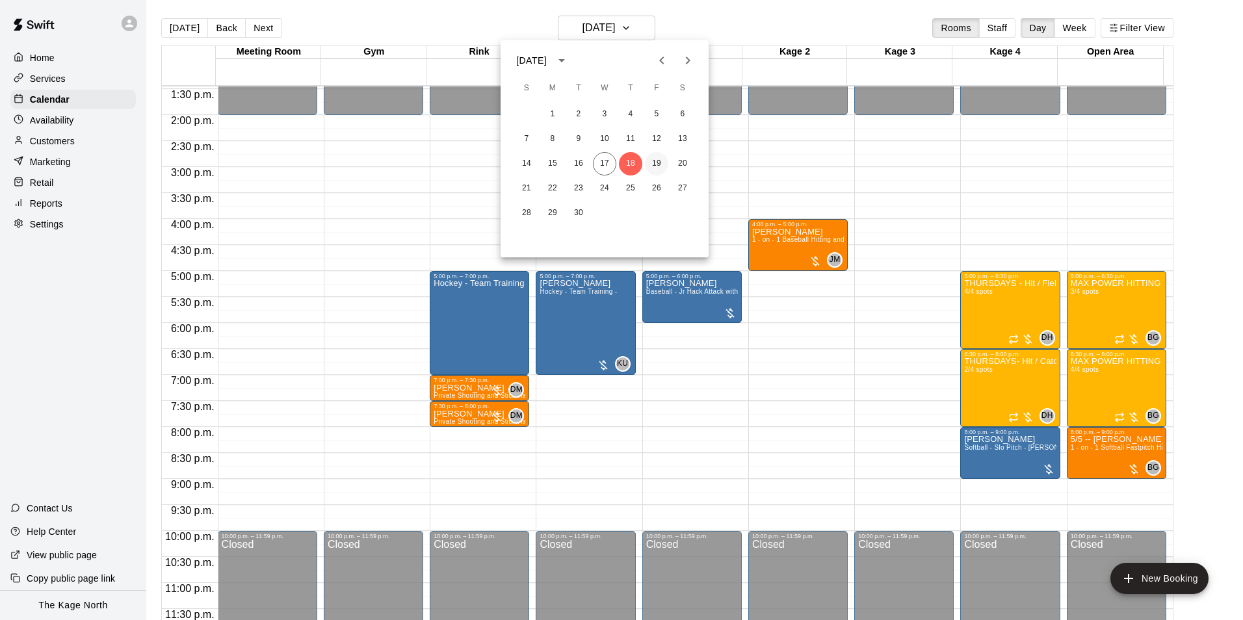
click at [613, 161] on button "19" at bounding box center [656, 163] width 23 height 23
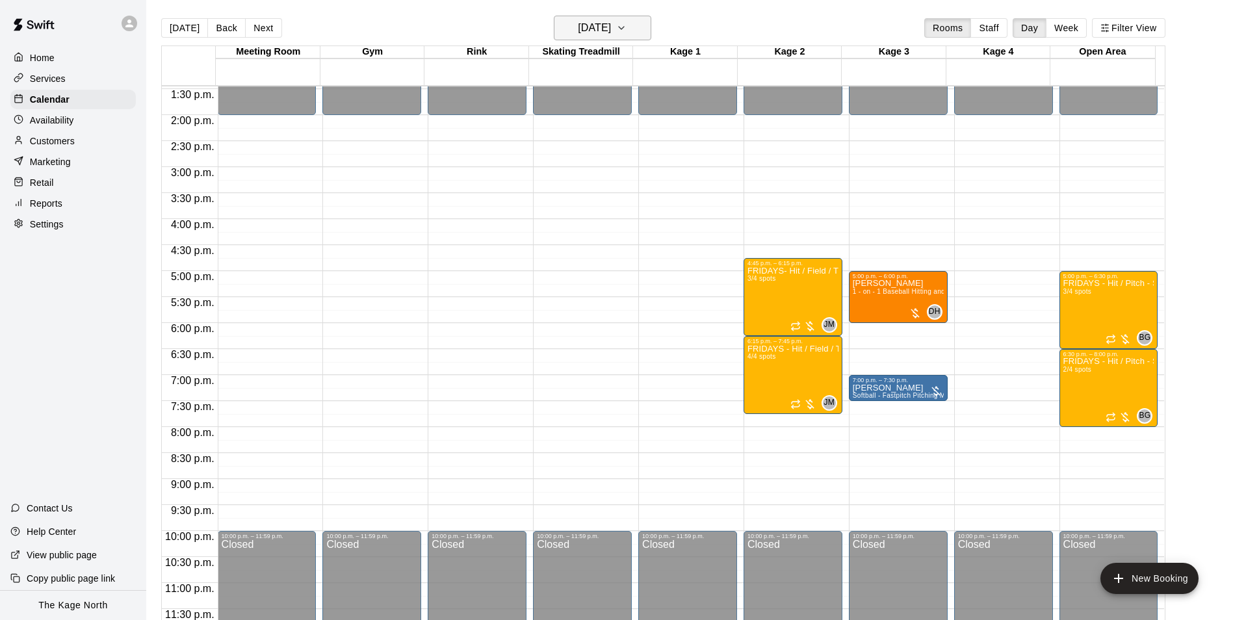
click at [611, 21] on h6 "[DATE]" at bounding box center [594, 28] width 33 height 18
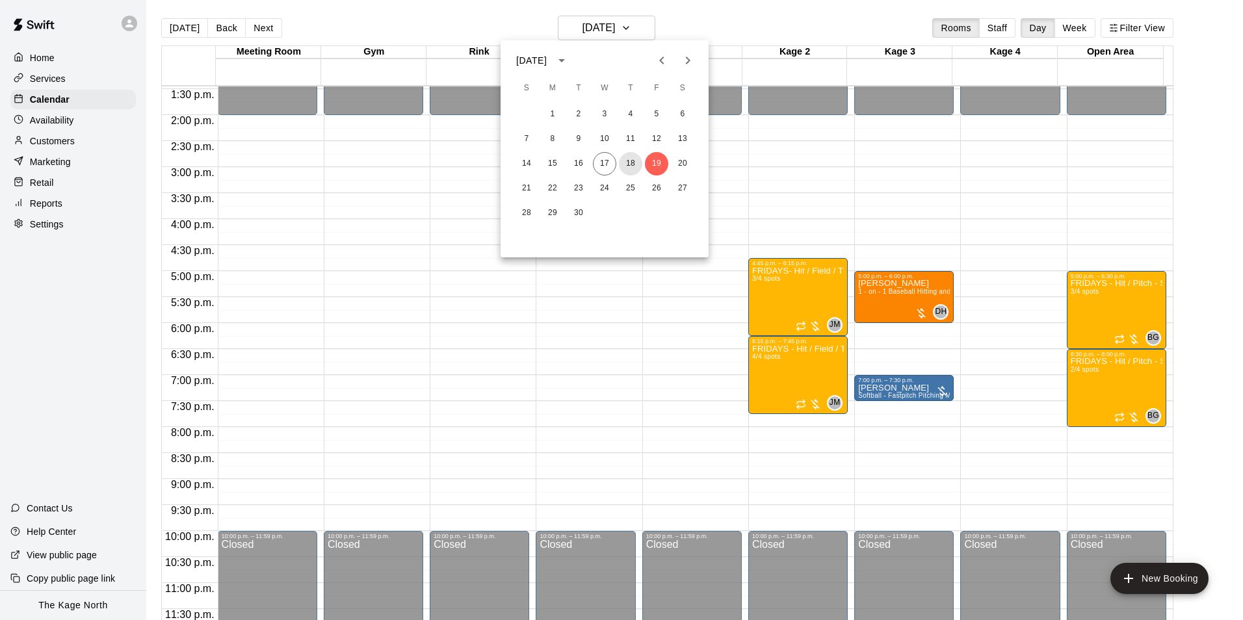
drag, startPoint x: 630, startPoint y: 160, endPoint x: 824, endPoint y: 271, distance: 223.8
click at [613, 160] on button "18" at bounding box center [630, 163] width 23 height 23
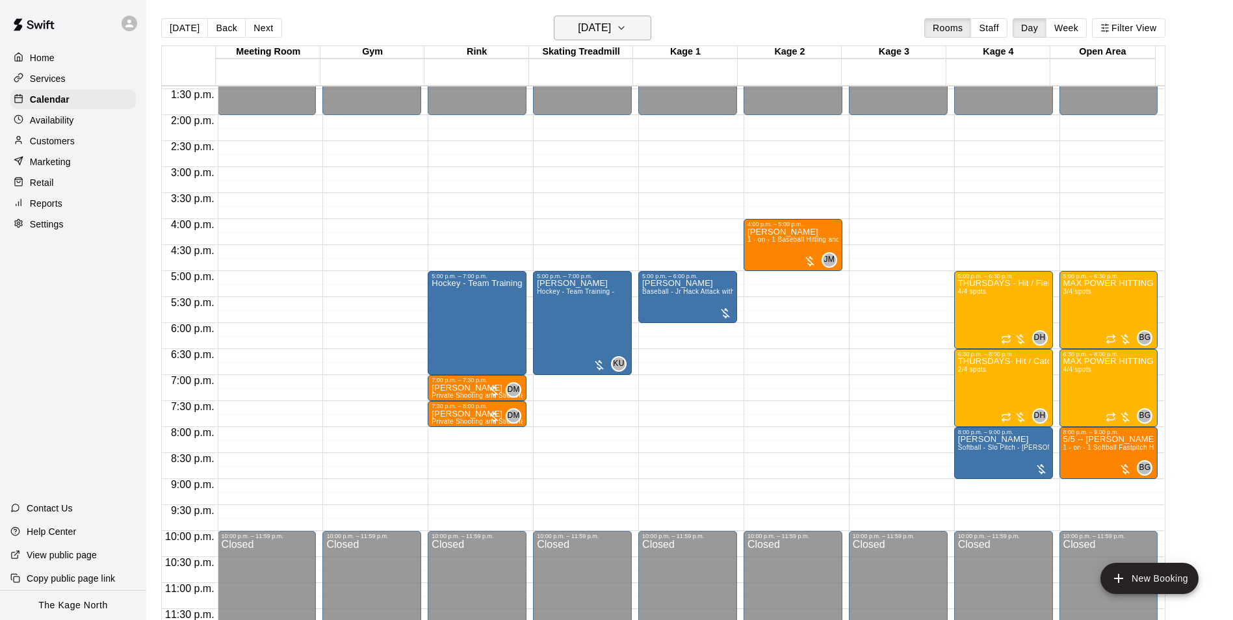
click at [611, 23] on h6 "[DATE]" at bounding box center [594, 28] width 33 height 18
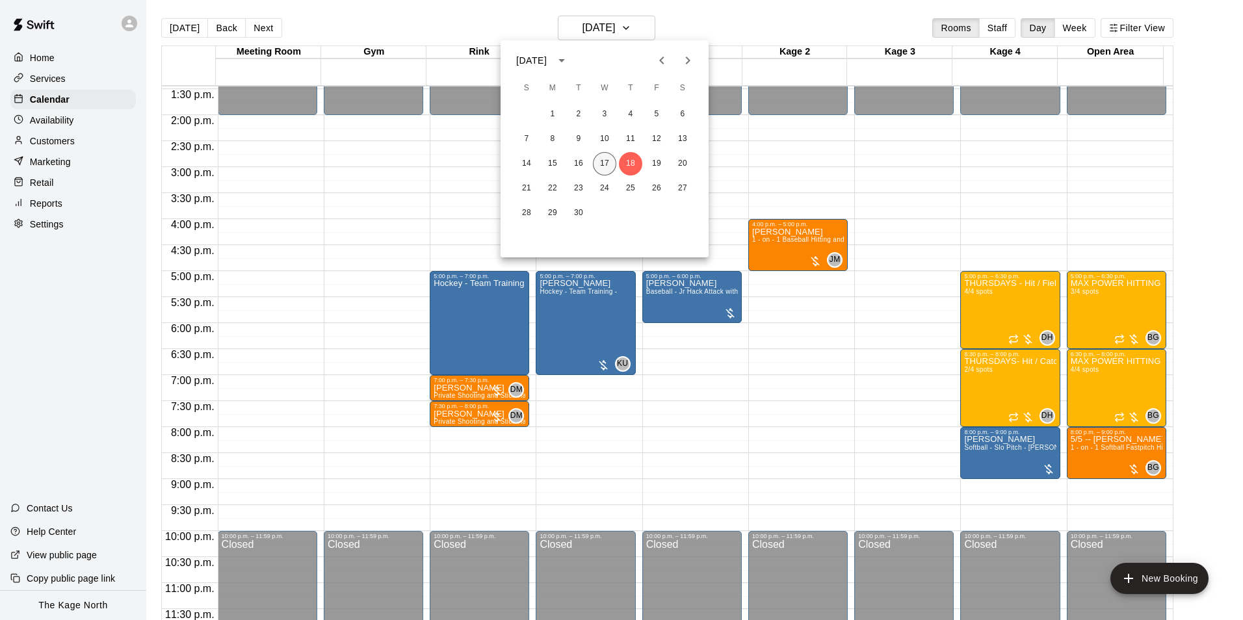
click at [607, 168] on button "17" at bounding box center [604, 163] width 23 height 23
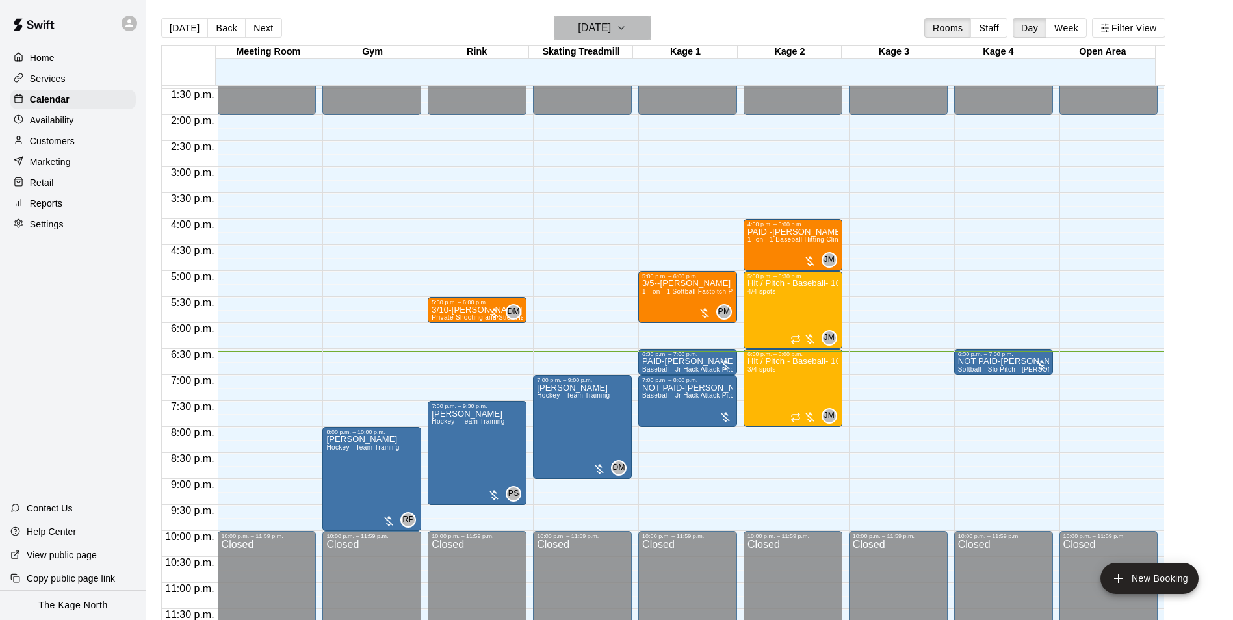
click at [611, 30] on h6 "[DATE]" at bounding box center [594, 28] width 33 height 18
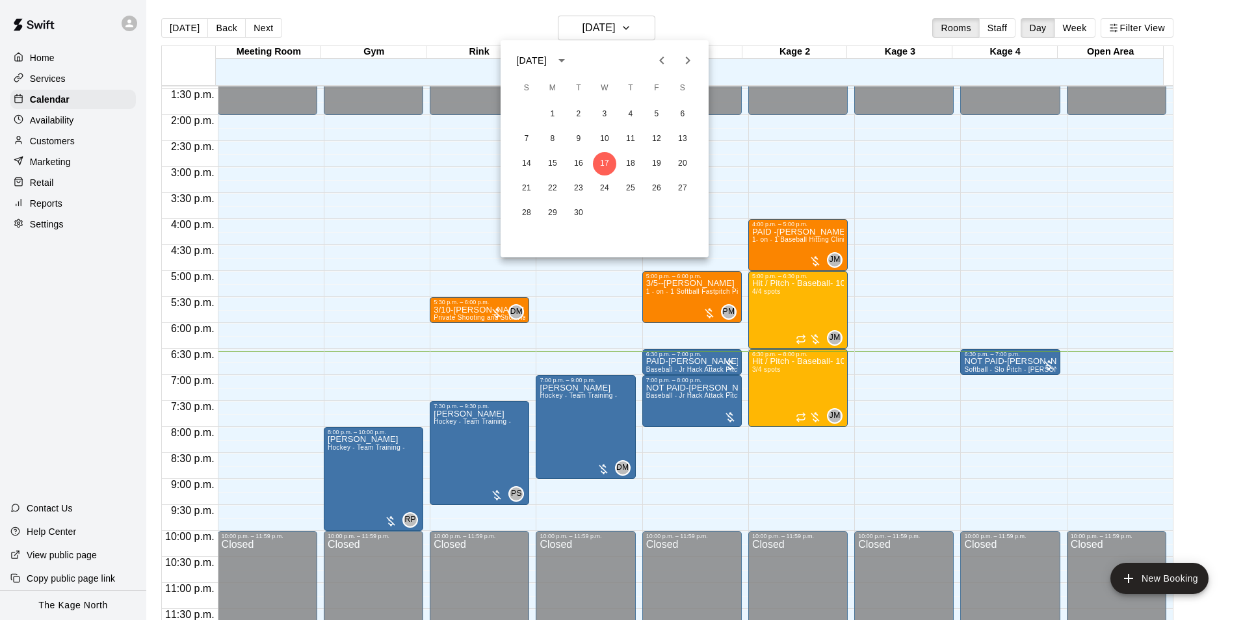
click at [613, 18] on div at bounding box center [621, 310] width 1243 height 620
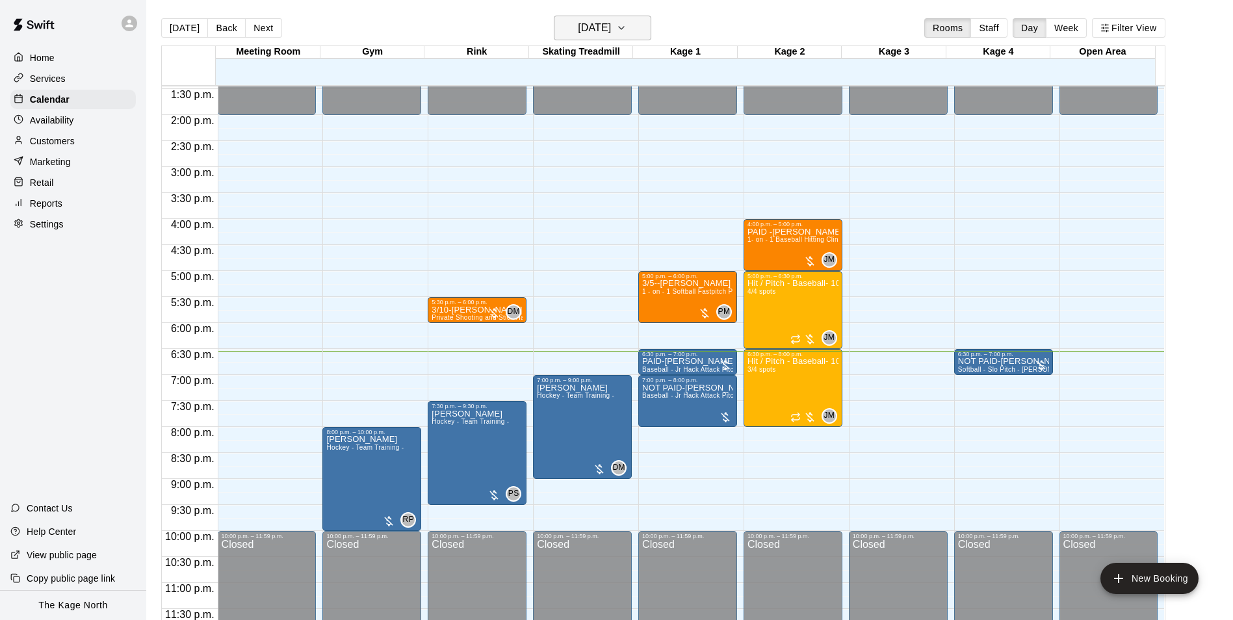
click at [611, 24] on h6 "[DATE]" at bounding box center [594, 28] width 33 height 18
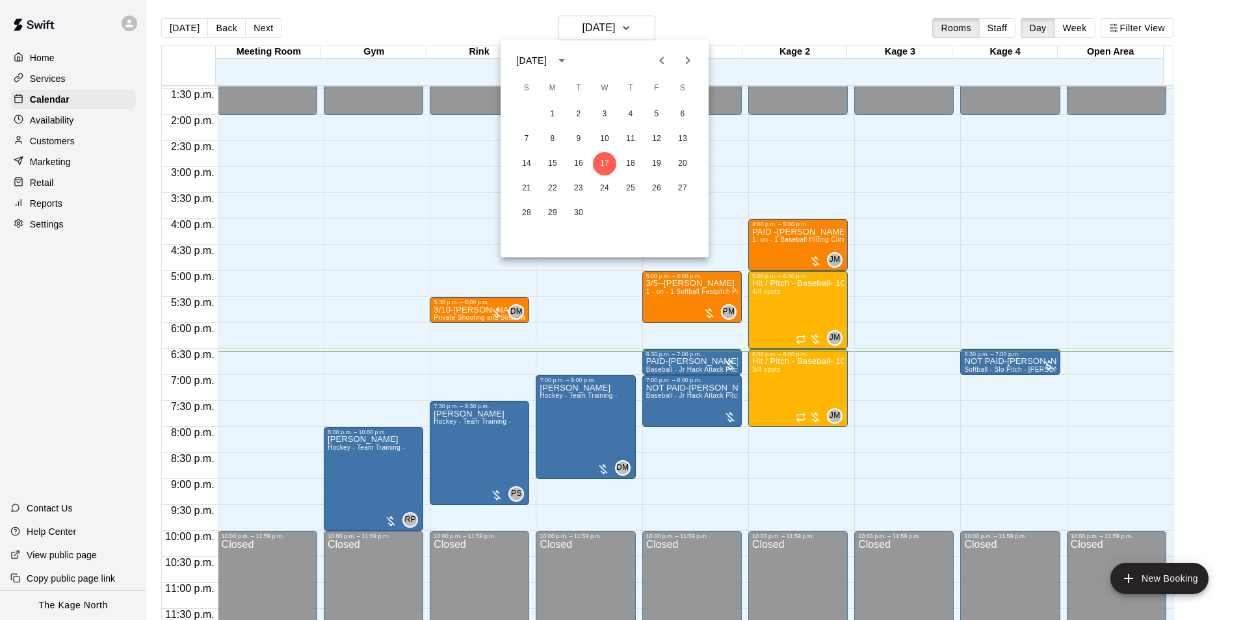
click at [613, 18] on div at bounding box center [621, 310] width 1243 height 620
